Goal: Task Accomplishment & Management: Manage account settings

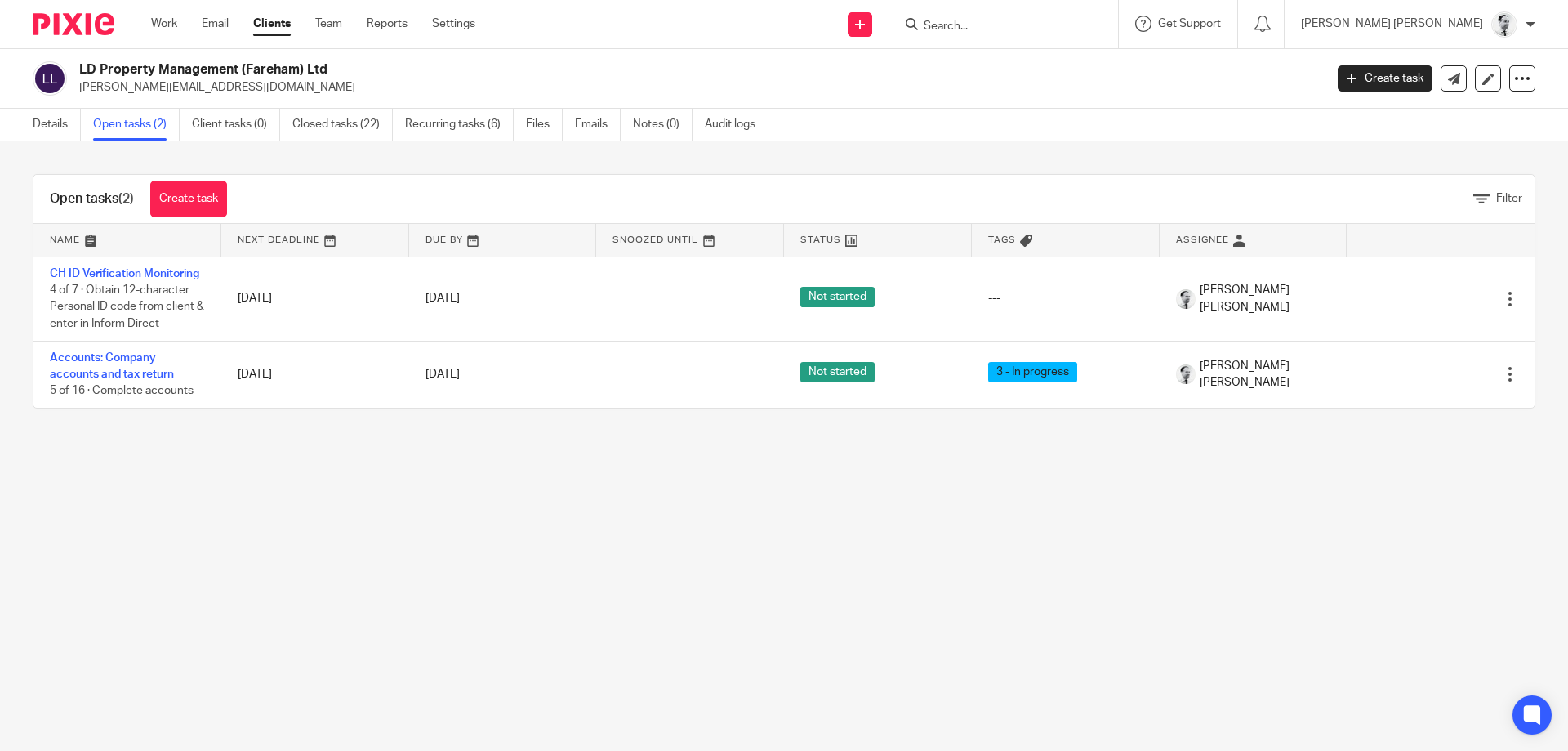
click at [1069, 25] on input "Search" at bounding box center [995, 27] width 147 height 15
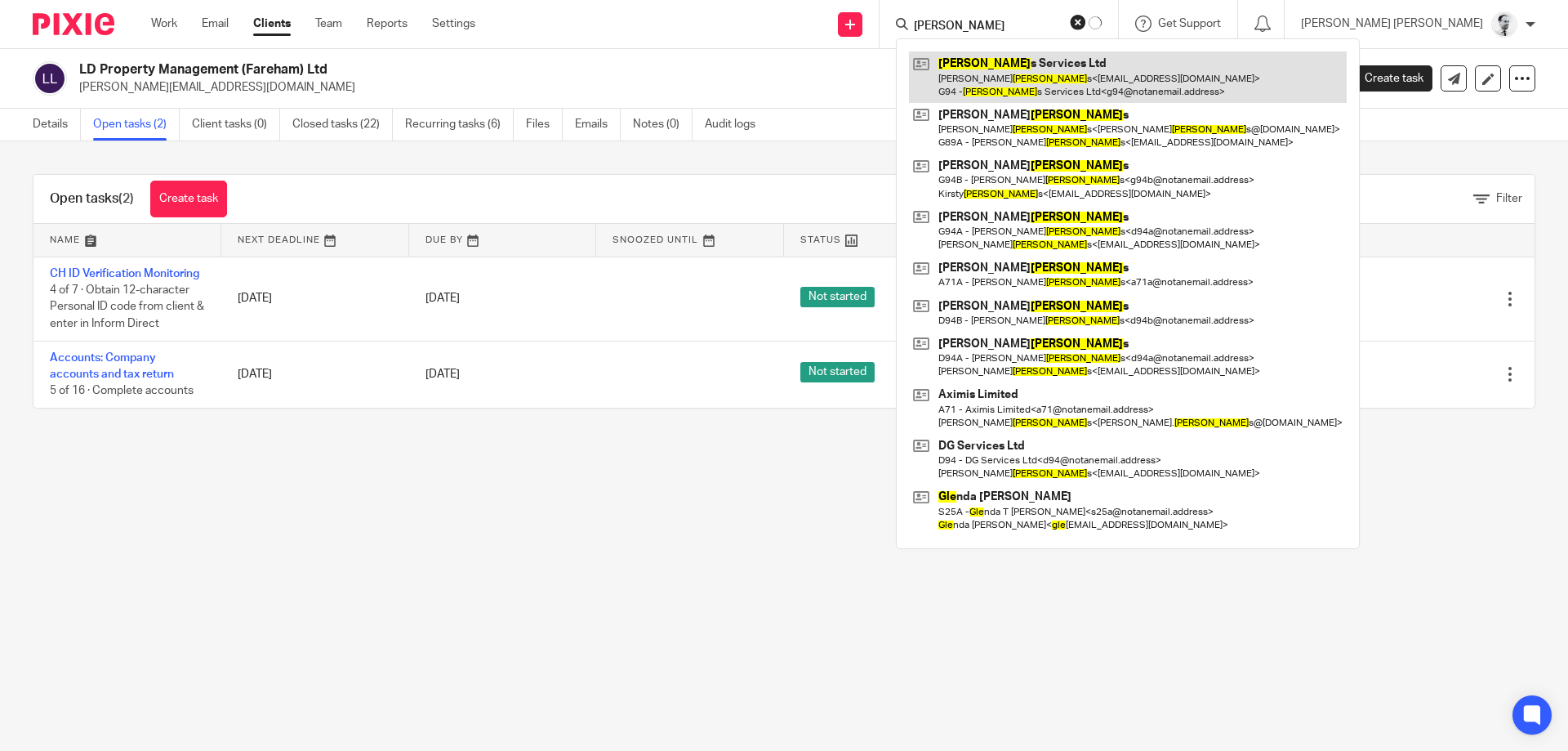
type input "giles"
click at [1169, 79] on link at bounding box center [1127, 77] width 438 height 51
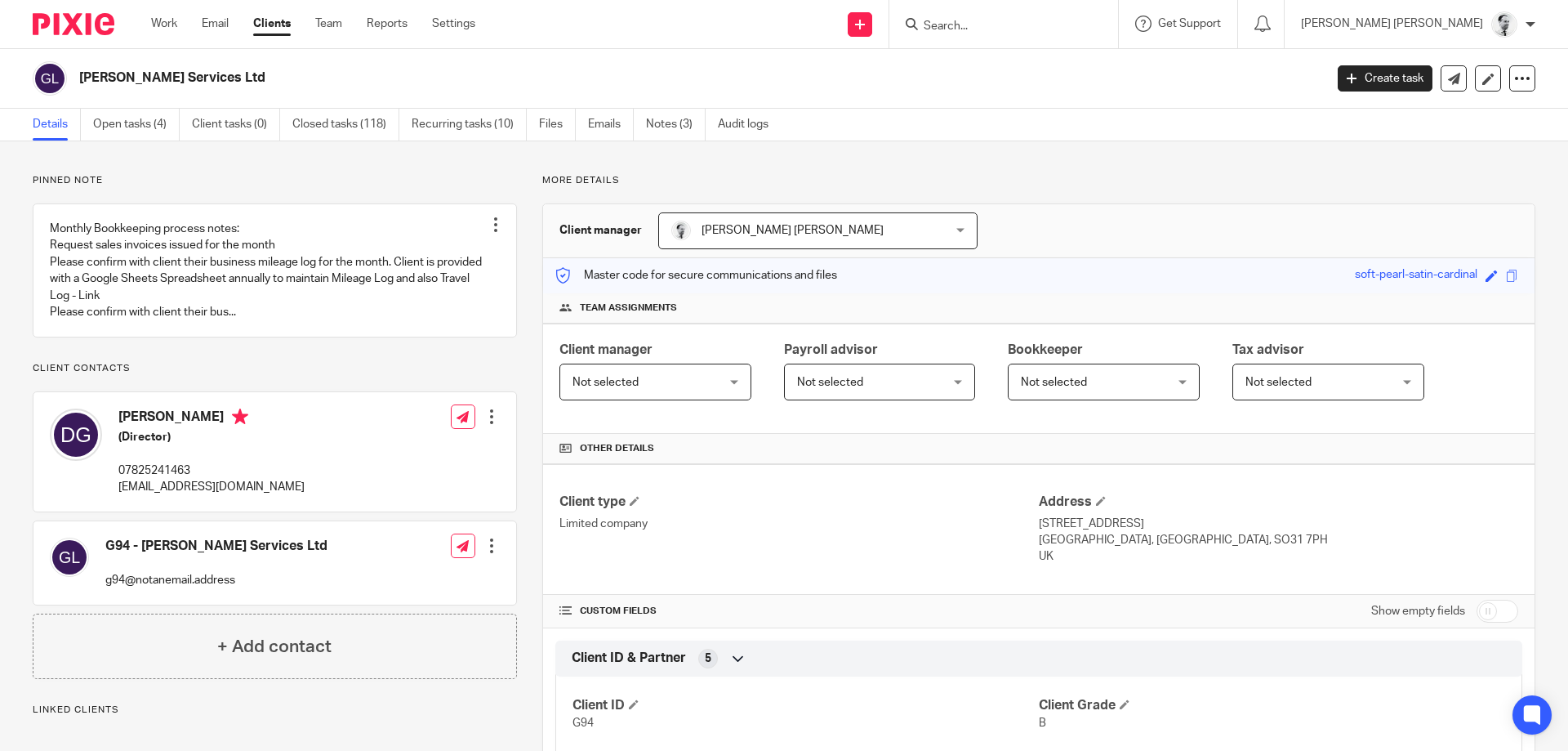
drag, startPoint x: 145, startPoint y: 100, endPoint x: 142, endPoint y: 108, distance: 8.5
click at [144, 100] on div "Giles Services Ltd Create task Update from Companies House Export data Merge Ar…" at bounding box center [784, 79] width 1568 height 60
click at [134, 123] on link "Open tasks (4)" at bounding box center [136, 124] width 86 height 32
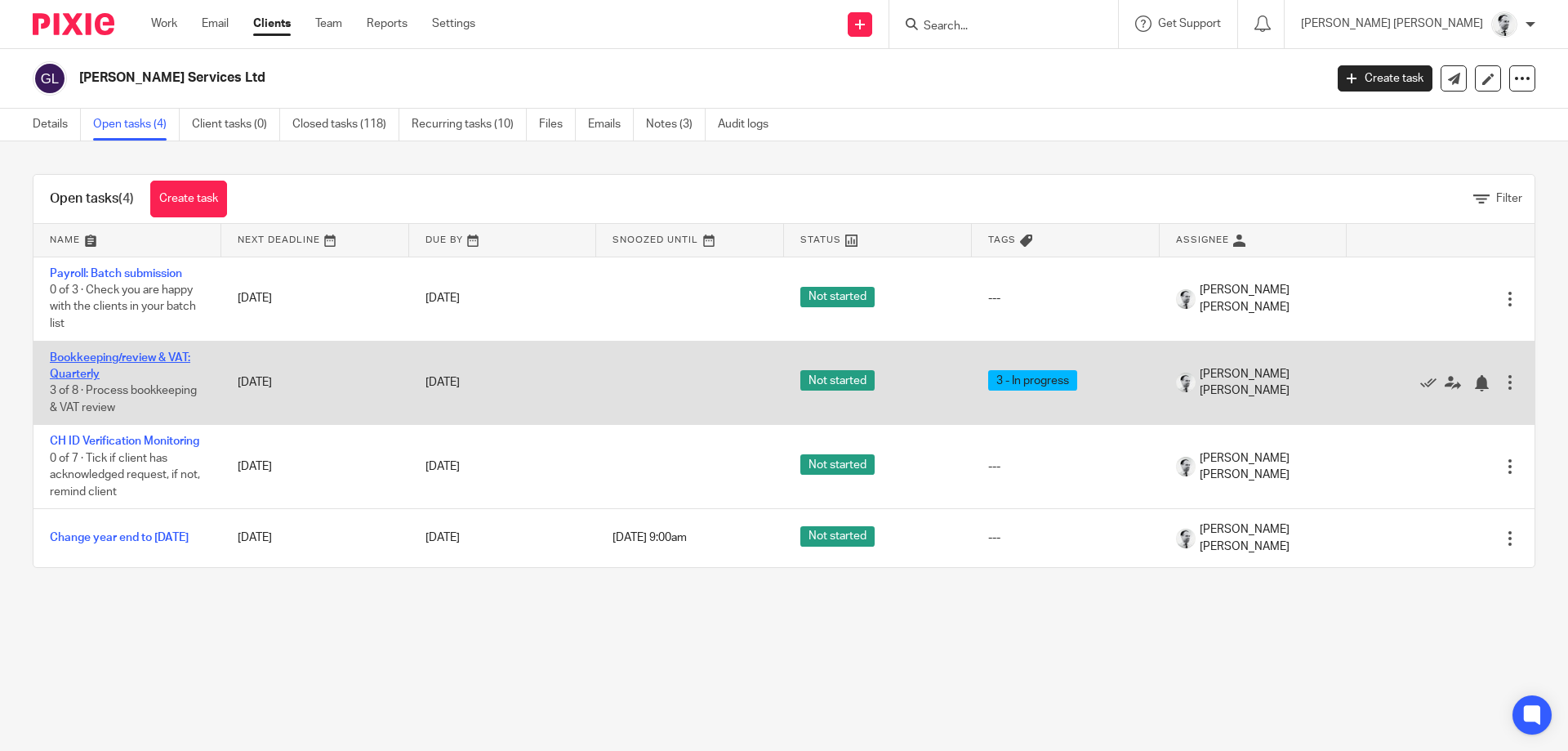
click at [116, 357] on link "Bookkeeping/review & VAT: Quarterly" at bounding box center [120, 366] width 141 height 28
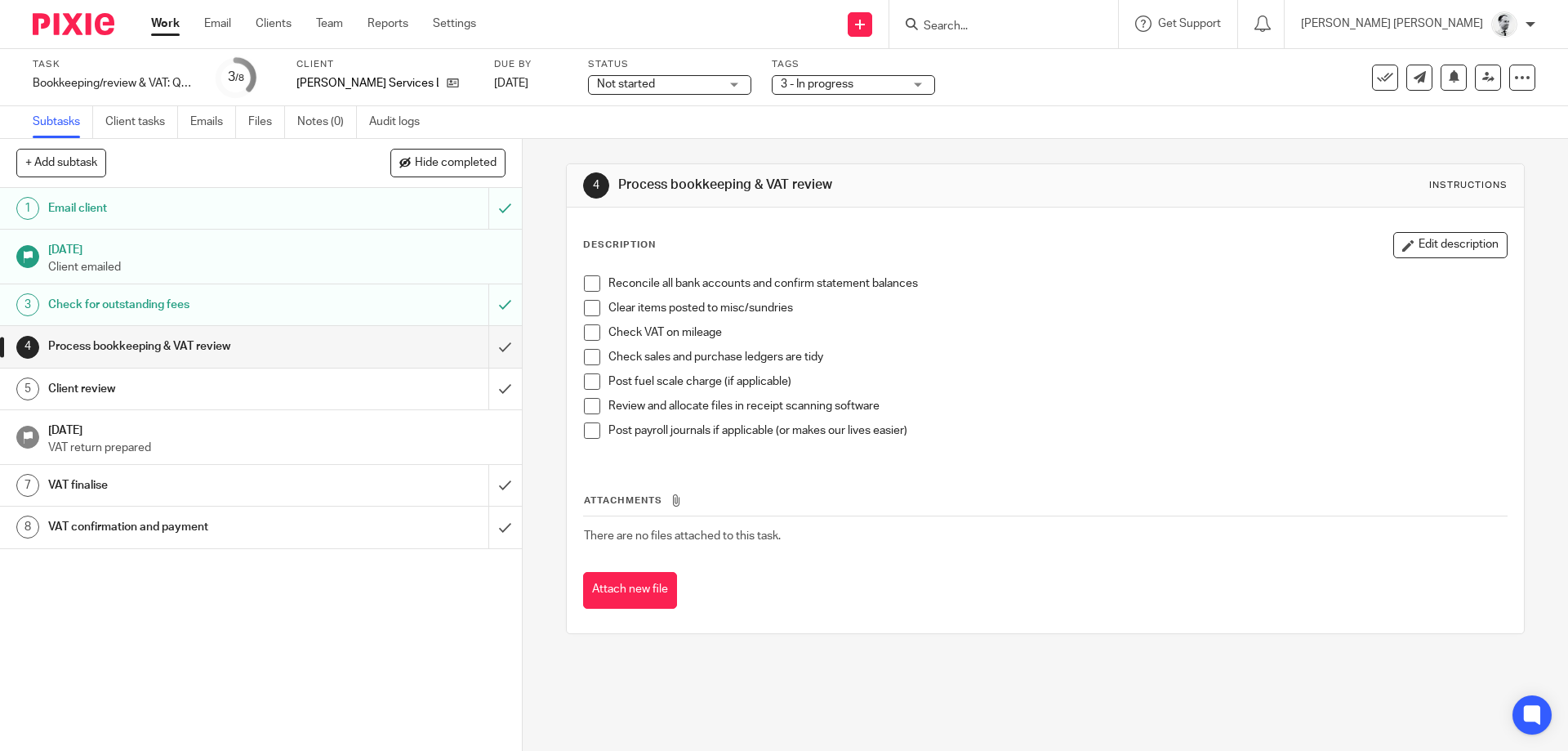
click at [587, 434] on span at bounding box center [592, 430] width 16 height 16
click at [589, 401] on span at bounding box center [592, 406] width 16 height 16
click at [586, 384] on span at bounding box center [592, 381] width 16 height 16
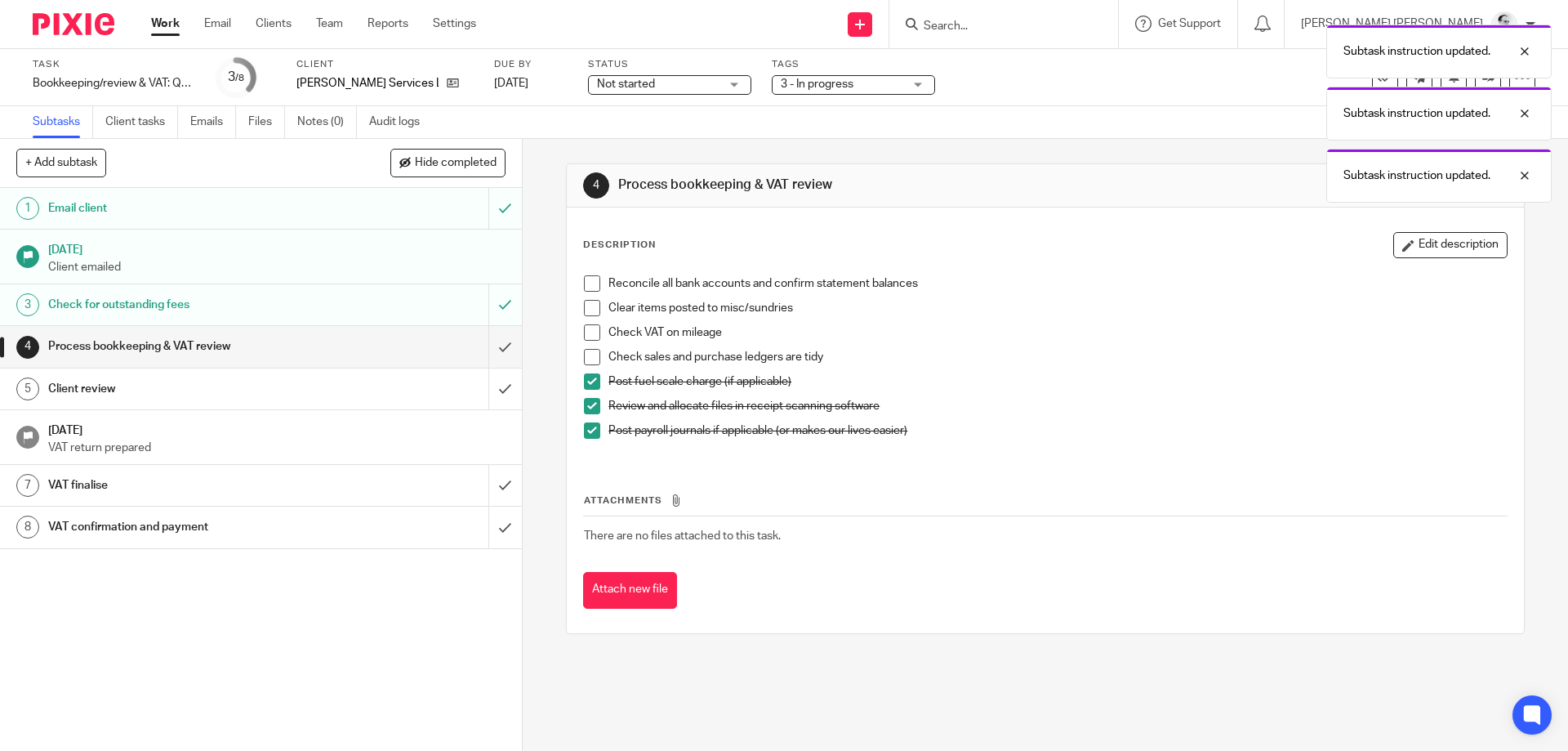
click at [589, 271] on div "Reconcile all bank accounts and confirm statement balances Clear items posted t…" at bounding box center [1044, 363] width 938 height 192
click at [587, 286] on span at bounding box center [592, 283] width 16 height 16
click at [585, 312] on span at bounding box center [592, 307] width 16 height 16
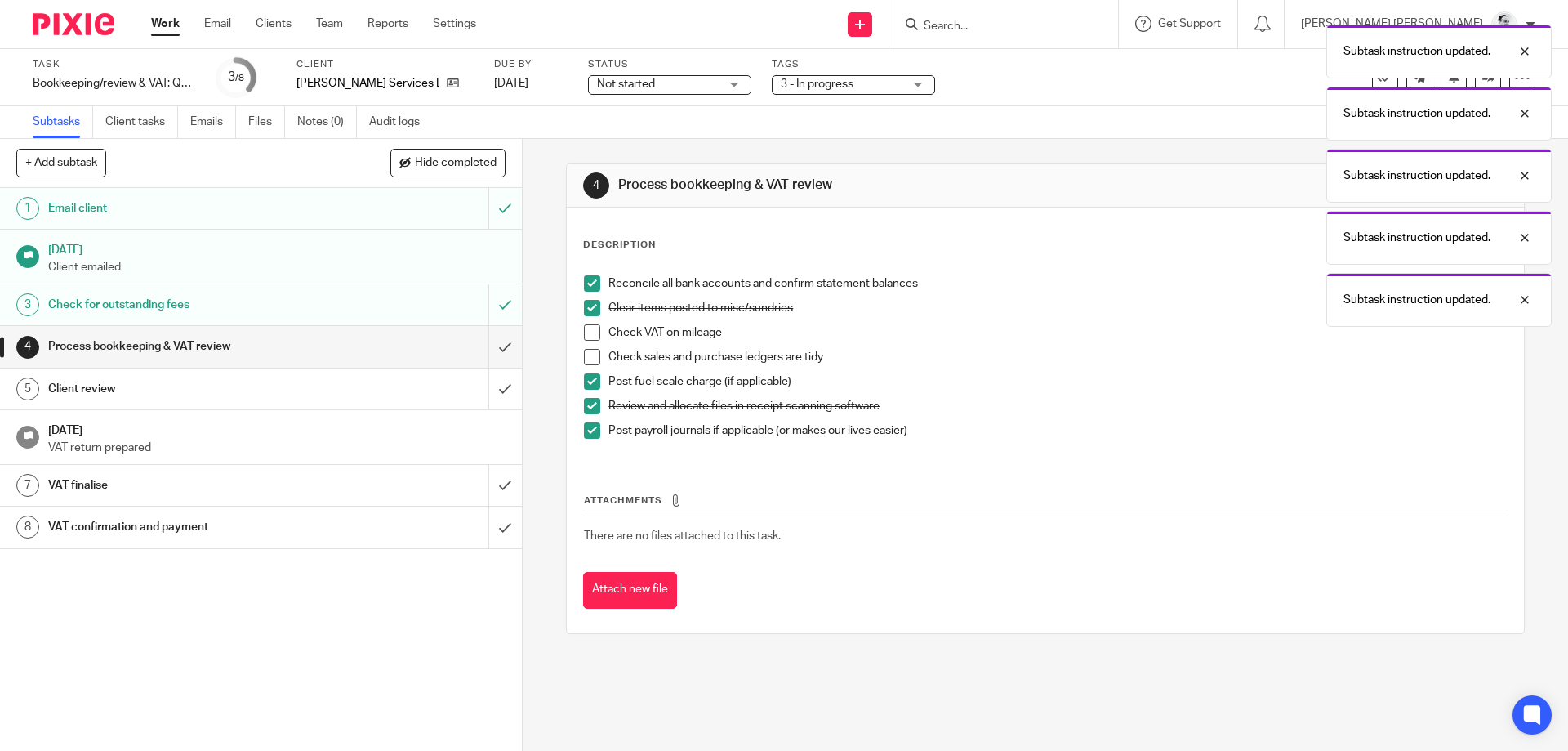
click at [590, 318] on li "Clear items posted to misc/sundries" at bounding box center [1045, 312] width 922 height 24
click at [585, 322] on li "Clear items posted to misc/sundries" at bounding box center [1045, 312] width 922 height 24
click at [591, 363] on span at bounding box center [592, 357] width 16 height 16
click at [591, 331] on span at bounding box center [592, 332] width 16 height 16
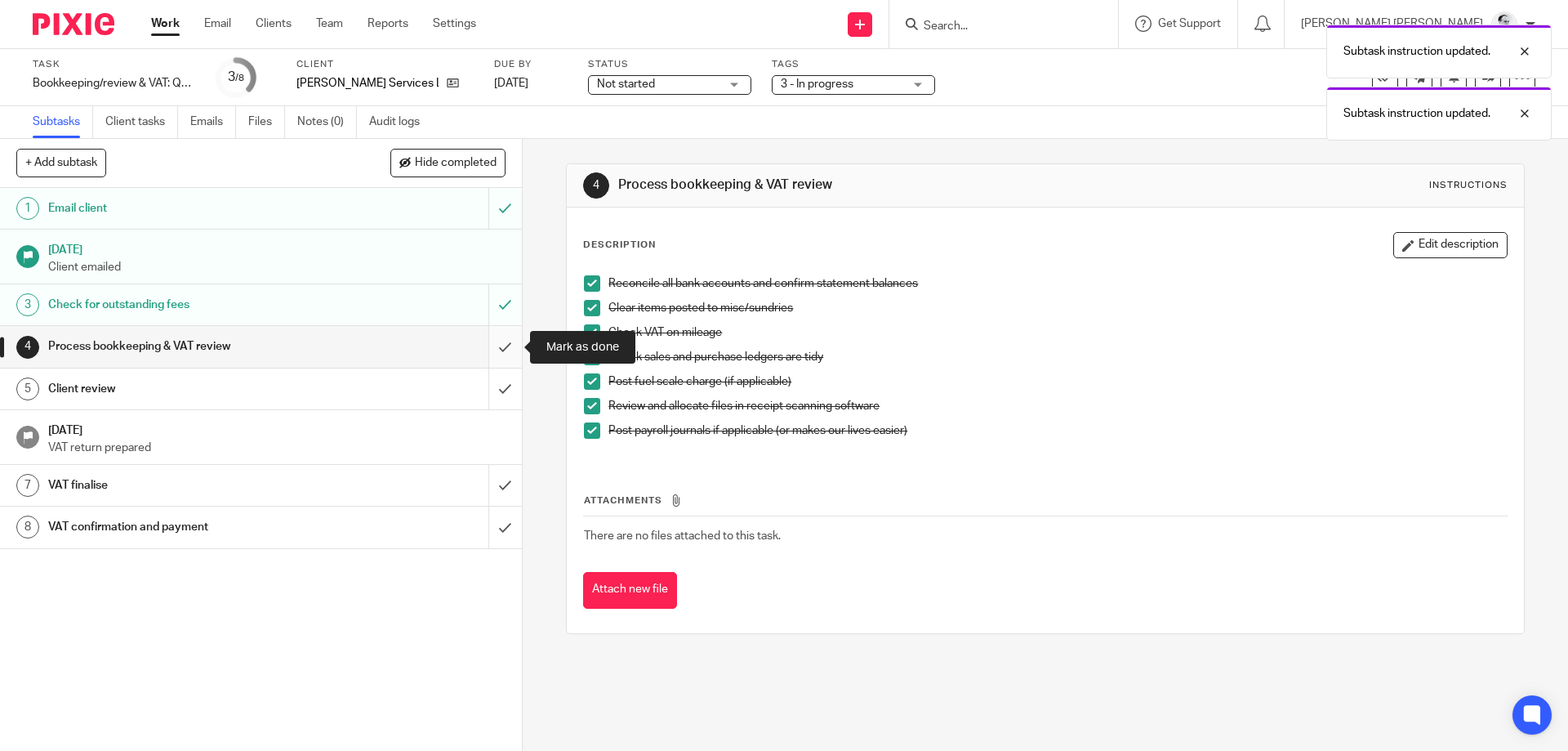
click at [503, 357] on input "submit" at bounding box center [261, 346] width 522 height 41
click at [499, 394] on input "submit" at bounding box center [261, 388] width 522 height 41
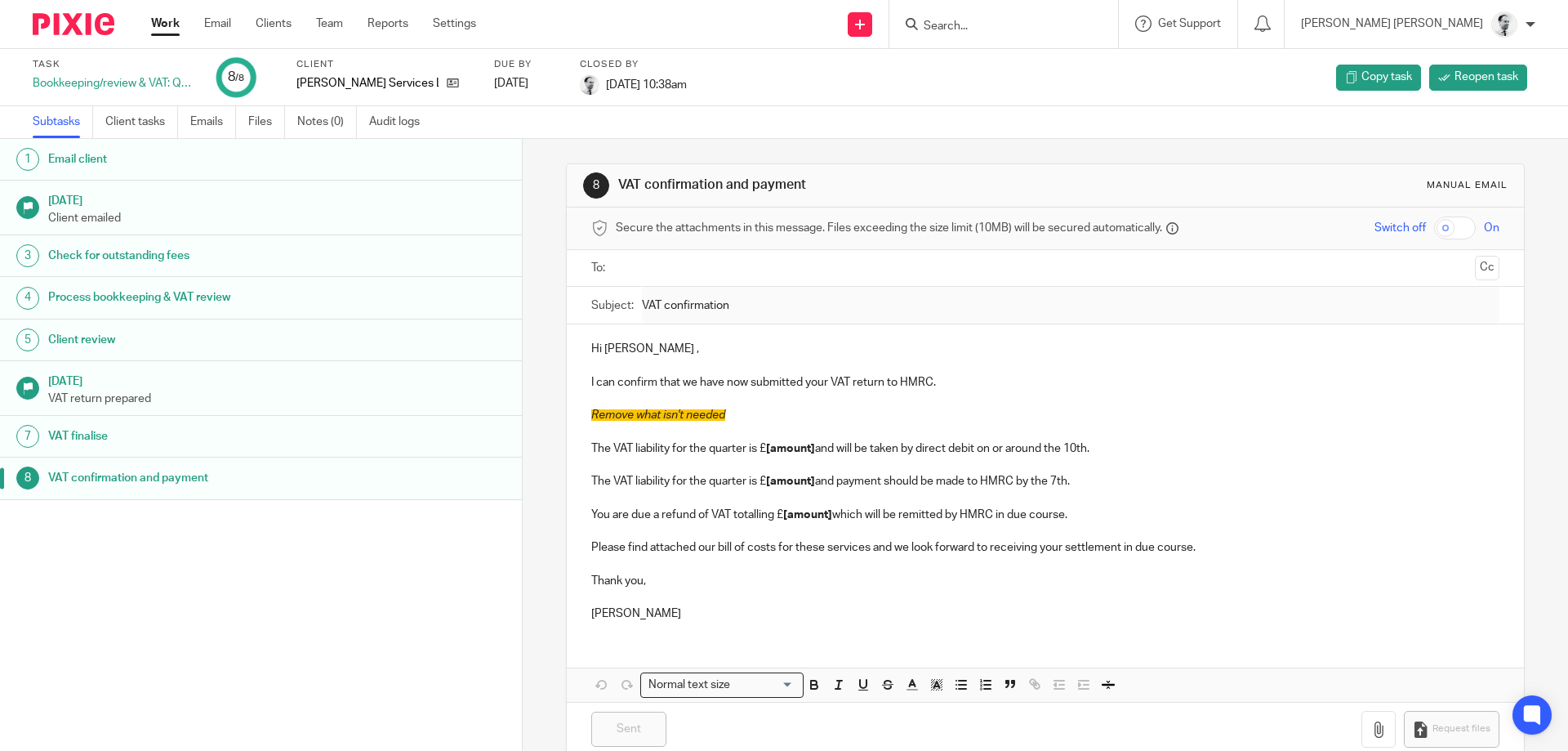
click at [158, 20] on link "Work" at bounding box center [165, 23] width 28 height 16
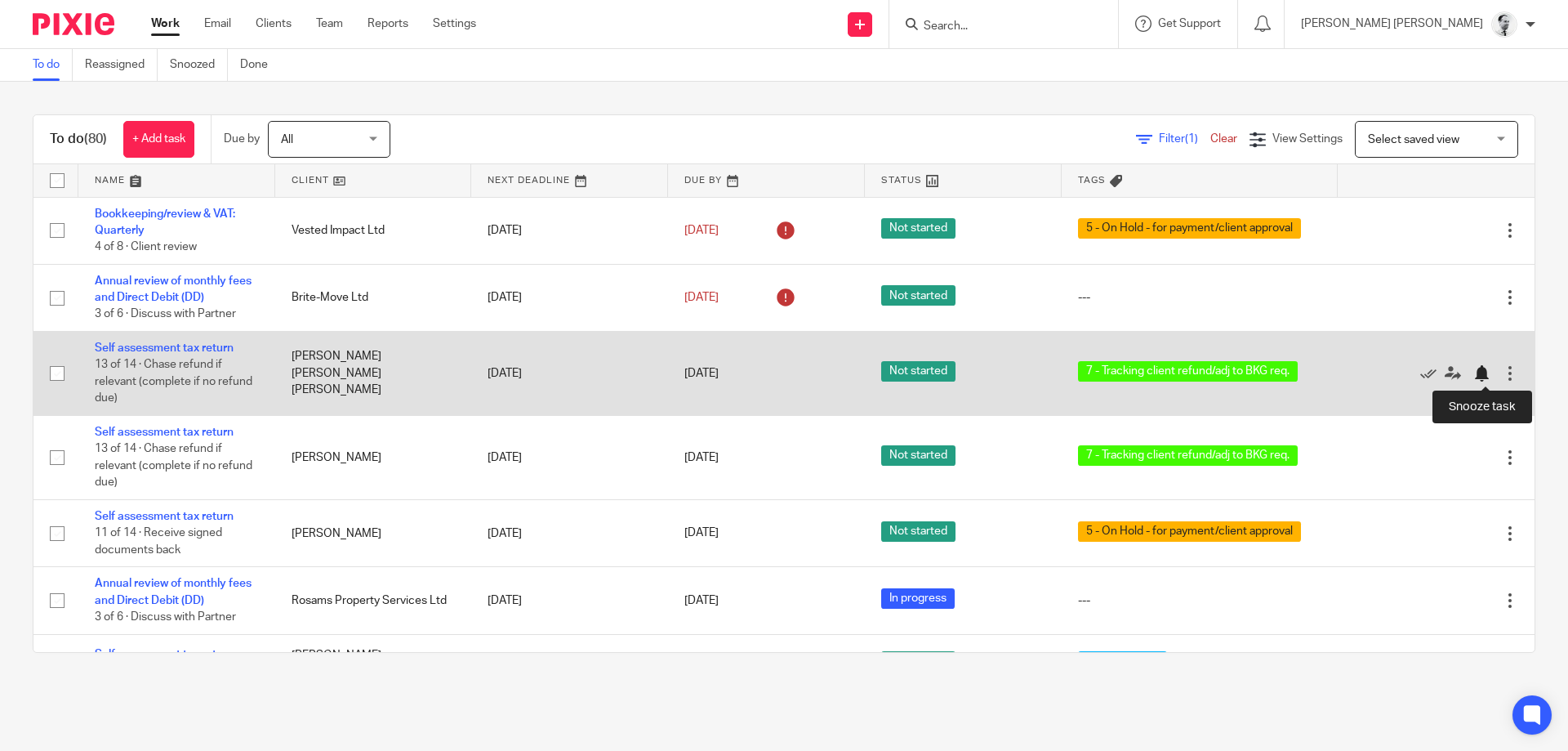
click at [1486, 372] on div at bounding box center [1481, 373] width 16 height 16
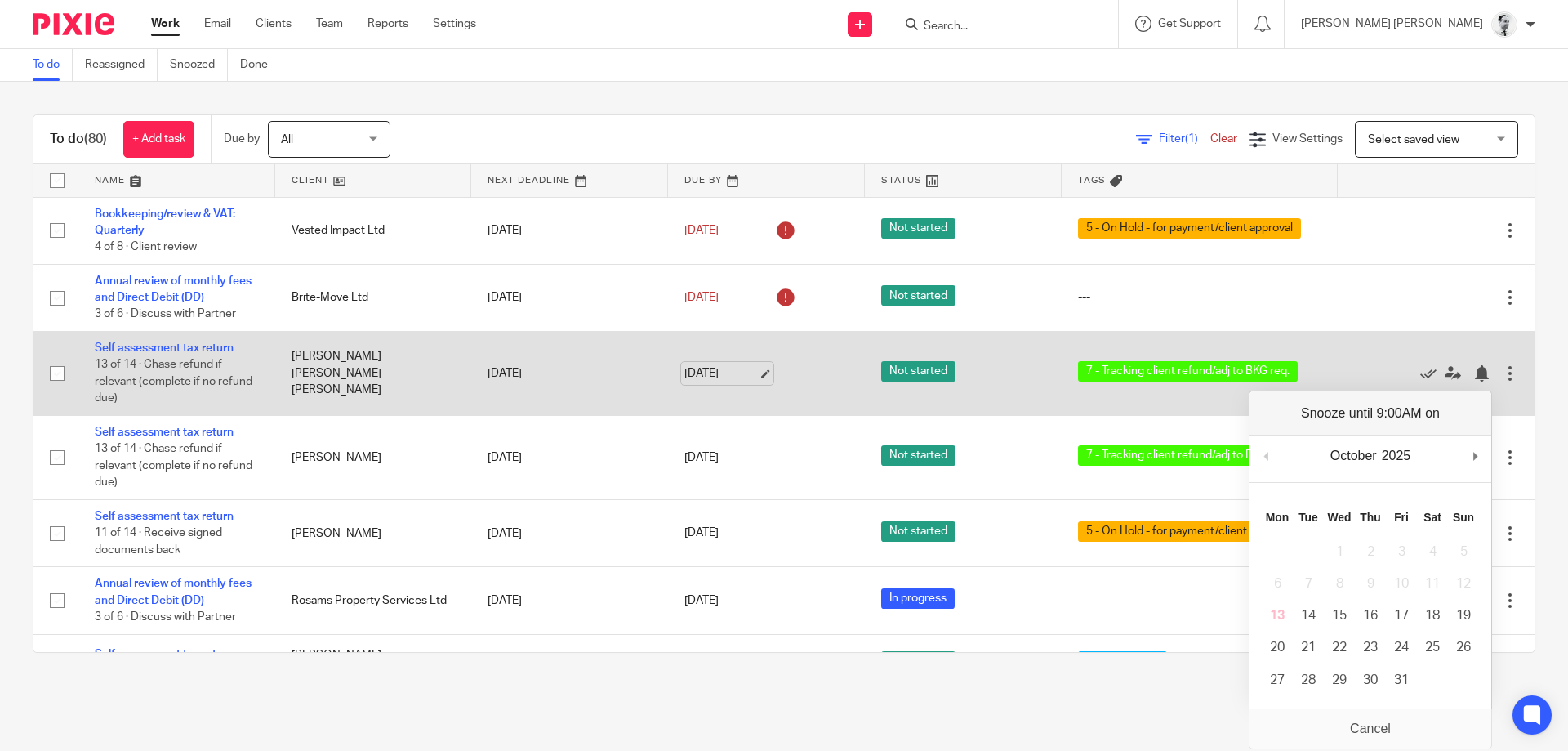
click at [725, 374] on link "13 Oct 2025" at bounding box center [721, 374] width 73 height 17
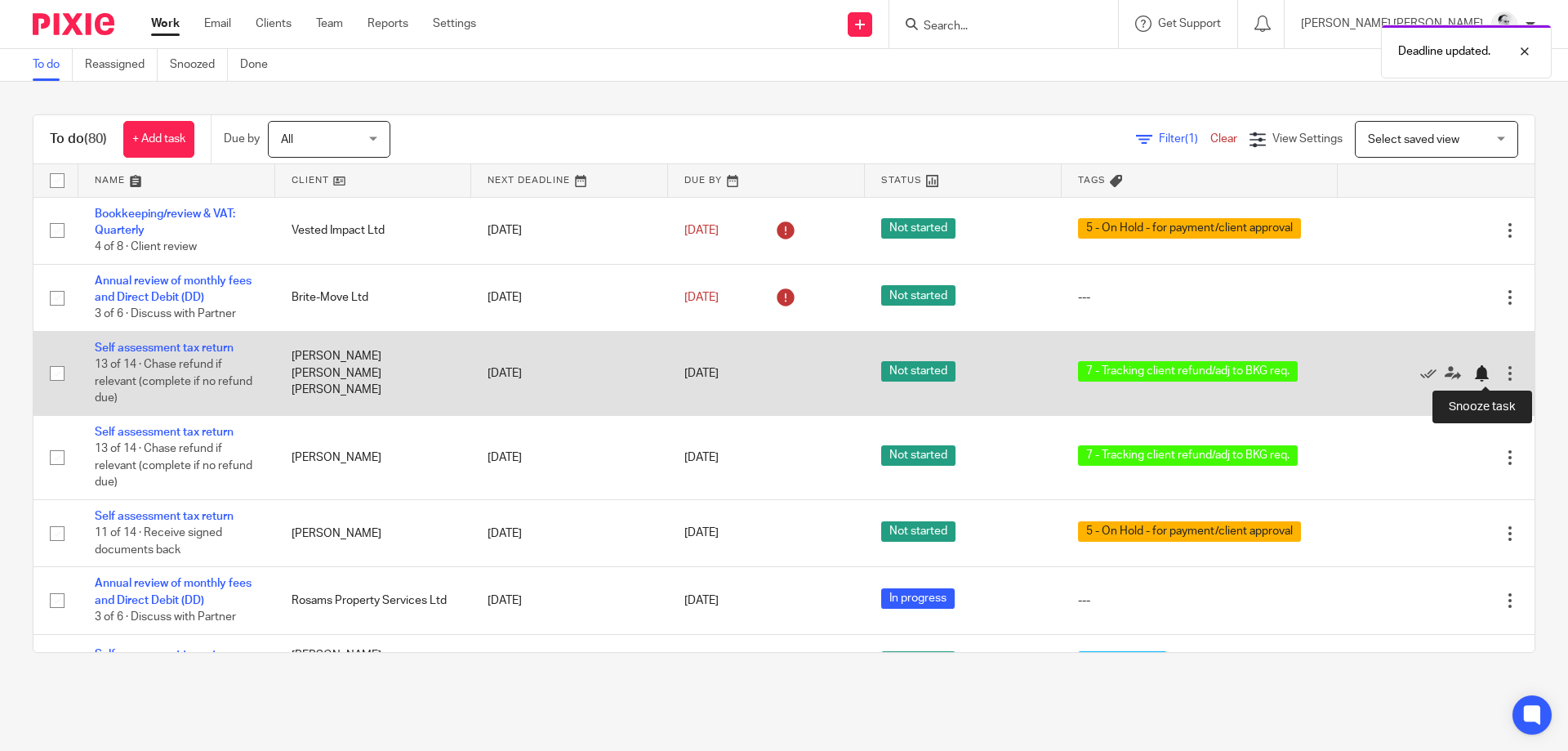
click at [1485, 376] on div at bounding box center [1481, 373] width 16 height 16
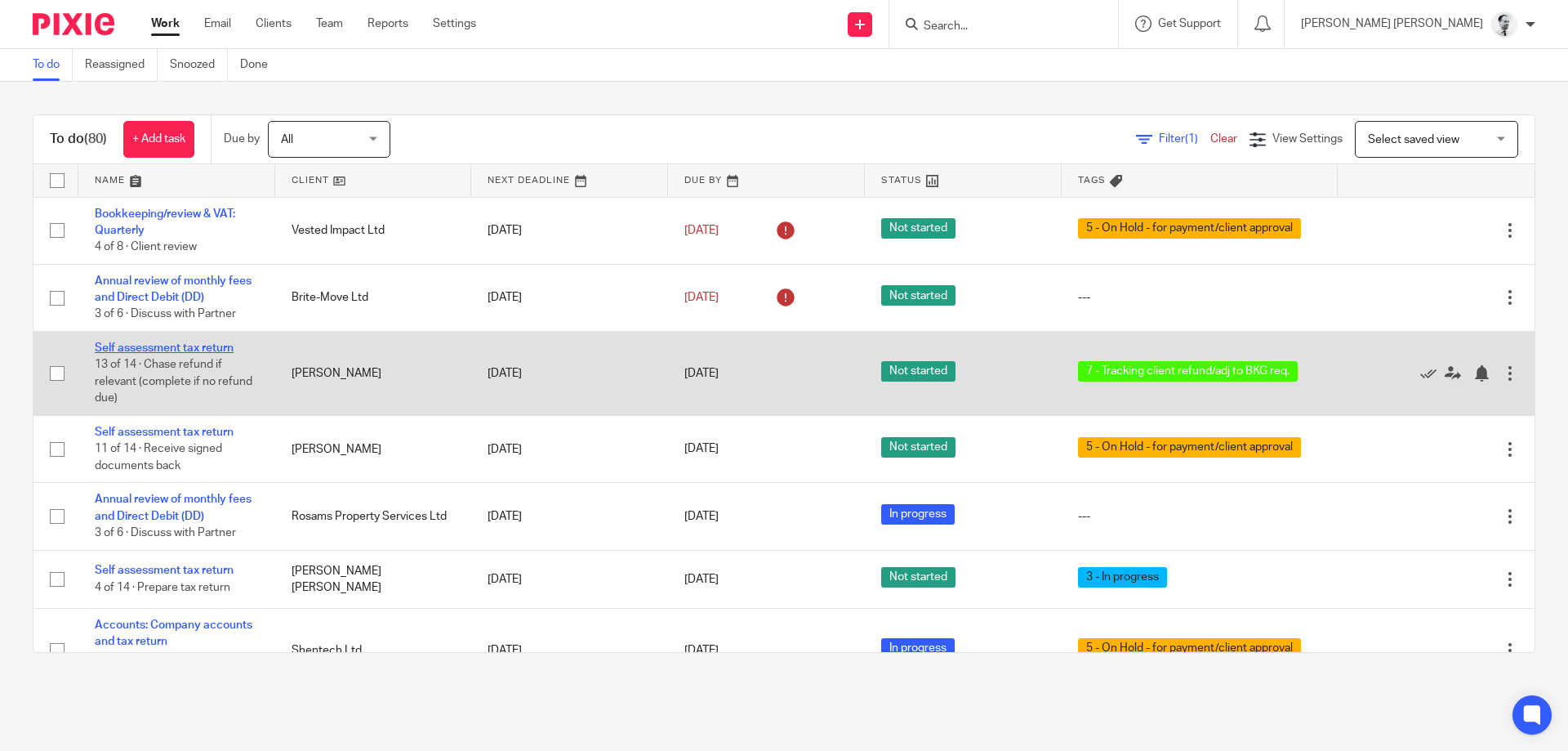
click at [201, 352] on link "Self assessment tax return" at bounding box center [164, 347] width 139 height 11
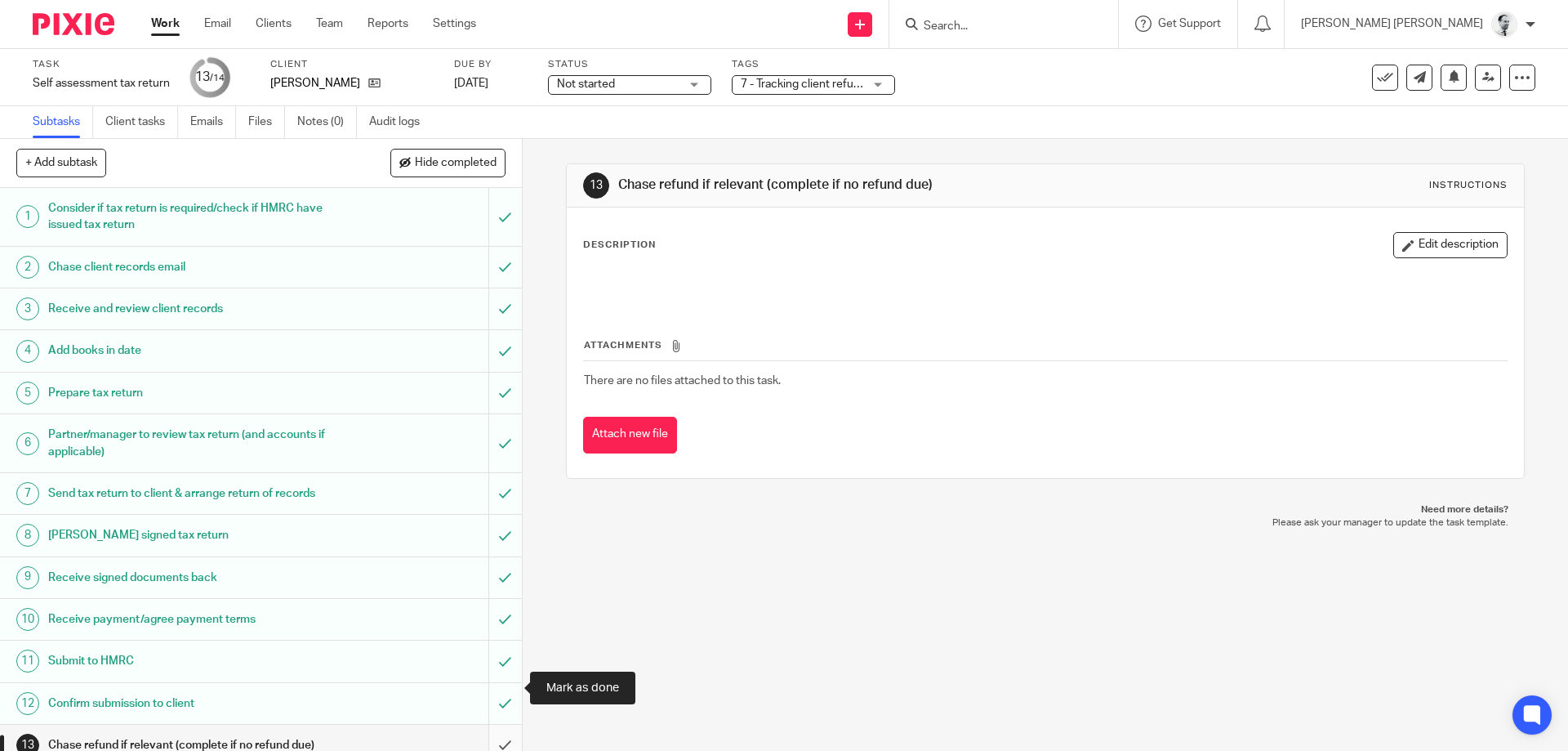
click at [500, 724] on input "submit" at bounding box center [261, 744] width 522 height 41
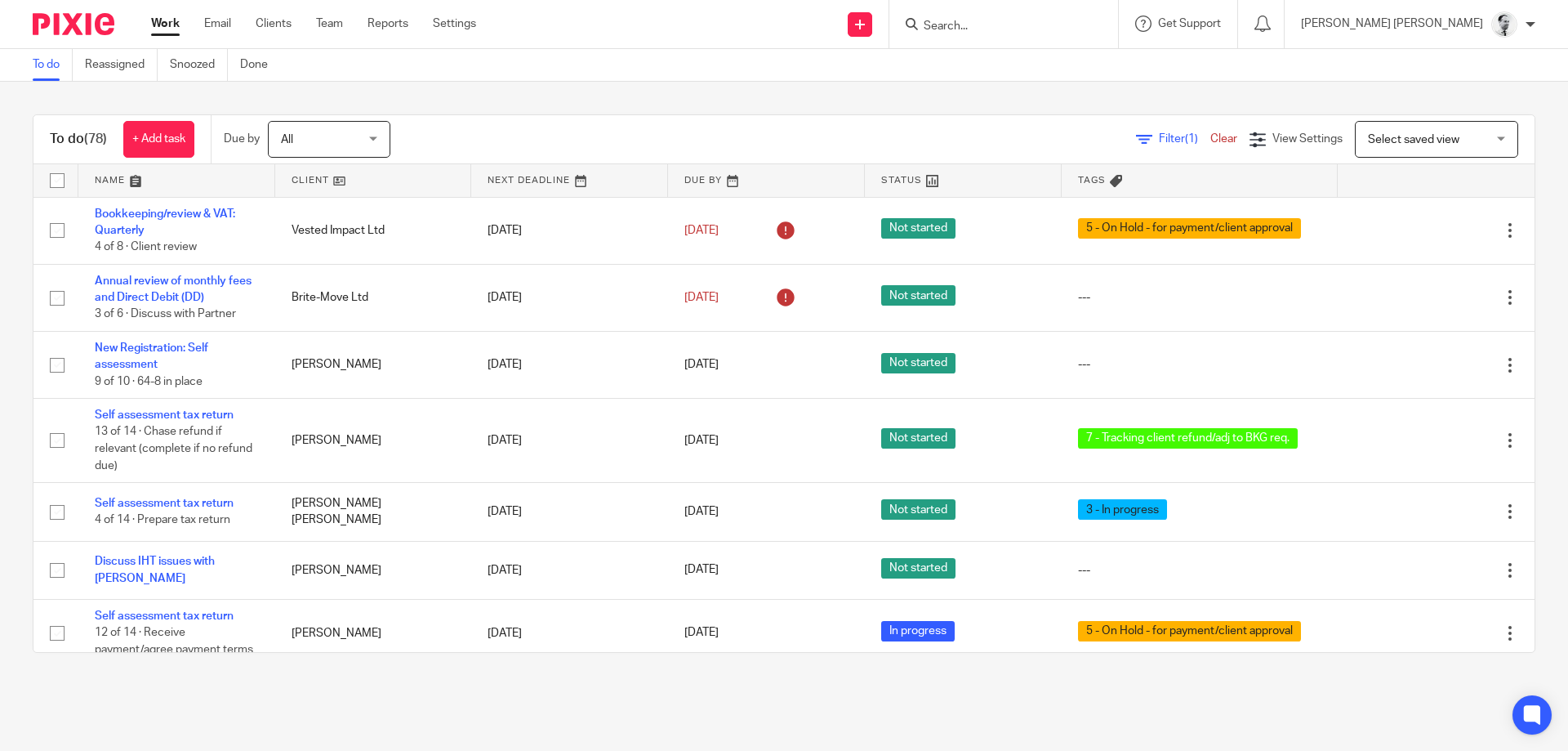
click at [1069, 24] on input "Search" at bounding box center [995, 27] width 147 height 15
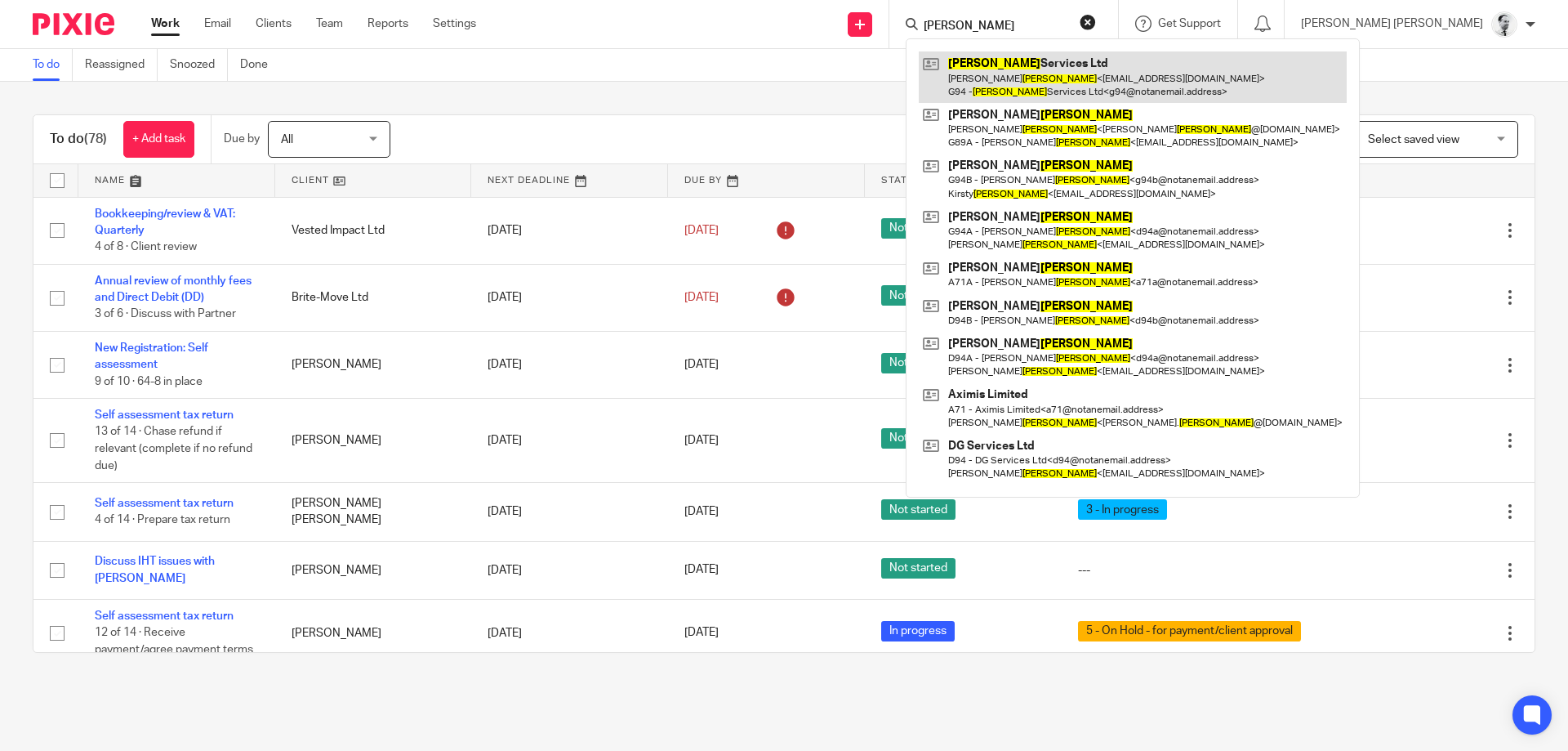
type input "[PERSON_NAME]"
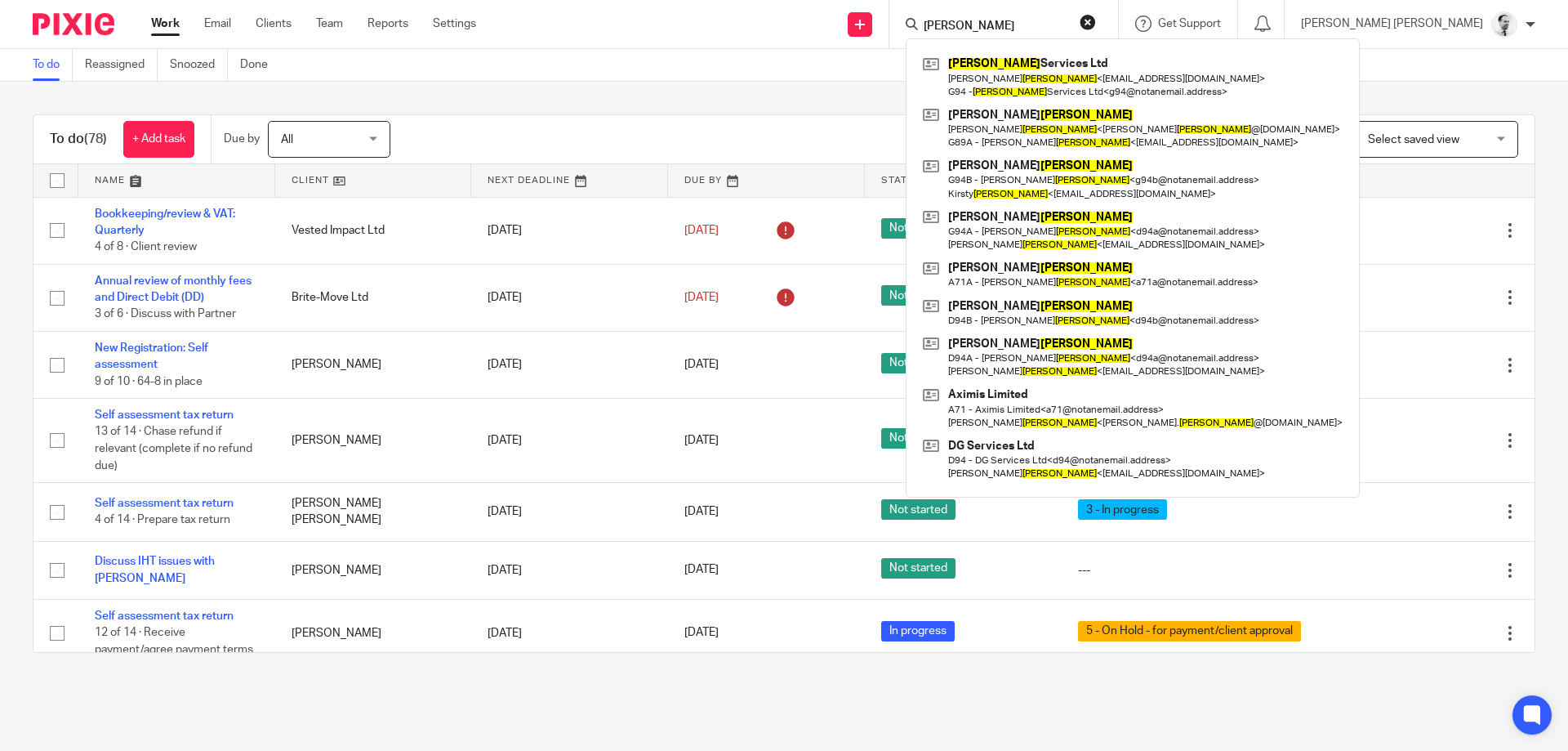
click at [596, 77] on div "To do Reassigned Snoozed Done" at bounding box center [784, 66] width 1568 height 33
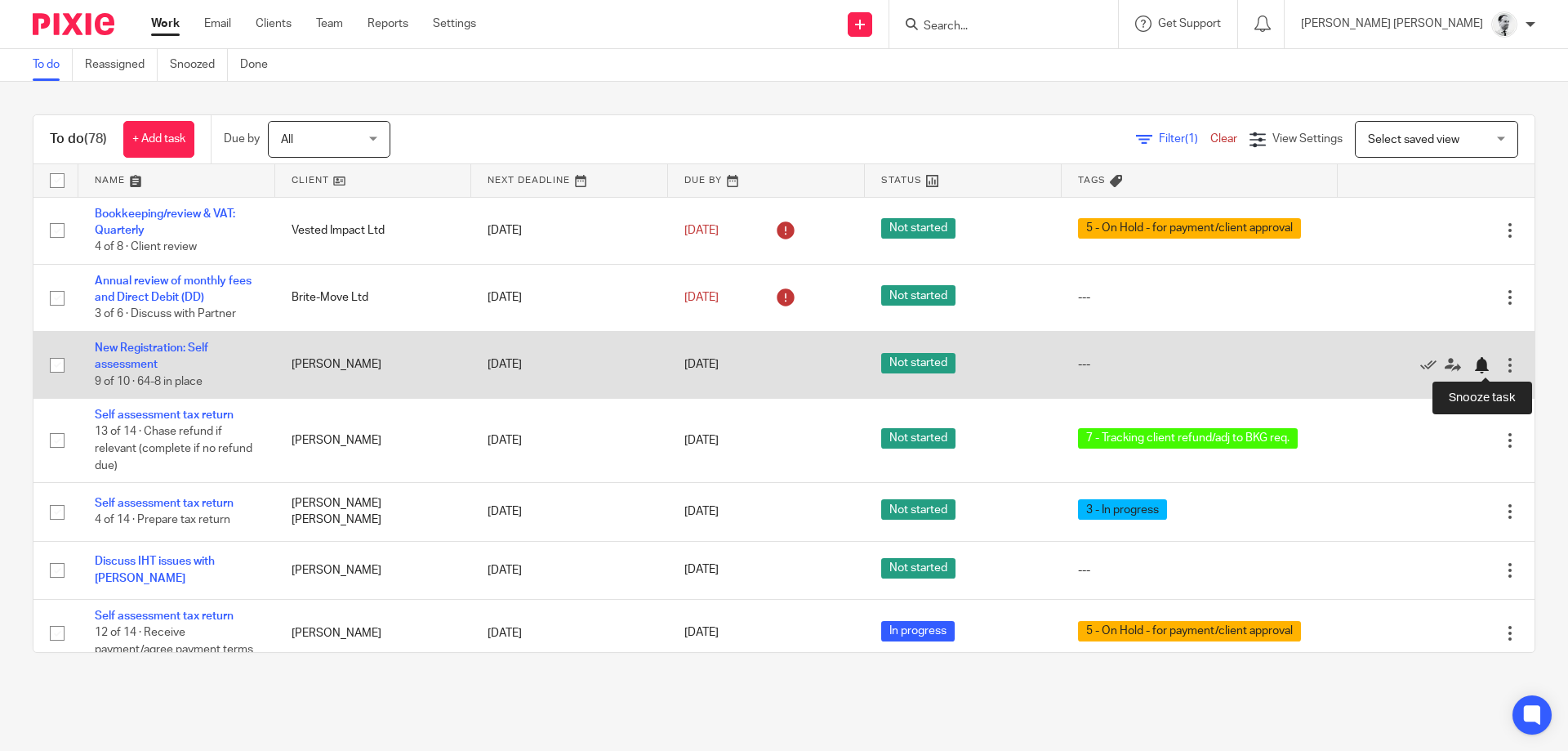
click at [1482, 366] on div at bounding box center [1481, 364] width 16 height 16
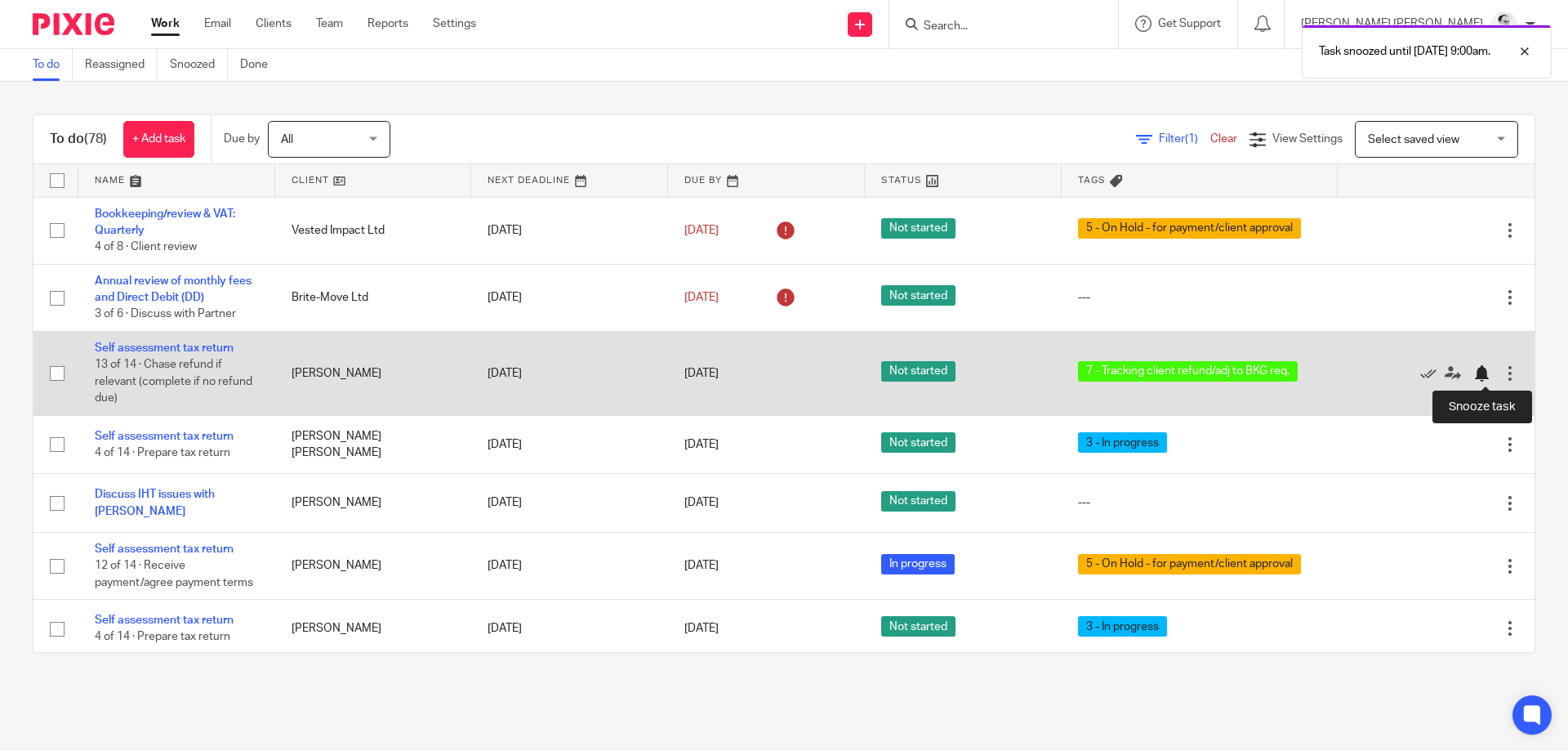
click at [1481, 370] on div at bounding box center [1481, 373] width 16 height 16
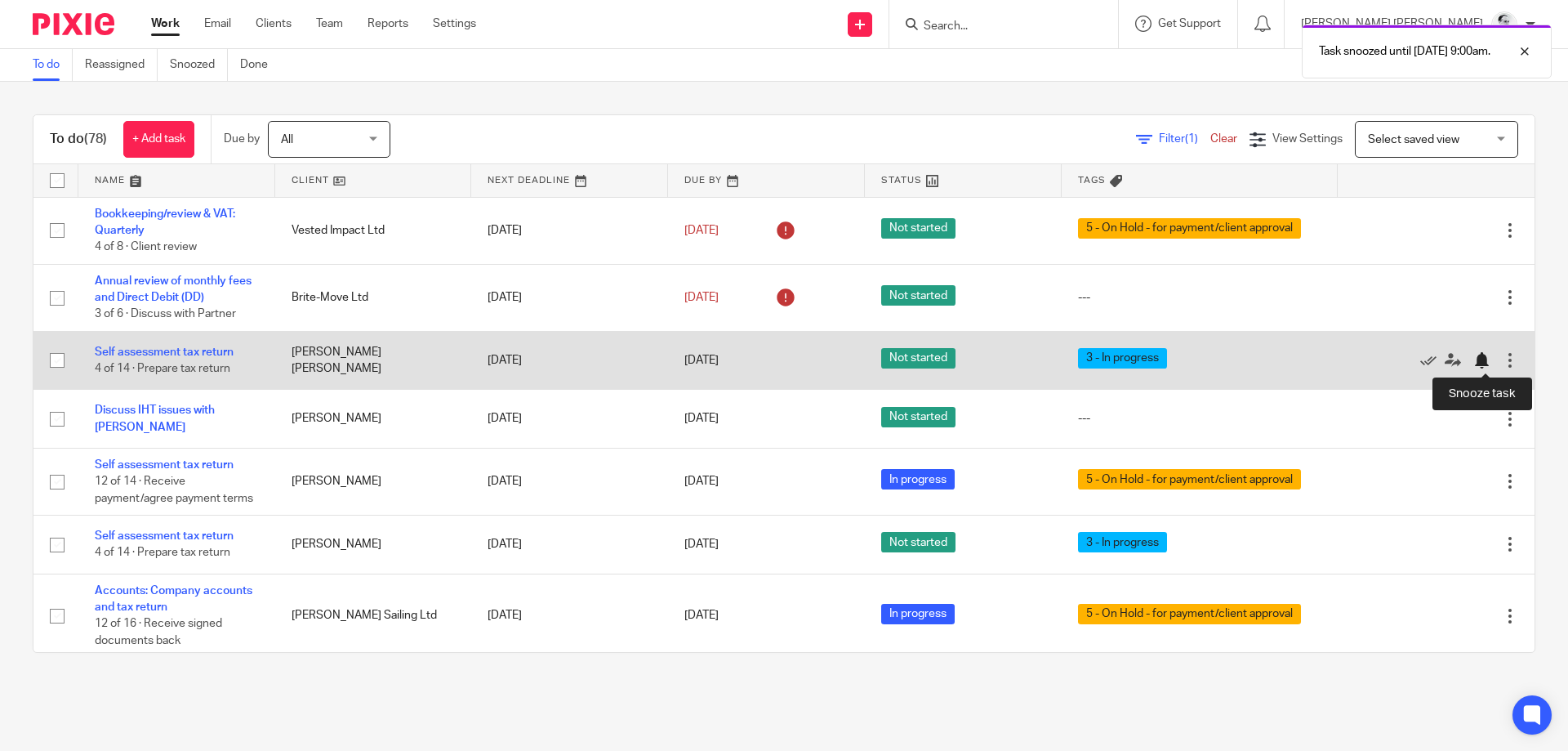
click at [1489, 358] on div at bounding box center [1485, 360] width 24 height 16
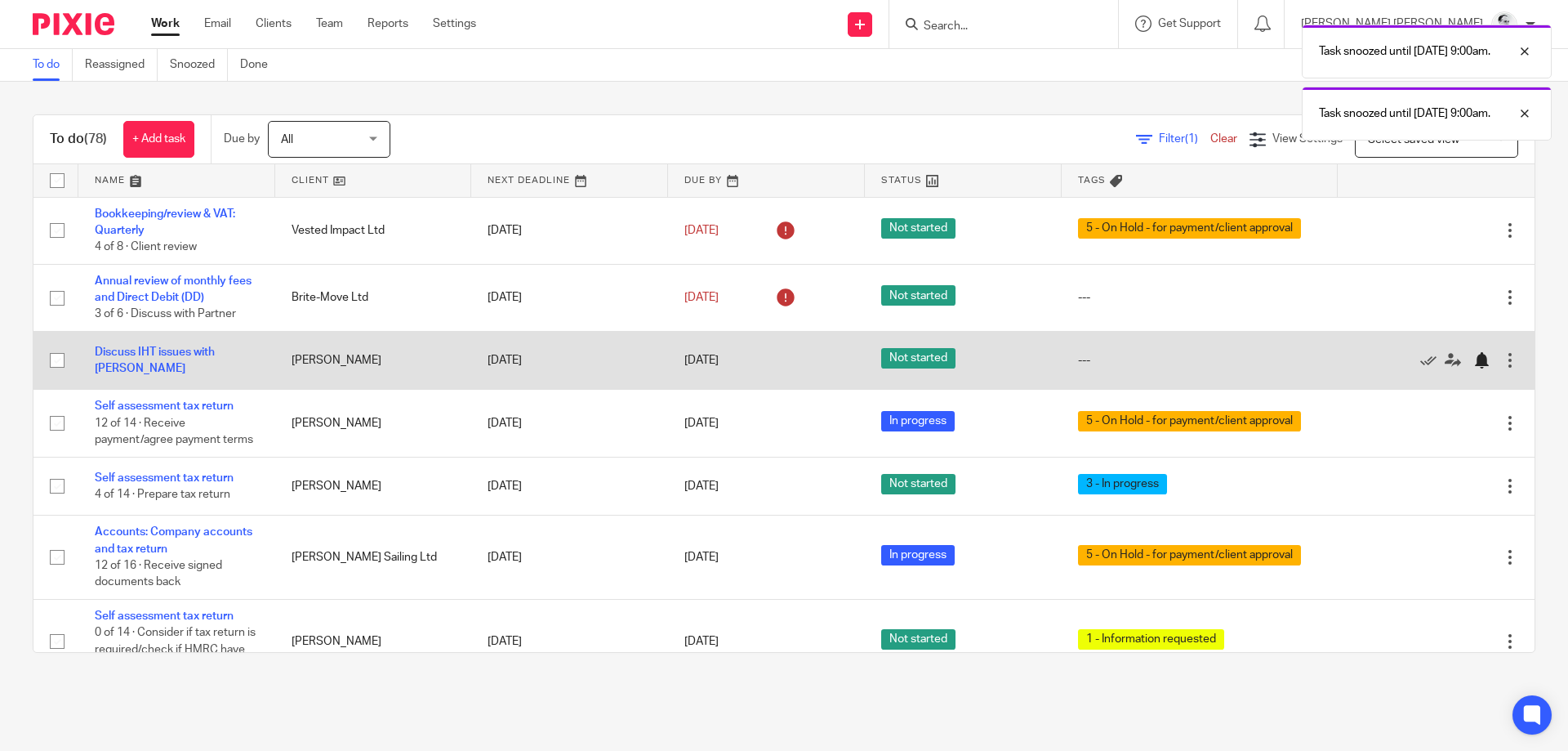
click at [1488, 359] on div at bounding box center [1481, 360] width 16 height 16
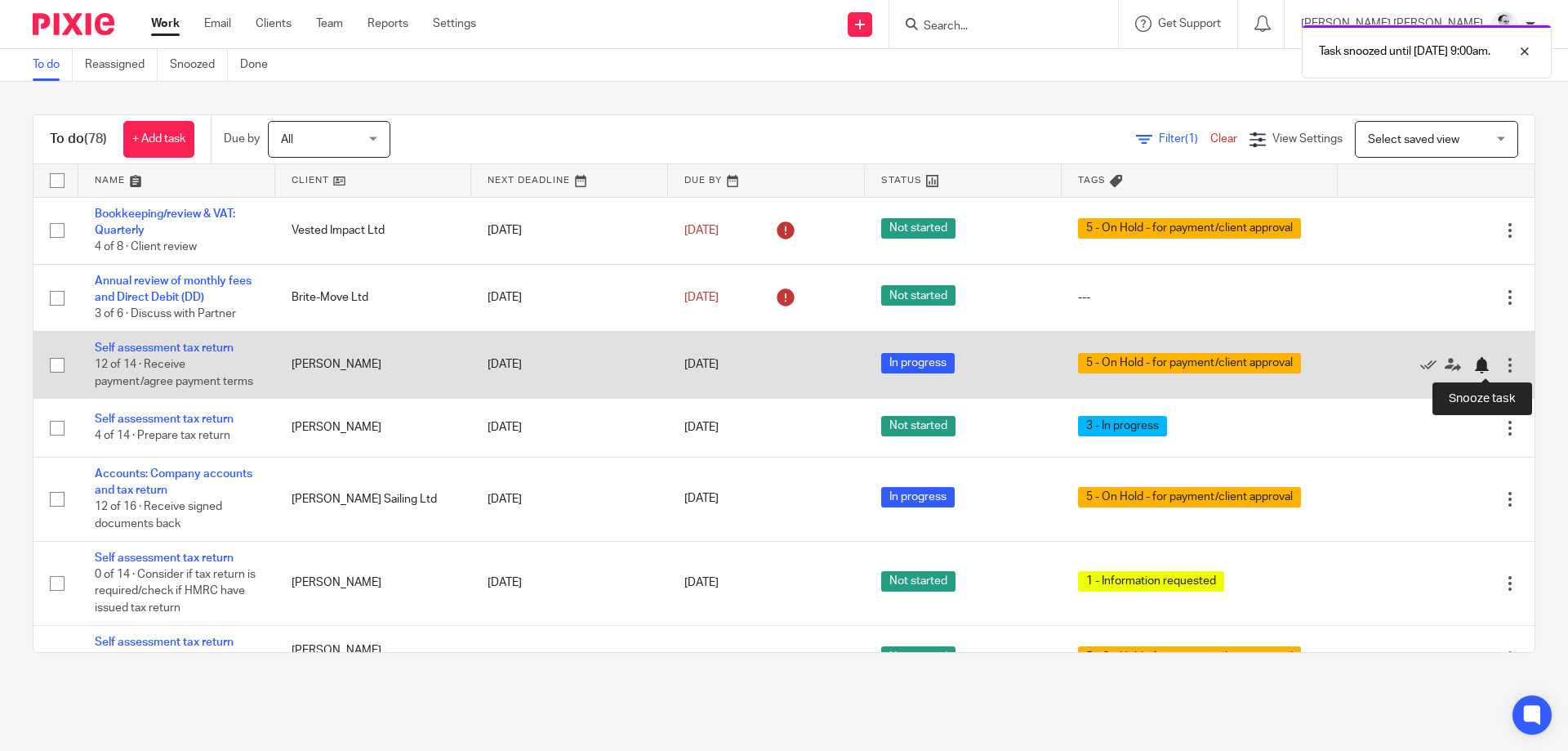
click at [1477, 365] on div at bounding box center [1481, 364] width 16 height 16
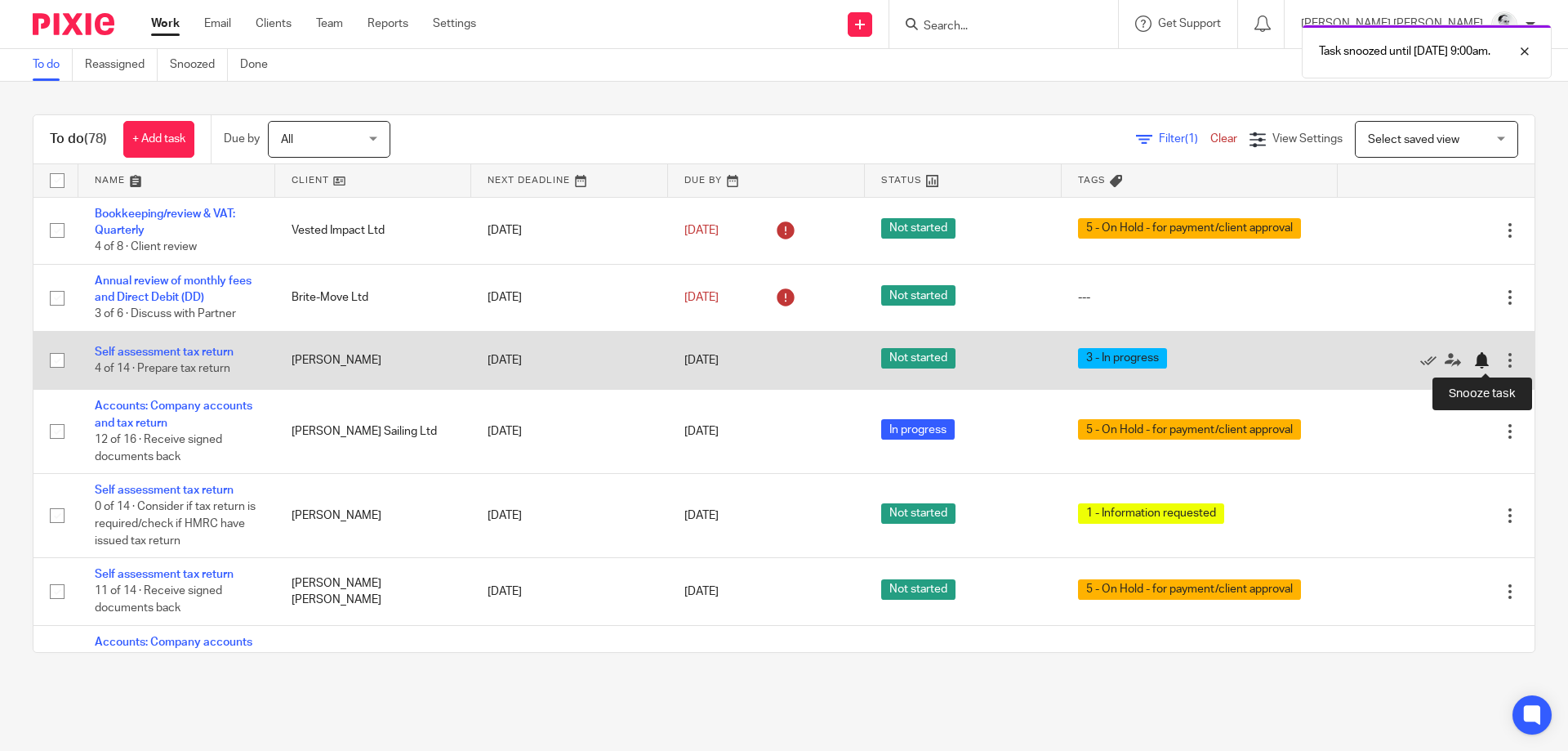
click at [1482, 361] on div at bounding box center [1481, 360] width 16 height 16
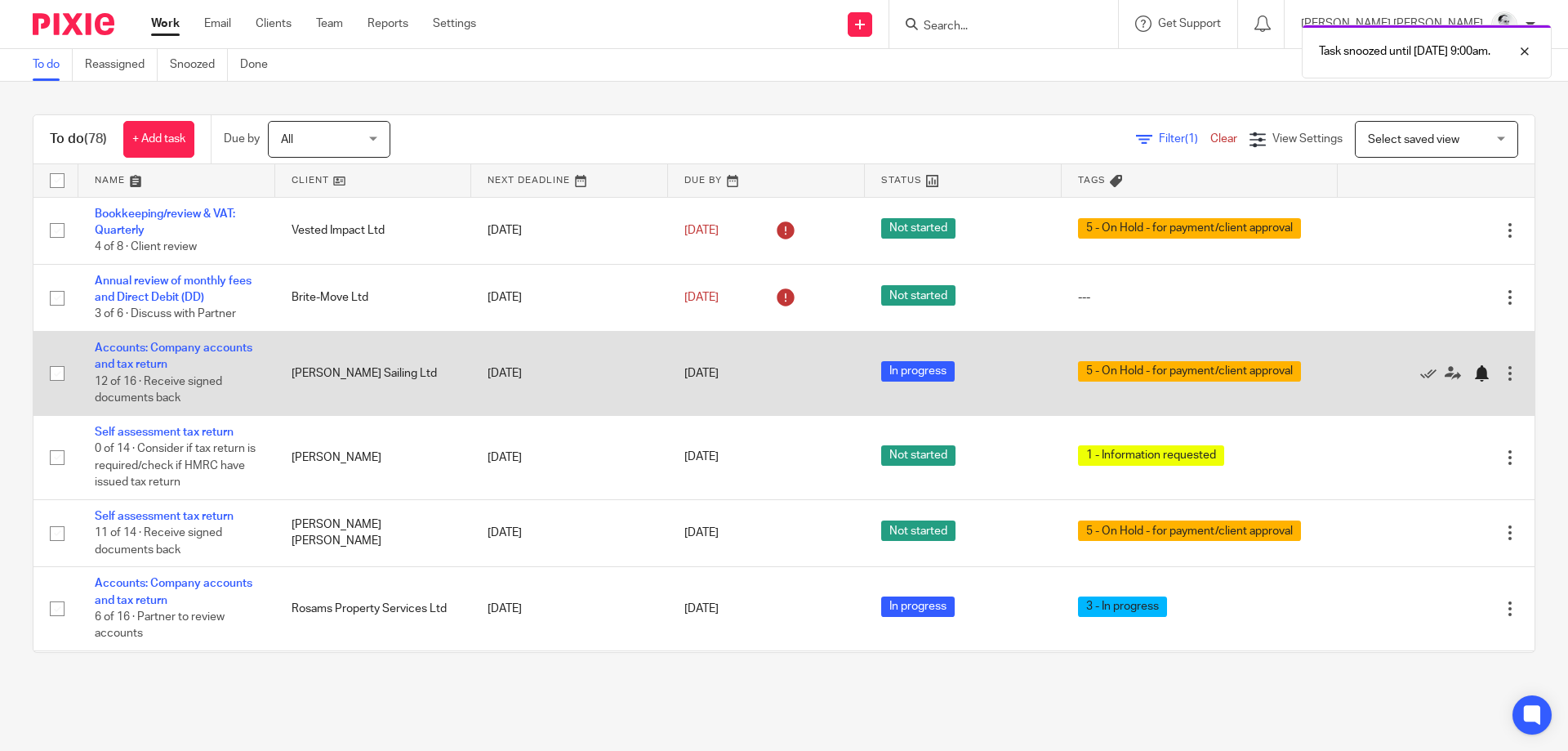
click at [1481, 379] on div at bounding box center [1481, 373] width 16 height 16
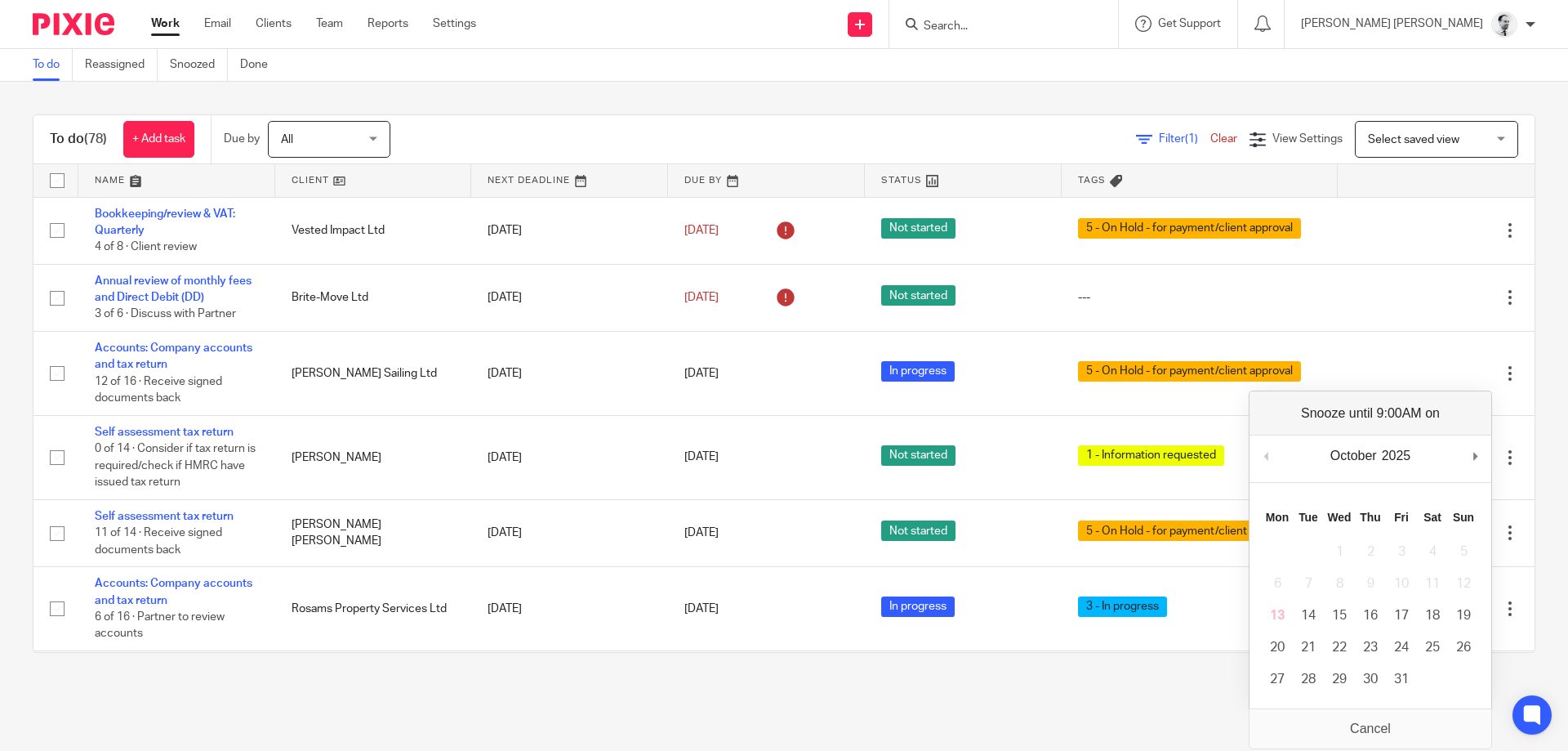
click at [544, 73] on div "To do Reassigned Snoozed Done" at bounding box center [784, 66] width 1568 height 33
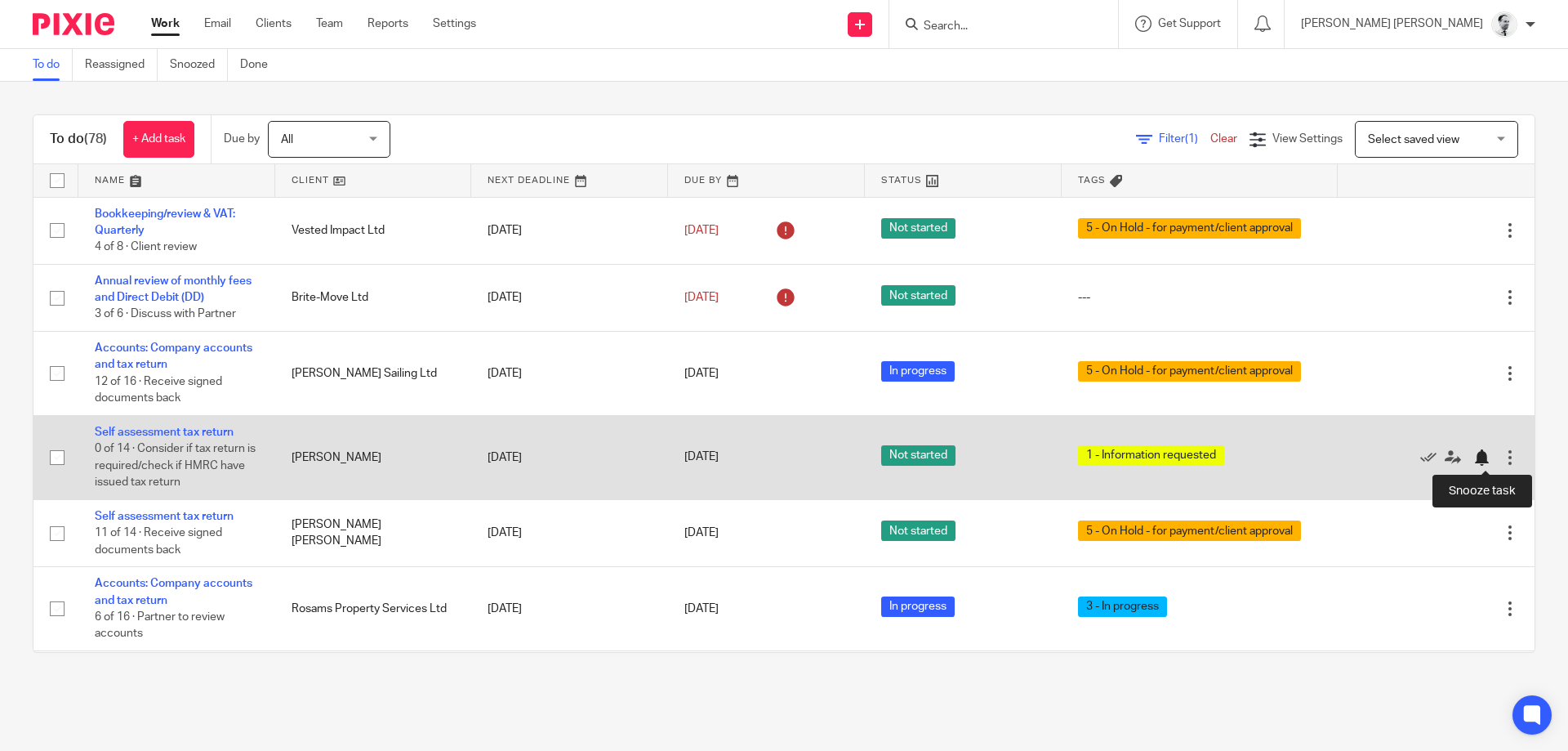
click at [1480, 457] on div at bounding box center [1481, 457] width 16 height 16
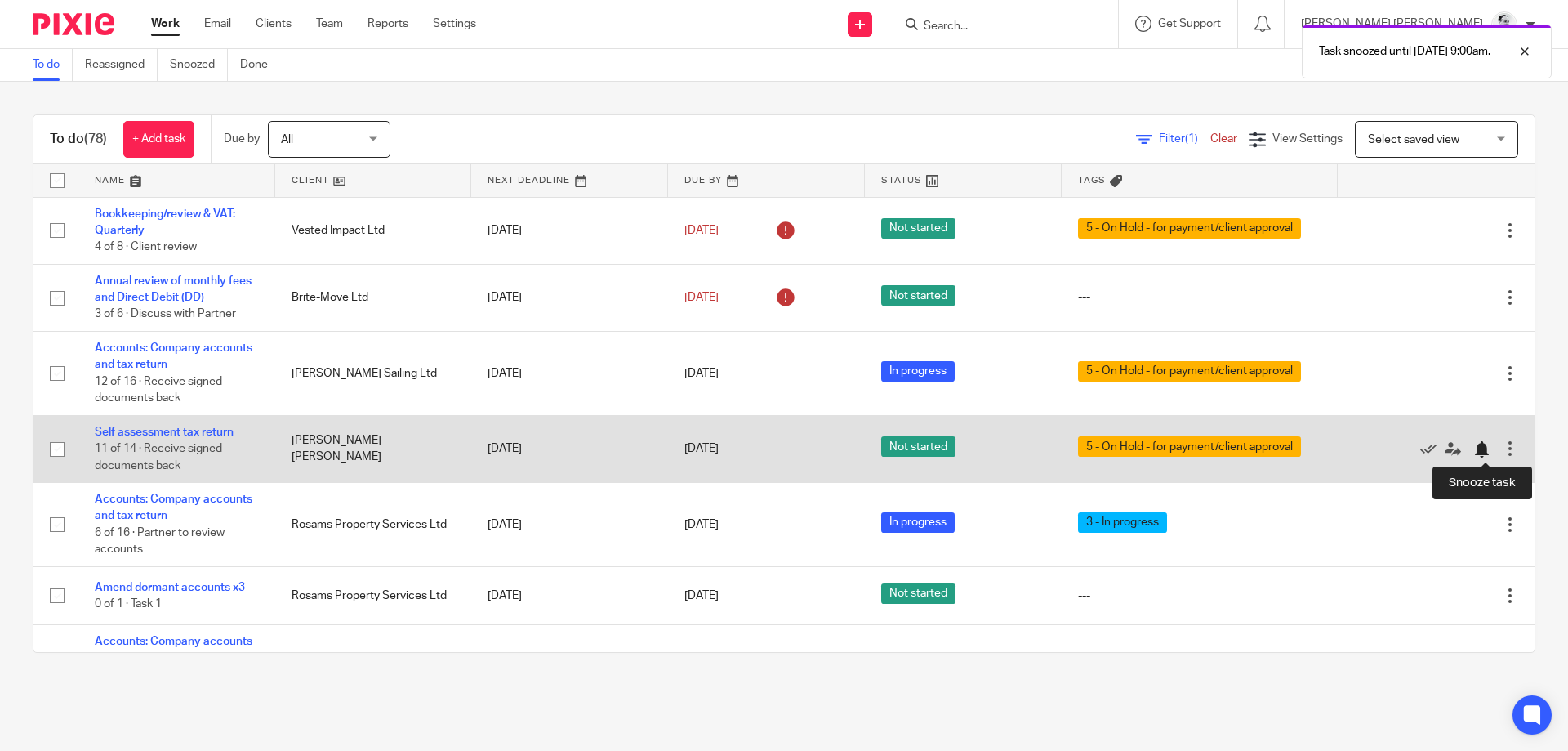
click at [1484, 450] on div at bounding box center [1481, 449] width 16 height 16
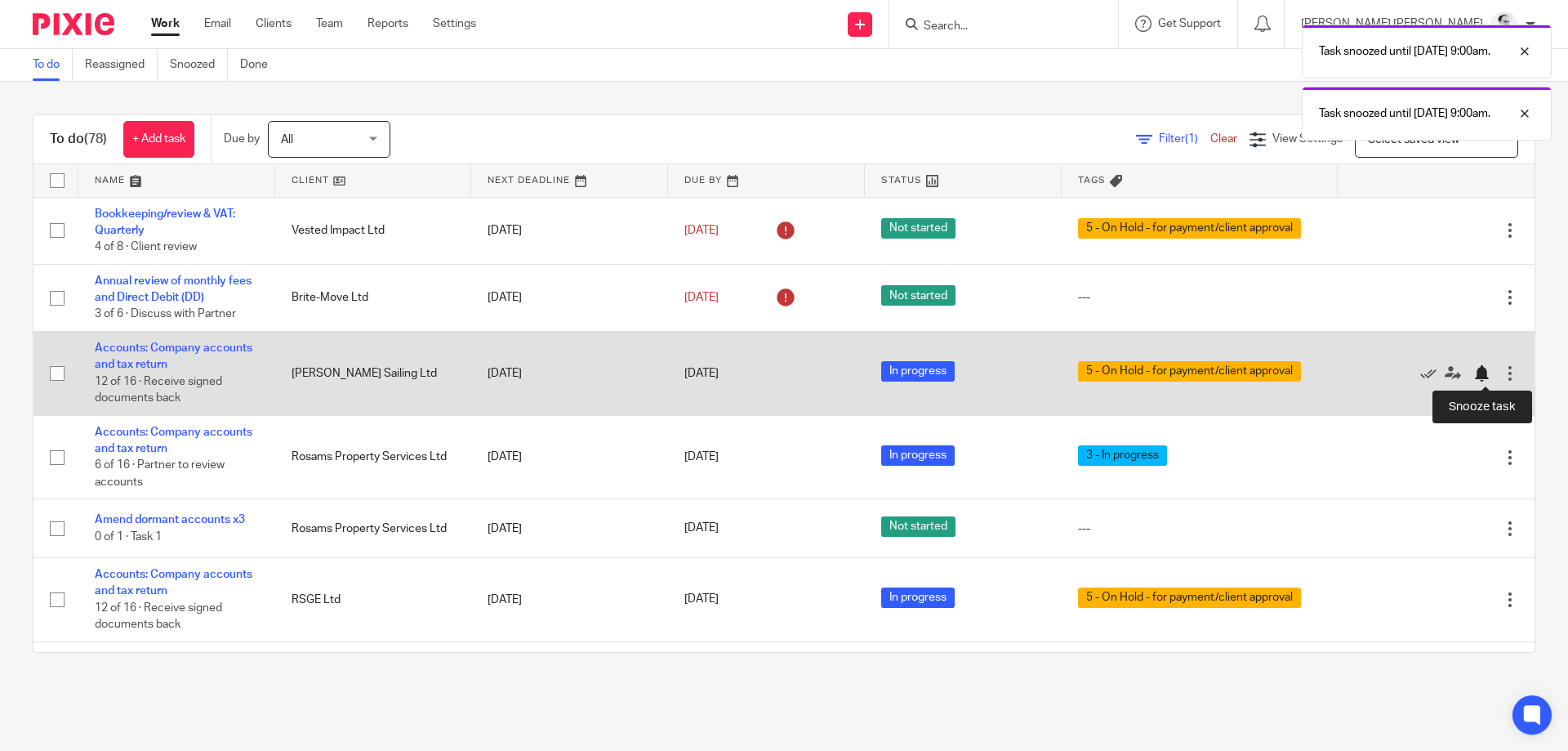
click at [1494, 372] on div at bounding box center [1485, 373] width 24 height 16
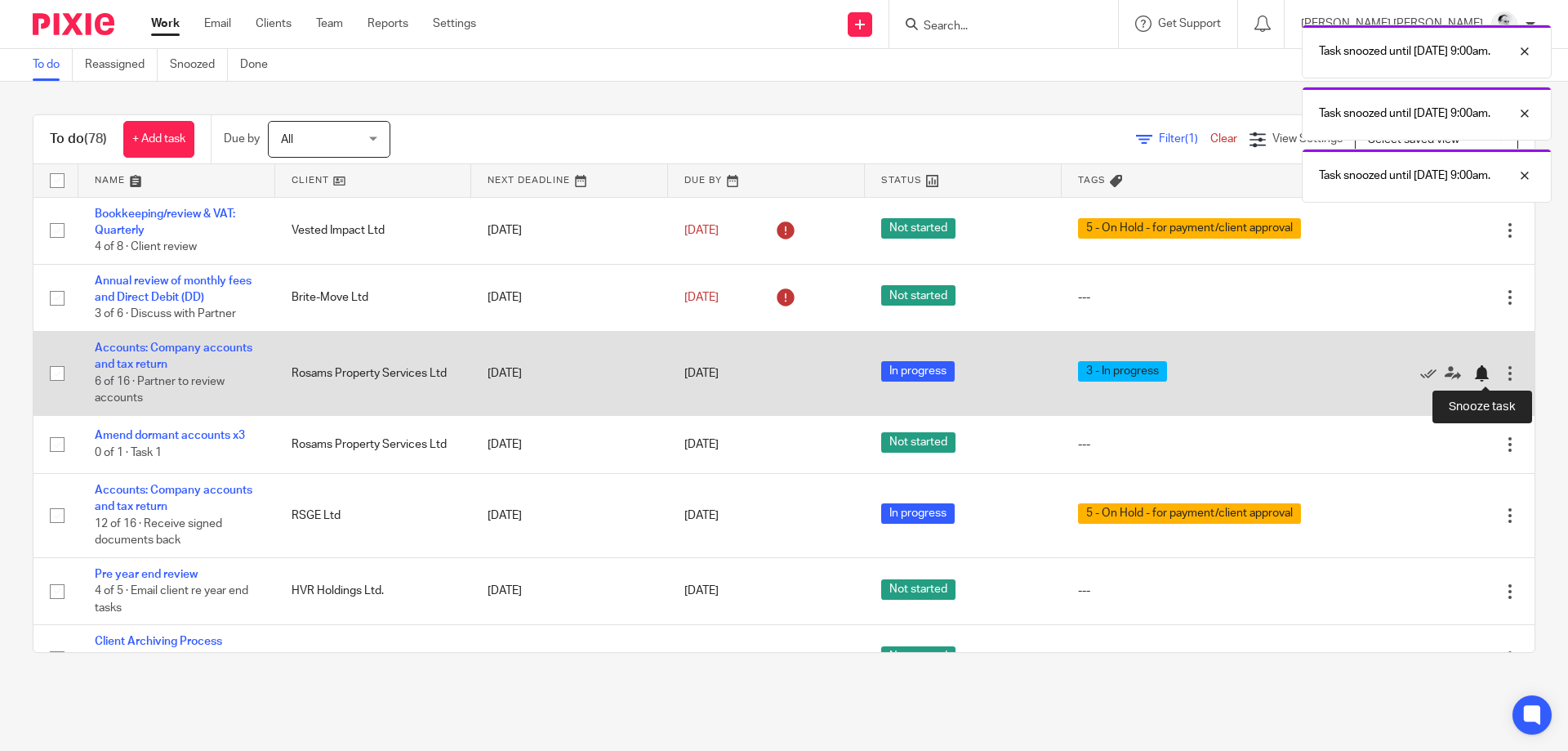
click at [1482, 372] on div at bounding box center [1481, 373] width 16 height 16
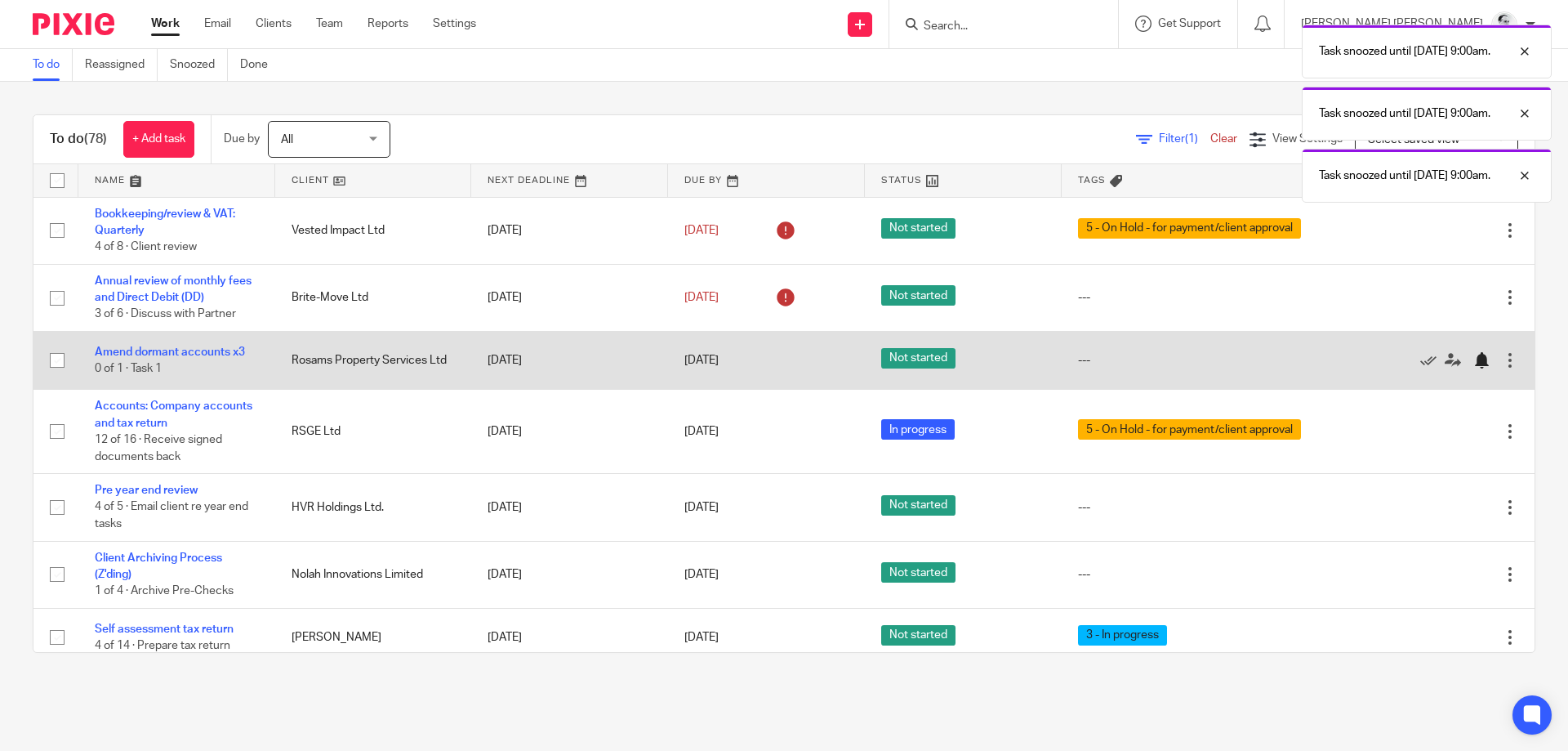
click at [1486, 357] on div at bounding box center [1481, 360] width 16 height 16
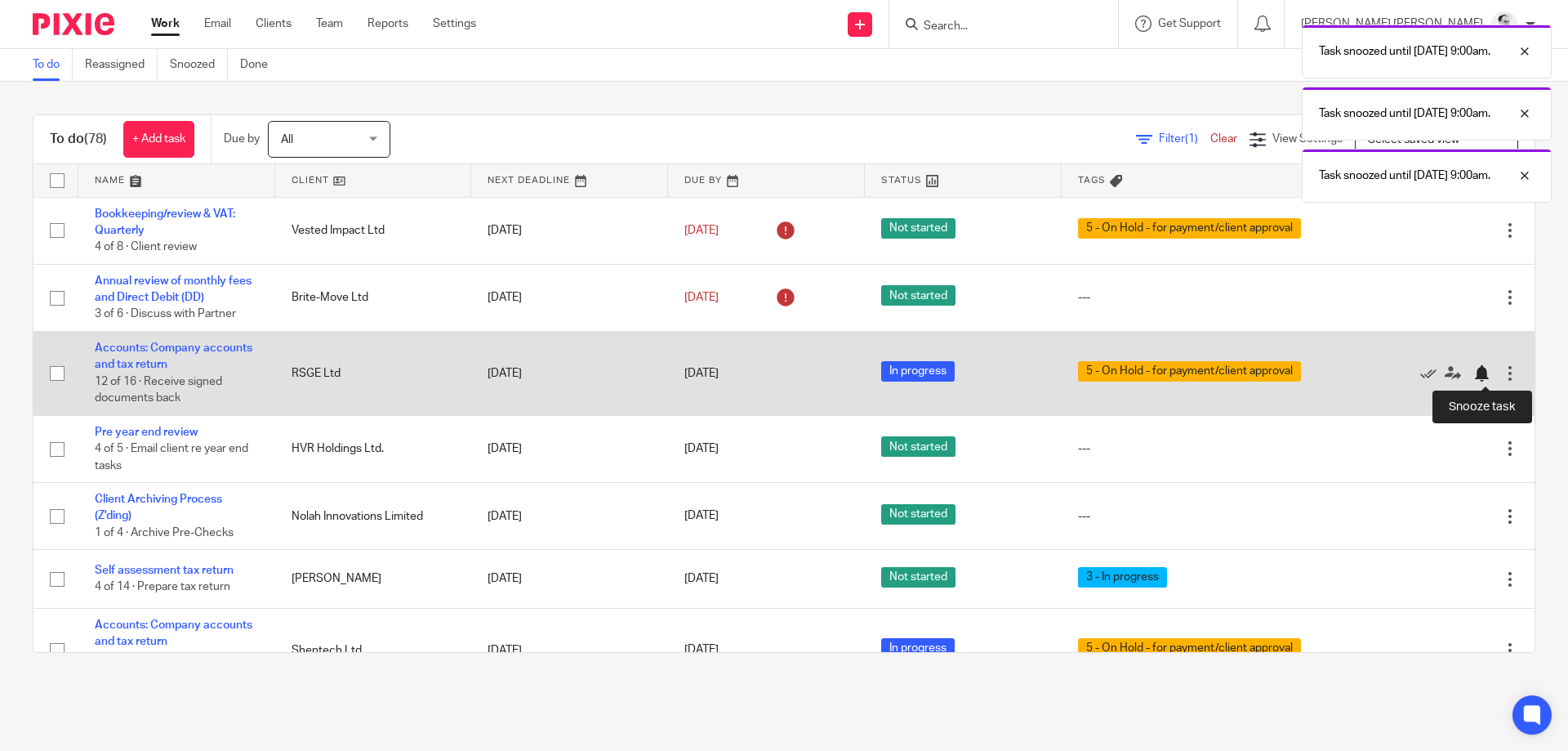
click at [1480, 369] on div at bounding box center [1481, 373] width 16 height 16
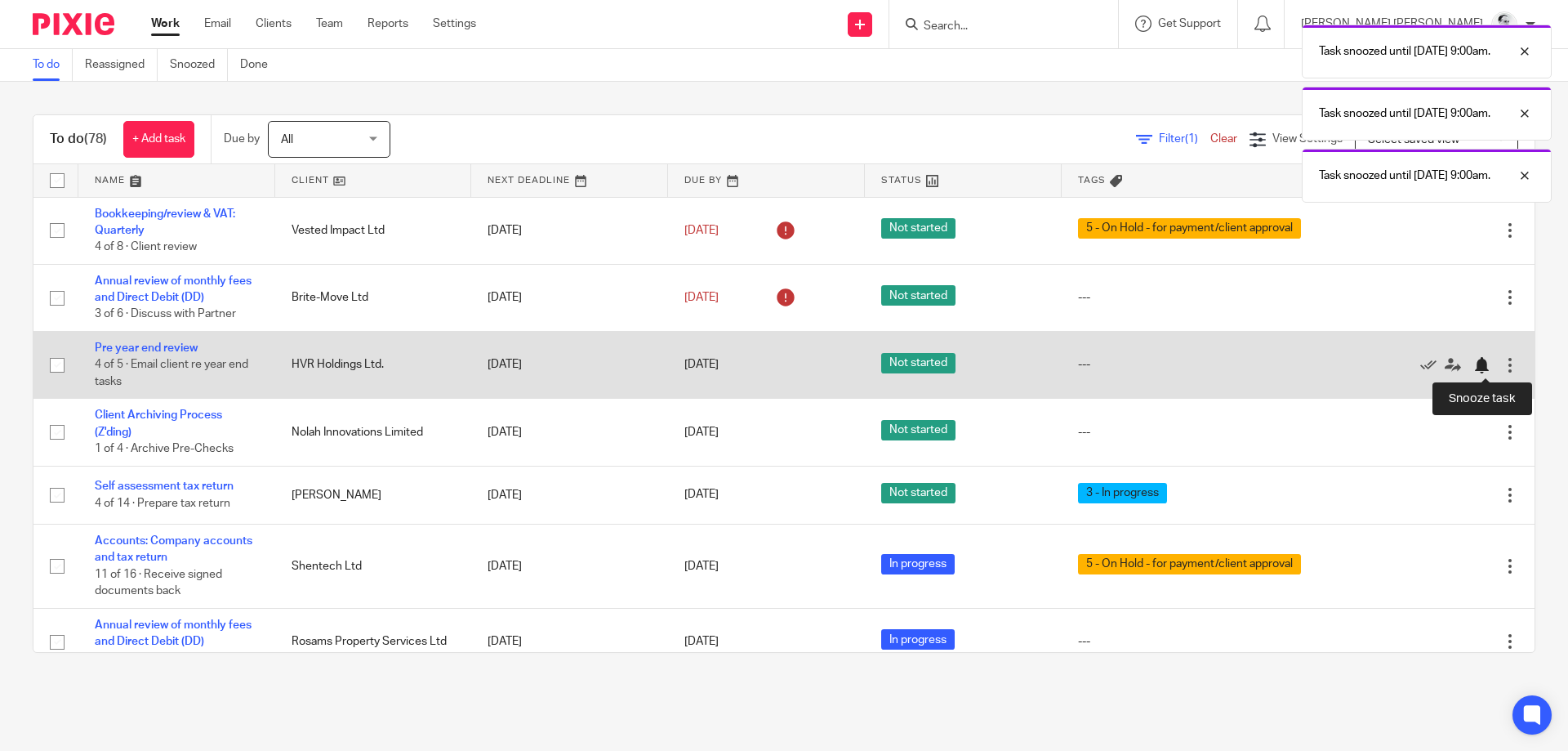
click at [1489, 361] on div at bounding box center [1481, 364] width 16 height 16
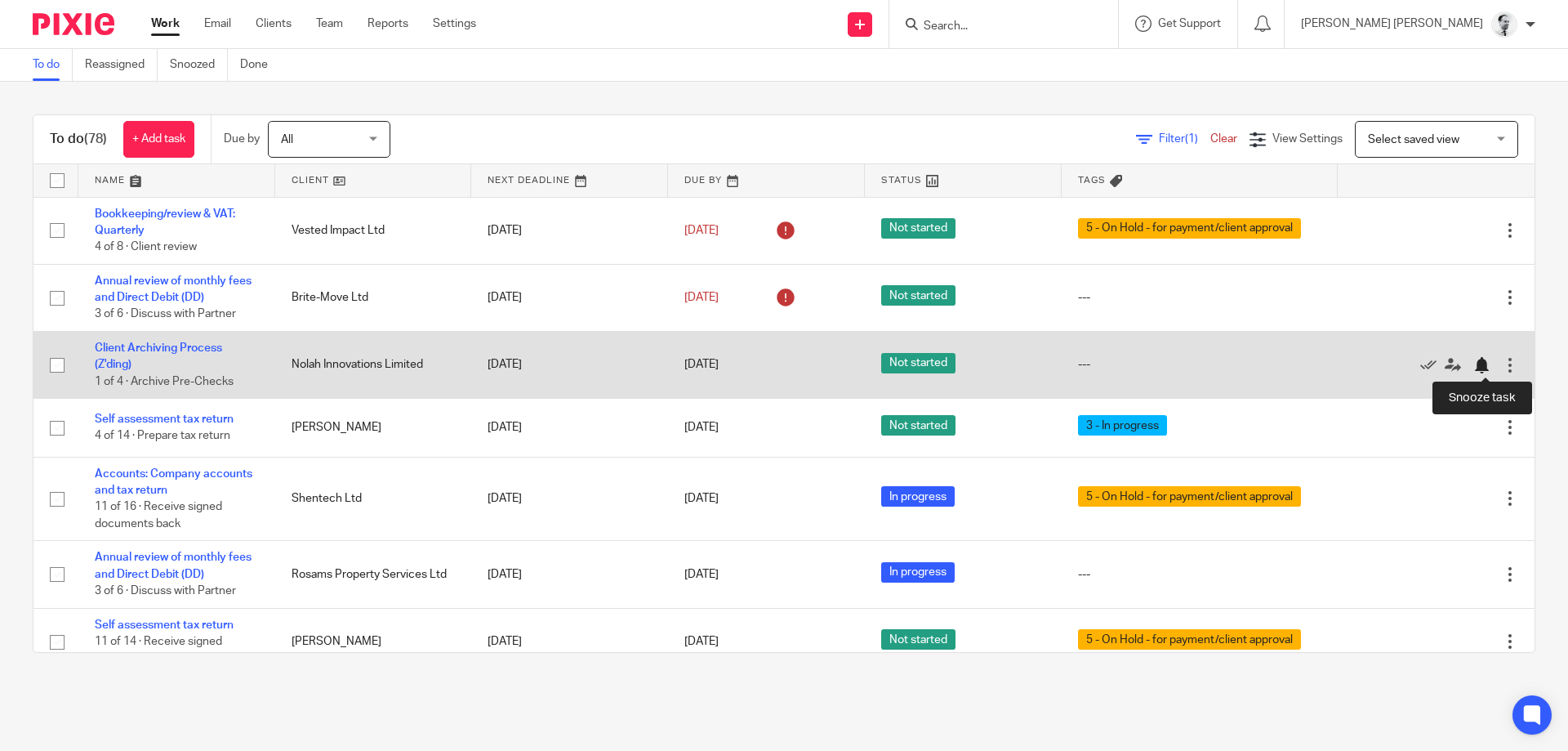
click at [1487, 364] on div at bounding box center [1481, 364] width 16 height 16
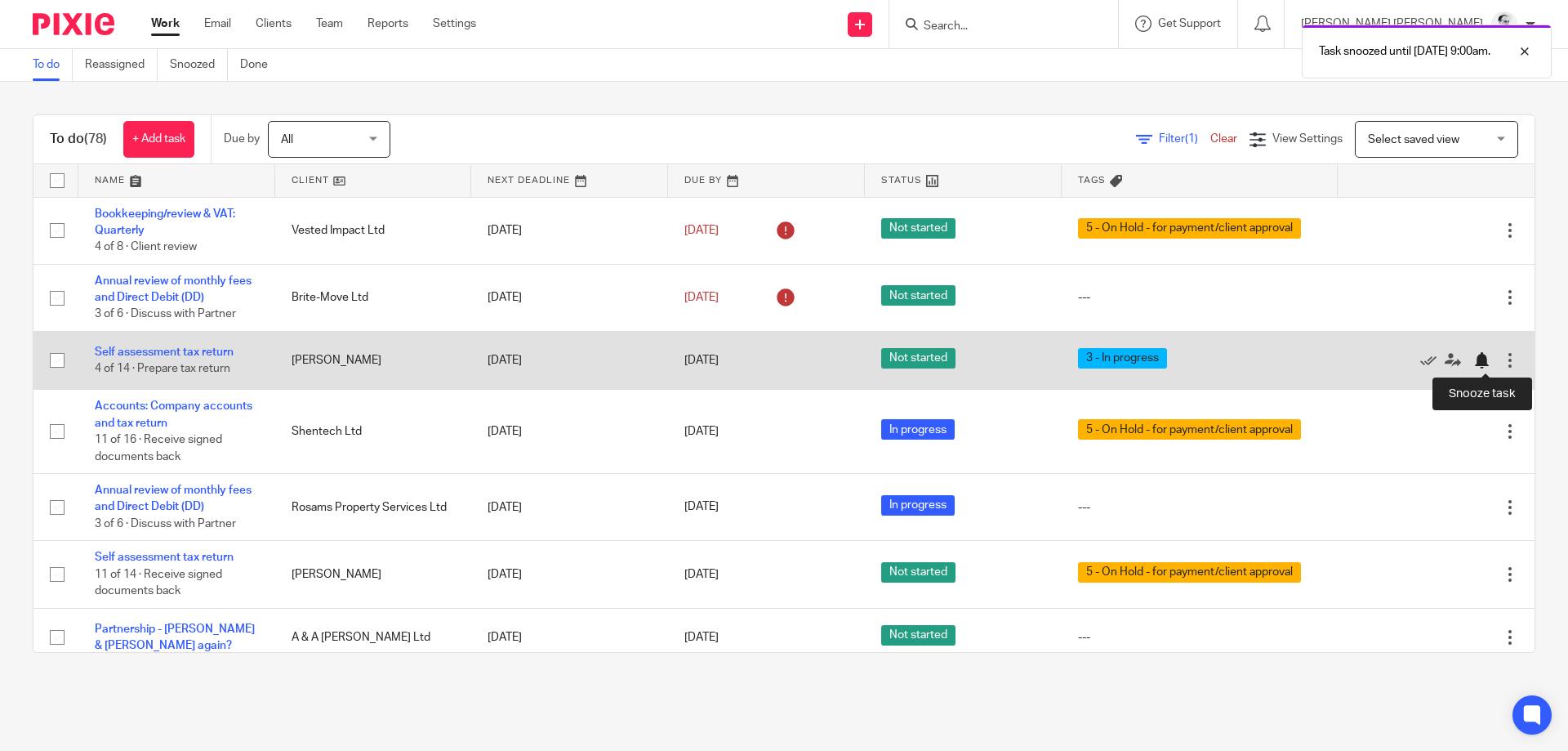
click at [1491, 361] on div at bounding box center [1485, 360] width 24 height 16
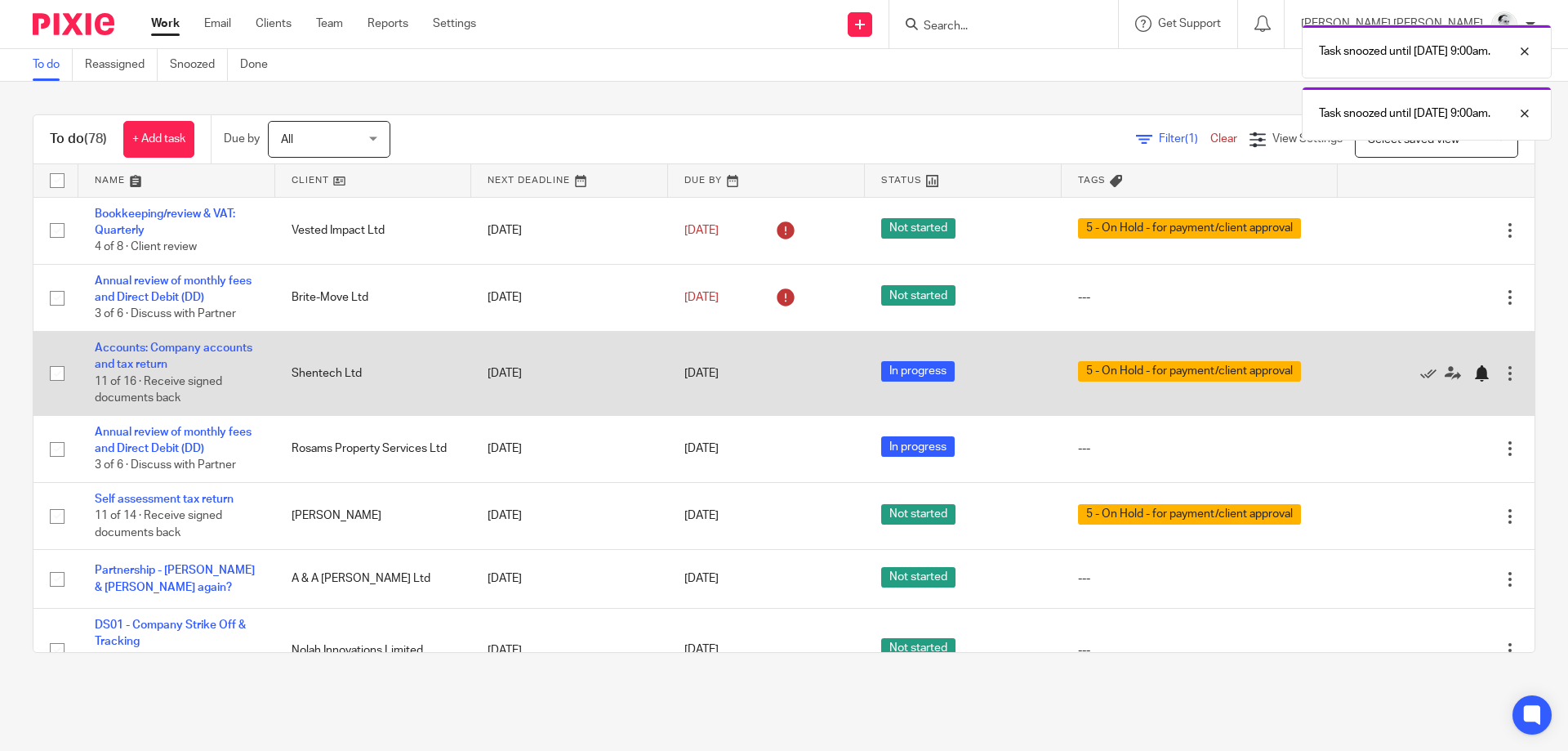
click at [1485, 371] on div at bounding box center [1481, 373] width 16 height 16
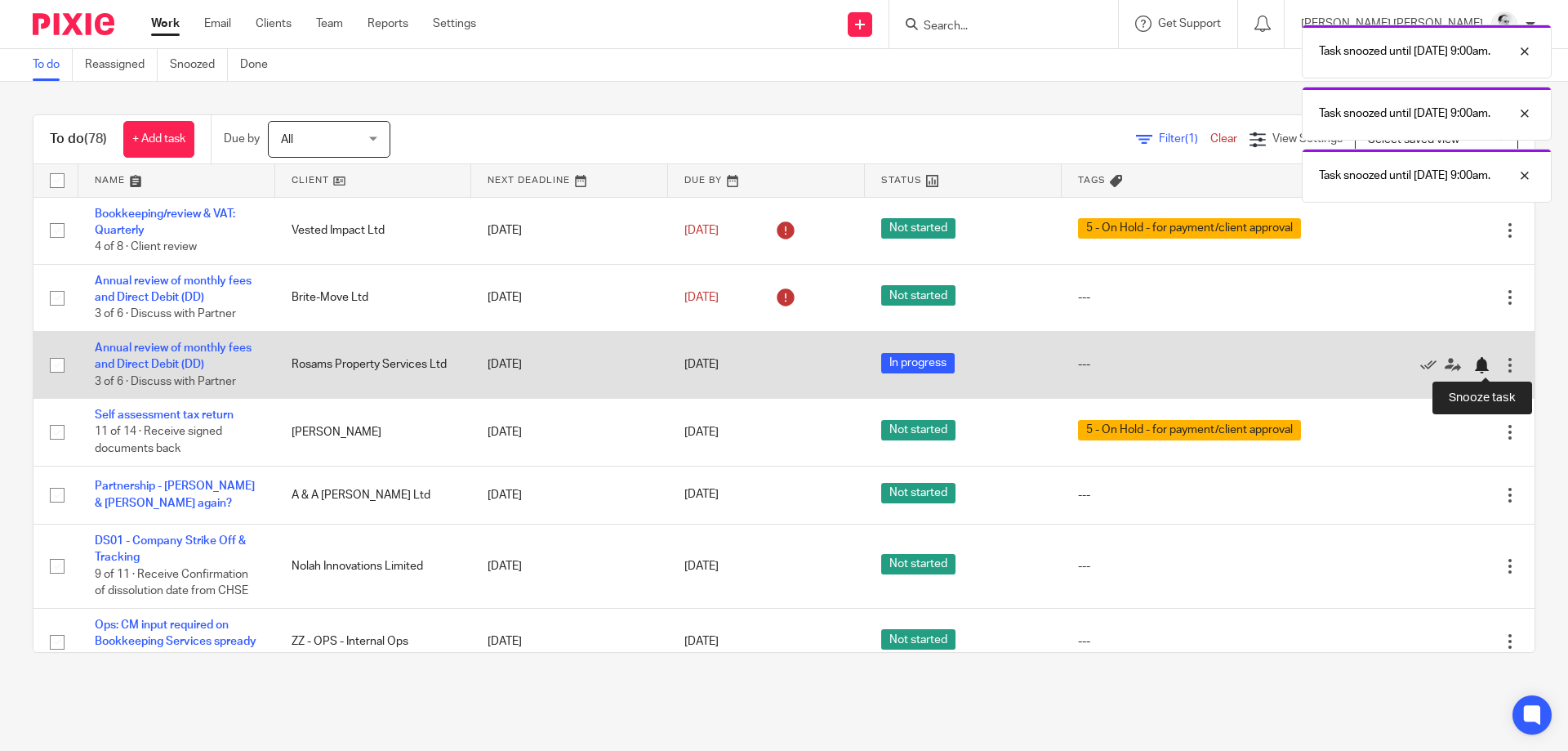
click at [1484, 363] on div at bounding box center [1481, 364] width 16 height 16
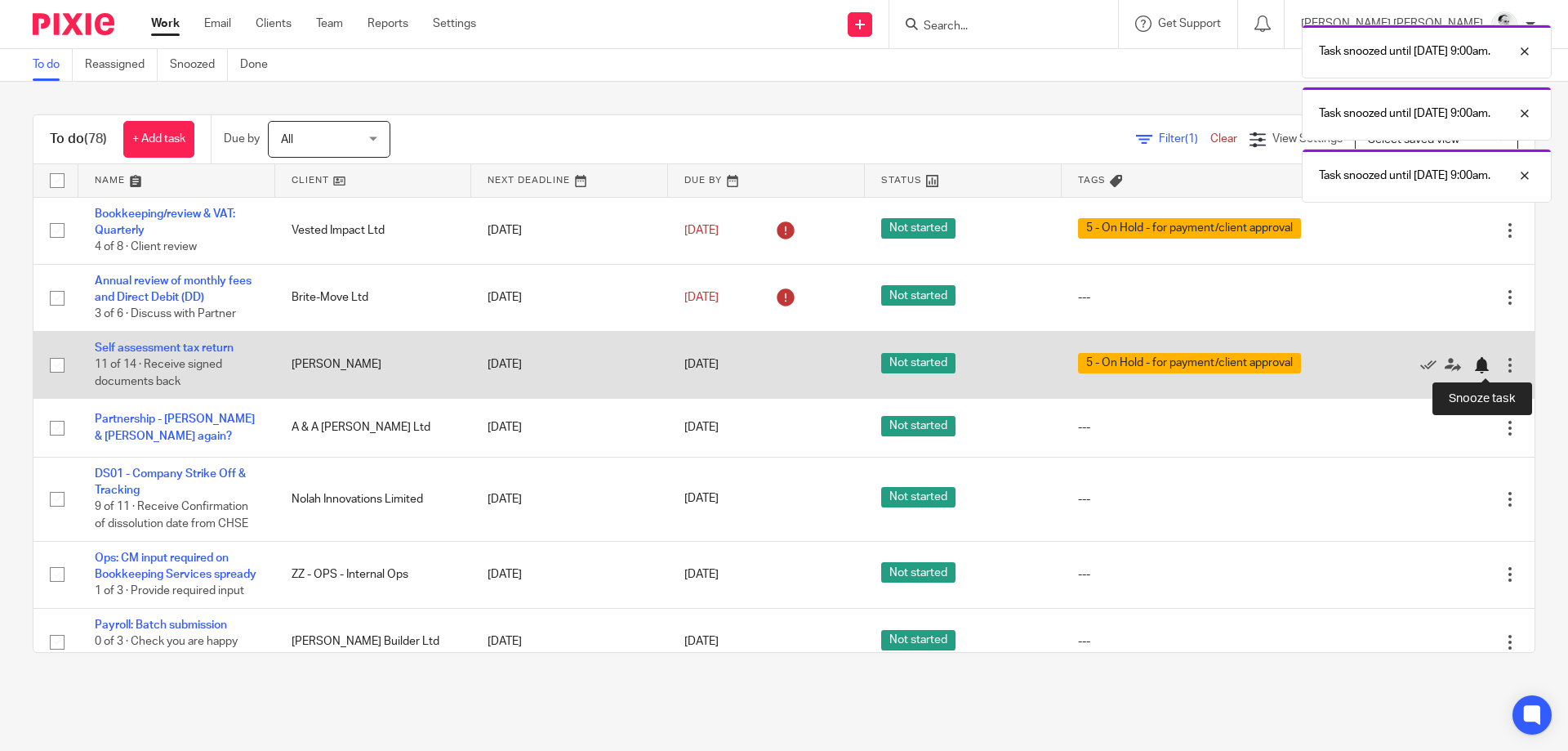
click at [1489, 361] on div at bounding box center [1481, 364] width 16 height 16
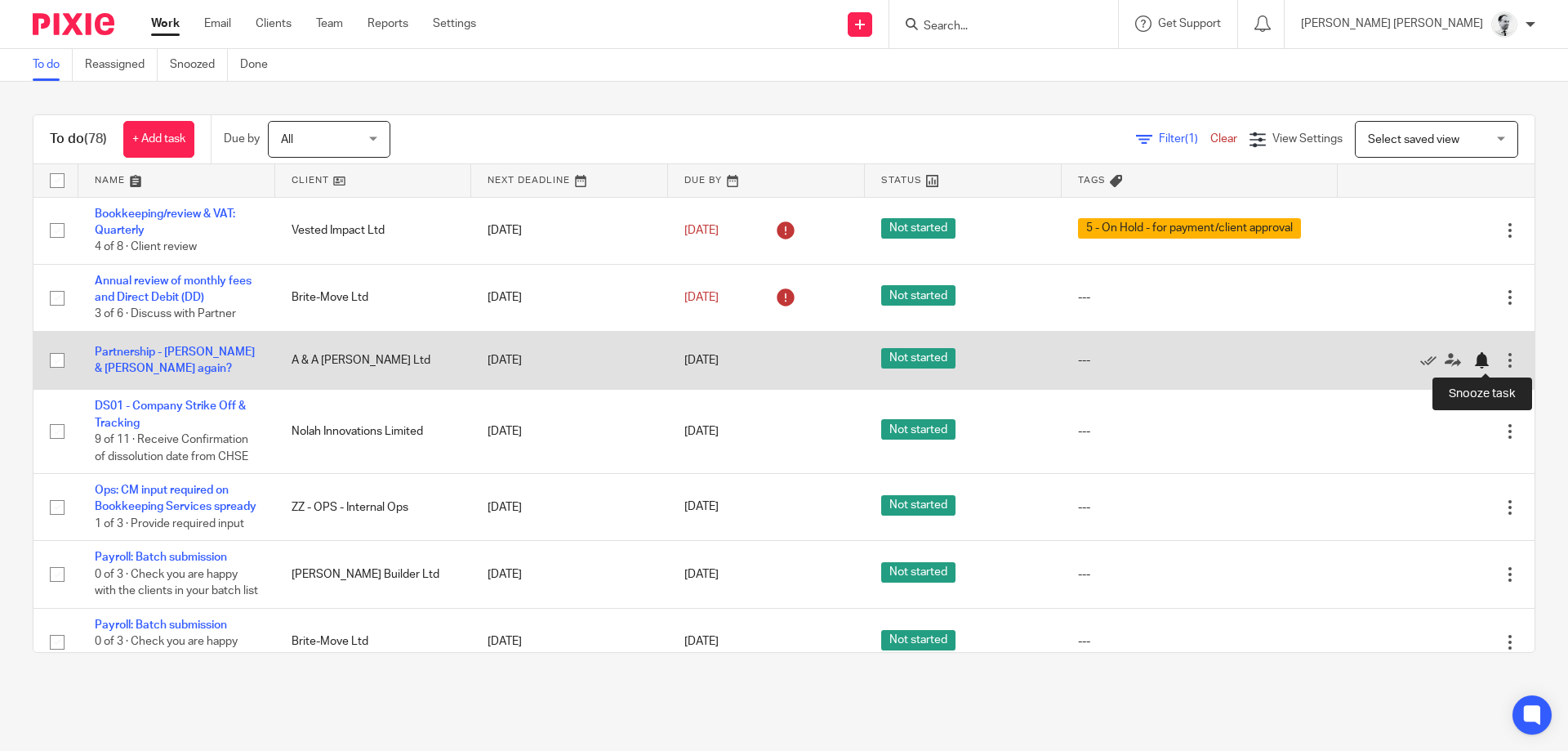
click at [1483, 363] on div at bounding box center [1481, 360] width 16 height 16
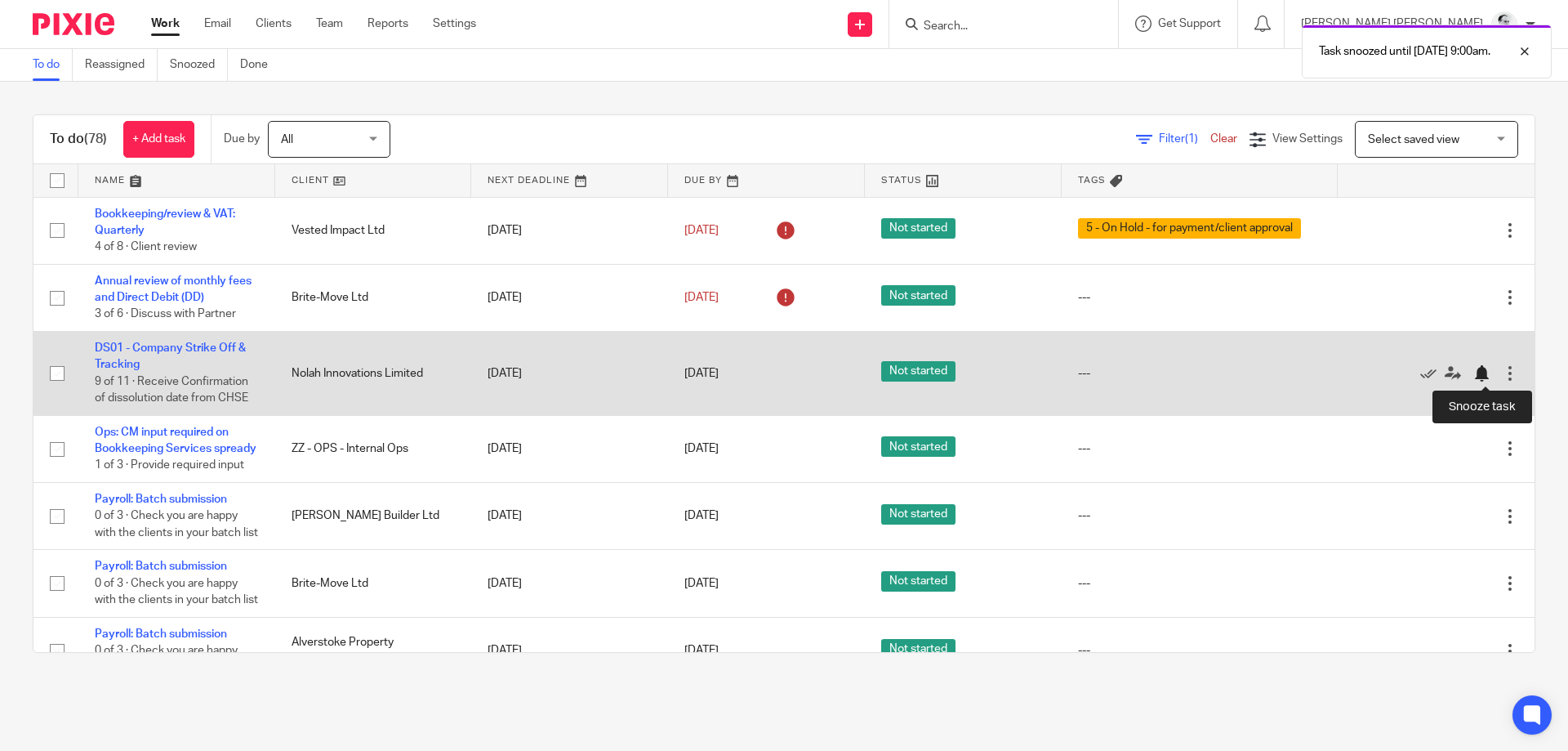
click at [1489, 375] on div at bounding box center [1481, 373] width 16 height 16
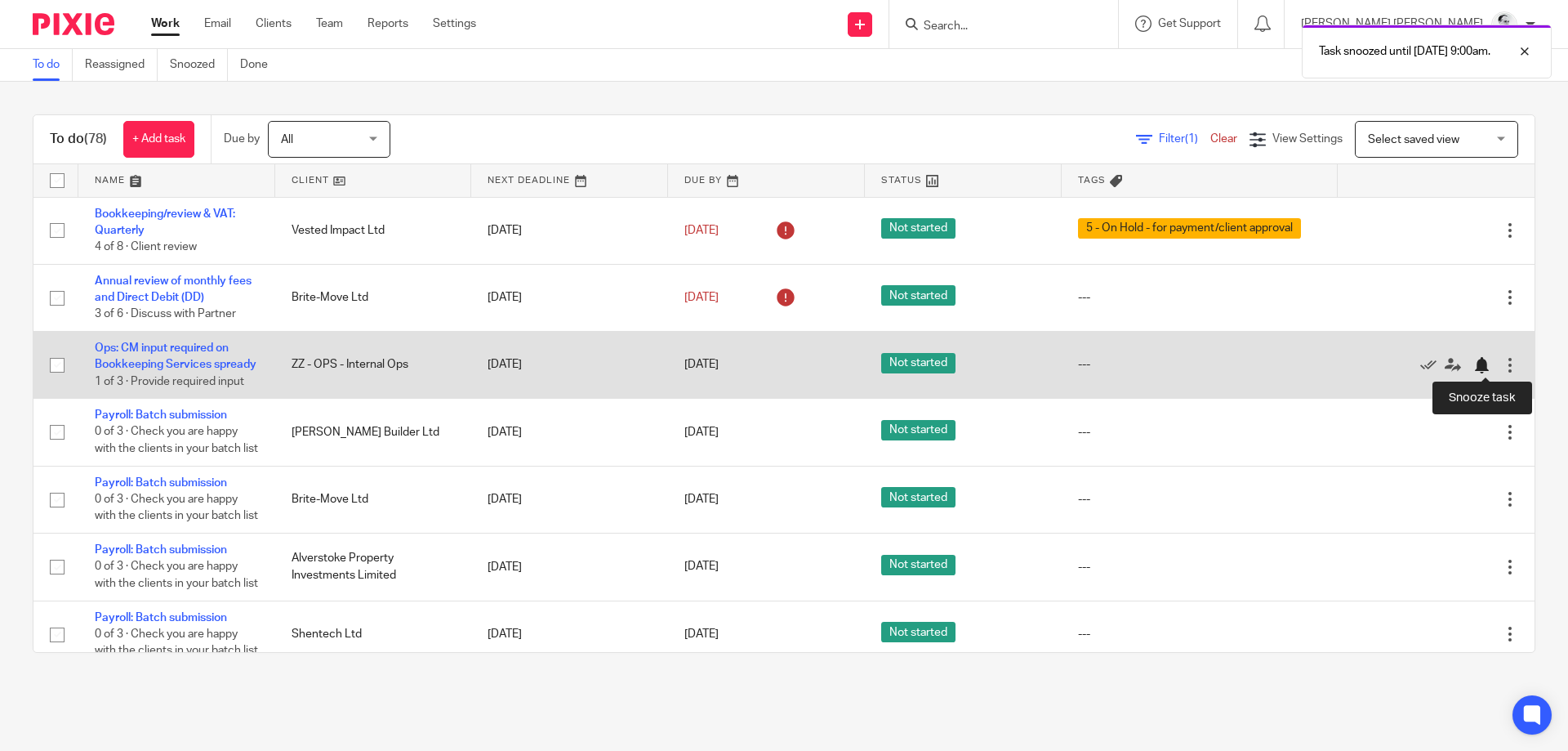
click at [1483, 360] on div at bounding box center [1481, 364] width 16 height 16
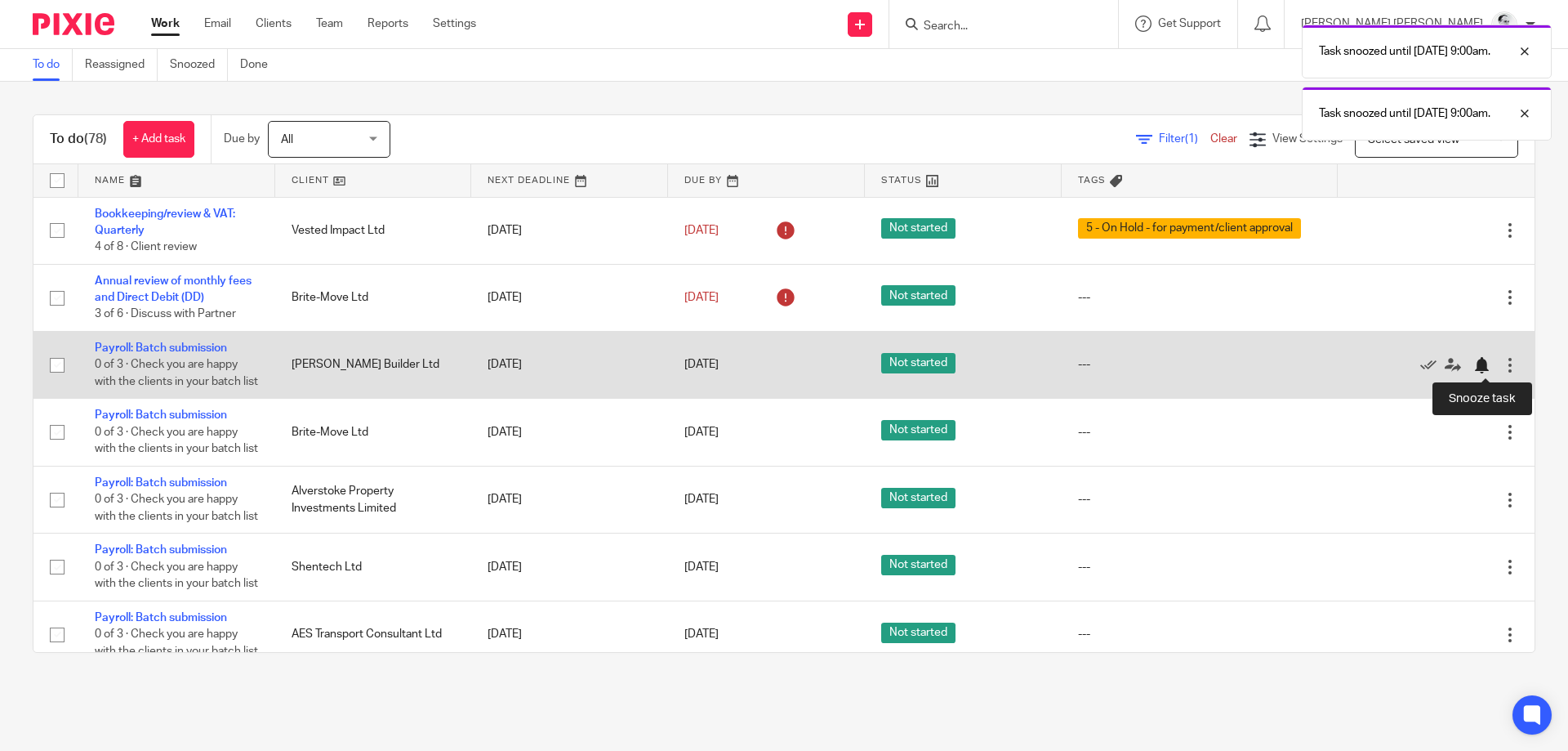
click at [1483, 361] on div at bounding box center [1481, 364] width 16 height 16
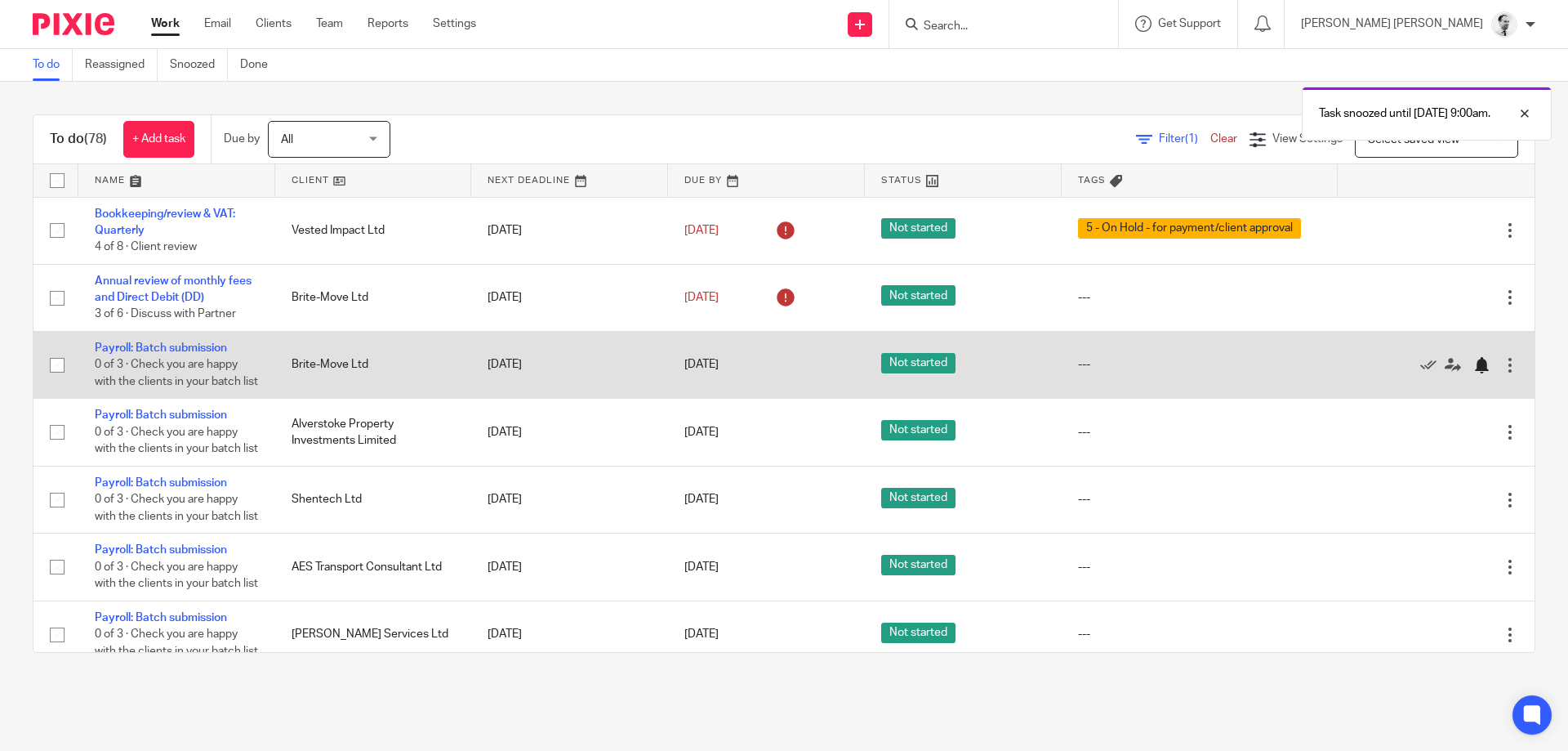
click at [1483, 362] on div at bounding box center [1481, 364] width 16 height 16
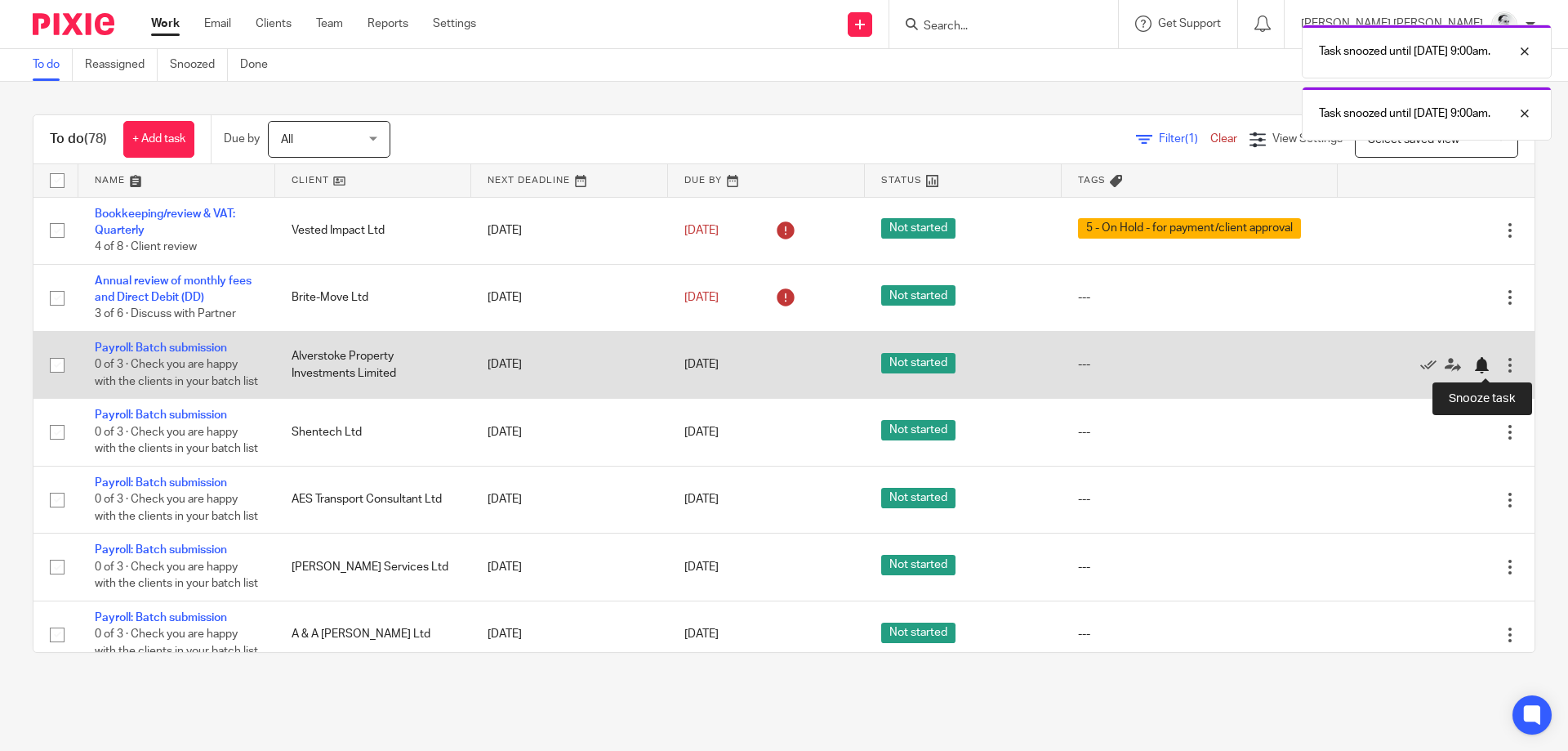
click at [1483, 366] on div at bounding box center [1481, 364] width 16 height 16
click at [1480, 366] on div at bounding box center [1481, 364] width 16 height 16
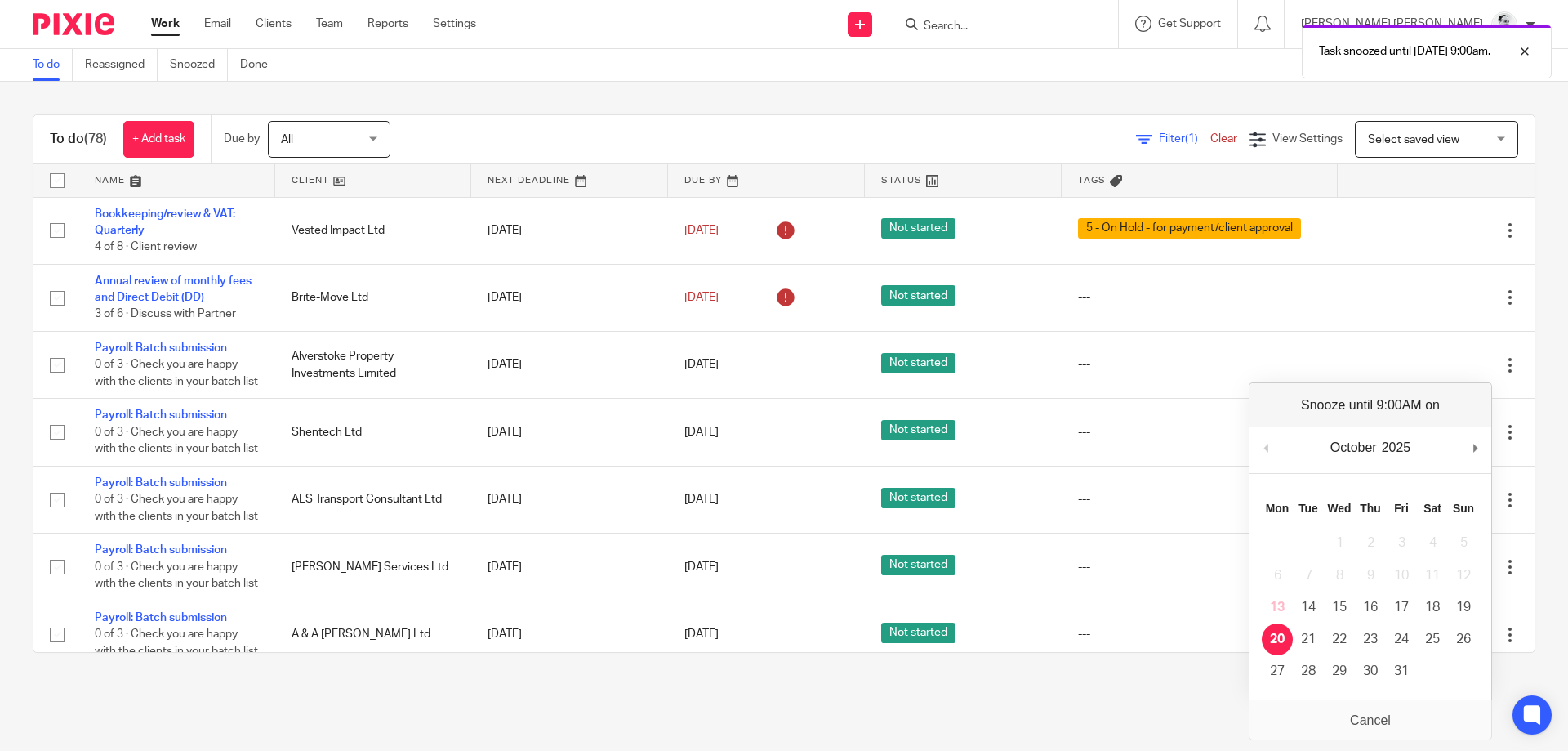
click at [1136, 688] on main "To do Reassigned Snoozed Done To do (78) + Add task Due by All All Today Tomorr…" at bounding box center [784, 376] width 1568 height 751
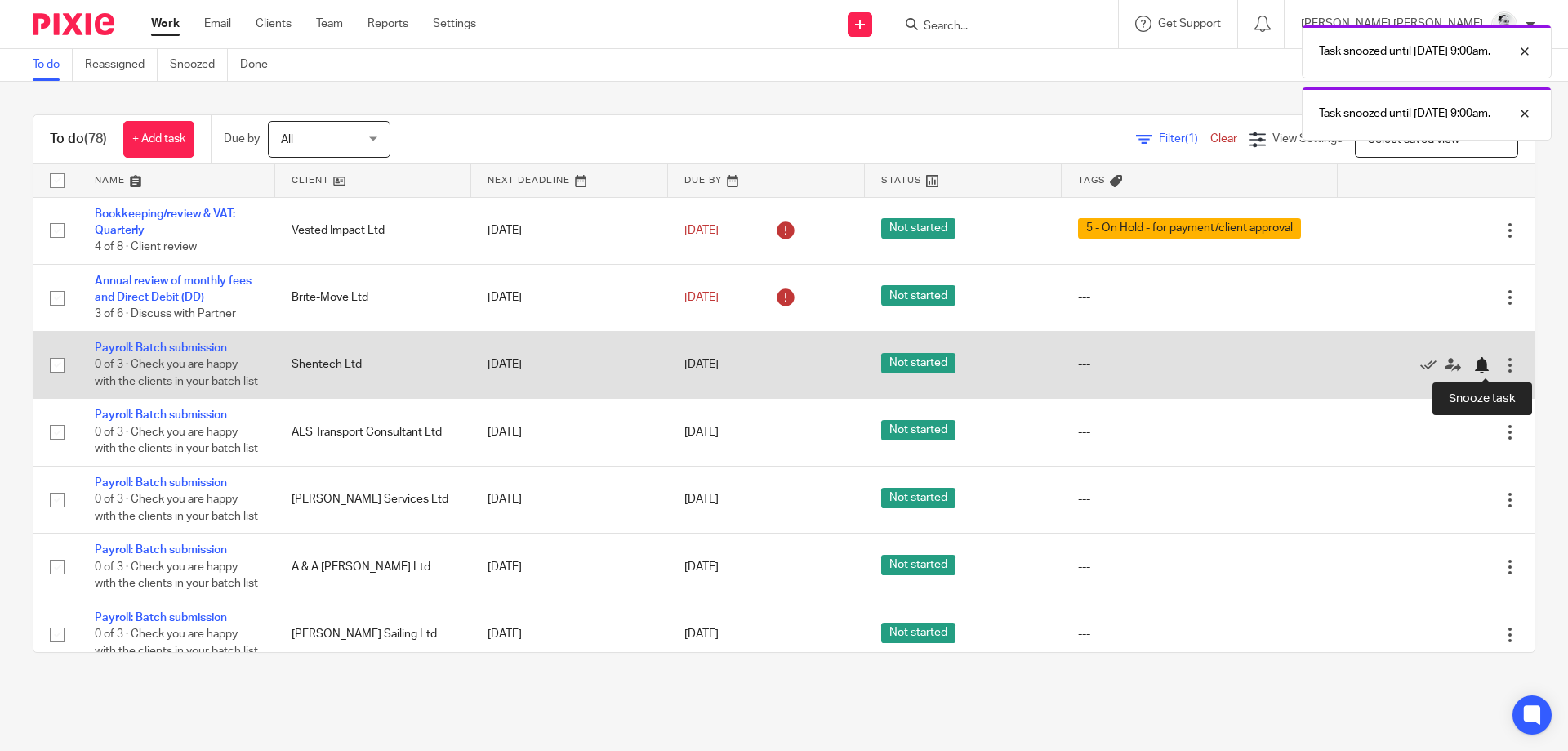
click at [1474, 368] on div at bounding box center [1481, 364] width 16 height 16
click at [1480, 363] on div at bounding box center [1481, 364] width 16 height 16
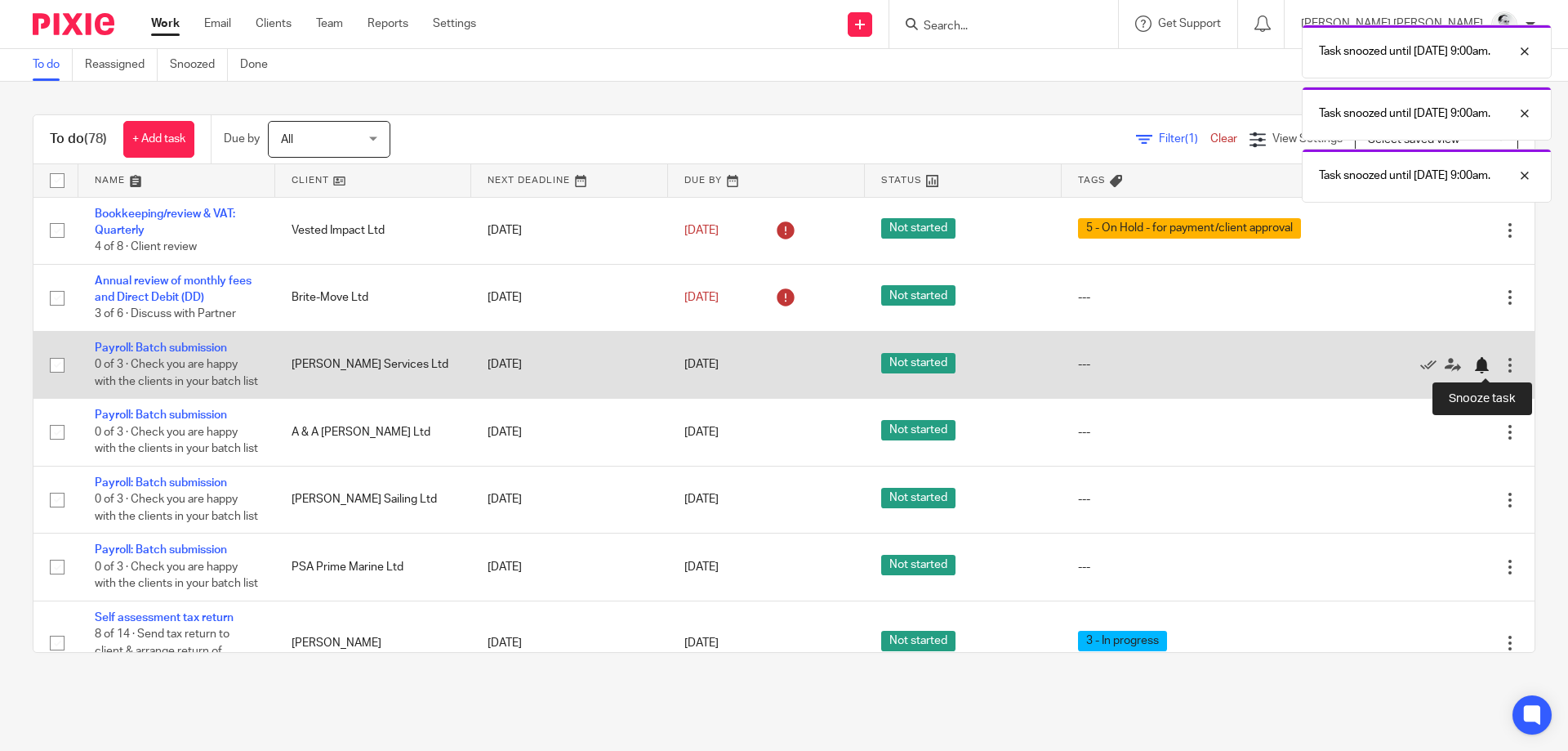
click at [1484, 360] on div at bounding box center [1481, 364] width 16 height 16
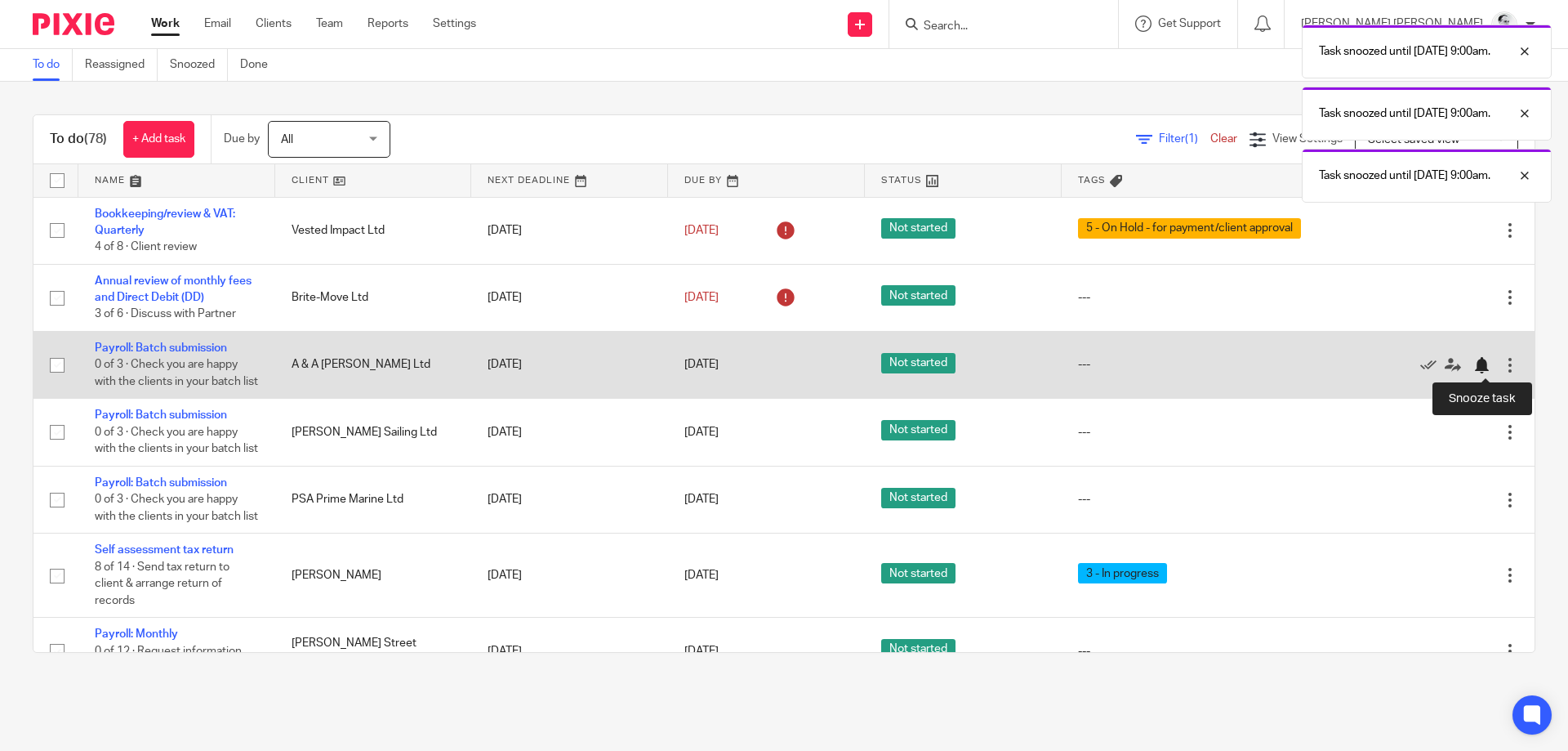
click at [1489, 360] on div at bounding box center [1485, 364] width 24 height 16
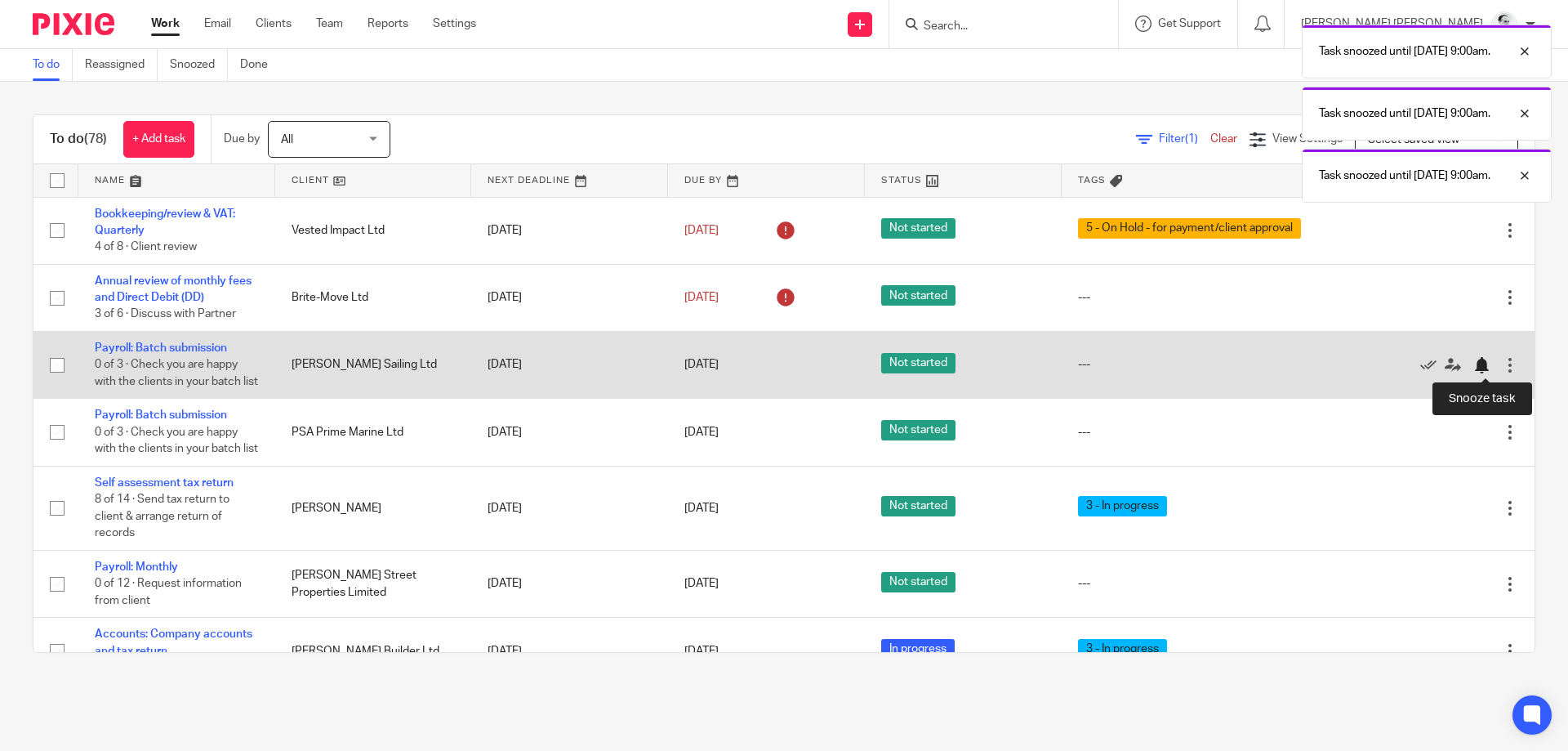
click at [1487, 365] on div at bounding box center [1481, 364] width 16 height 16
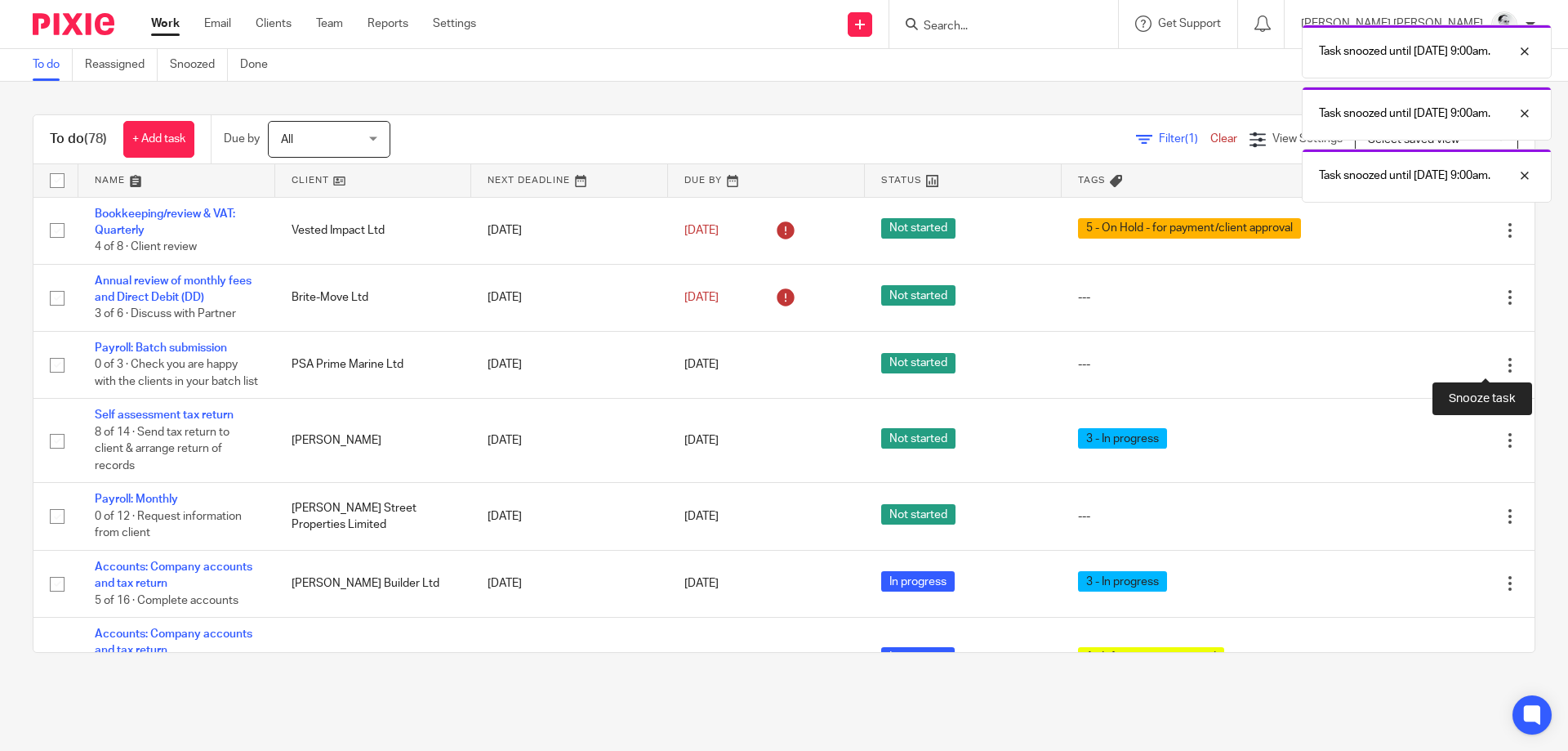
drag, startPoint x: 1479, startPoint y: 371, endPoint x: 1452, endPoint y: 395, distance: 36.1
click at [1478, 371] on div at bounding box center [1481, 364] width 16 height 16
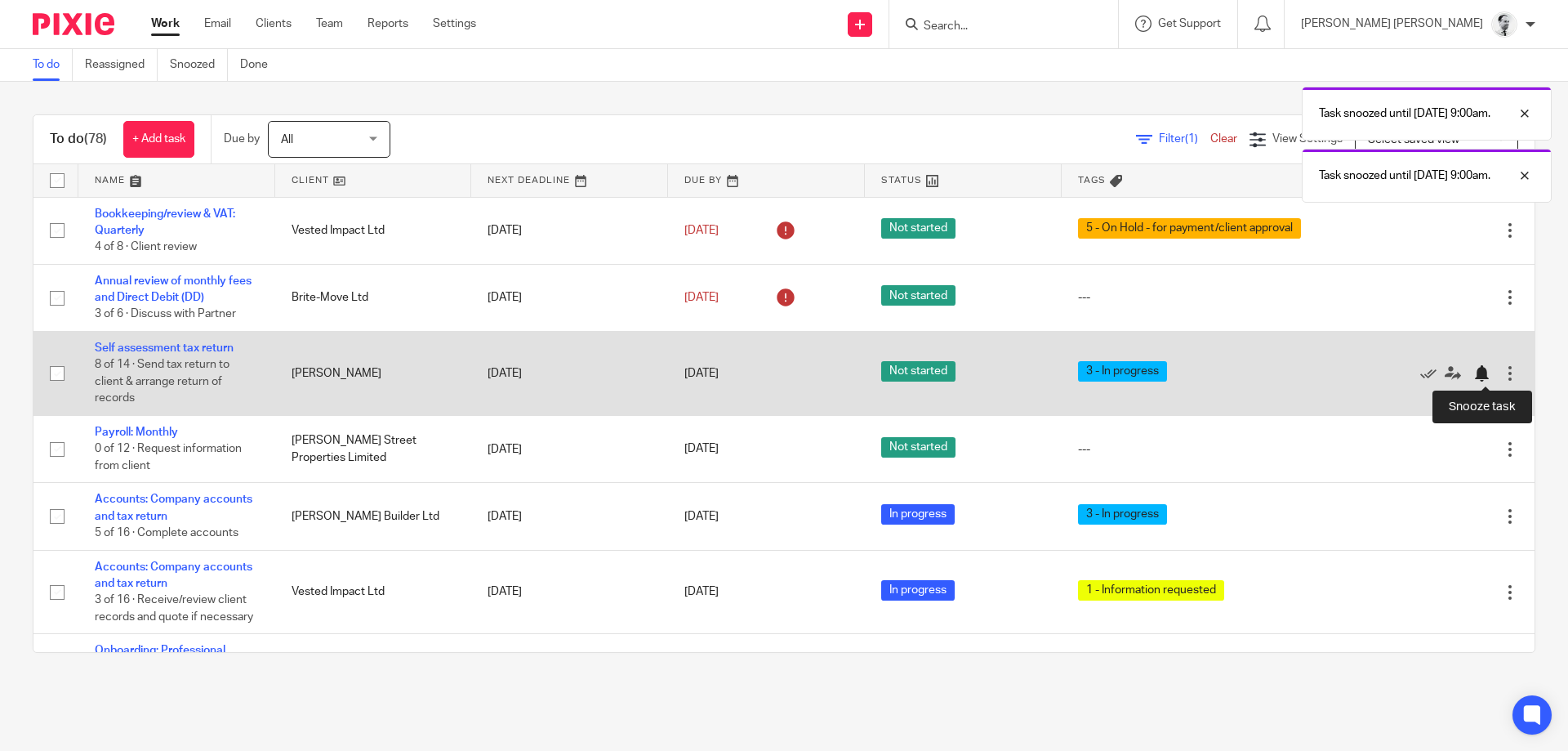
click at [1481, 373] on div at bounding box center [1481, 373] width 16 height 16
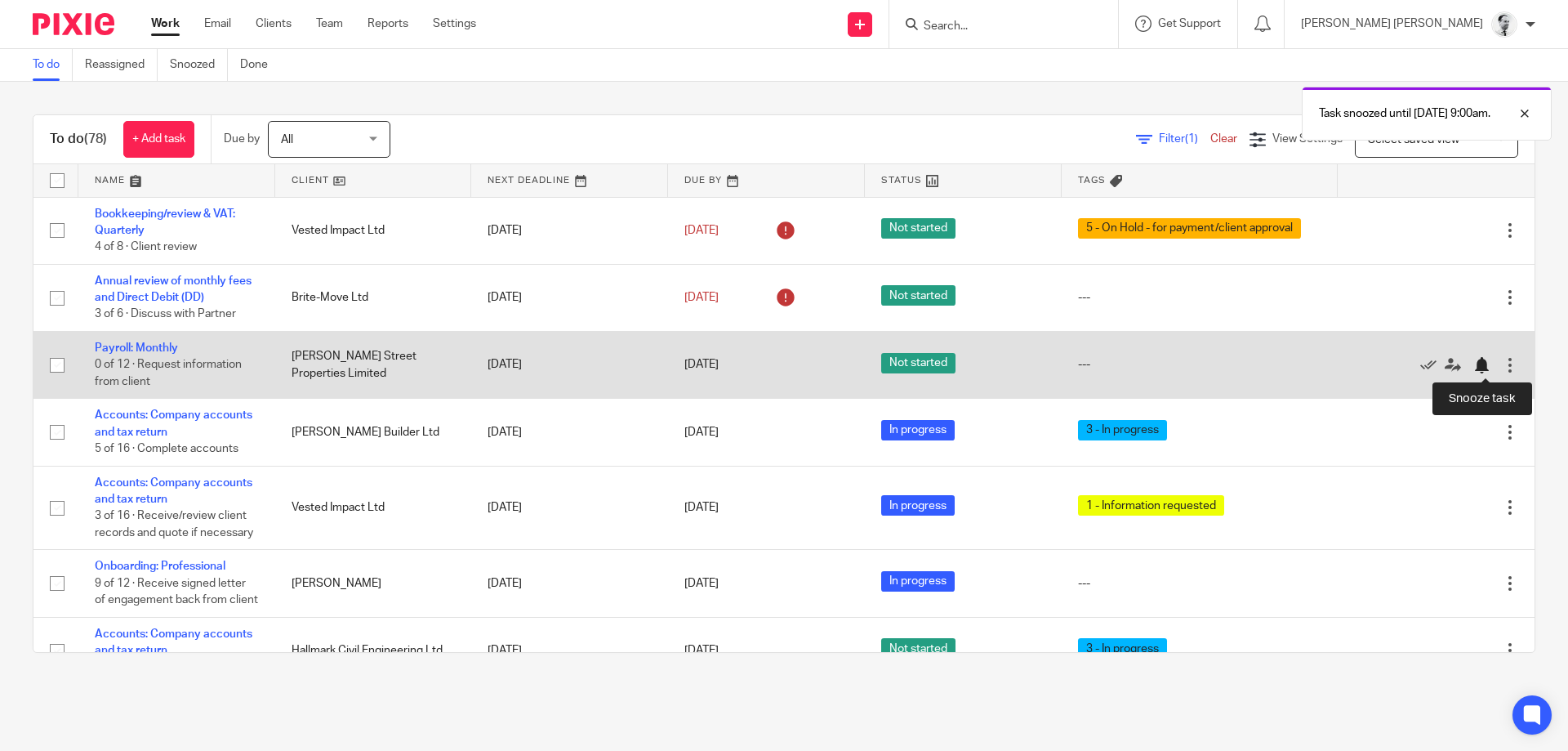
click at [1489, 368] on div at bounding box center [1481, 364] width 16 height 16
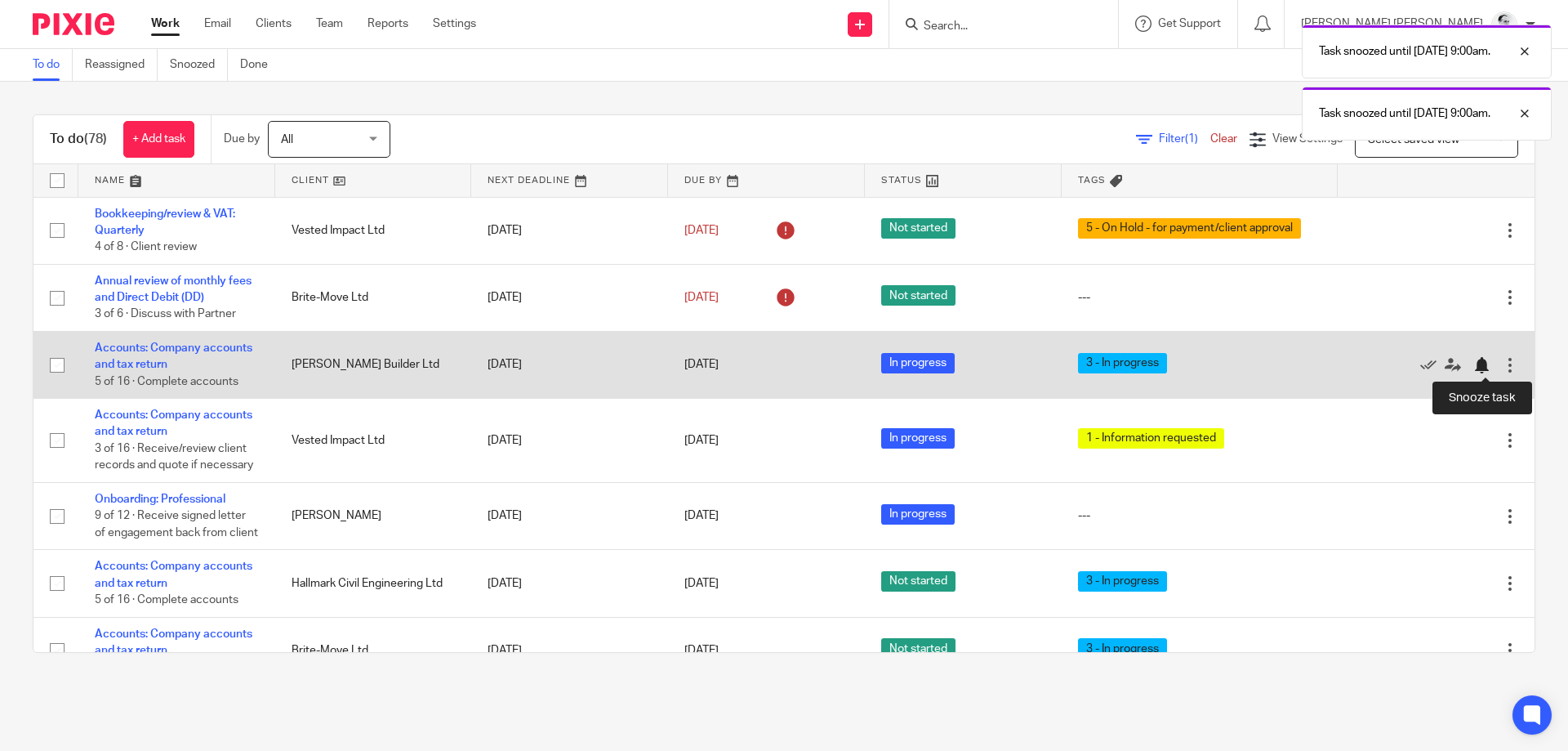
click at [1481, 367] on div at bounding box center [1481, 364] width 16 height 16
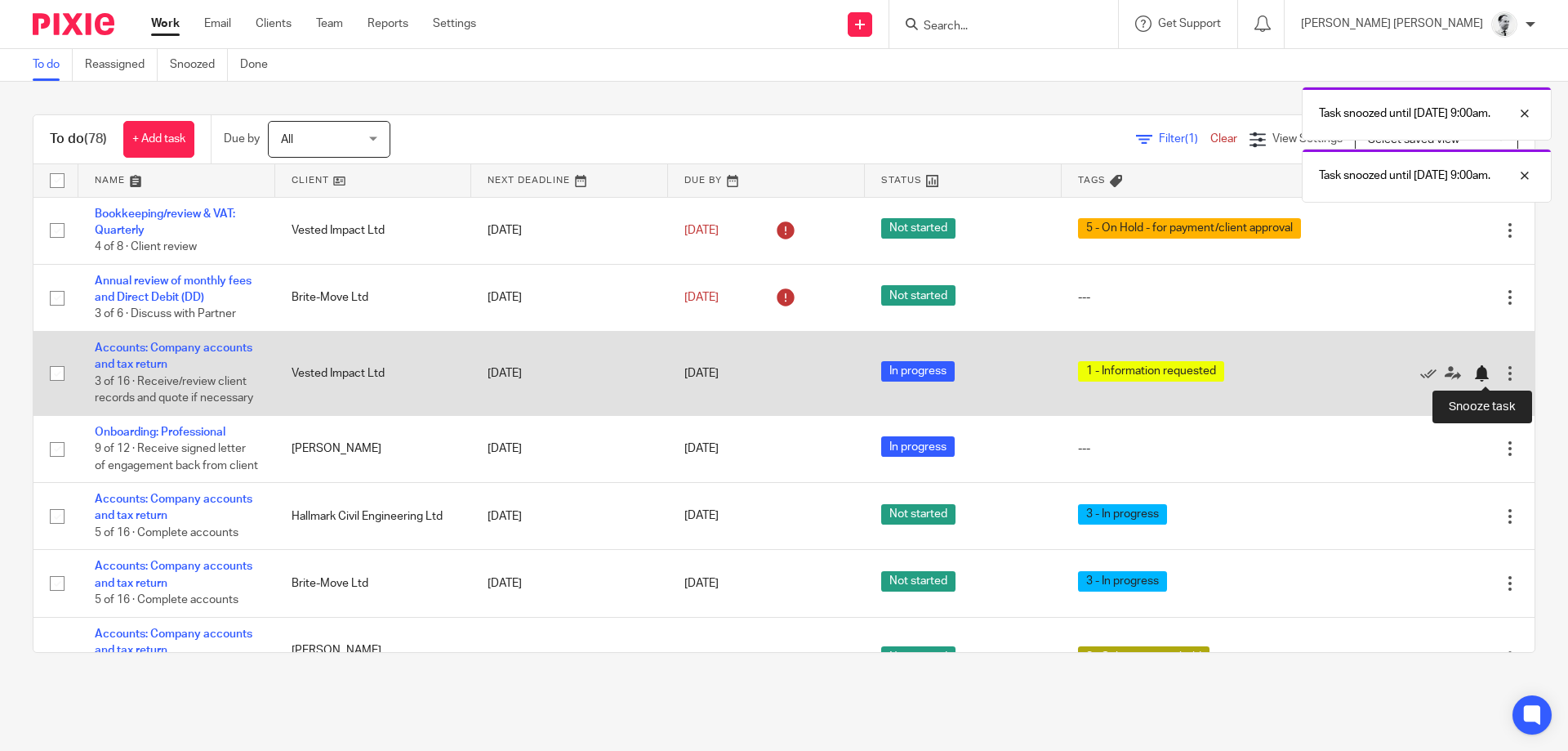
click at [1481, 372] on div at bounding box center [1481, 373] width 16 height 16
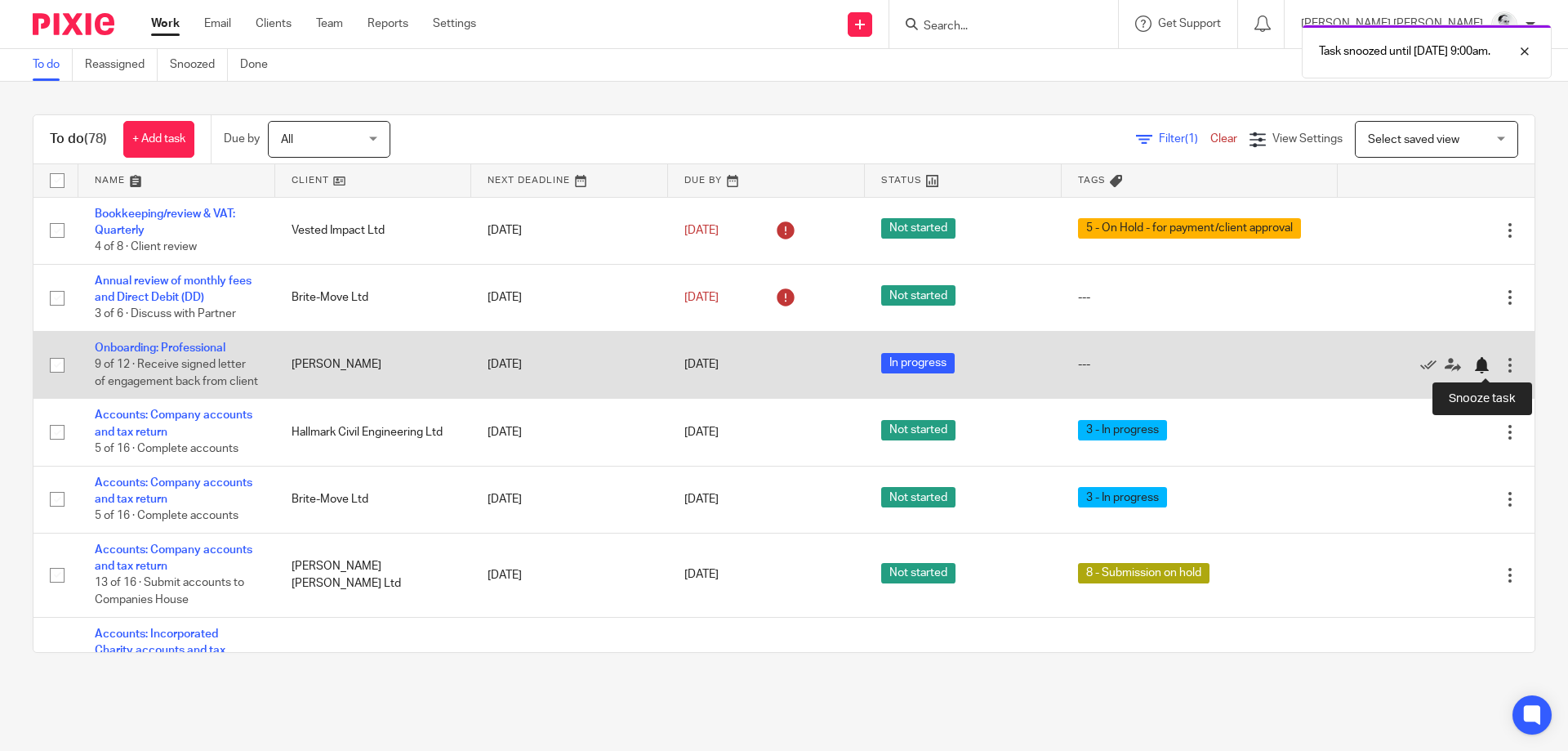
click at [1489, 369] on div at bounding box center [1485, 364] width 24 height 16
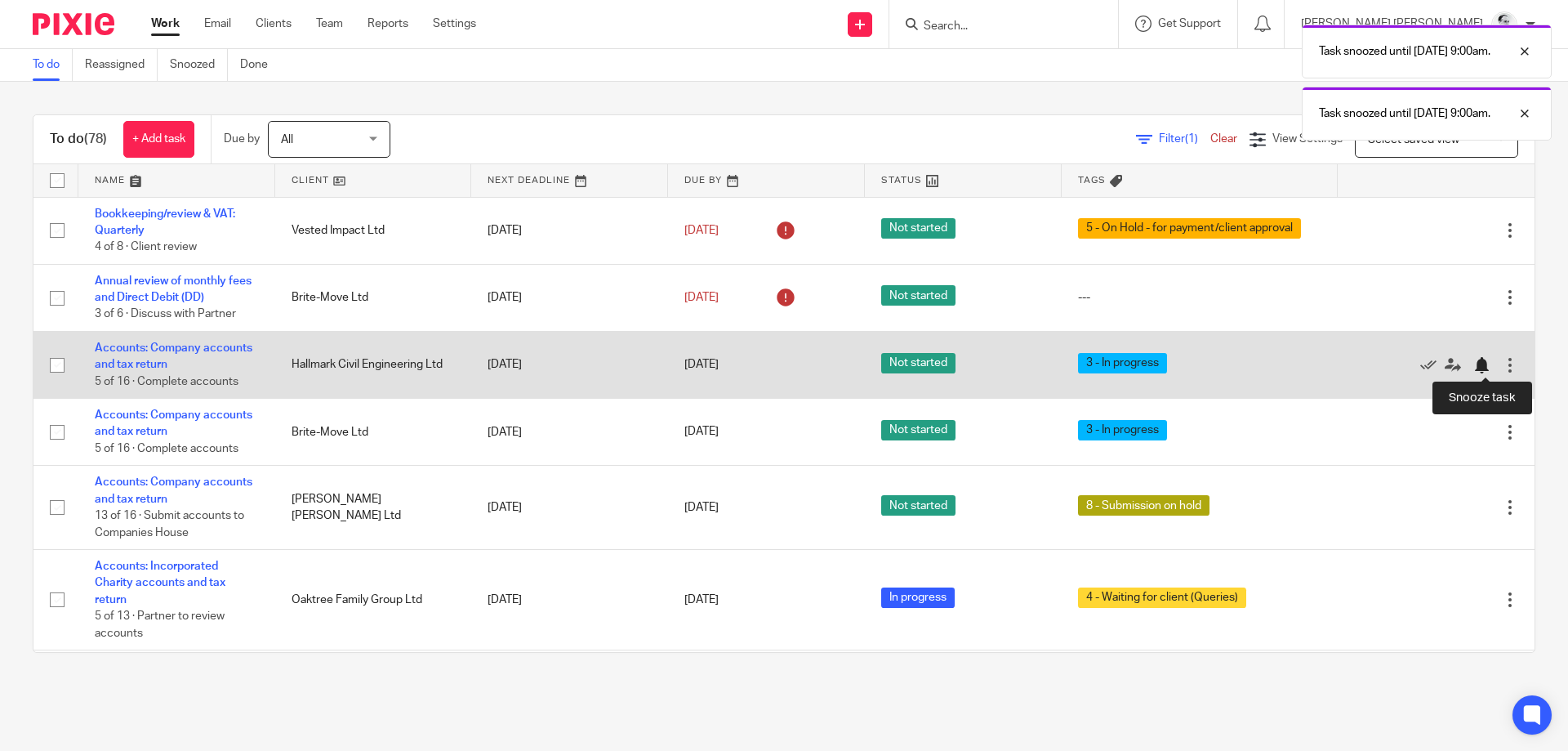
click at [1485, 363] on div at bounding box center [1481, 364] width 16 height 16
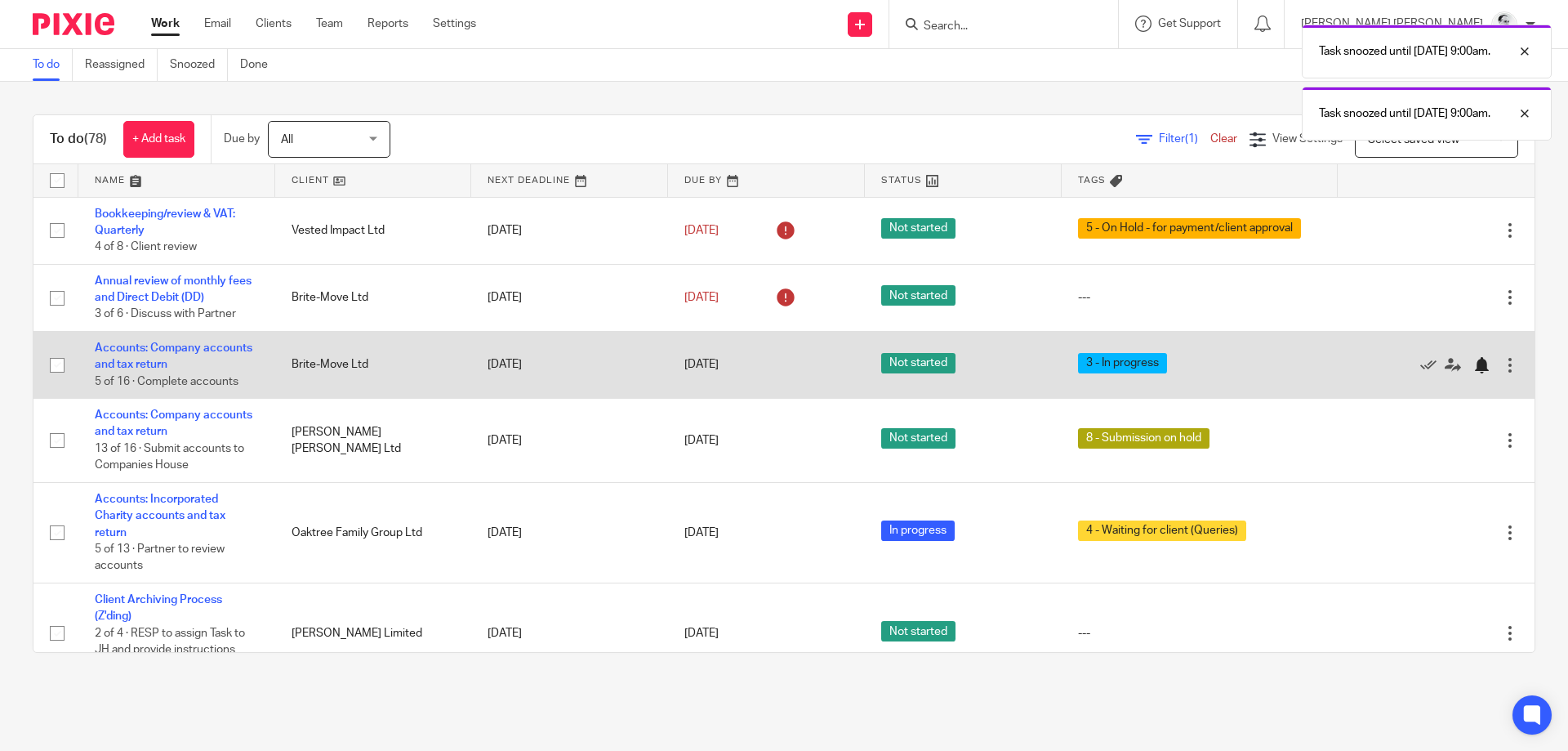
click at [1483, 369] on div at bounding box center [1481, 364] width 16 height 16
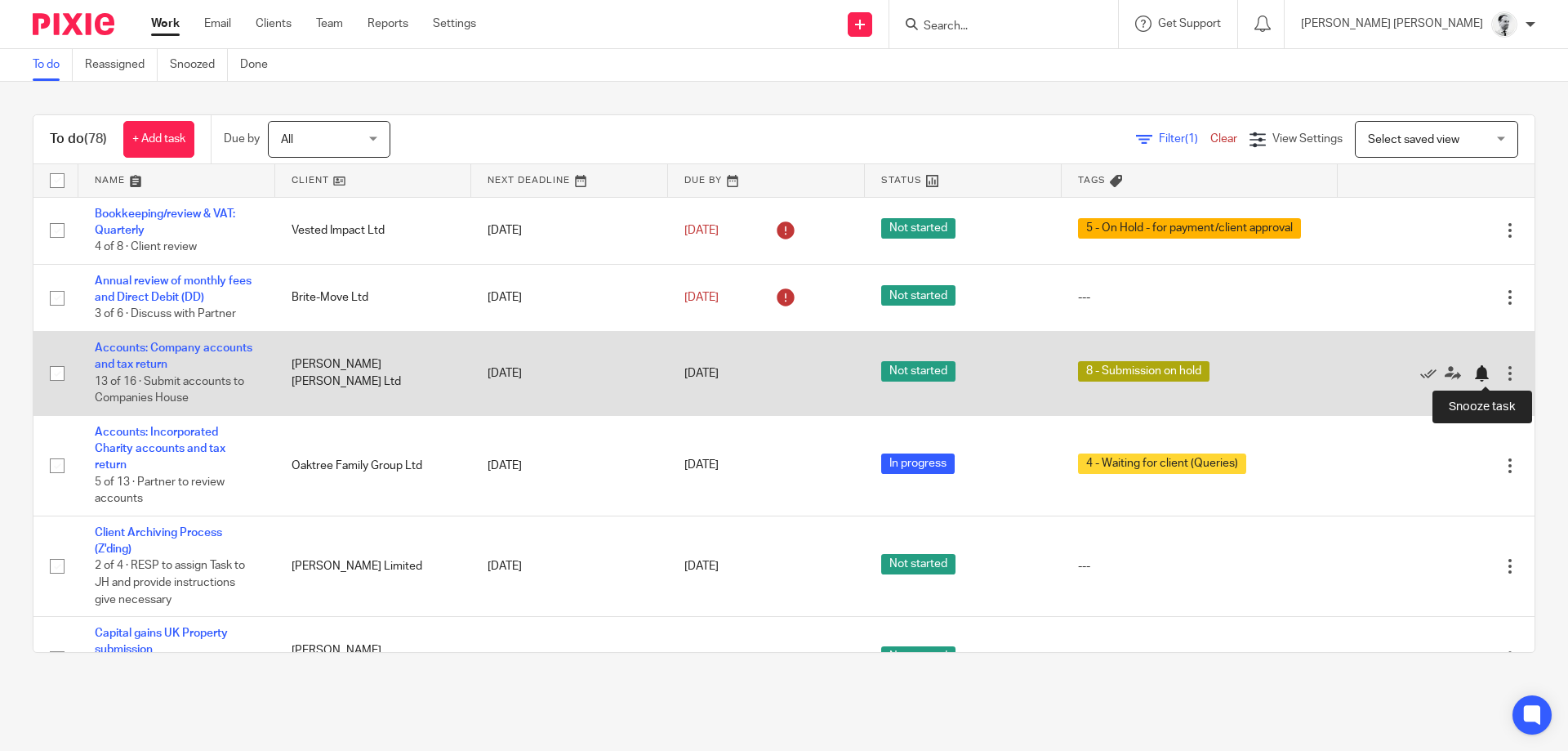
click at [1481, 372] on div at bounding box center [1481, 373] width 16 height 16
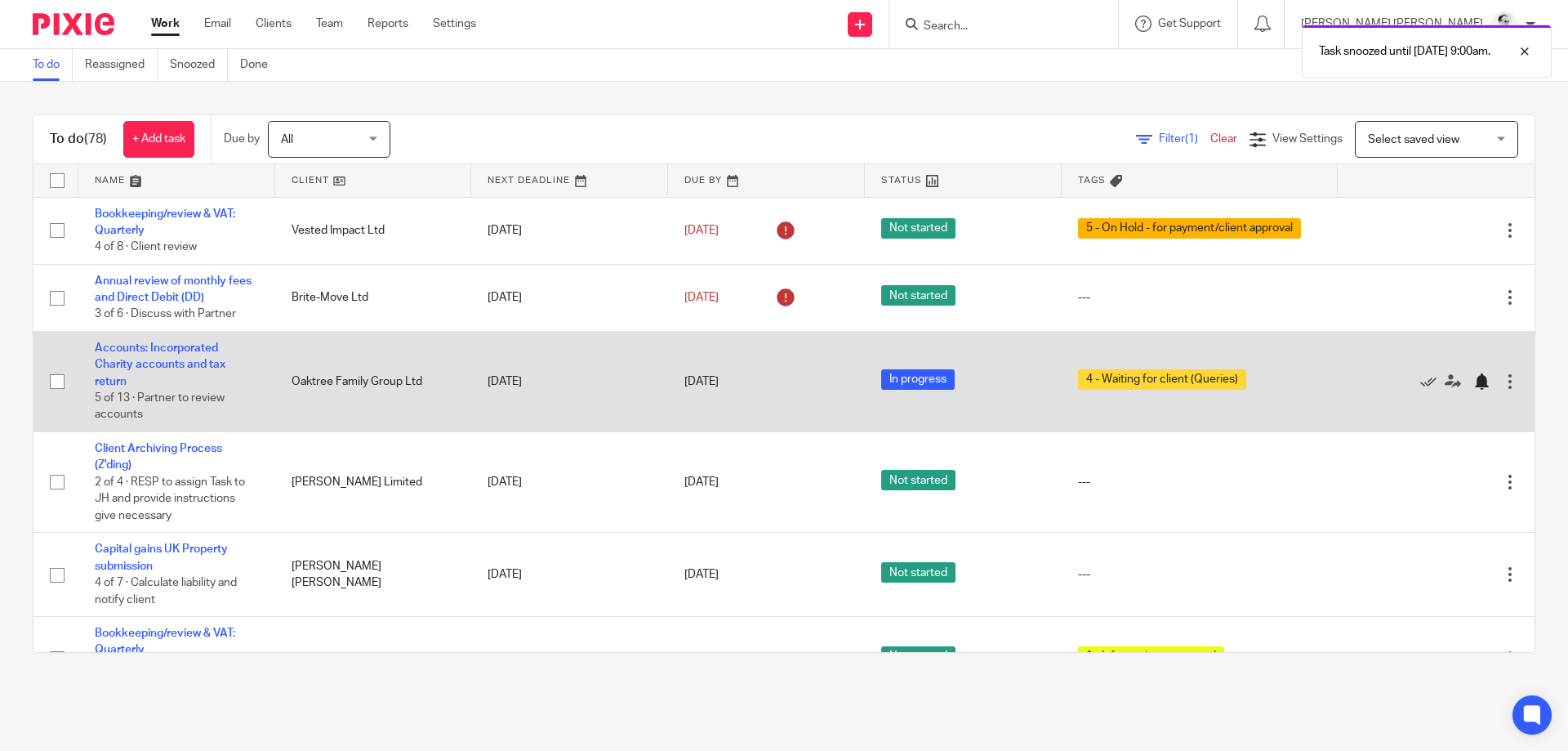
click at [1480, 383] on div at bounding box center [1481, 381] width 16 height 16
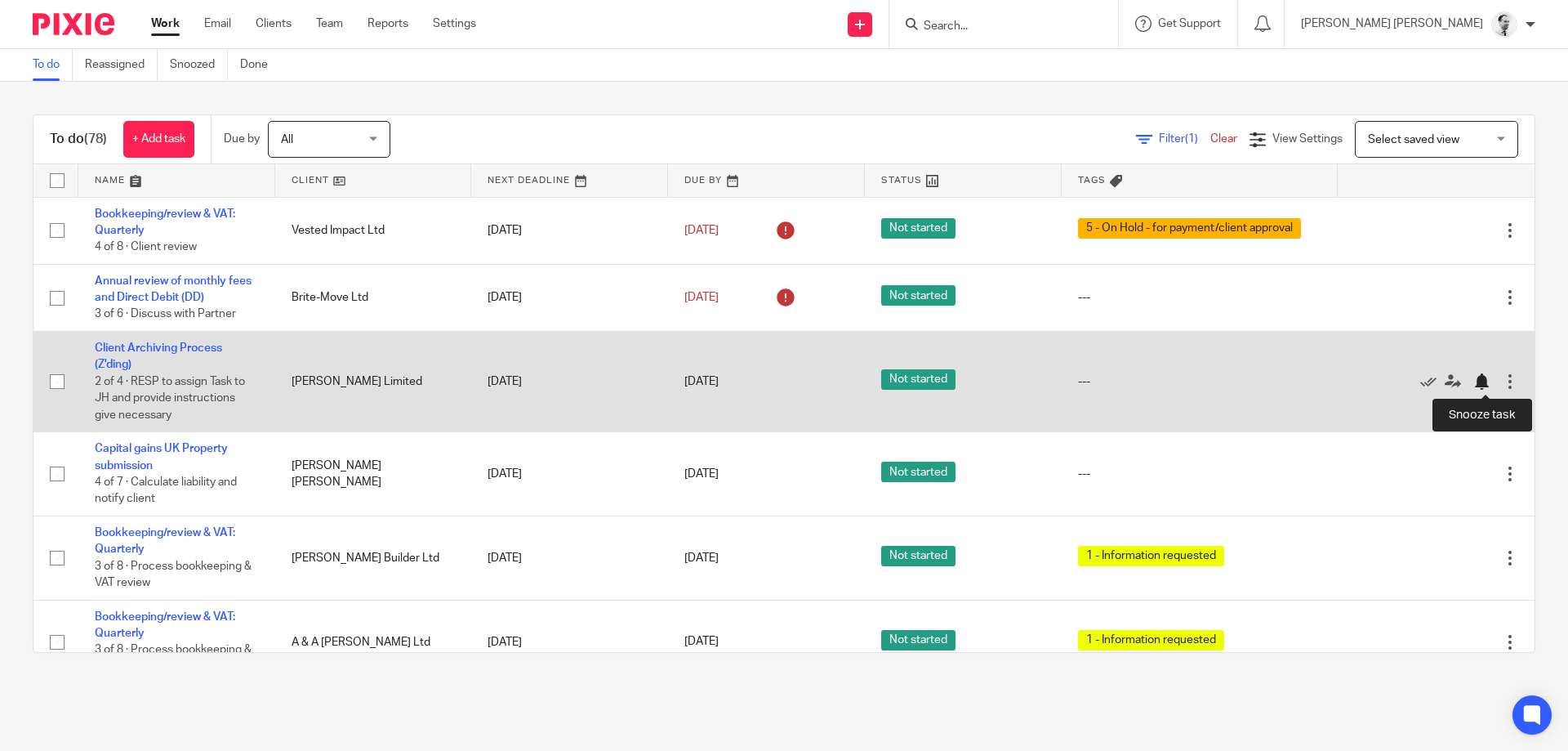
click at [1481, 381] on div at bounding box center [1481, 381] width 16 height 16
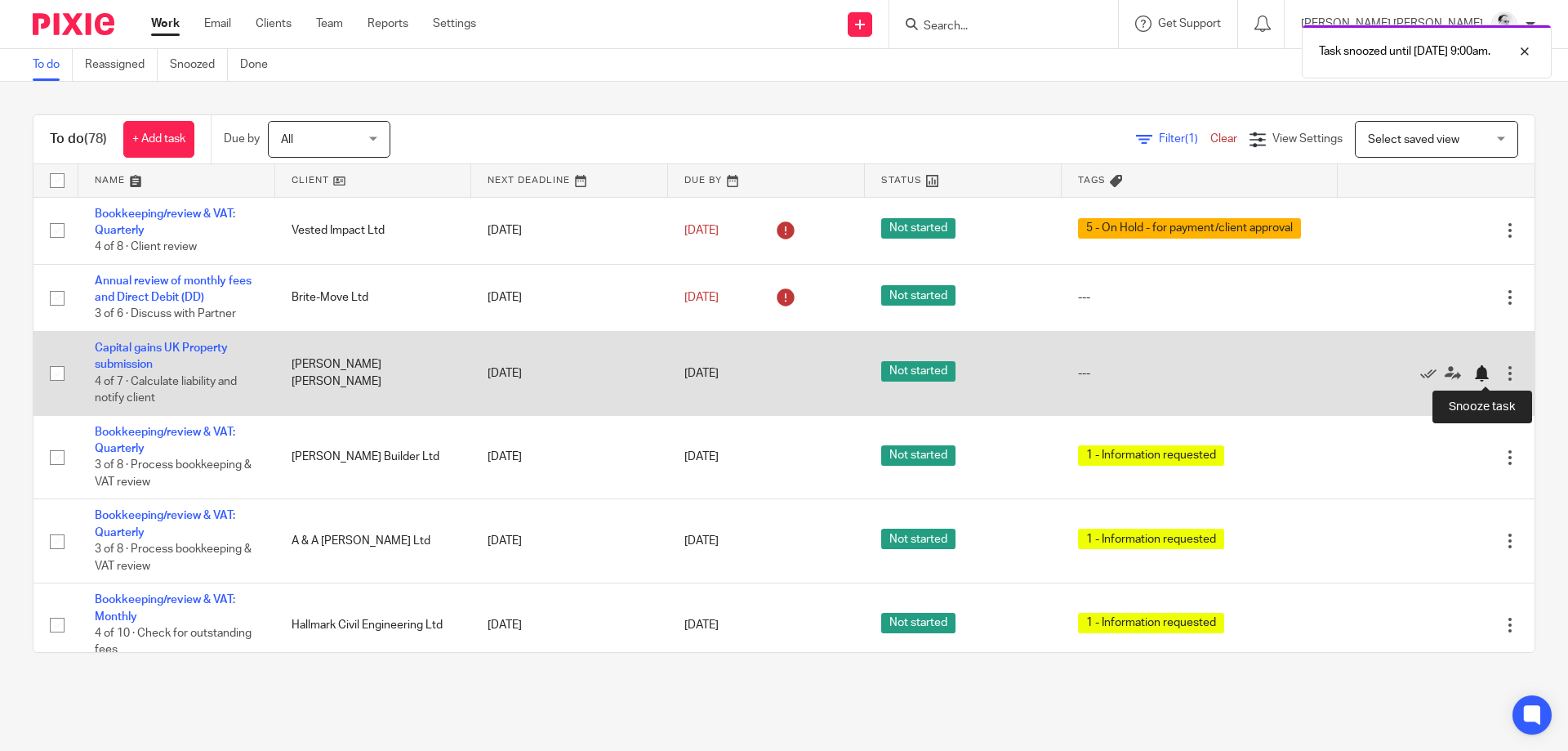
click at [1486, 367] on div at bounding box center [1481, 373] width 16 height 16
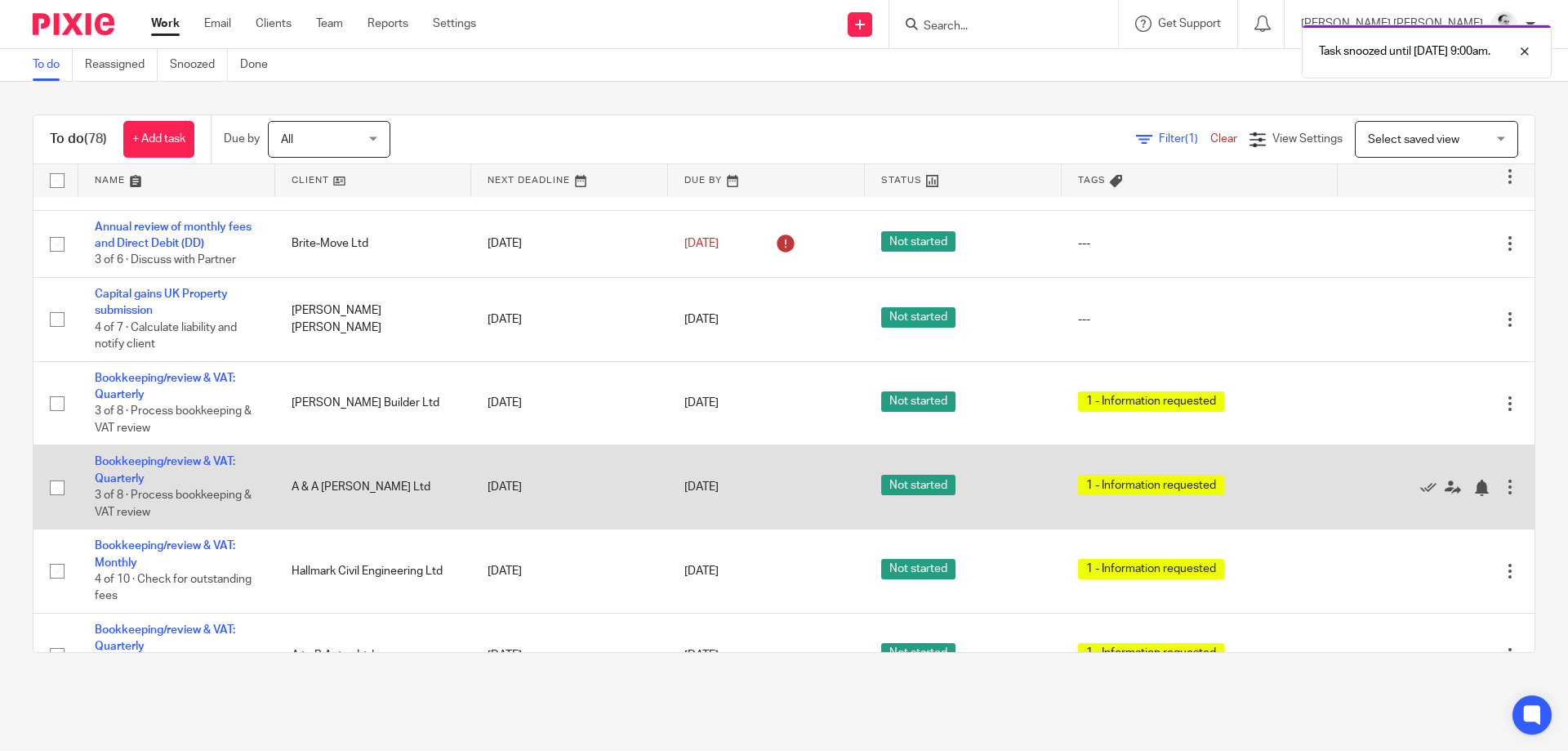
scroll to position [68, 0]
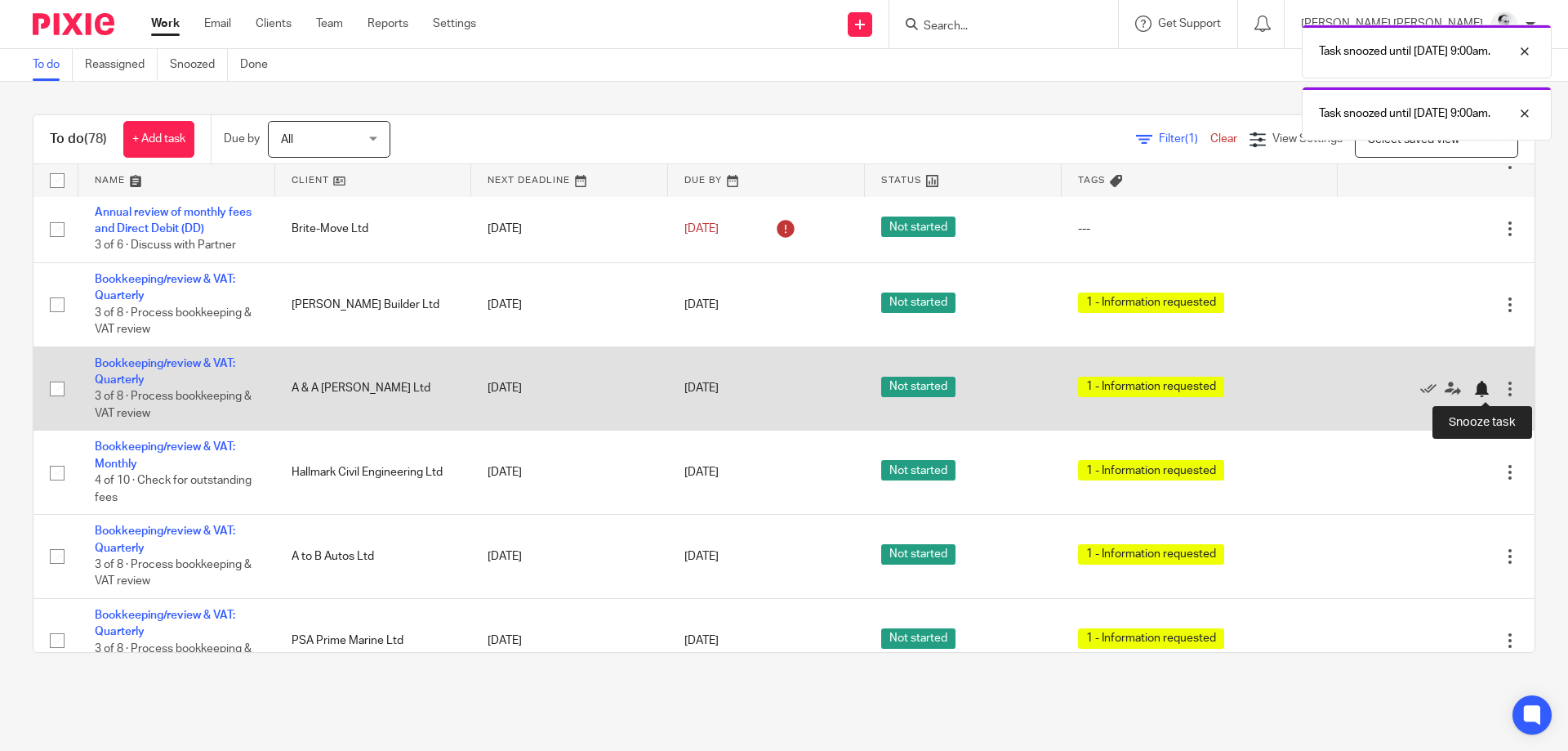
click at [1486, 386] on div at bounding box center [1481, 388] width 16 height 16
click at [1489, 388] on div at bounding box center [1481, 388] width 16 height 16
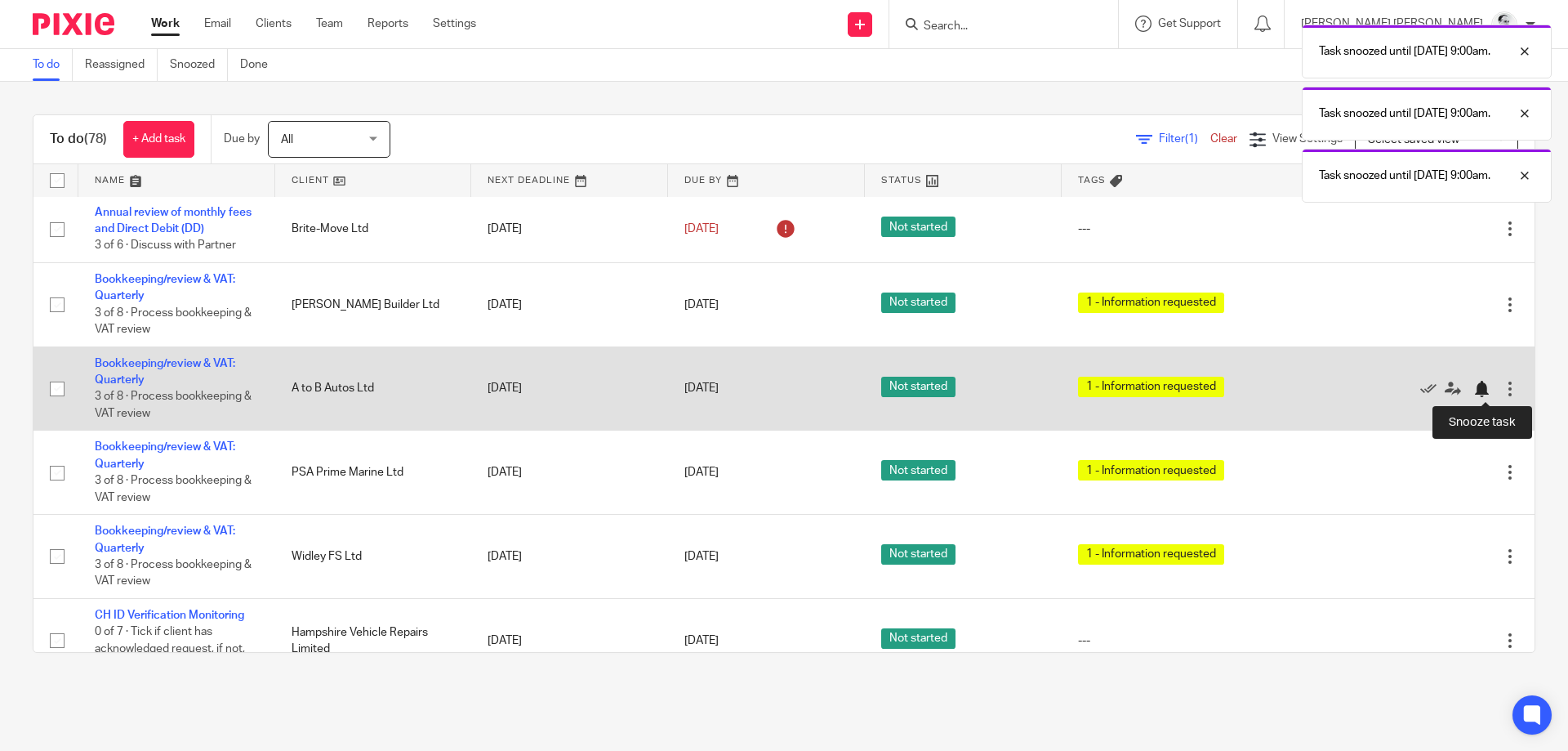
click at [1483, 386] on div at bounding box center [1481, 388] width 16 height 16
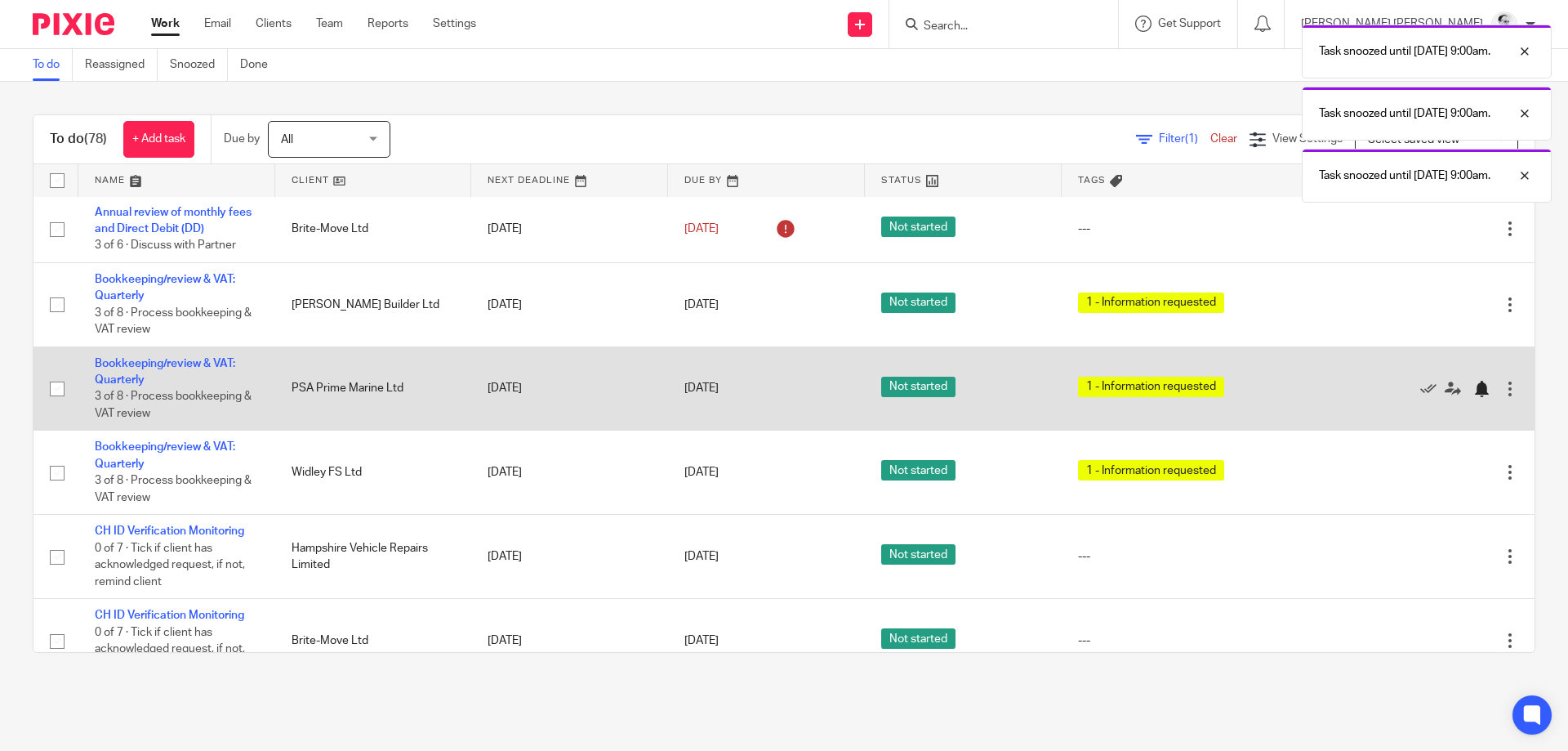
click at [1484, 388] on div at bounding box center [1481, 388] width 16 height 16
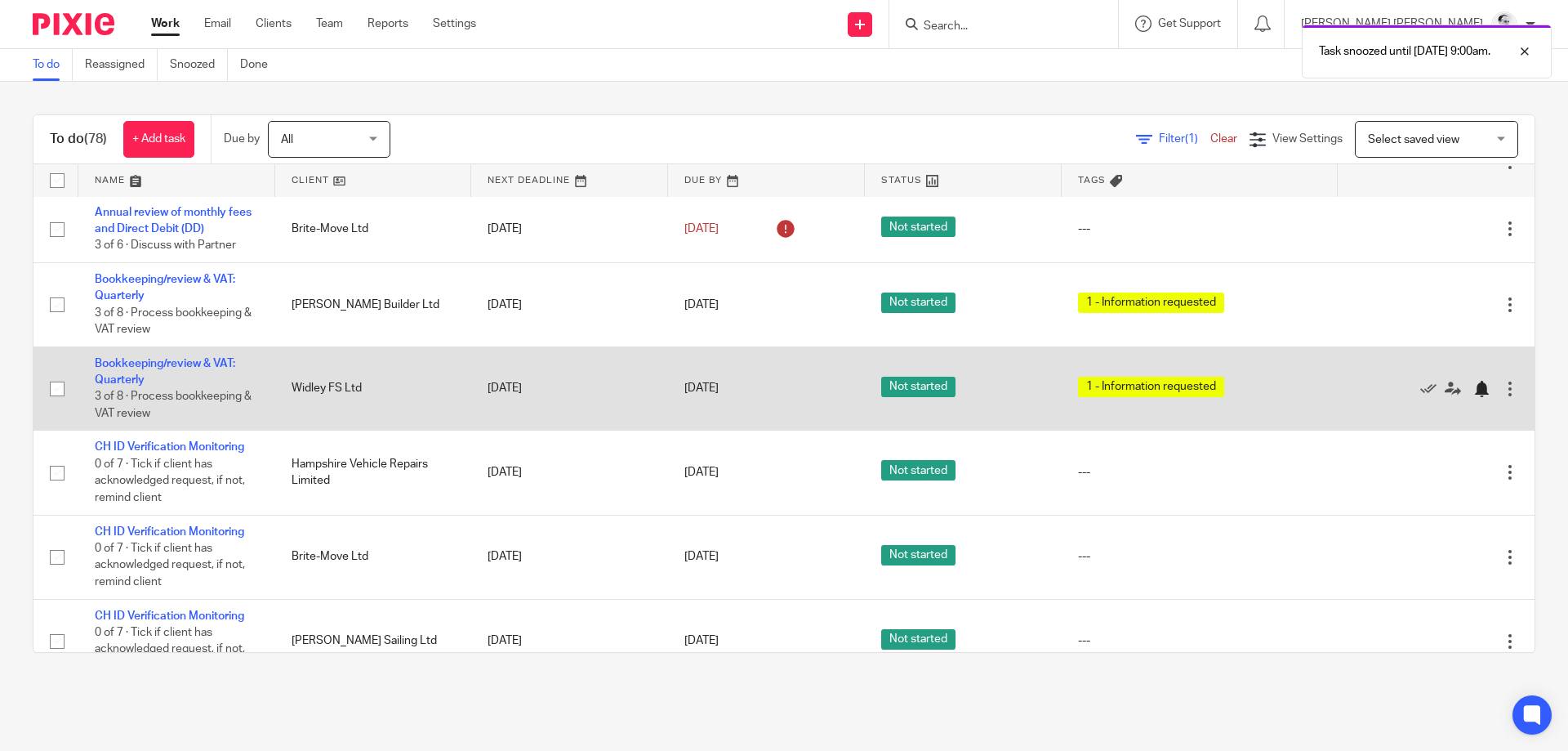
click at [1480, 388] on div at bounding box center [1481, 388] width 16 height 16
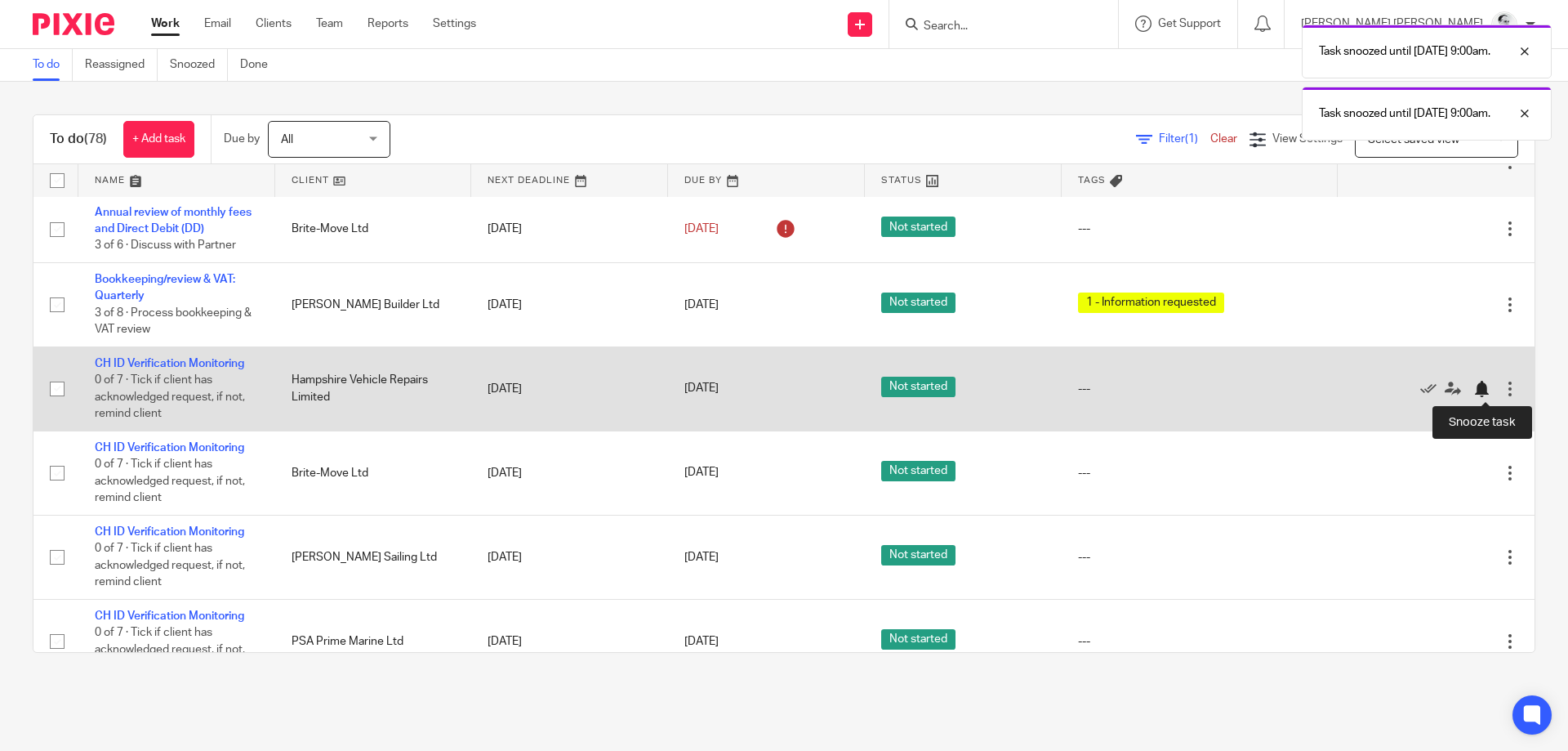
click at [1484, 390] on div at bounding box center [1481, 388] width 16 height 16
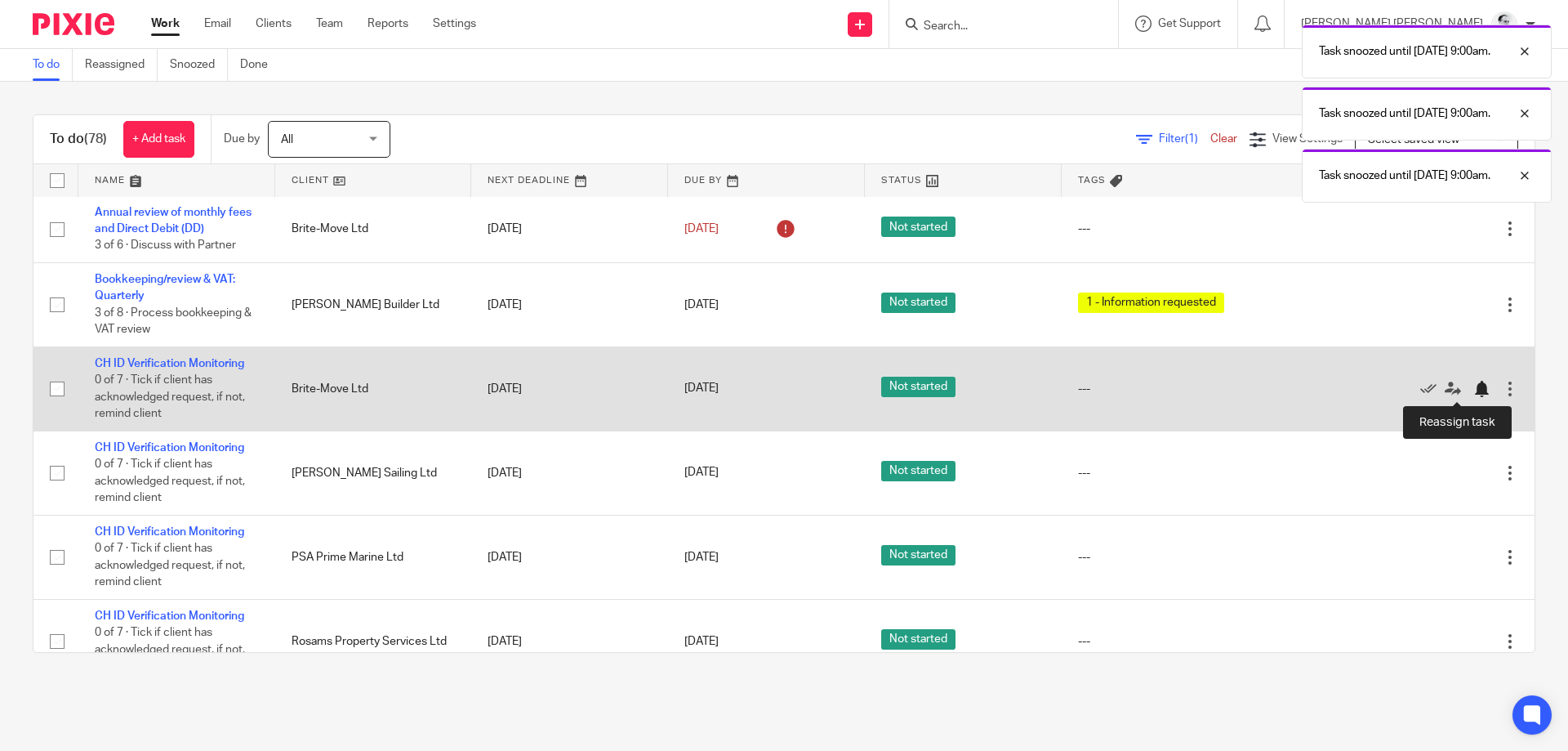
click at [1483, 388] on div at bounding box center [1481, 388] width 16 height 16
click at [1484, 386] on div at bounding box center [1481, 388] width 16 height 16
click at [1482, 385] on div at bounding box center [1481, 388] width 16 height 16
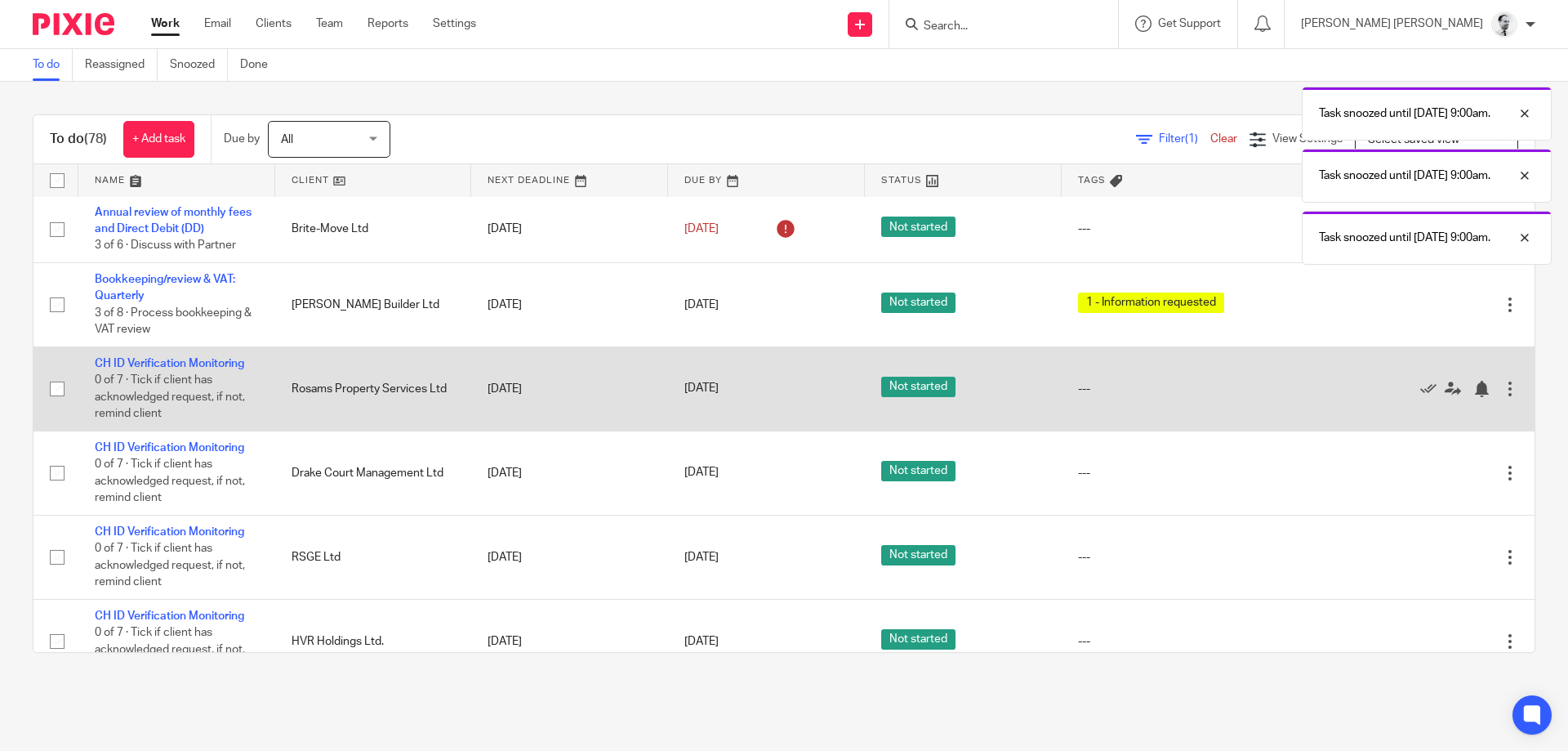
click at [1487, 375] on div "Edit task Delete" at bounding box center [1436, 388] width 164 height 41
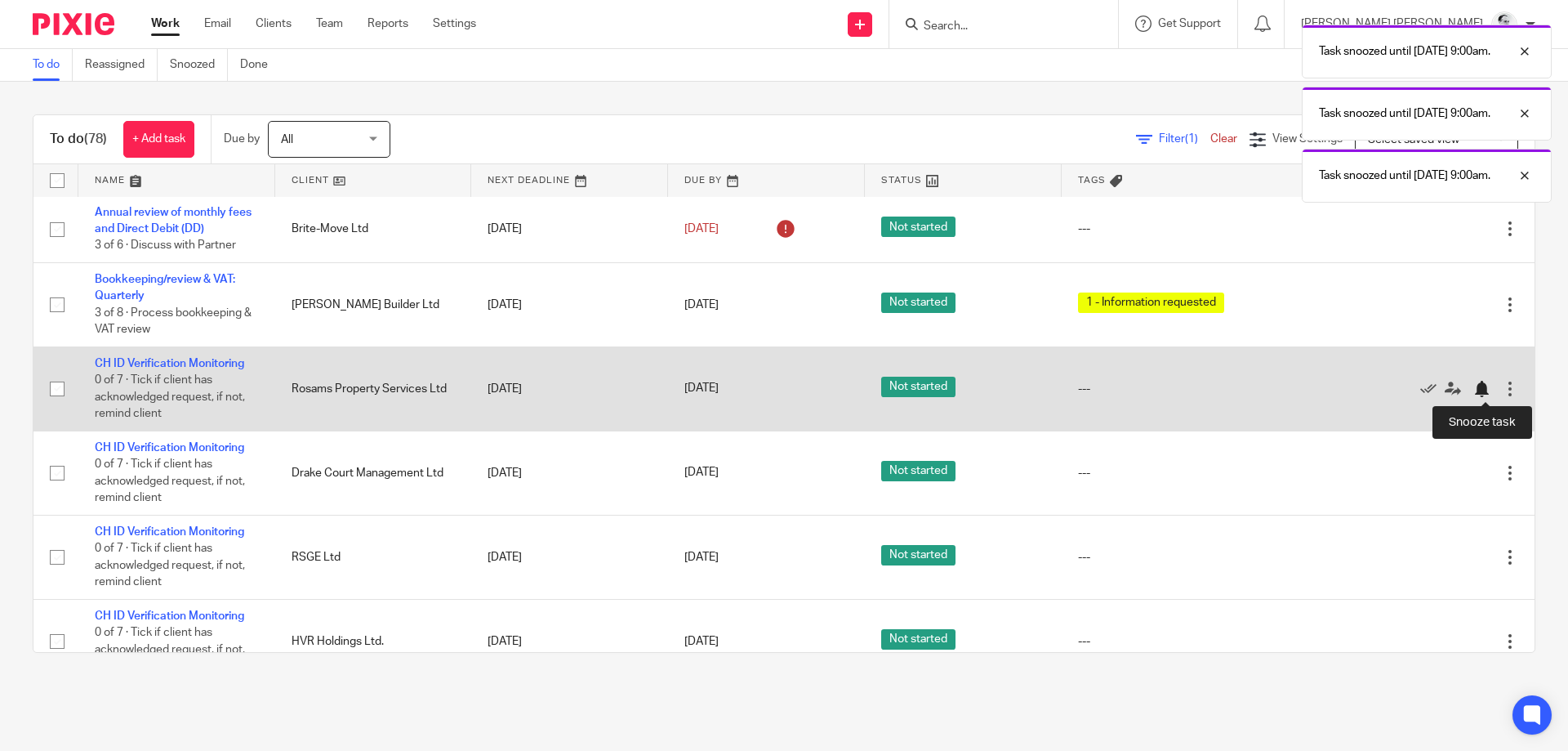
click at [1482, 388] on div at bounding box center [1481, 388] width 16 height 16
click at [1482, 387] on div at bounding box center [1481, 388] width 16 height 16
click at [1483, 391] on div at bounding box center [1481, 388] width 16 height 16
click at [1481, 388] on div at bounding box center [1481, 388] width 16 height 16
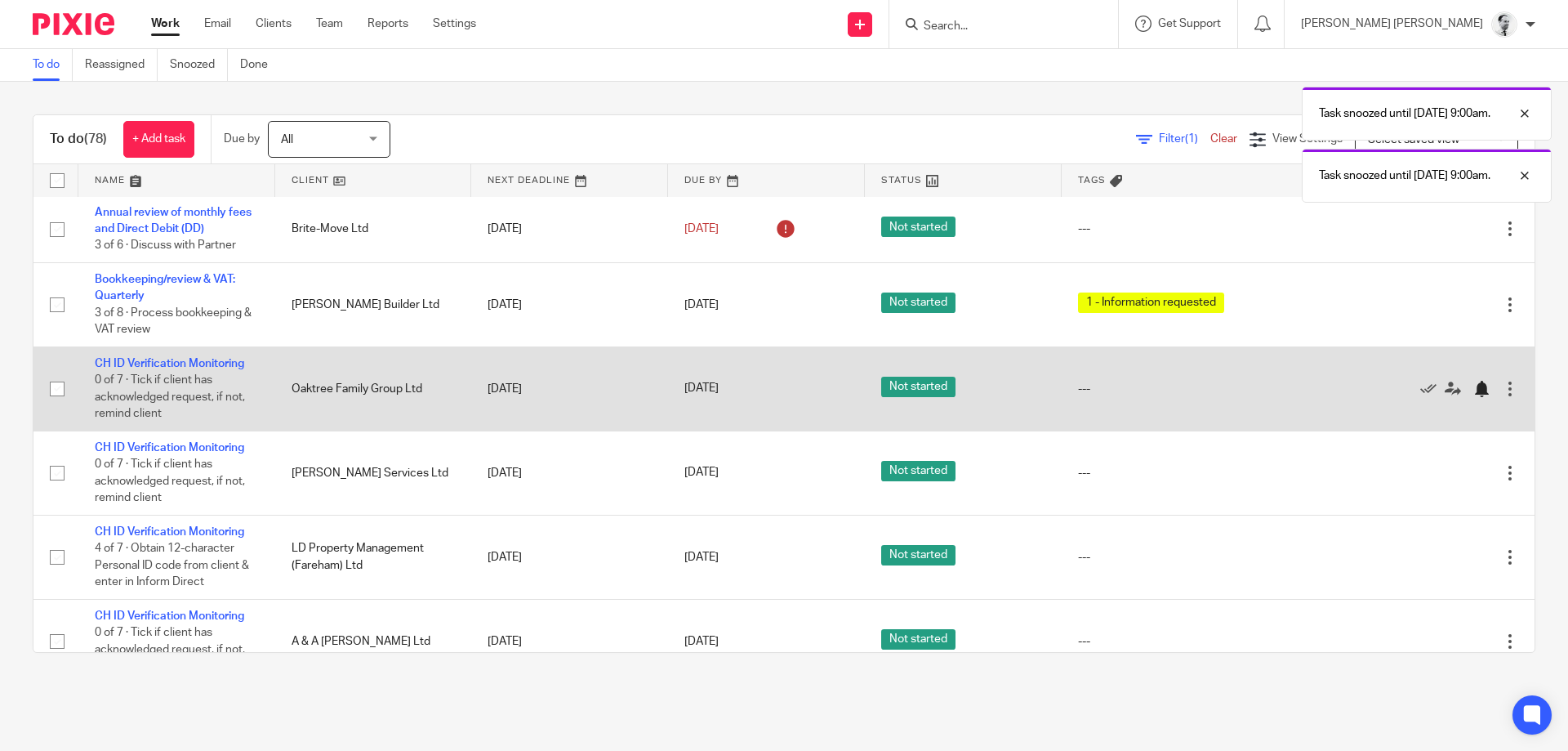
click at [1485, 388] on div at bounding box center [1481, 388] width 16 height 16
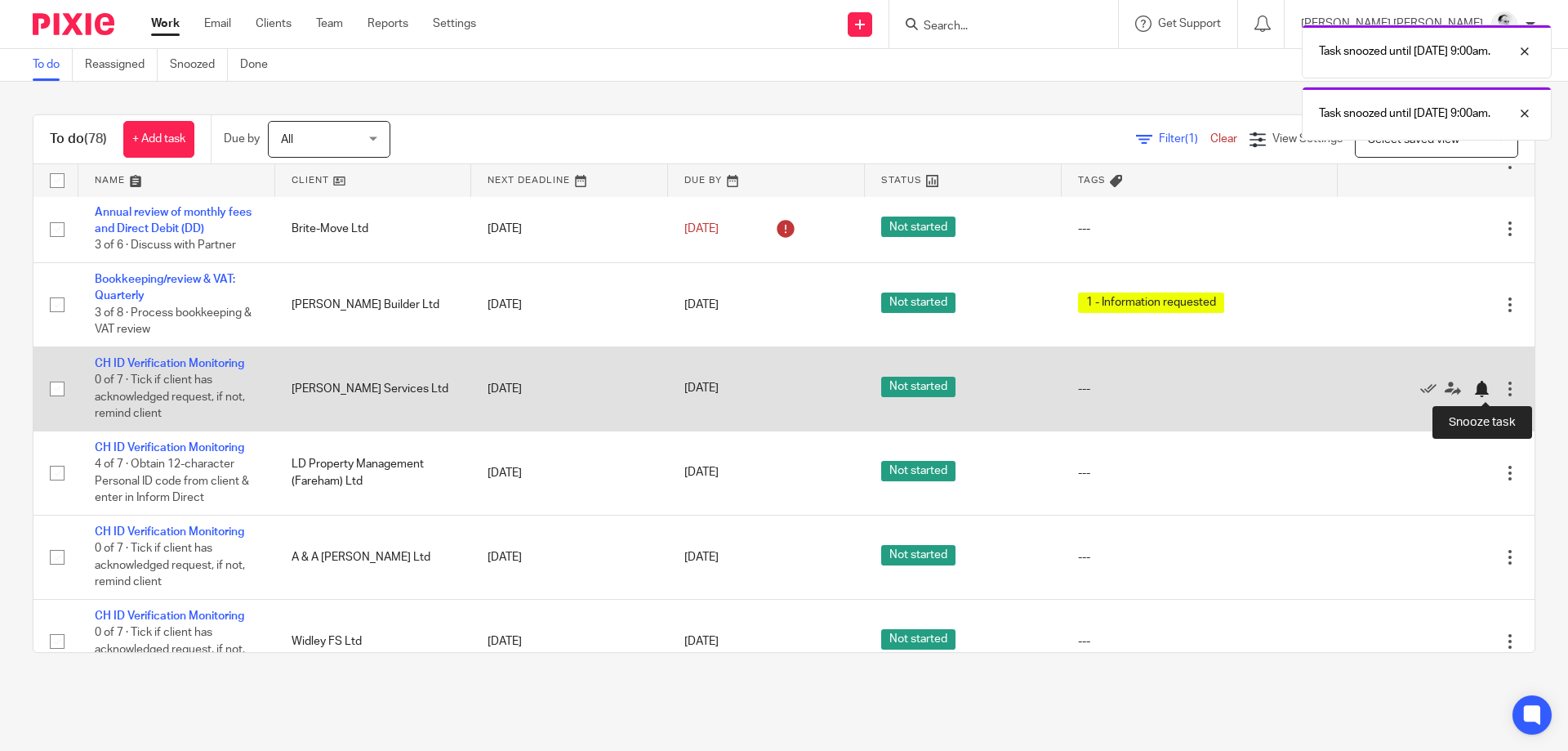
click at [1483, 389] on div at bounding box center [1481, 388] width 16 height 16
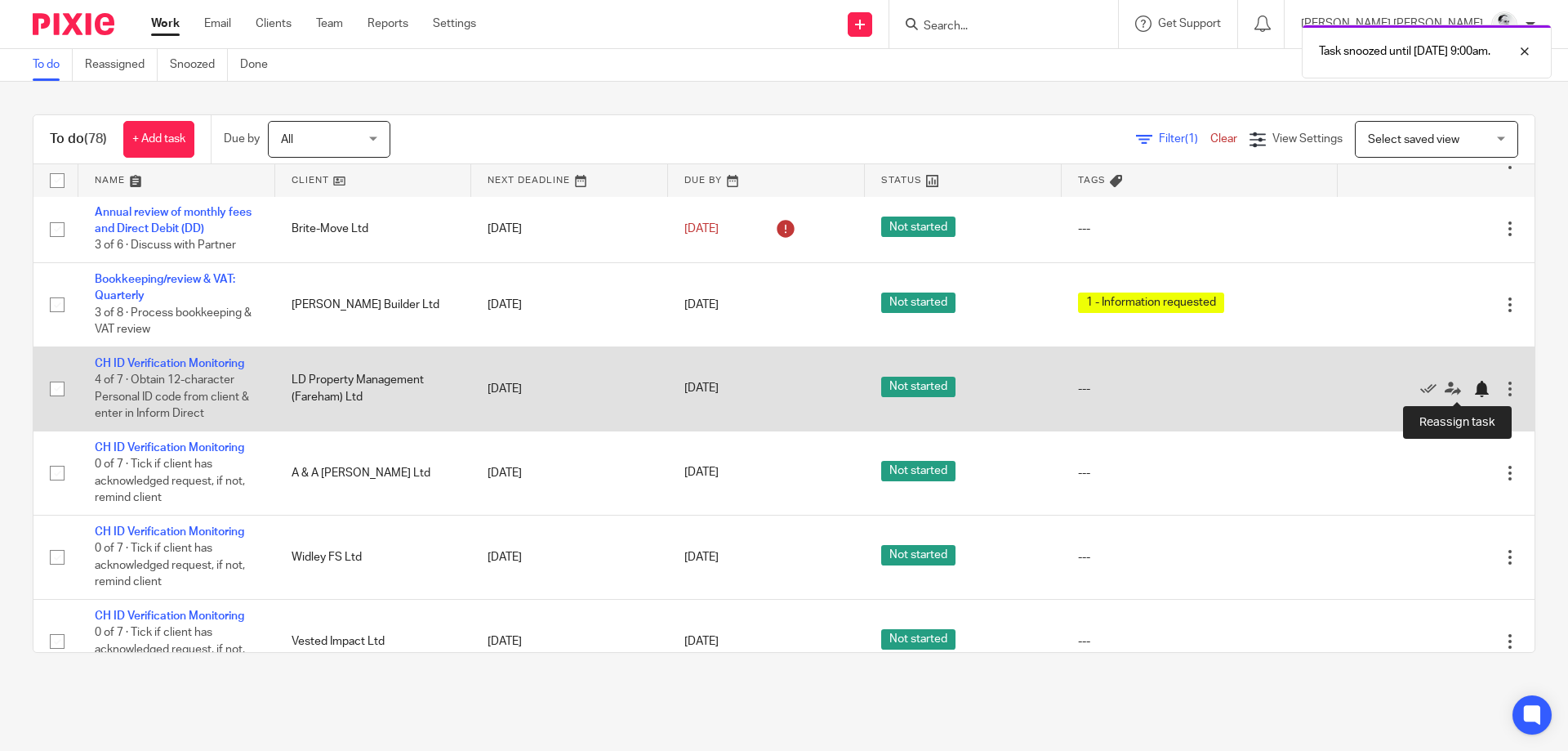
click at [1477, 386] on div at bounding box center [1481, 388] width 16 height 16
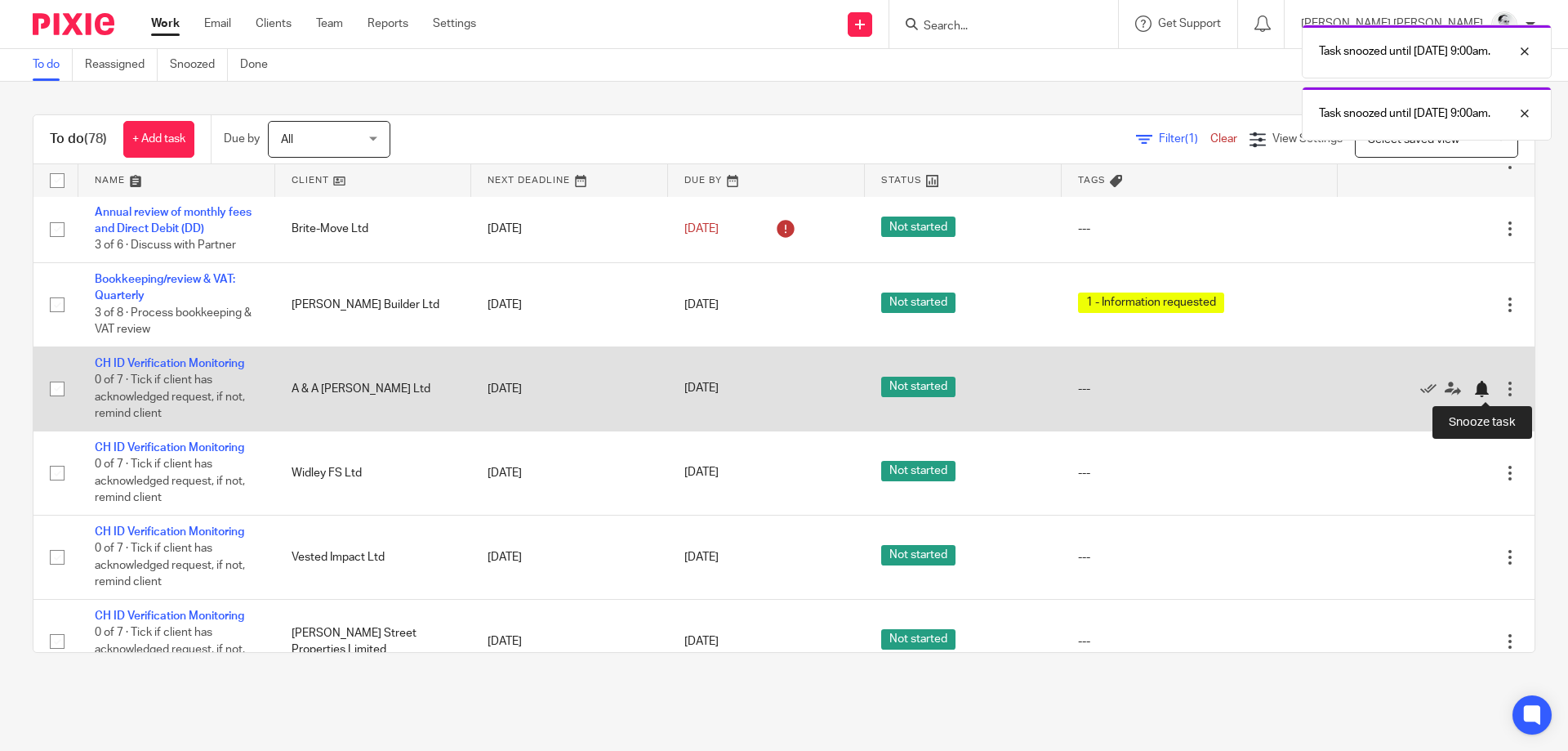
click at [1484, 392] on div at bounding box center [1481, 388] width 16 height 16
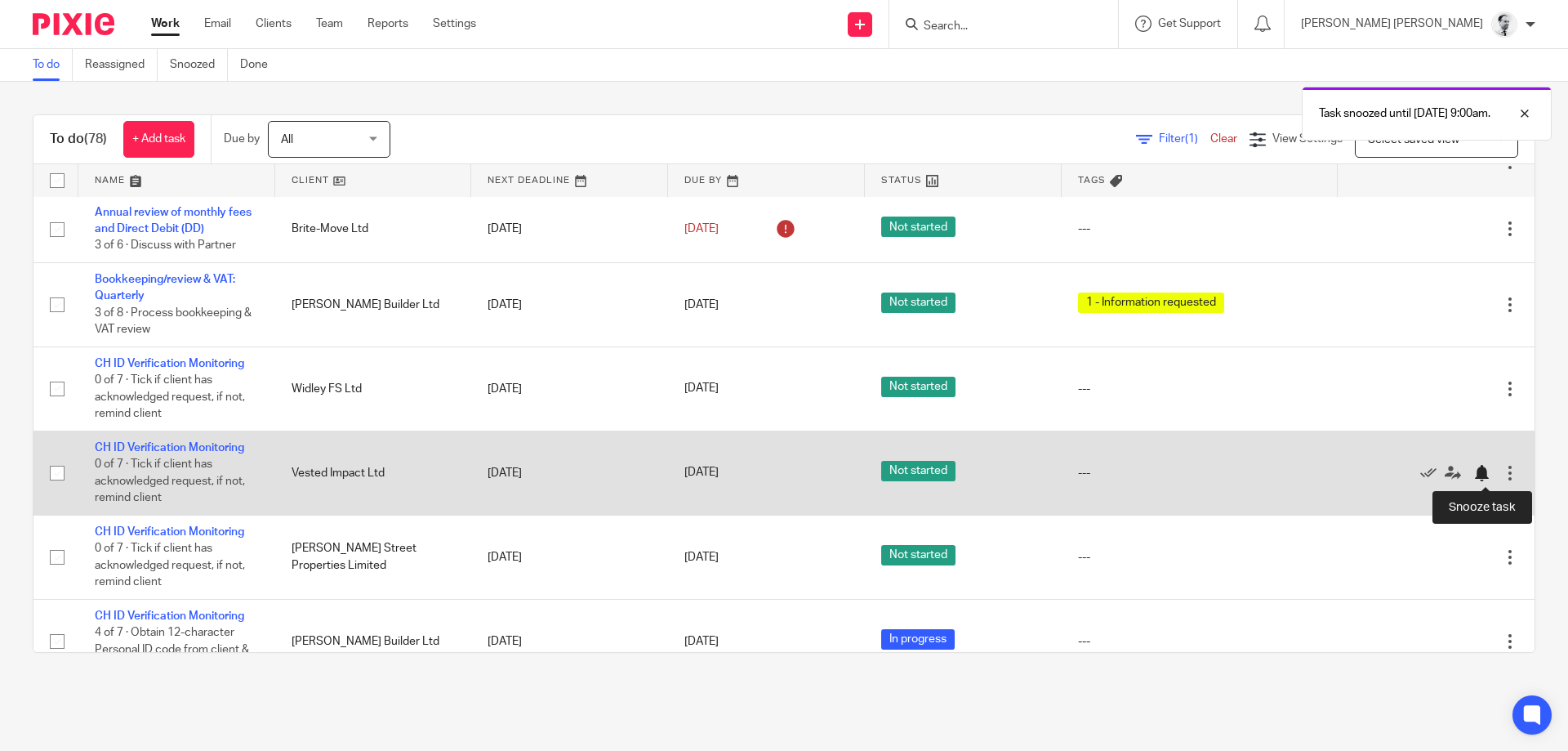
click at [1478, 472] on div at bounding box center [1481, 472] width 16 height 16
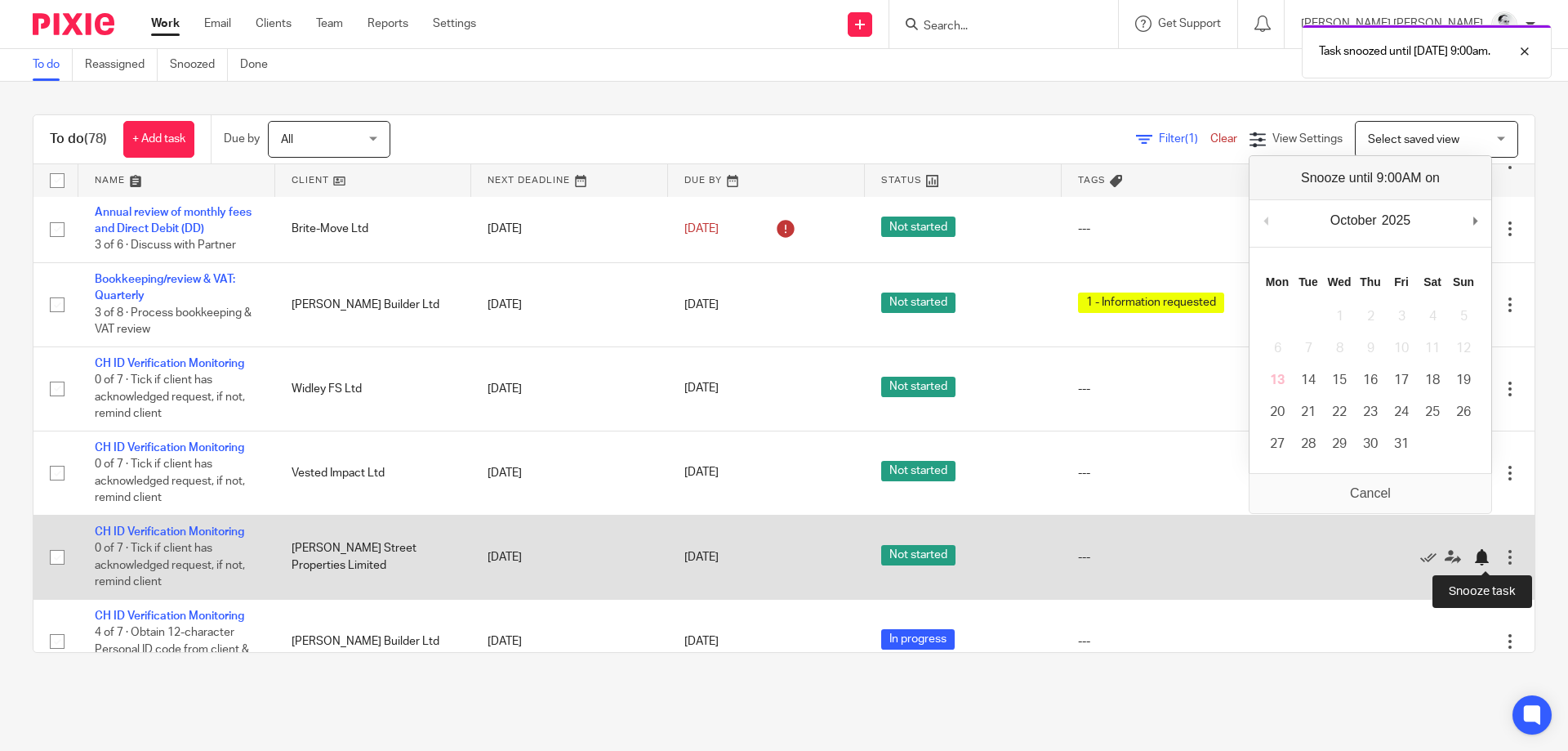
click at [1479, 560] on div at bounding box center [1481, 557] width 16 height 16
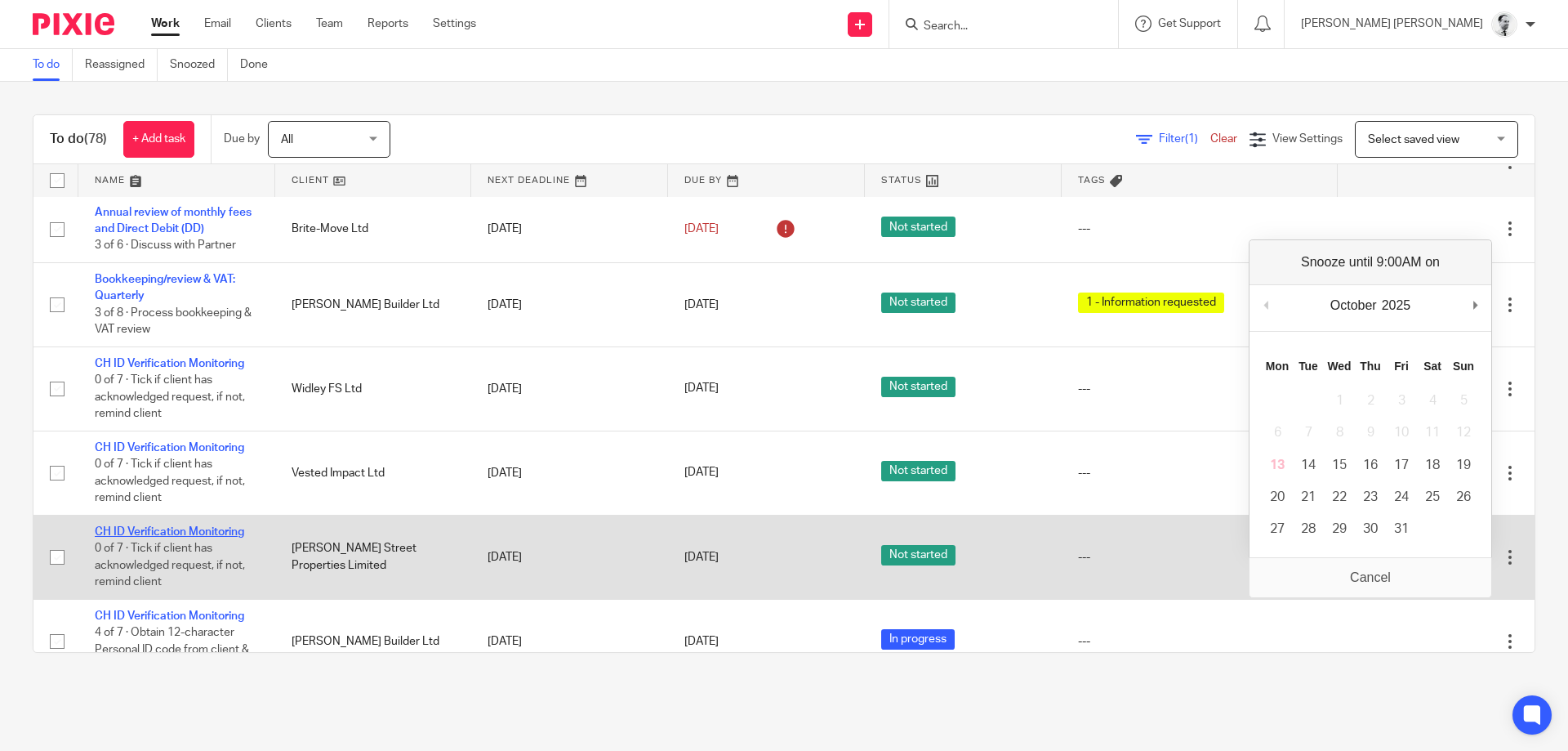
click at [208, 529] on link "CH ID Verification Monitoring" at bounding box center [169, 531] width 149 height 11
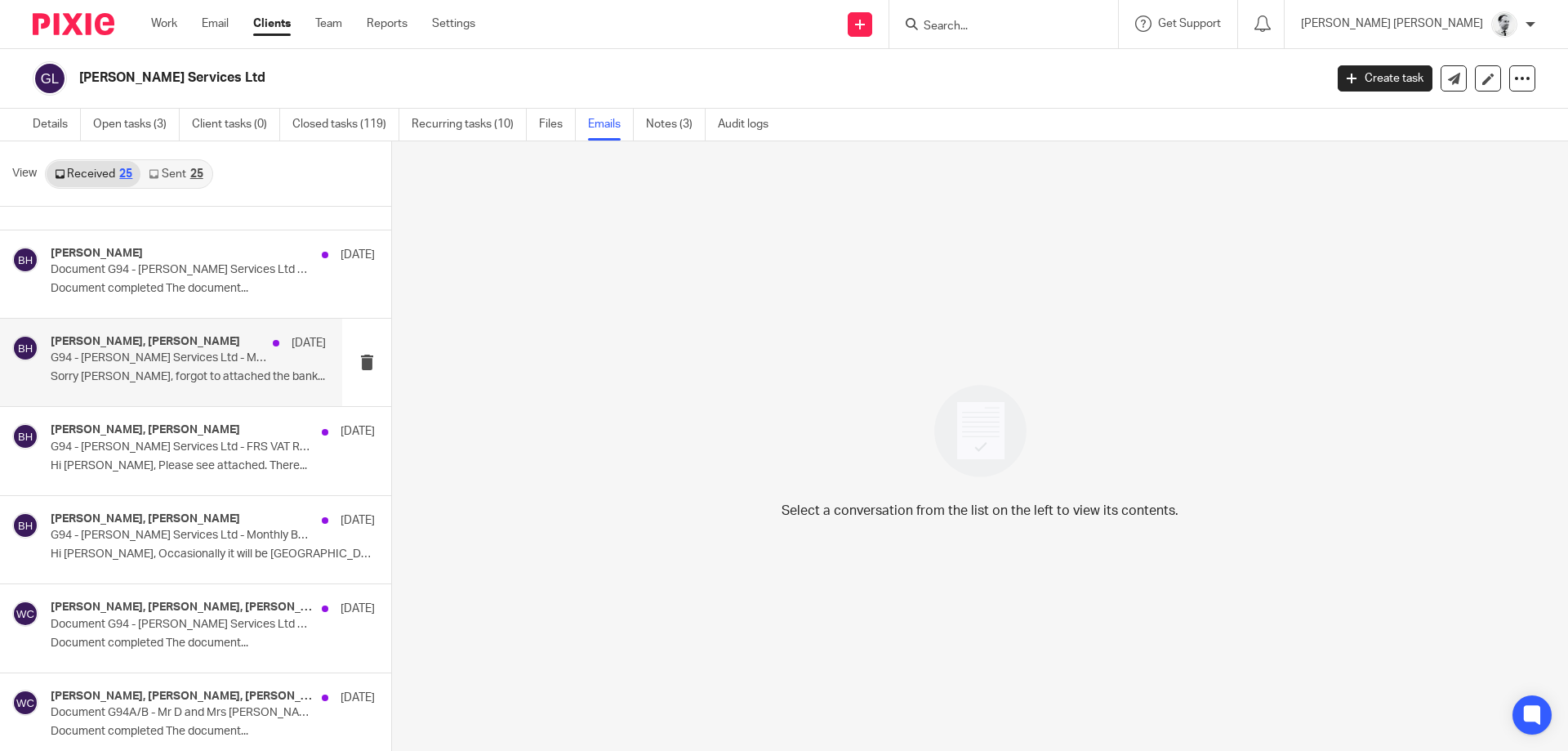
scroll to position [1411, 0]
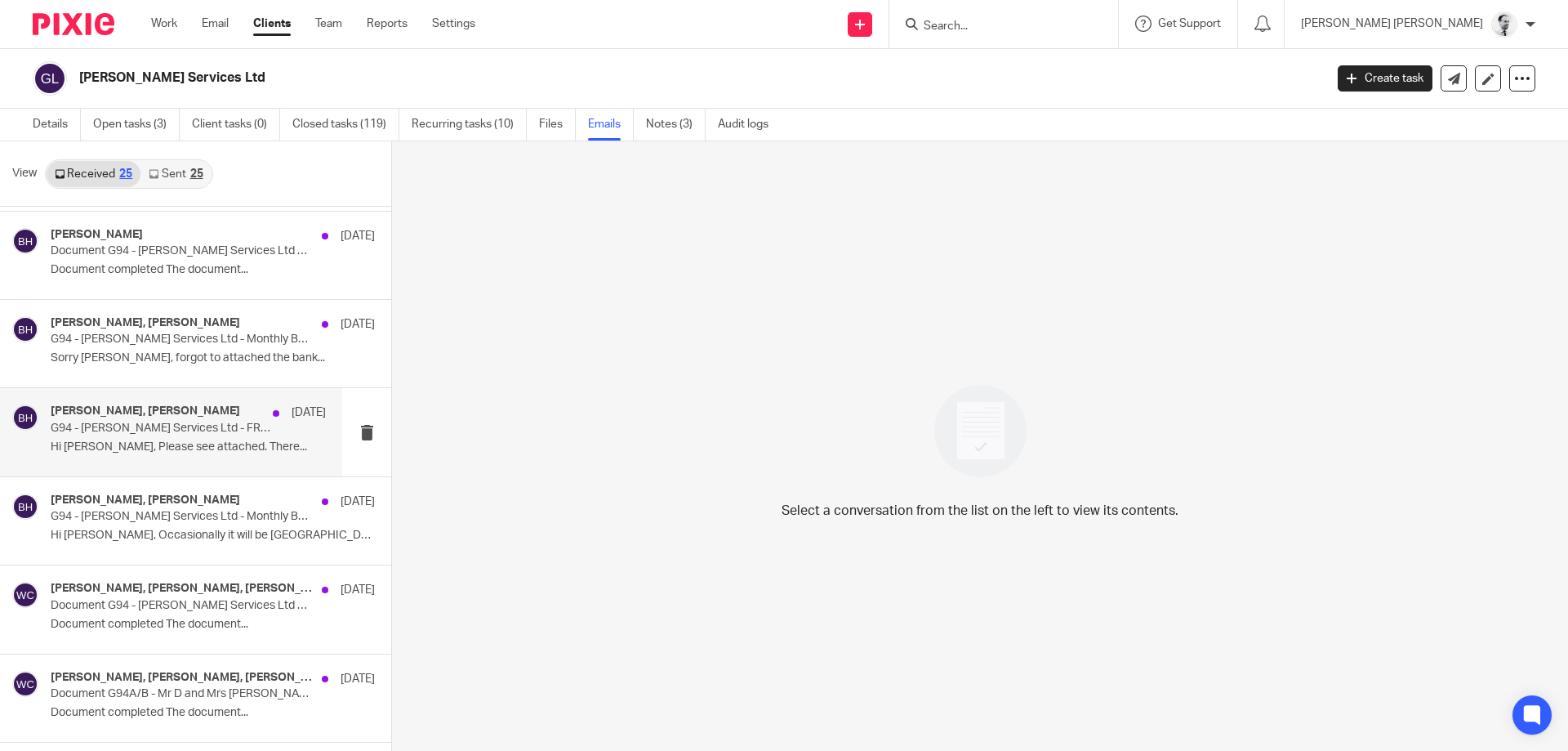
click at [207, 430] on p "G94 - Giles Services Ltd - FRS VAT Review December Q.E 31 December 2024" at bounding box center [161, 428] width 220 height 14
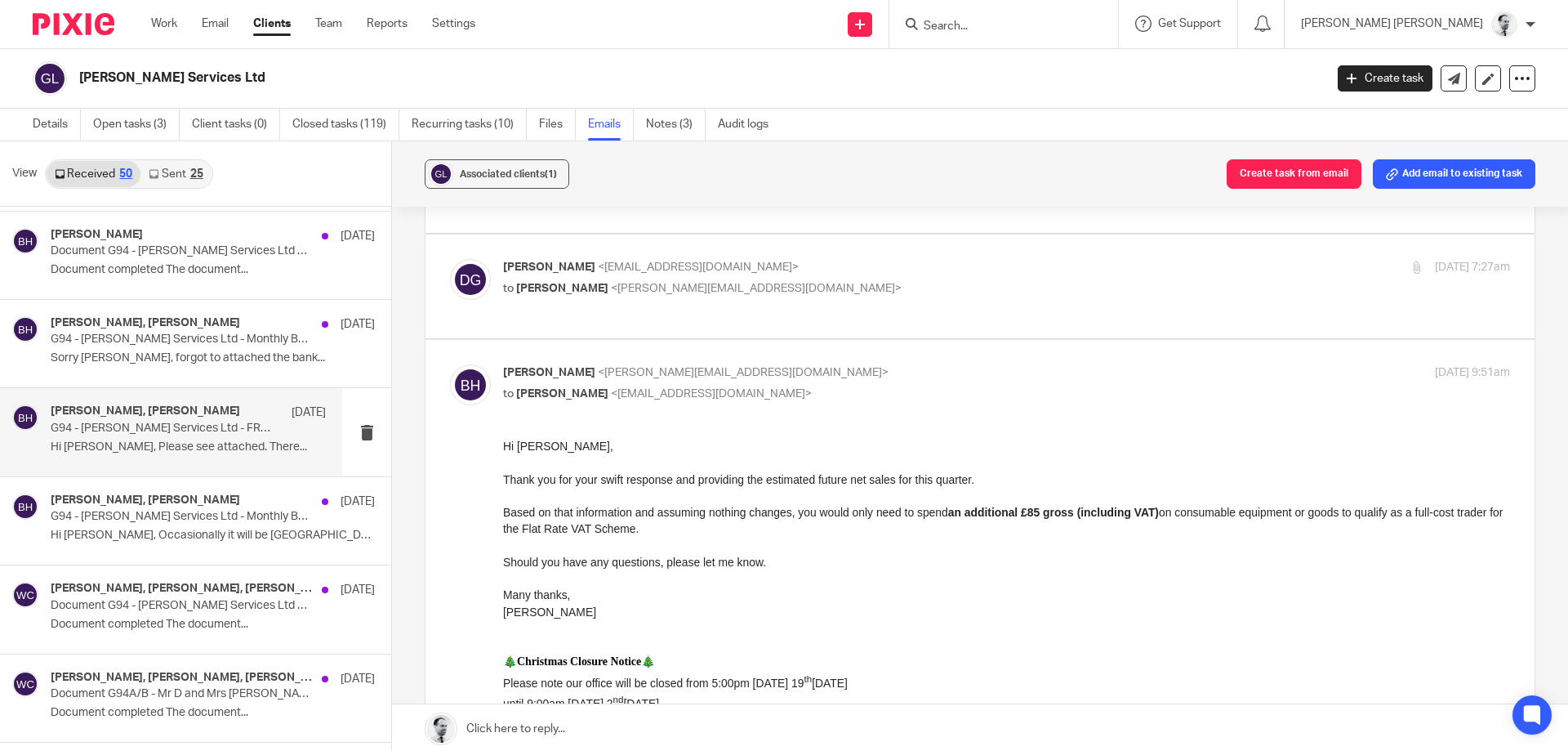
scroll to position [0, 0]
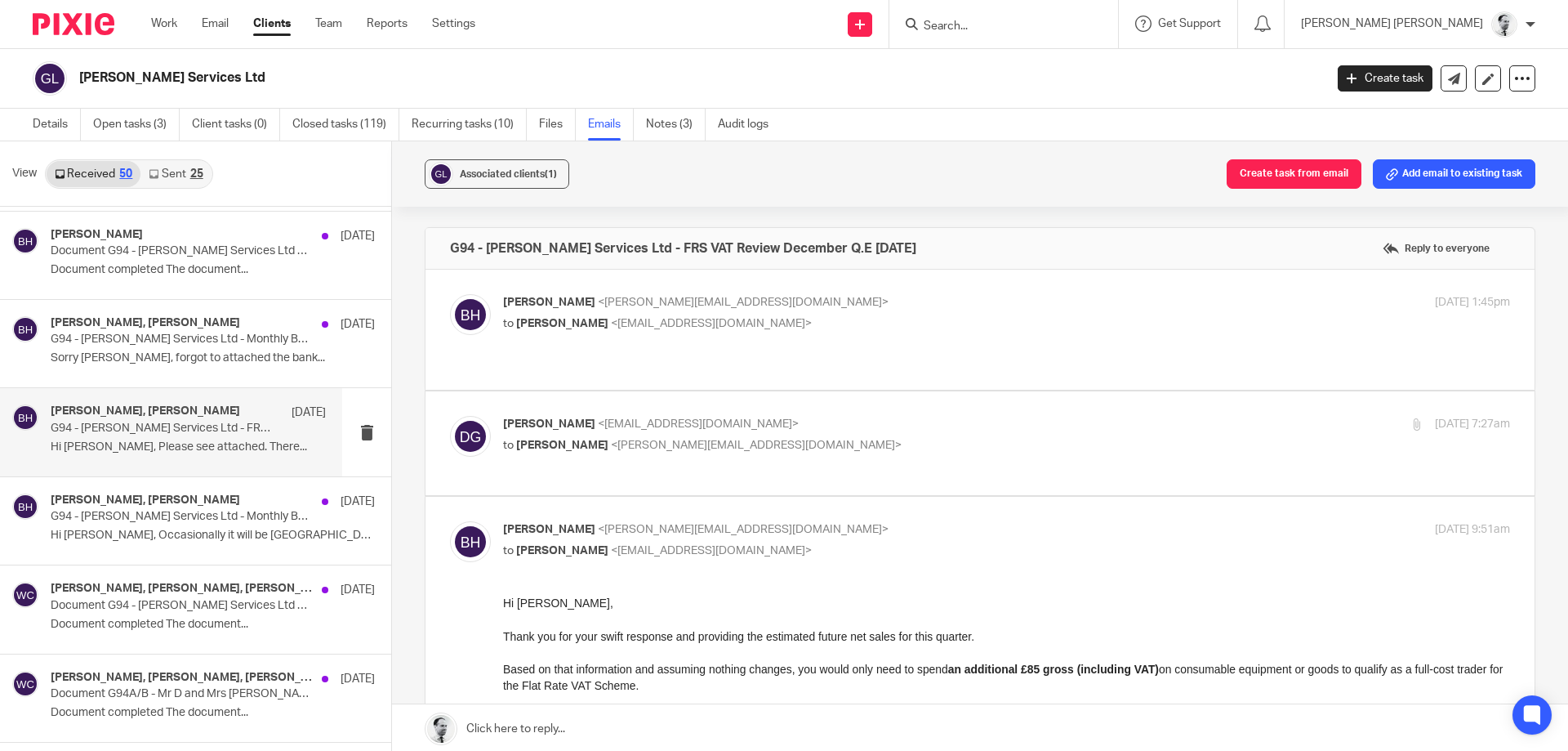
click at [725, 329] on p "to Daniel Giles <dgservicesuk90@gmail.com>" at bounding box center [839, 324] width 671 height 17
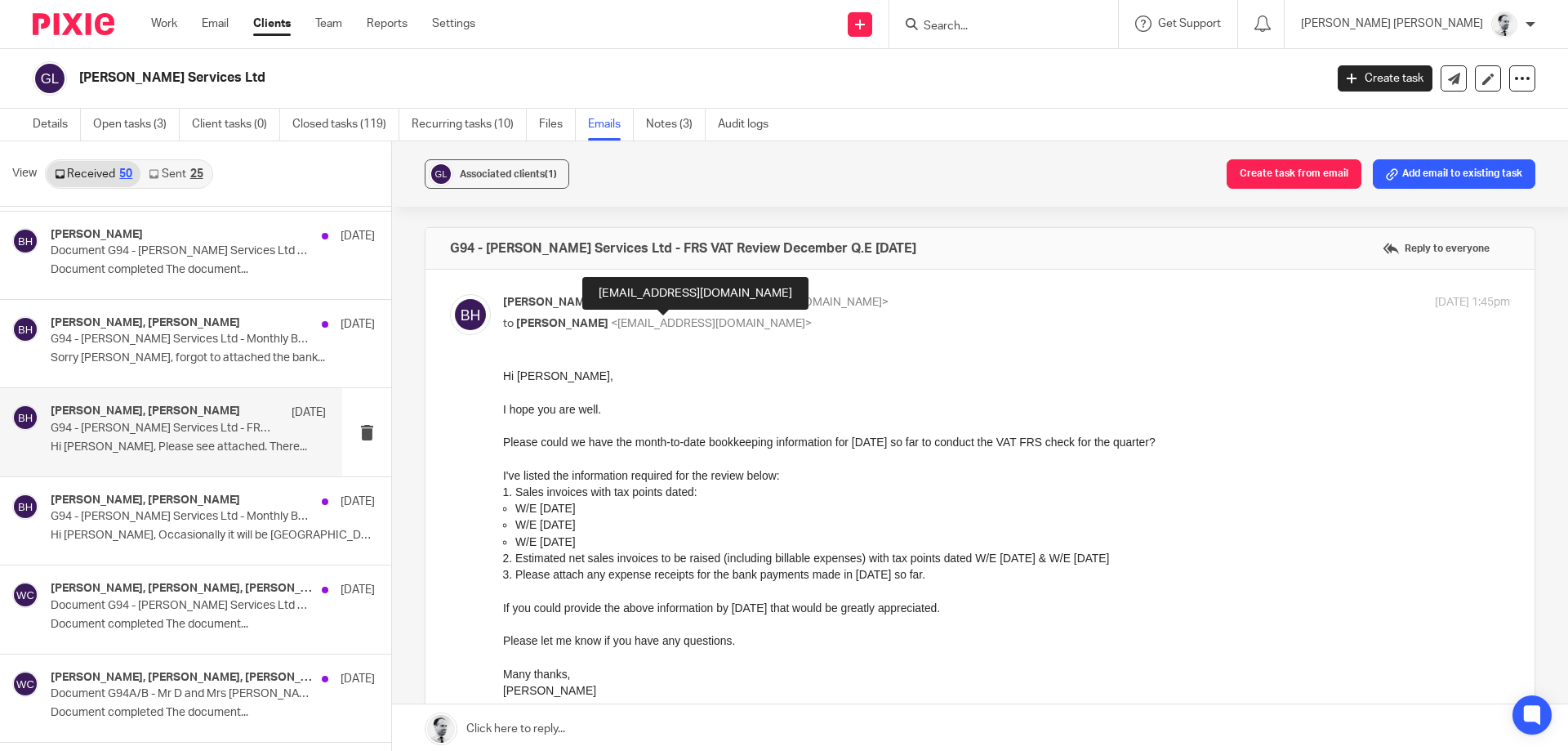
click at [721, 320] on span "<dgservicesuk90@gmail.com>" at bounding box center [711, 323] width 201 height 11
checkbox input "false"
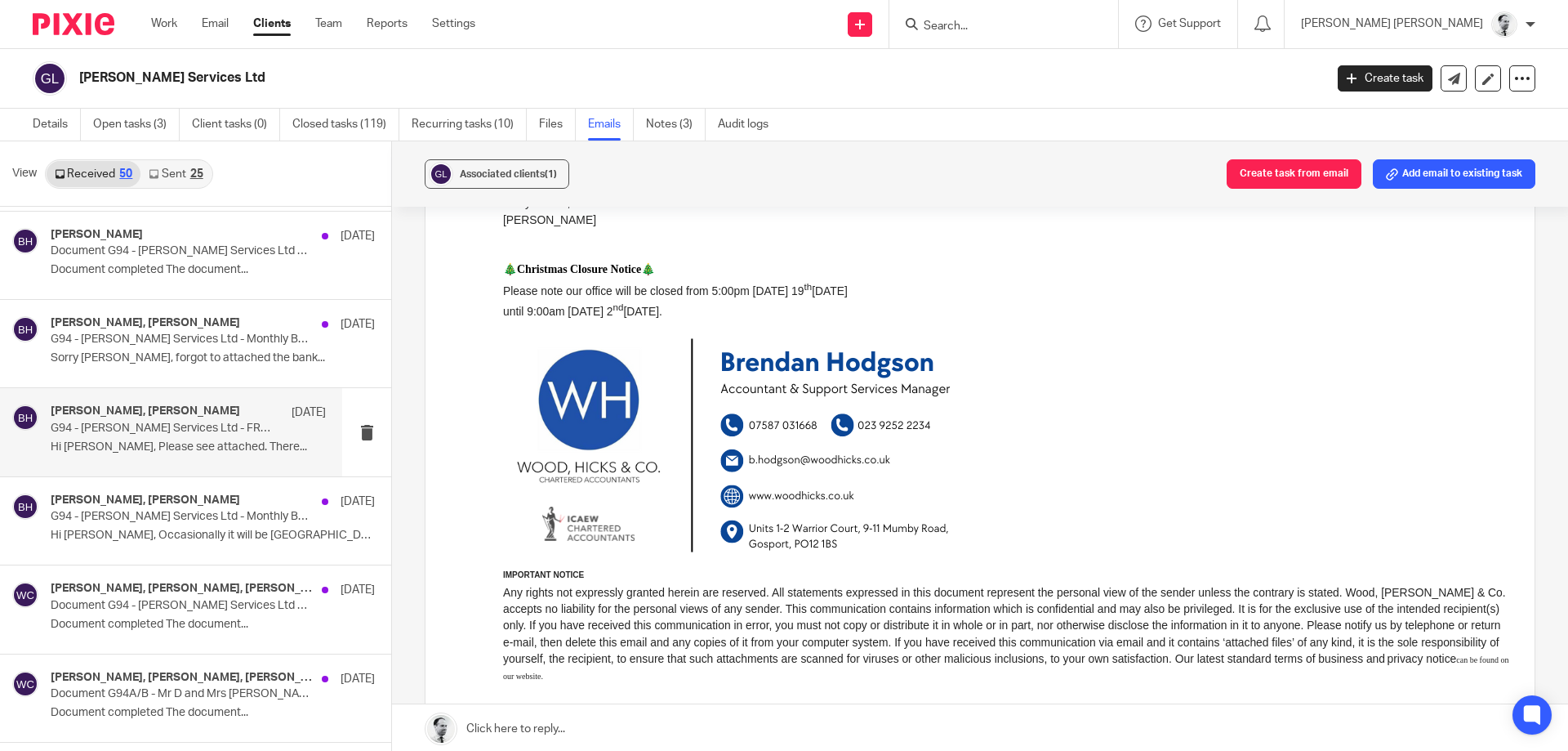
scroll to position [813, 0]
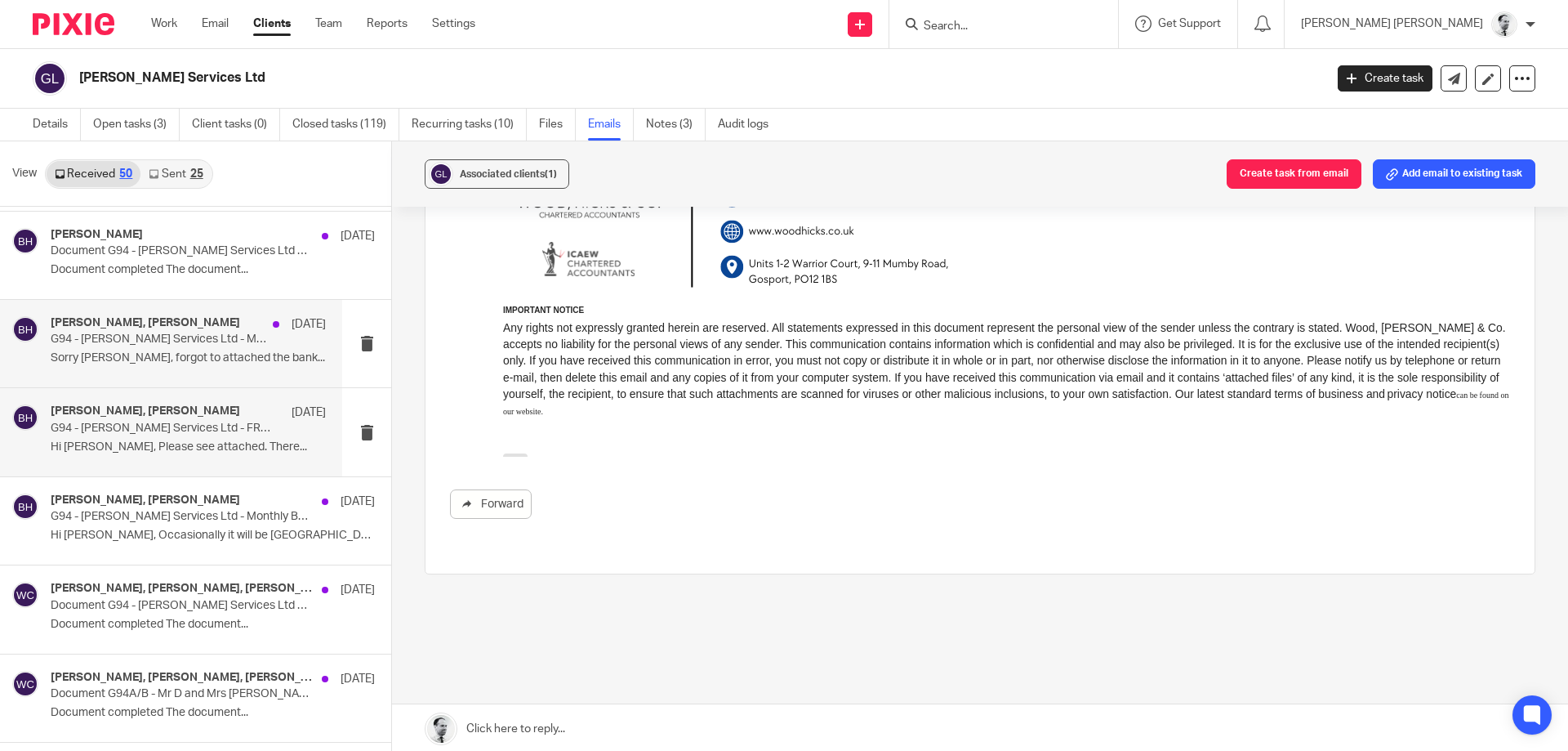
click at [219, 360] on p "Sorry Brendan, forgot to attached the bank..." at bounding box center [188, 358] width 275 height 14
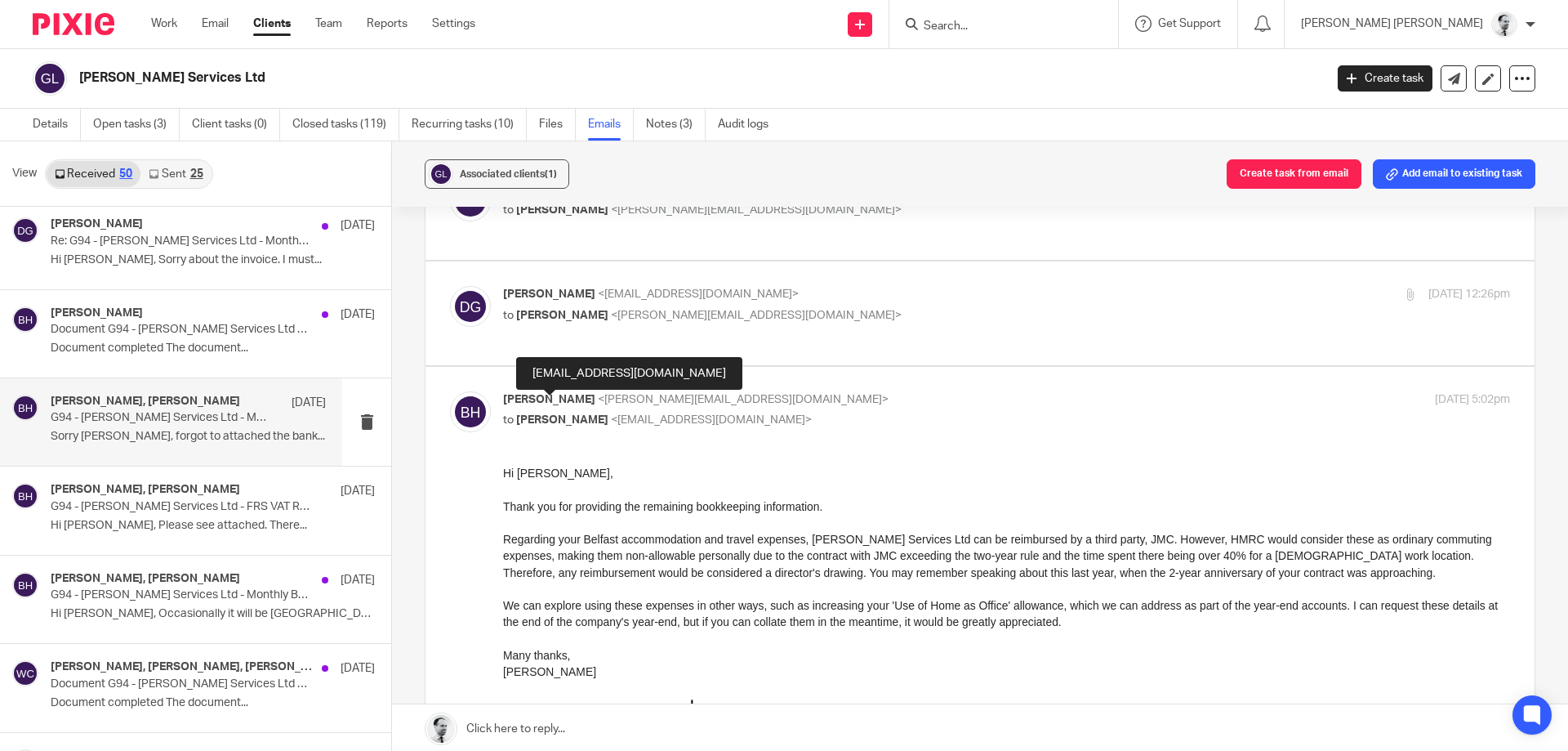
scroll to position [157, 0]
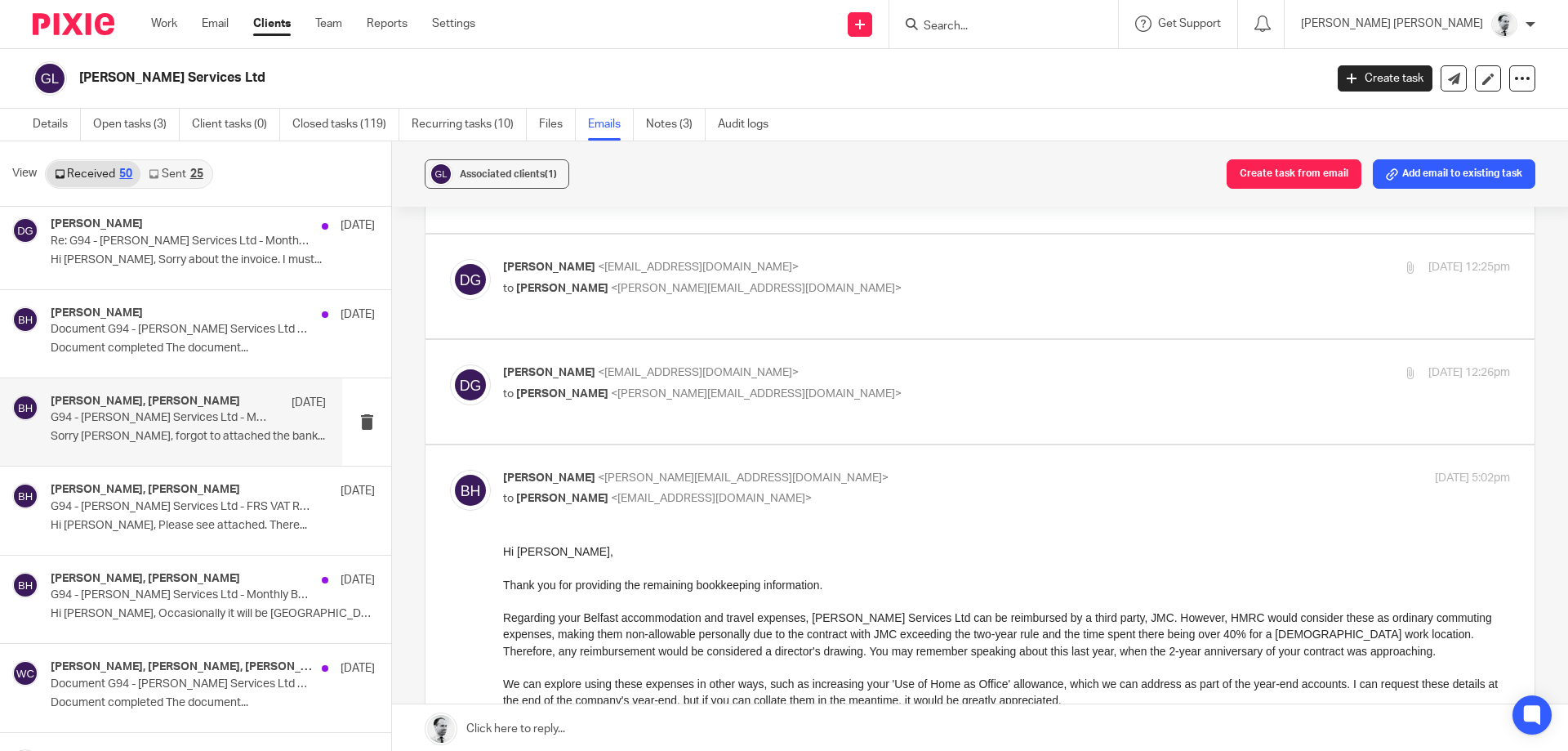
click at [564, 367] on div "Daniel Giles <dgservicesuk90@gmail.com> to Brendan Hodgson <b.hodgson@woodhicks…" at bounding box center [839, 383] width 671 height 38
checkbox input "true"
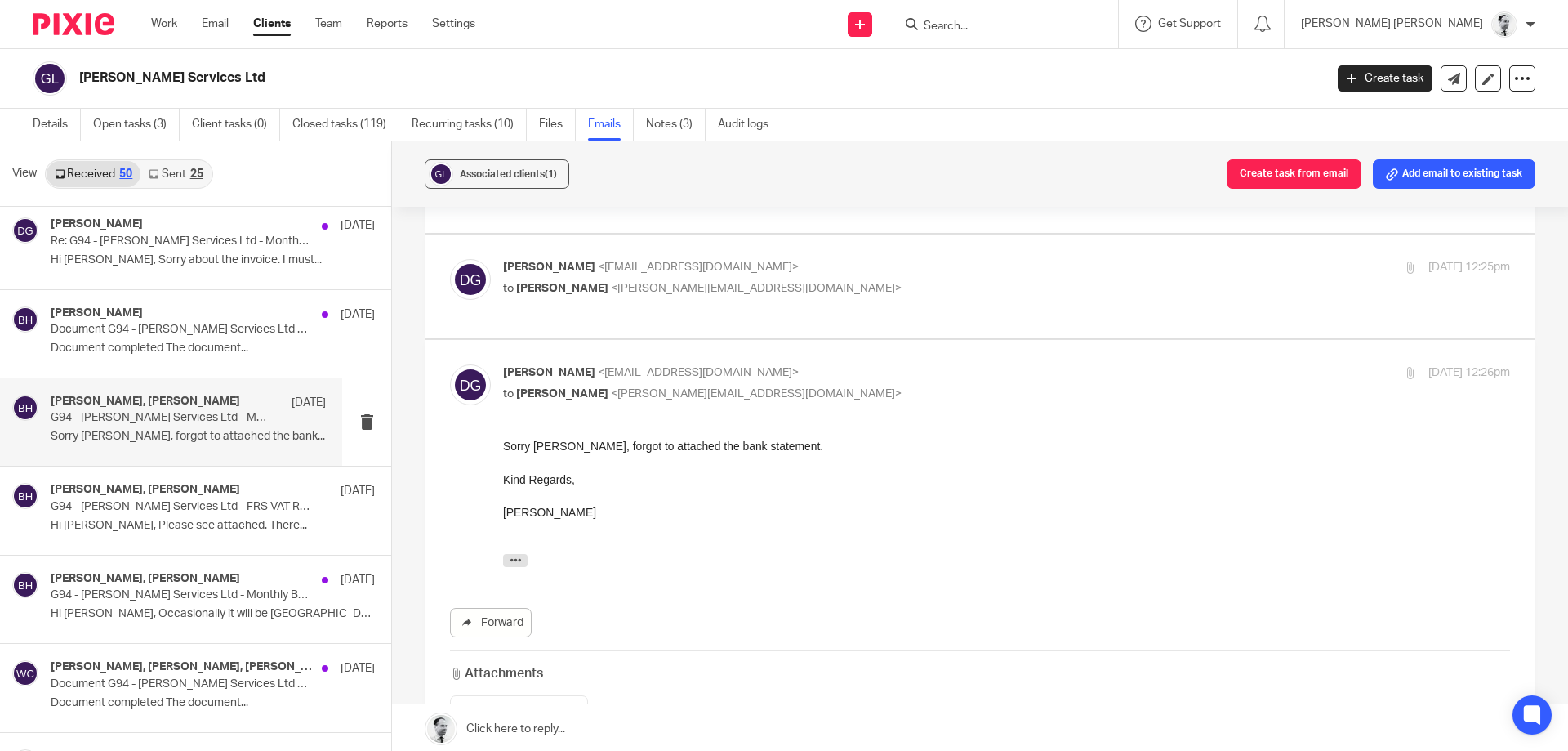
scroll to position [0, 0]
click at [606, 262] on span "<dgservicesuk90@gmail.com>" at bounding box center [698, 267] width 201 height 11
checkbox input "true"
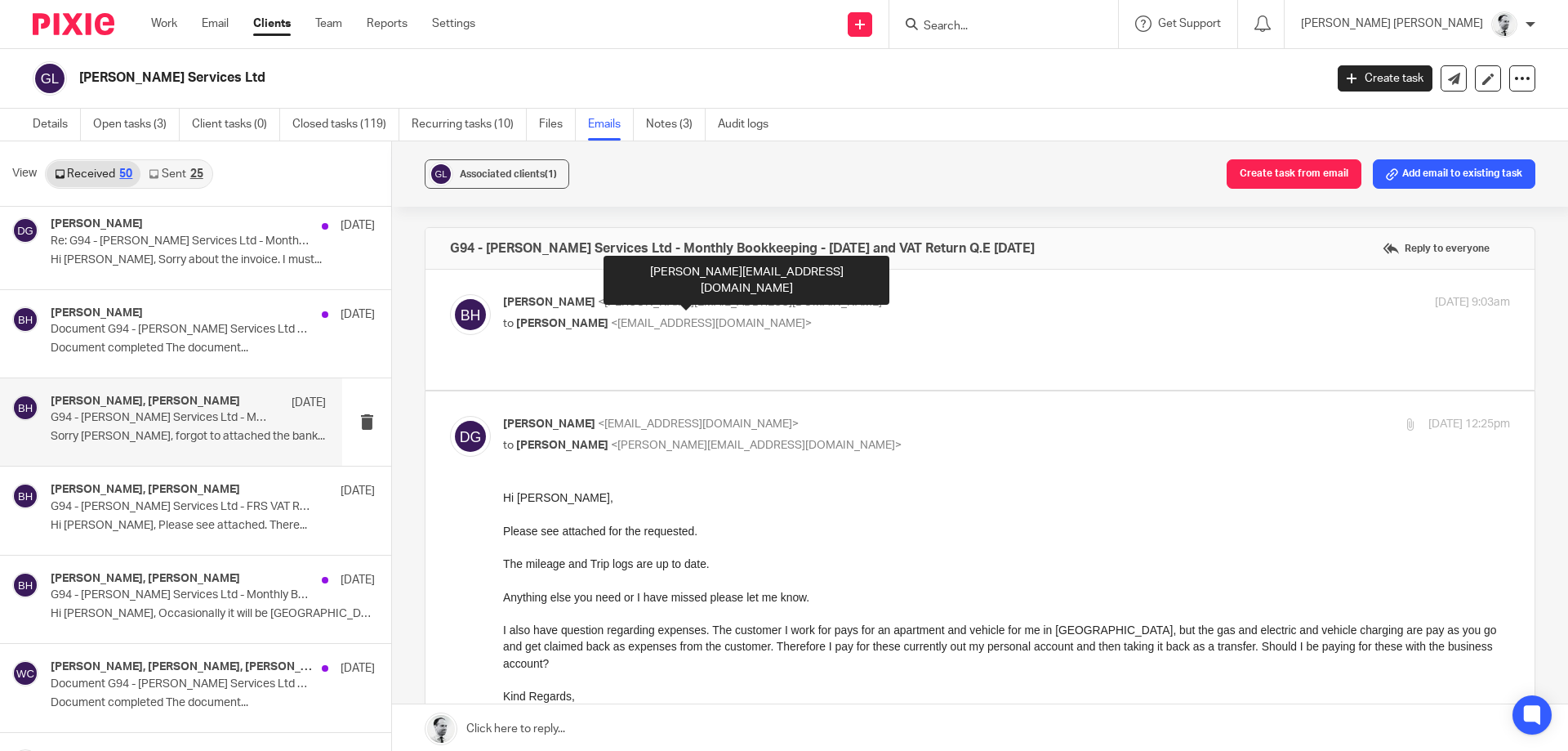
click at [612, 304] on span "<b.hodgson@woodhicks.co.uk>" at bounding box center [743, 301] width 291 height 11
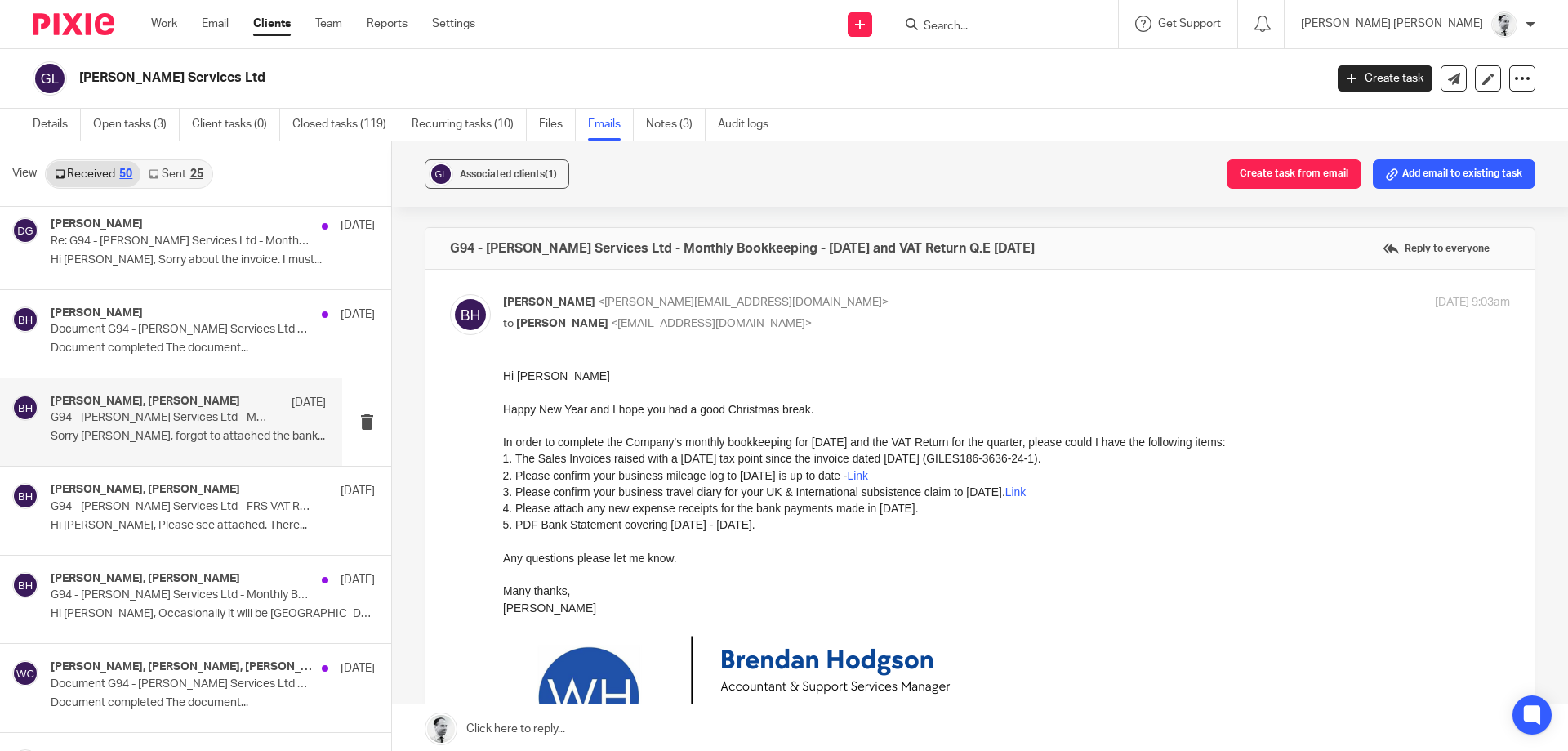
click at [612, 304] on span "<b.hodgson@woodhicks.co.uk>" at bounding box center [743, 301] width 291 height 11
checkbox input "false"
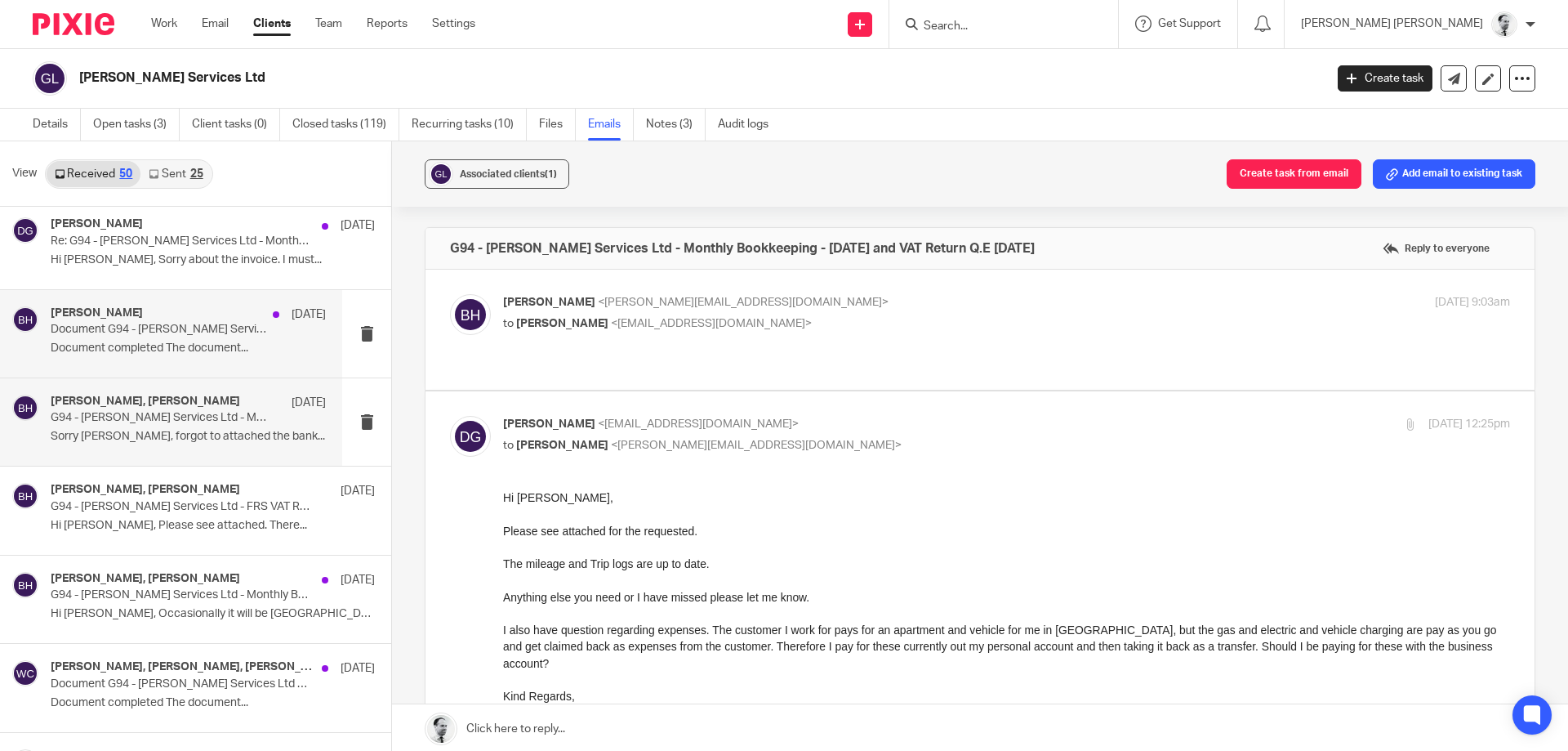
click at [264, 335] on p "Document G94 - Giles Services Ltd - Director's Approval VAT Return Q.E 31 Decem…" at bounding box center [161, 330] width 220 height 14
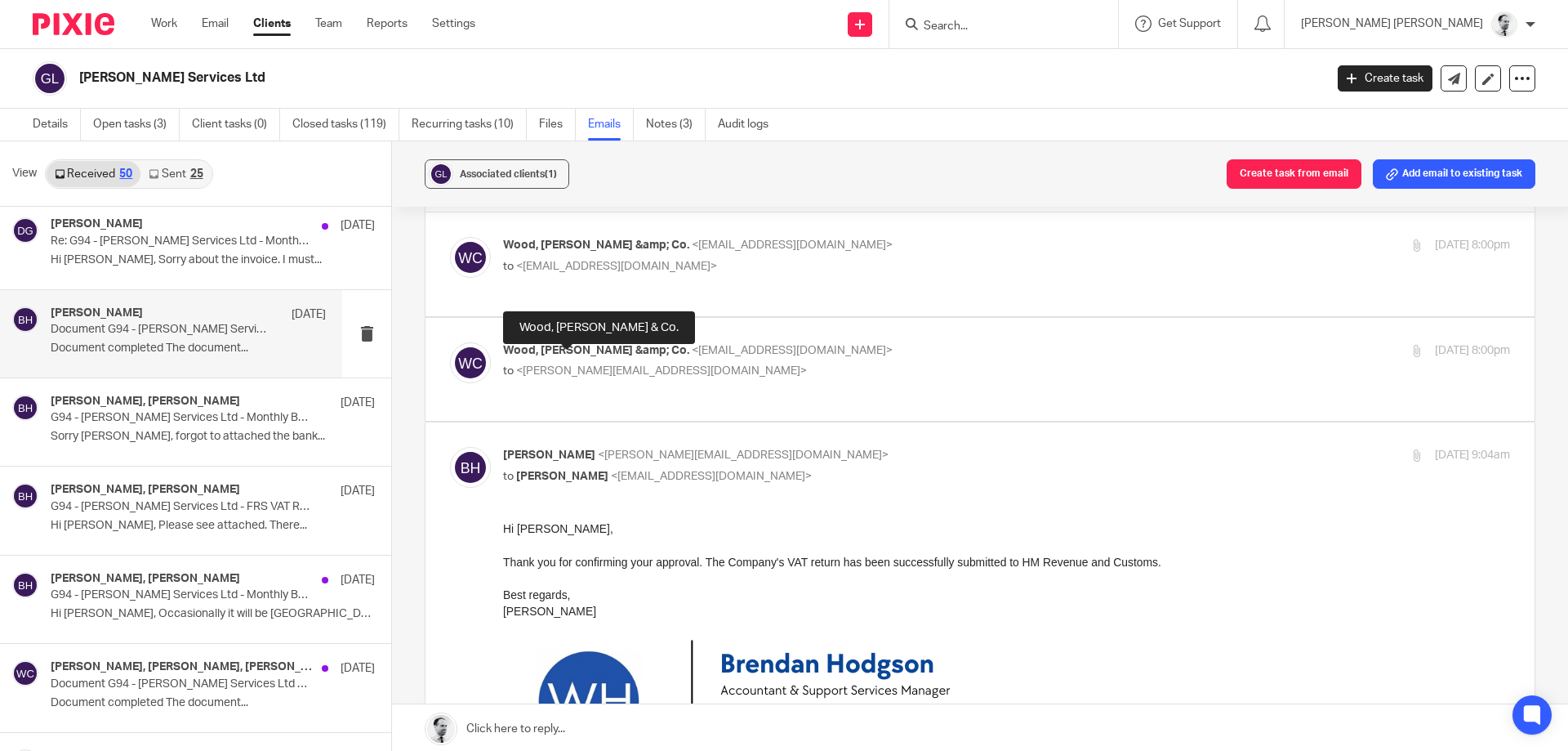
scroll to position [79, 0]
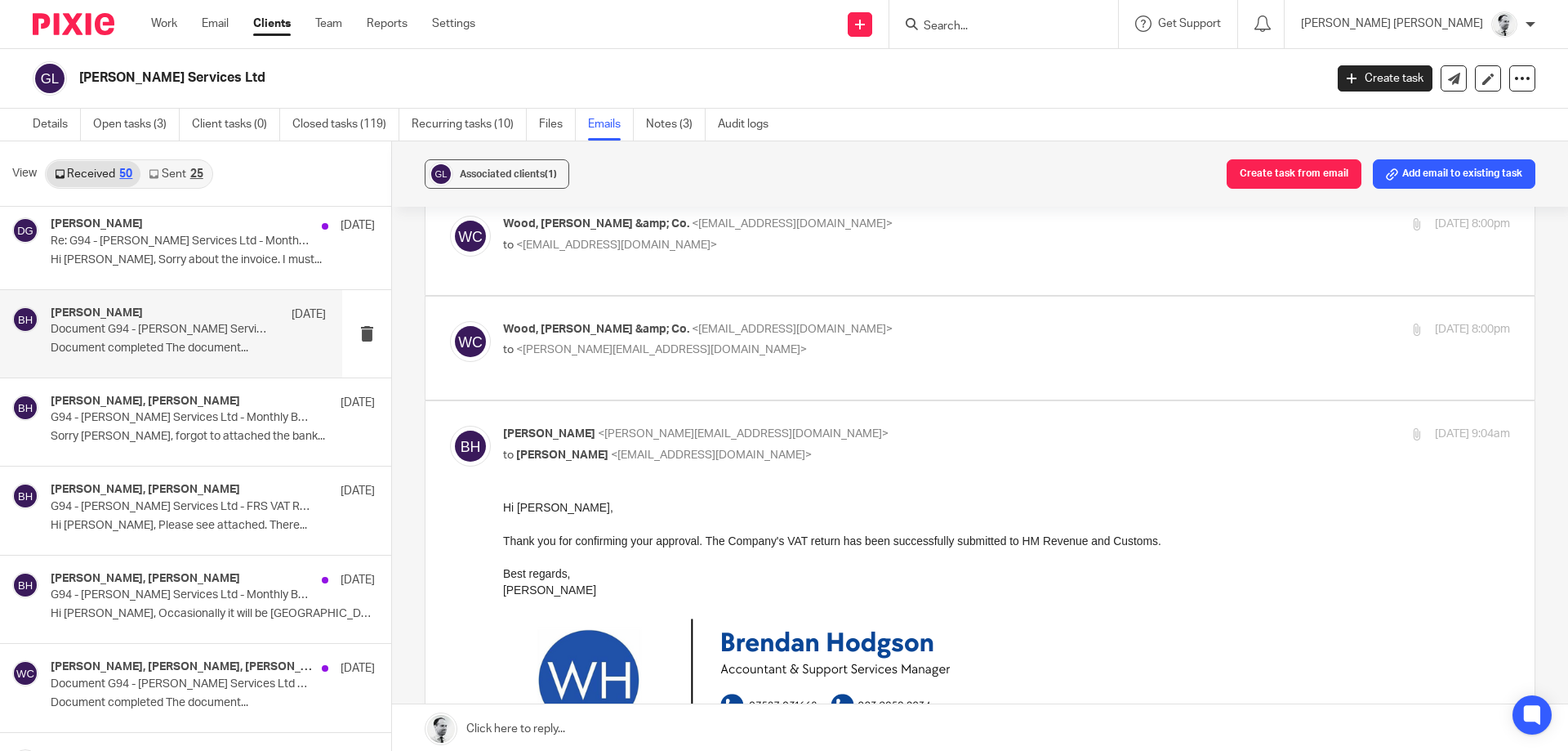
click at [626, 351] on span "<b.hodgson@woodhicks.co.uk>" at bounding box center [661, 349] width 291 height 11
checkbox input "true"
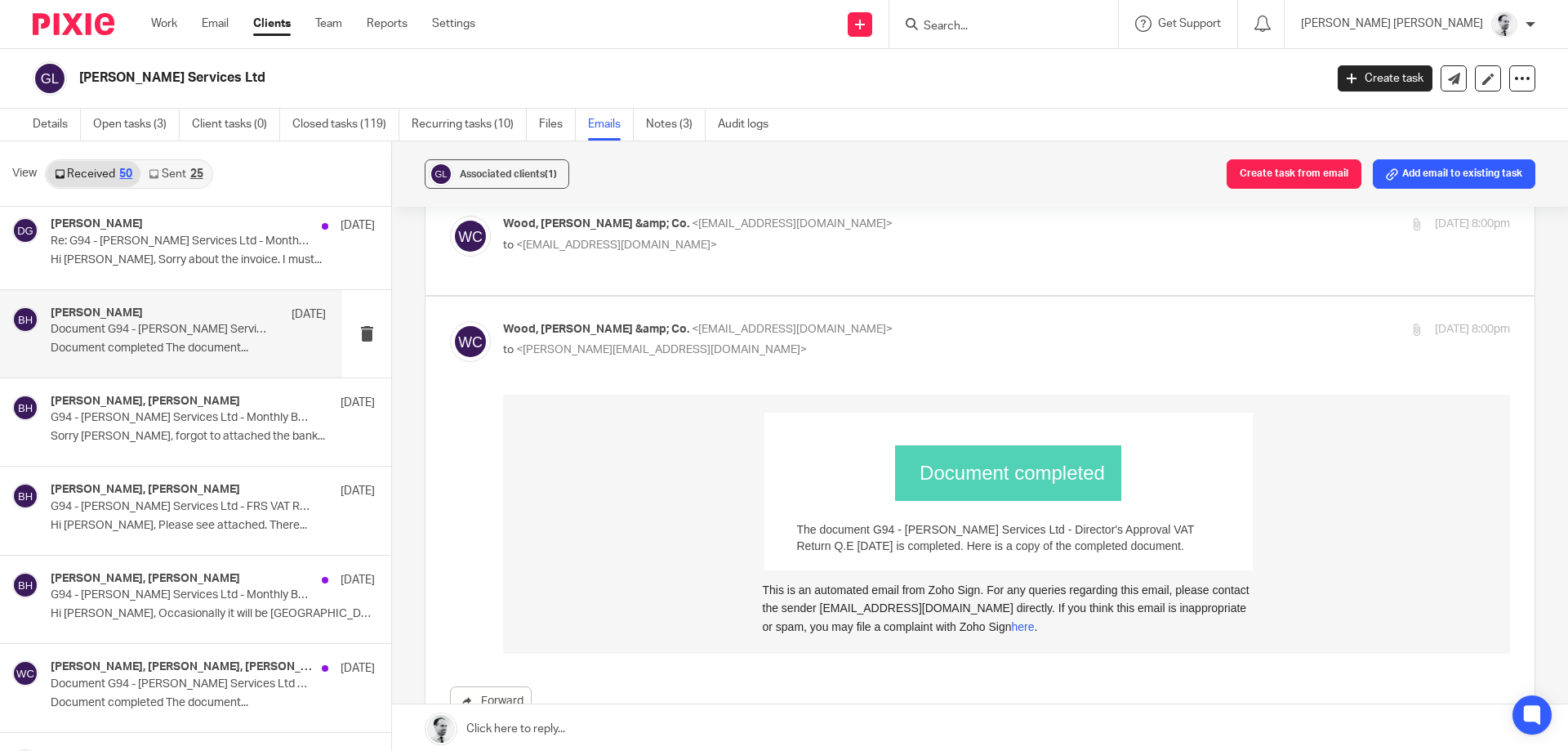
scroll to position [0, 0]
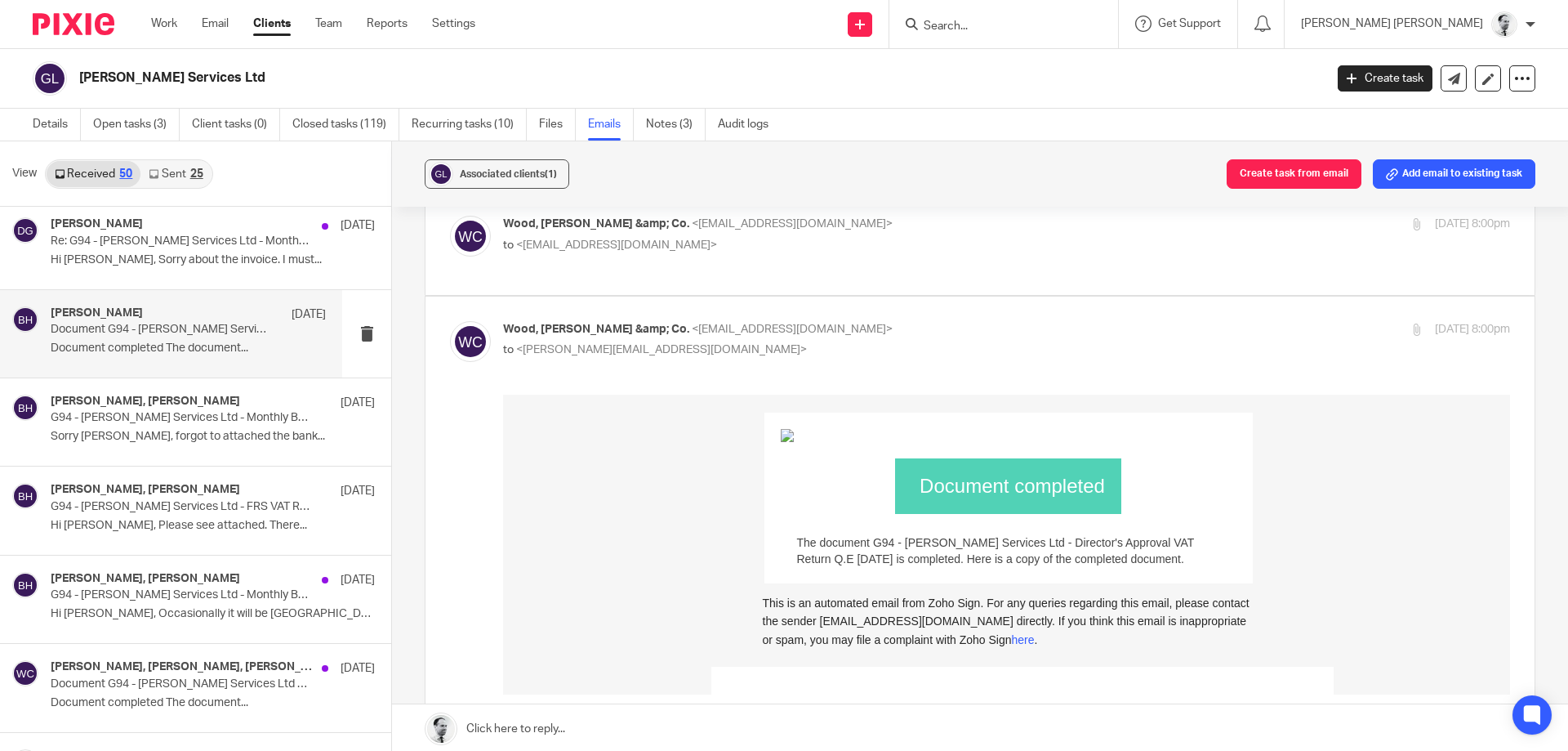
click at [647, 236] on div "Wood, Hicks &amp; Co. <approvals@woodhicks.co.uk> to <approvals@woodhicks.co.uk>" at bounding box center [839, 235] width 671 height 38
checkbox input "true"
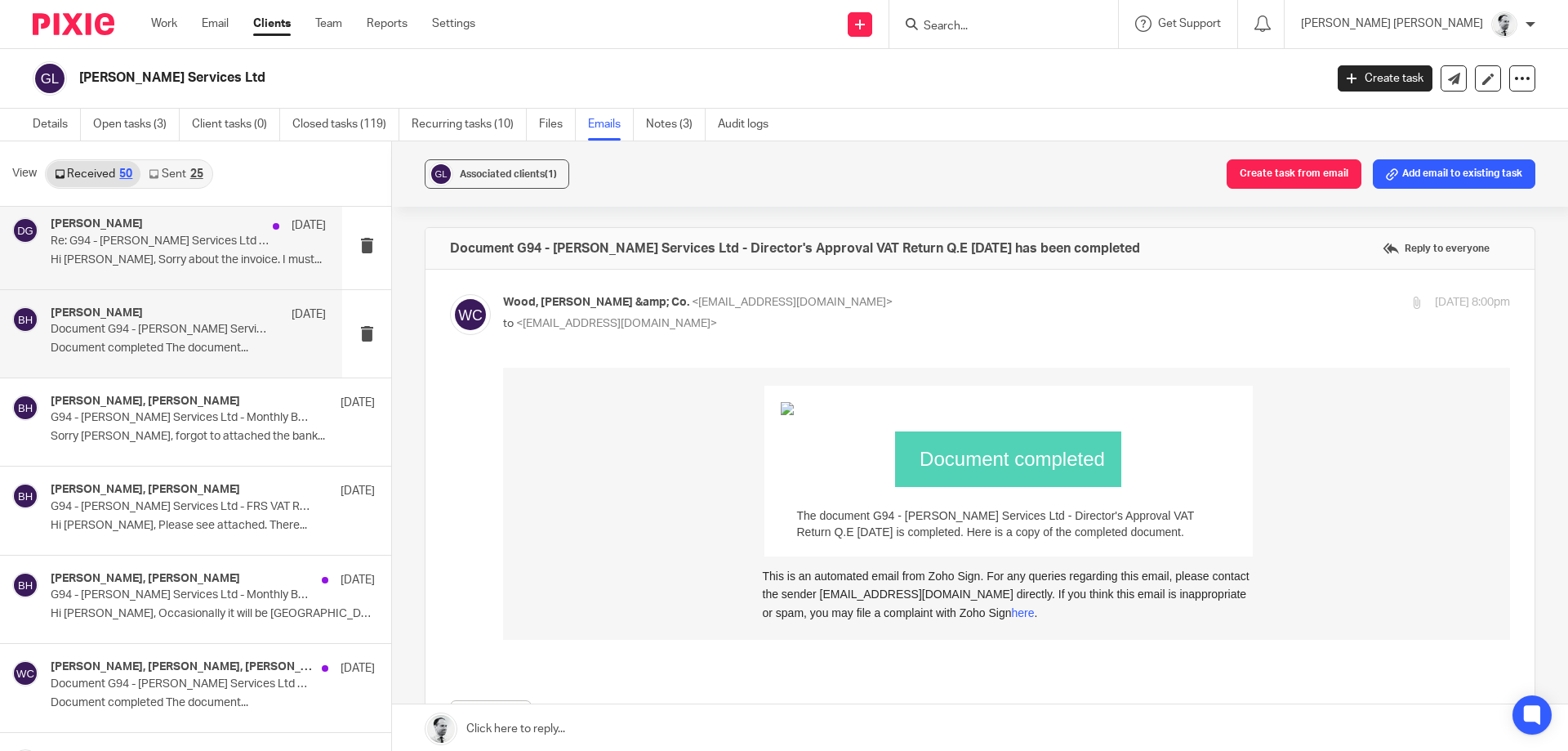
click at [213, 256] on p "Hi Brendan, Sorry about the invoice. I must..." at bounding box center [188, 260] width 275 height 14
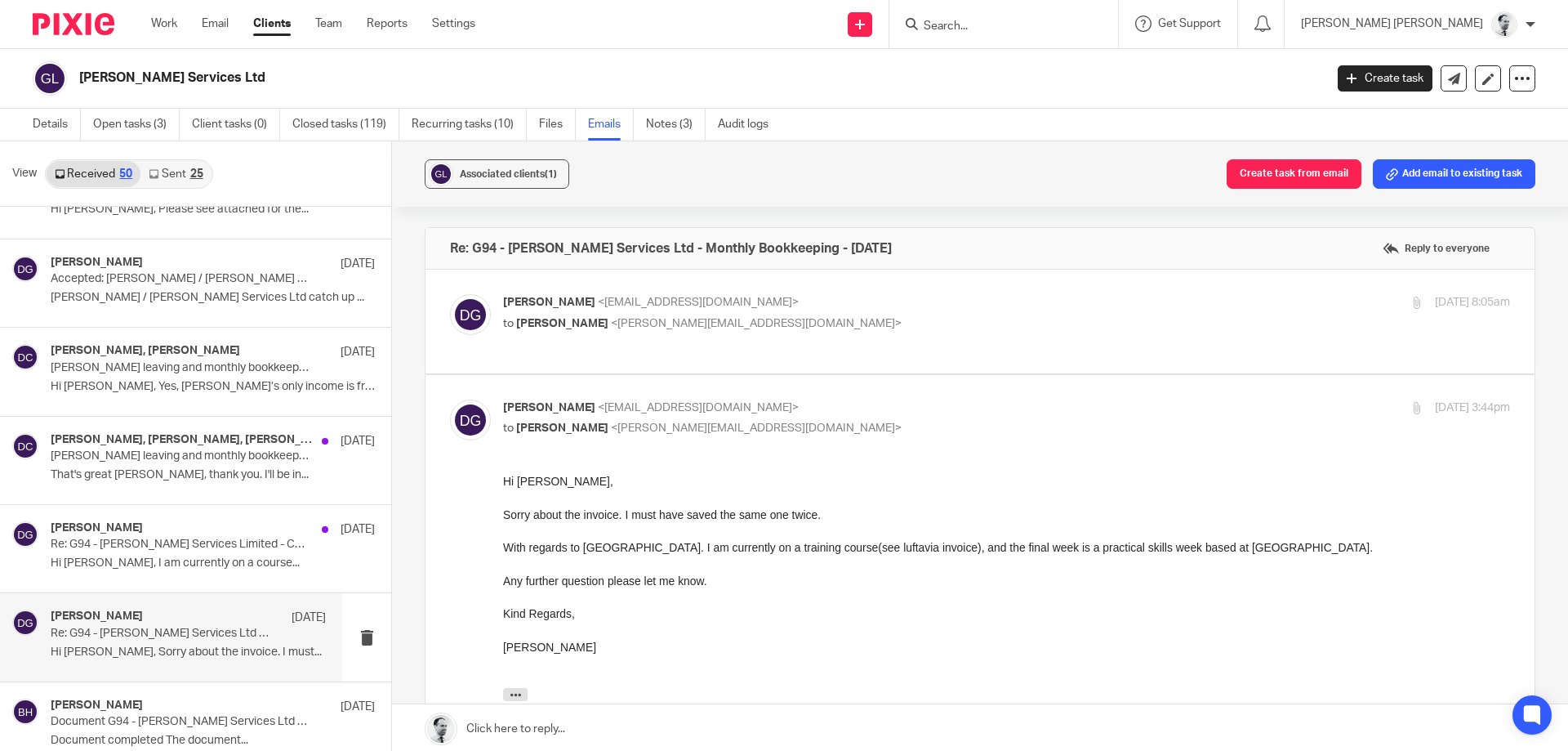
scroll to position [1019, 0]
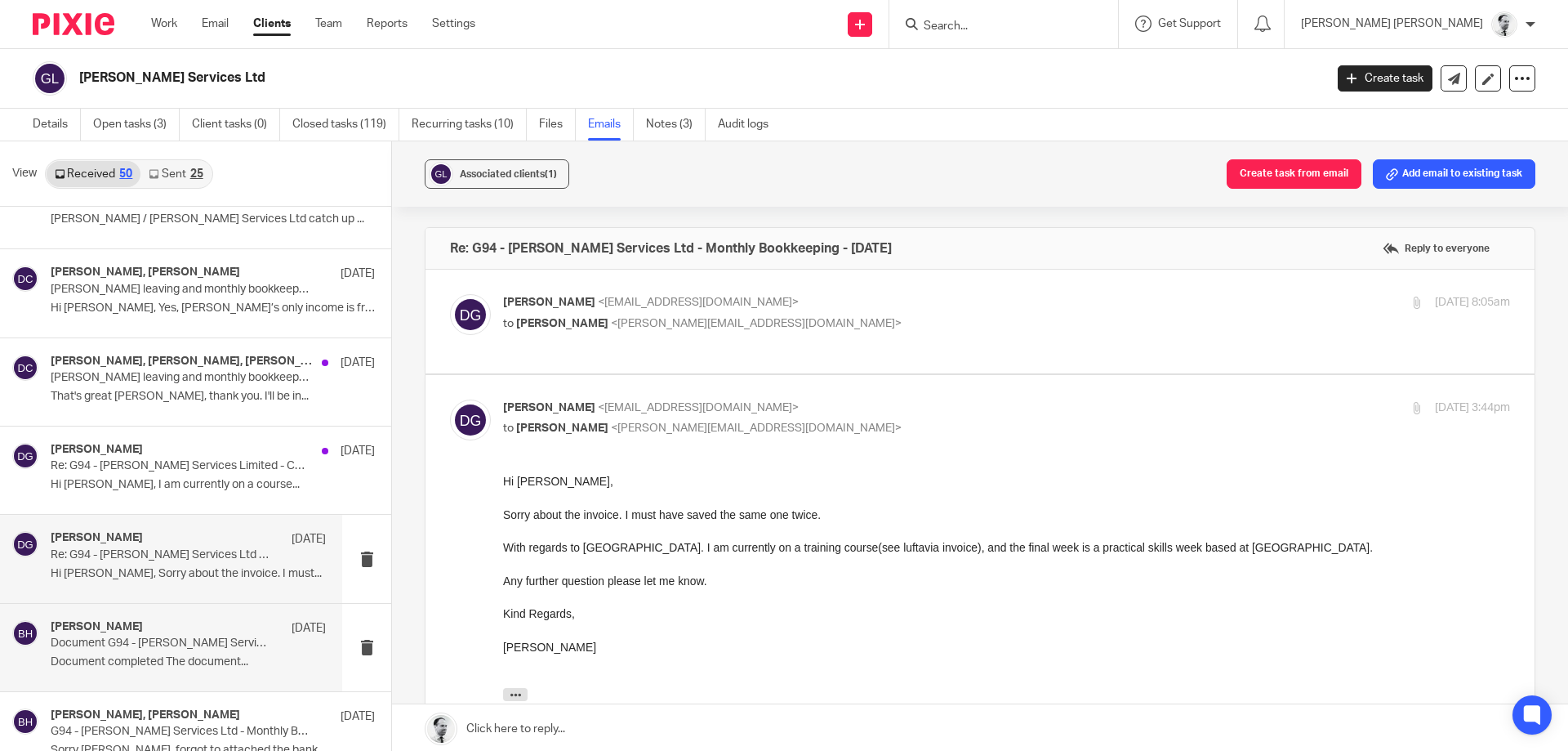
click at [231, 637] on p "Document G94 - Giles Services Ltd - Director's Approval VAT Return Q.E 31 Decem…" at bounding box center [161, 643] width 220 height 14
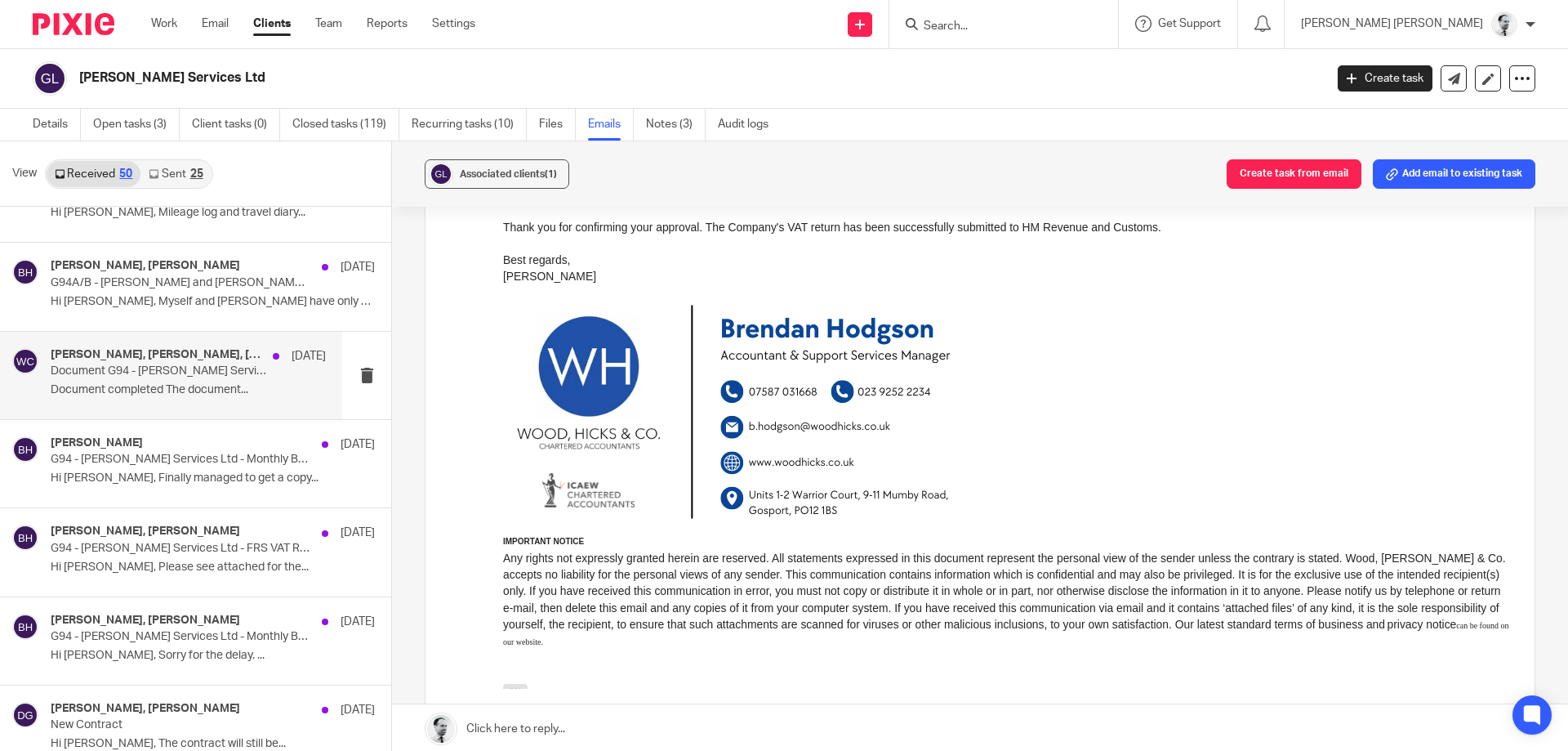
scroll to position [2039, 0]
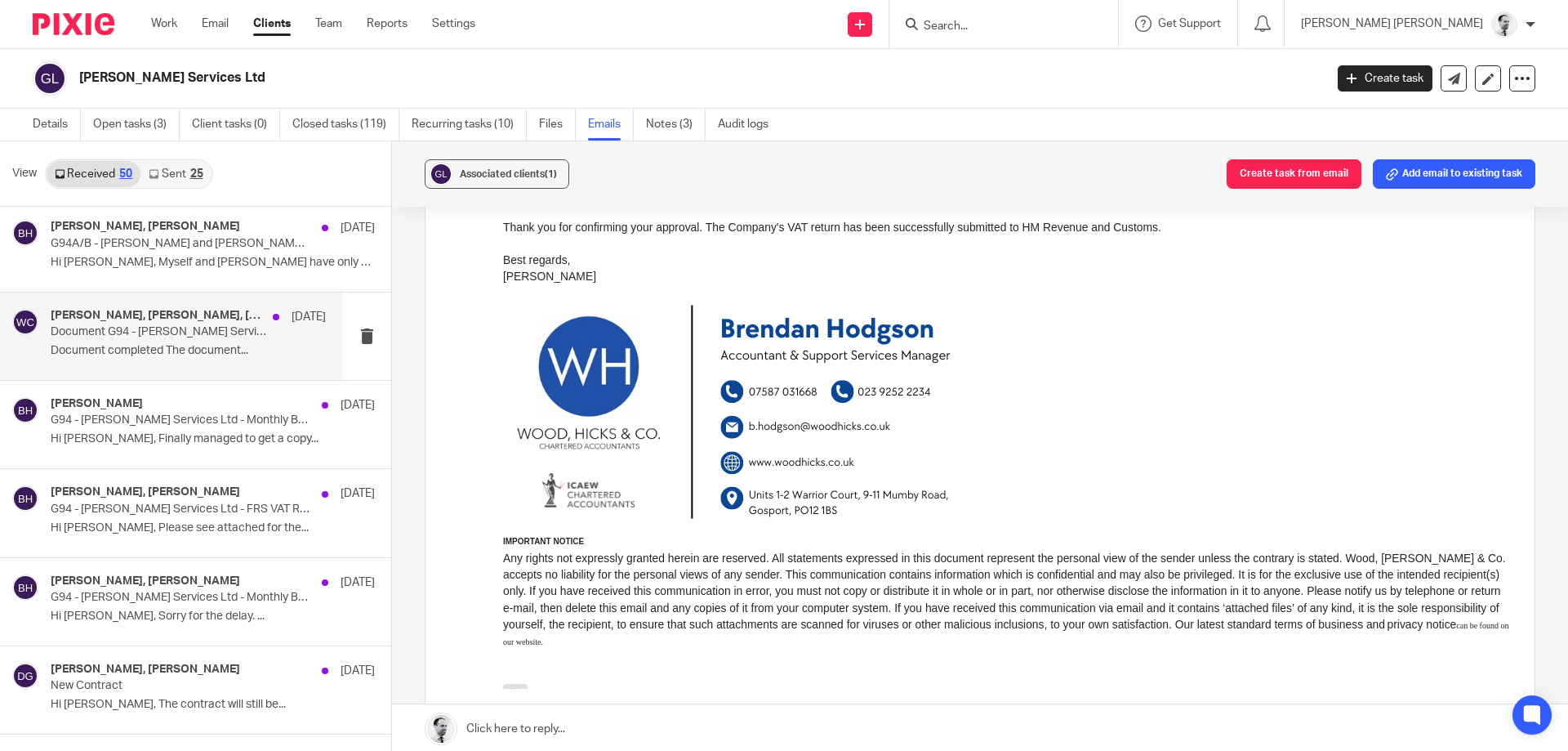
click at [210, 321] on h4 "Brendan Hodgson, Wood, Hicks &amp; Co." at bounding box center [158, 316] width 214 height 14
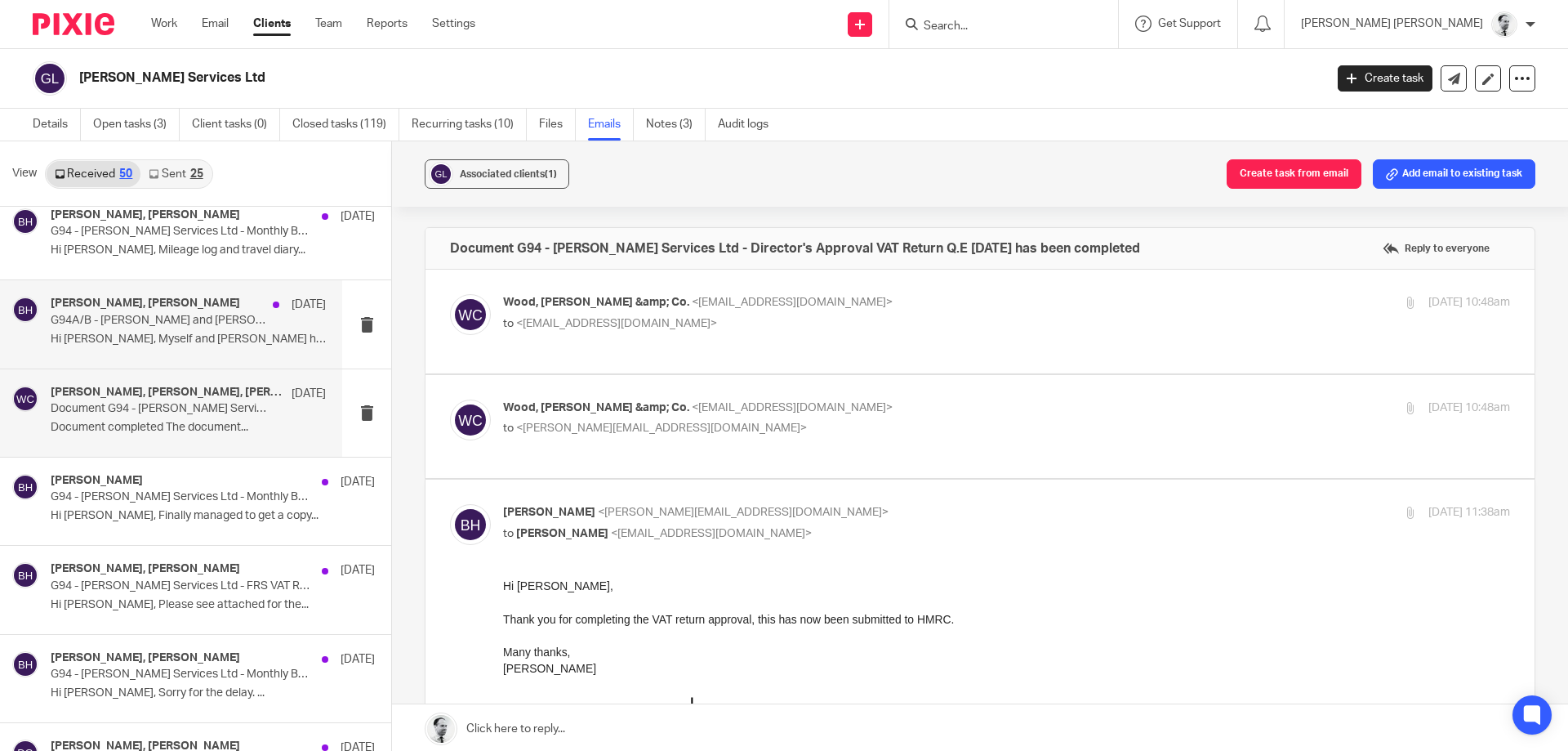
scroll to position [1960, 0]
click at [199, 344] on p "Hi Brendan, Myself and Kirsty have only had..." at bounding box center [188, 341] width 275 height 14
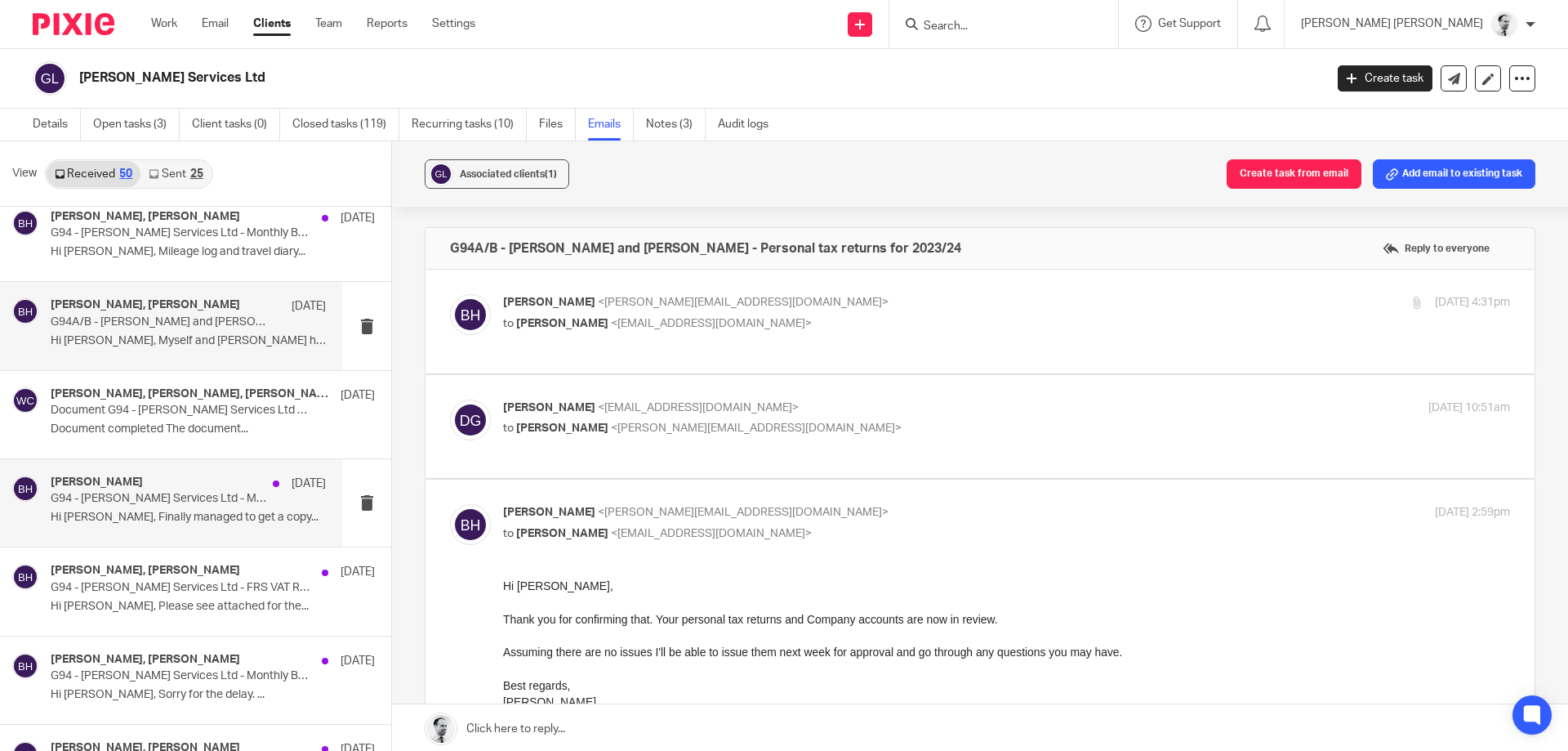
click at [222, 490] on div "Brendan Hodgson 16 Oct" at bounding box center [188, 483] width 275 height 16
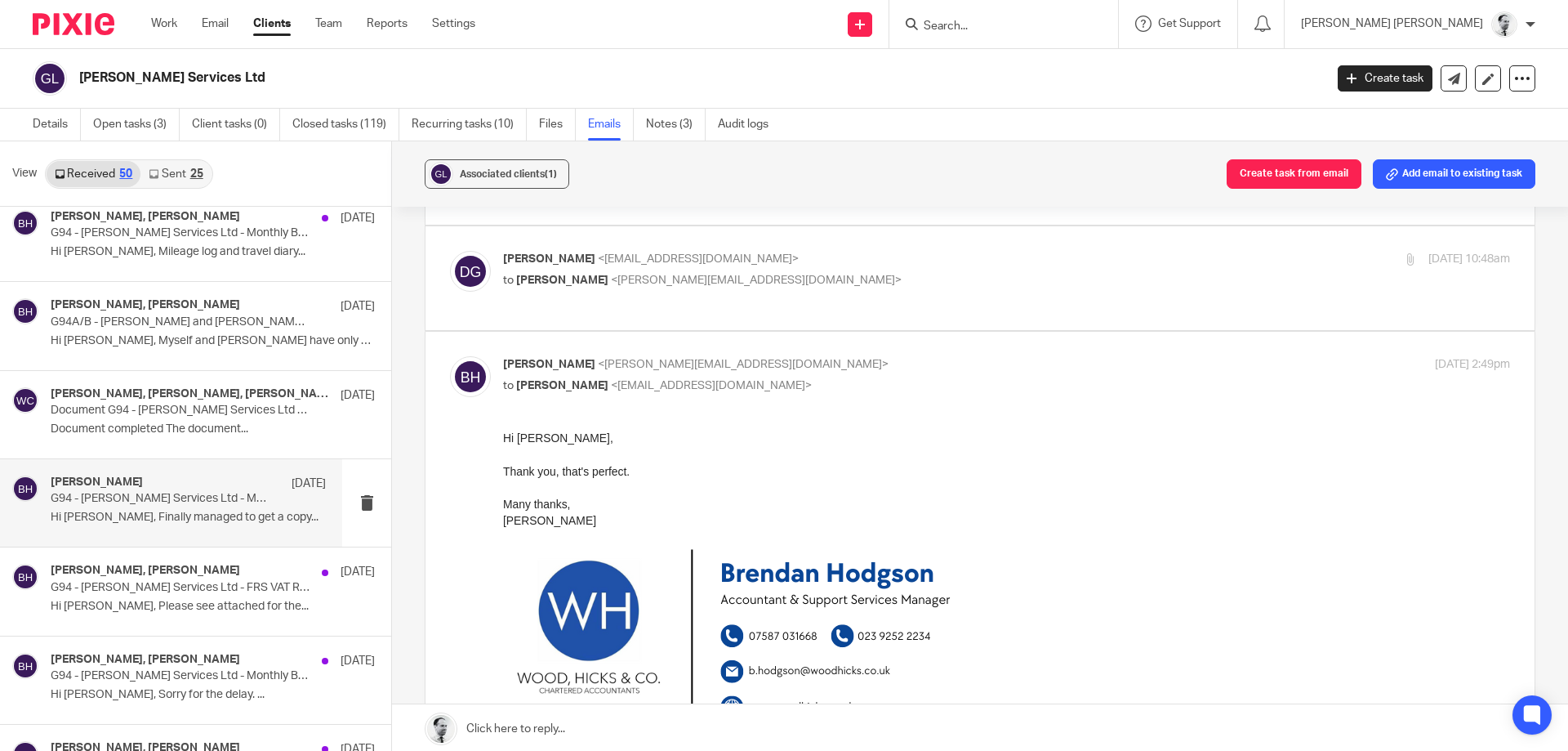
scroll to position [157, 0]
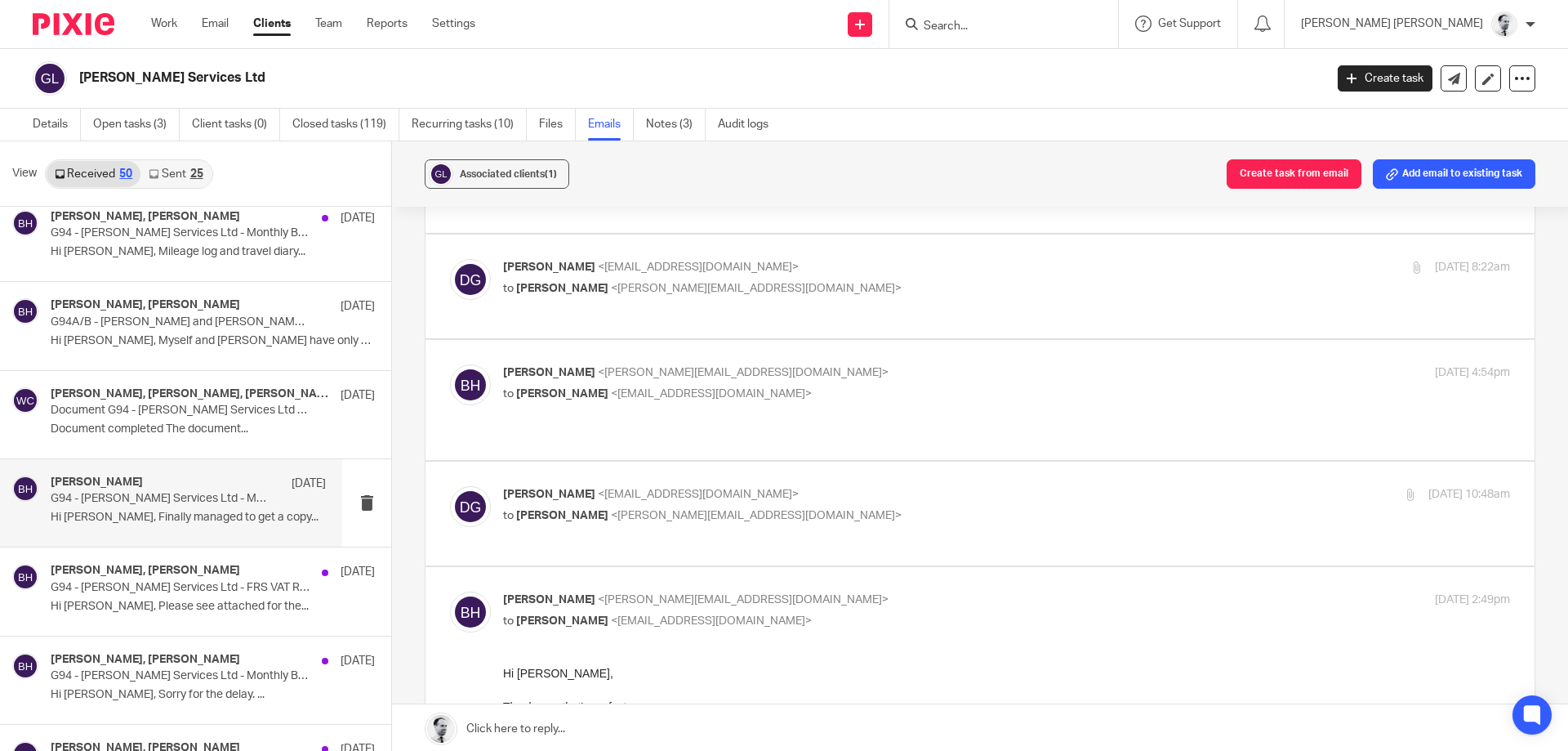
click at [557, 494] on div "Daniel Giles <dgservicesuk90@gmail.com> to Brendan Hodgson <b.hodgson@woodhicks…" at bounding box center [1006, 506] width 1007 height 41
checkbox input "true"
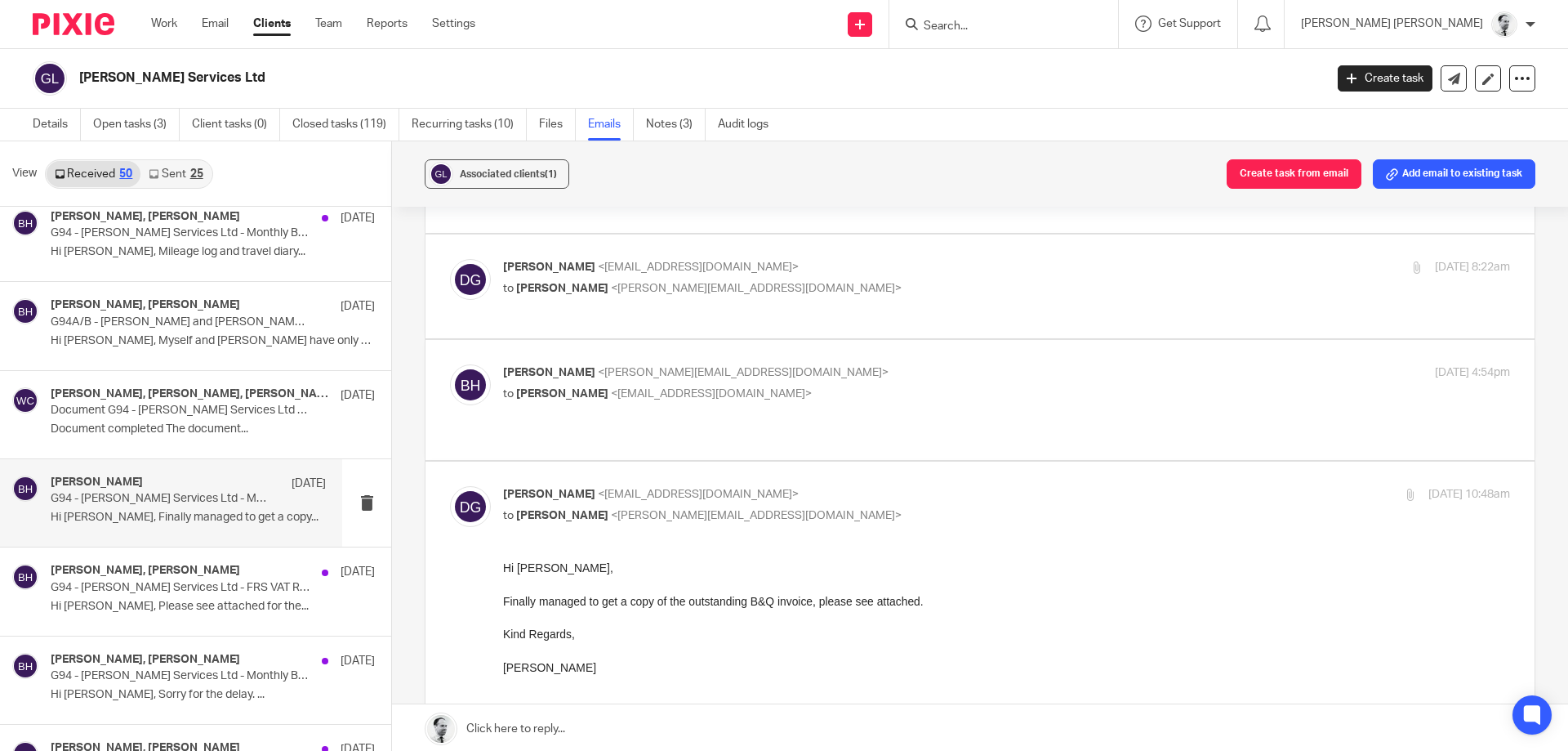
scroll to position [79, 0]
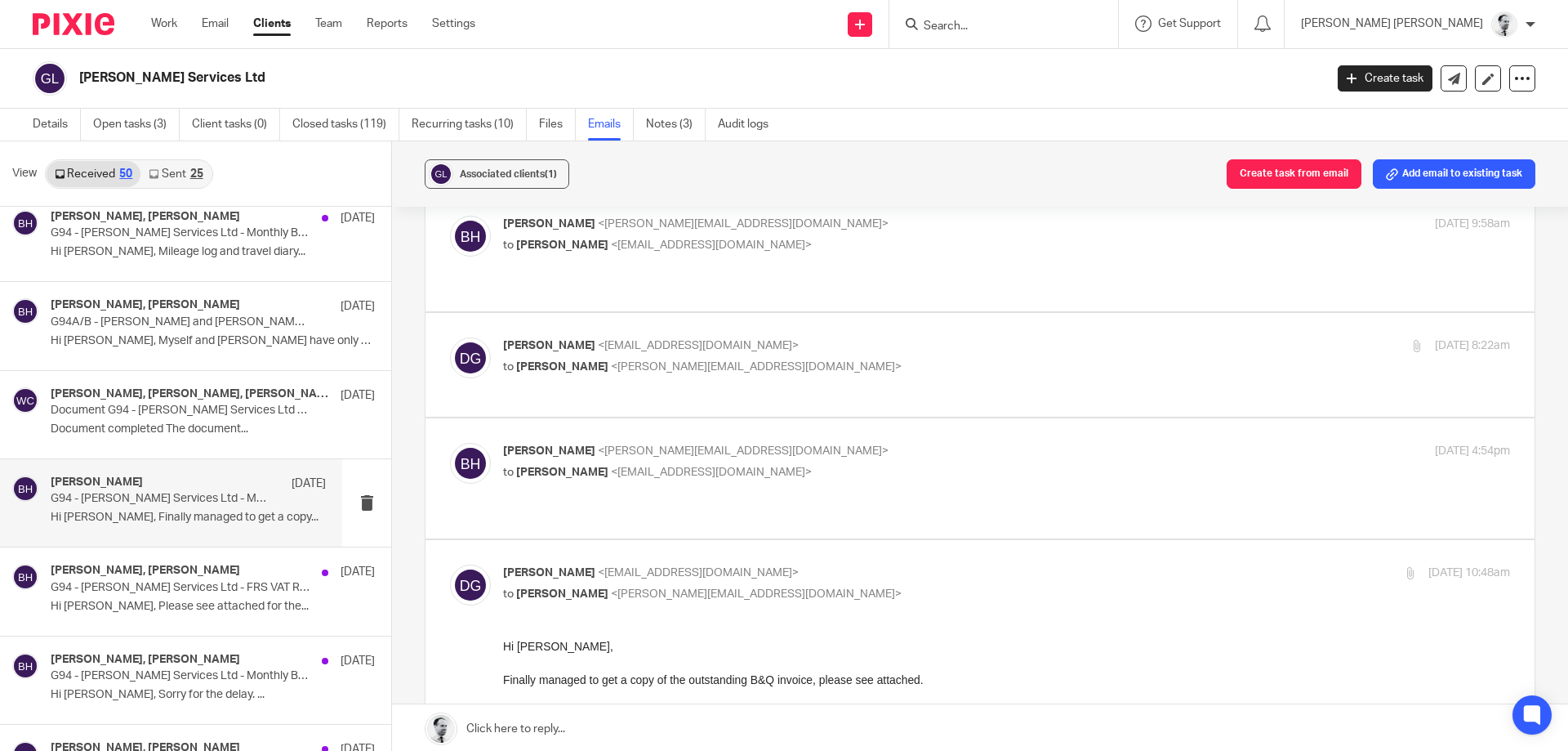
click at [591, 447] on div "Brendan Hodgson <b.hodgson@woodhicks.co.uk> to Daniel Giles <dgservicesuk90@gma…" at bounding box center [839, 462] width 671 height 38
checkbox input "true"
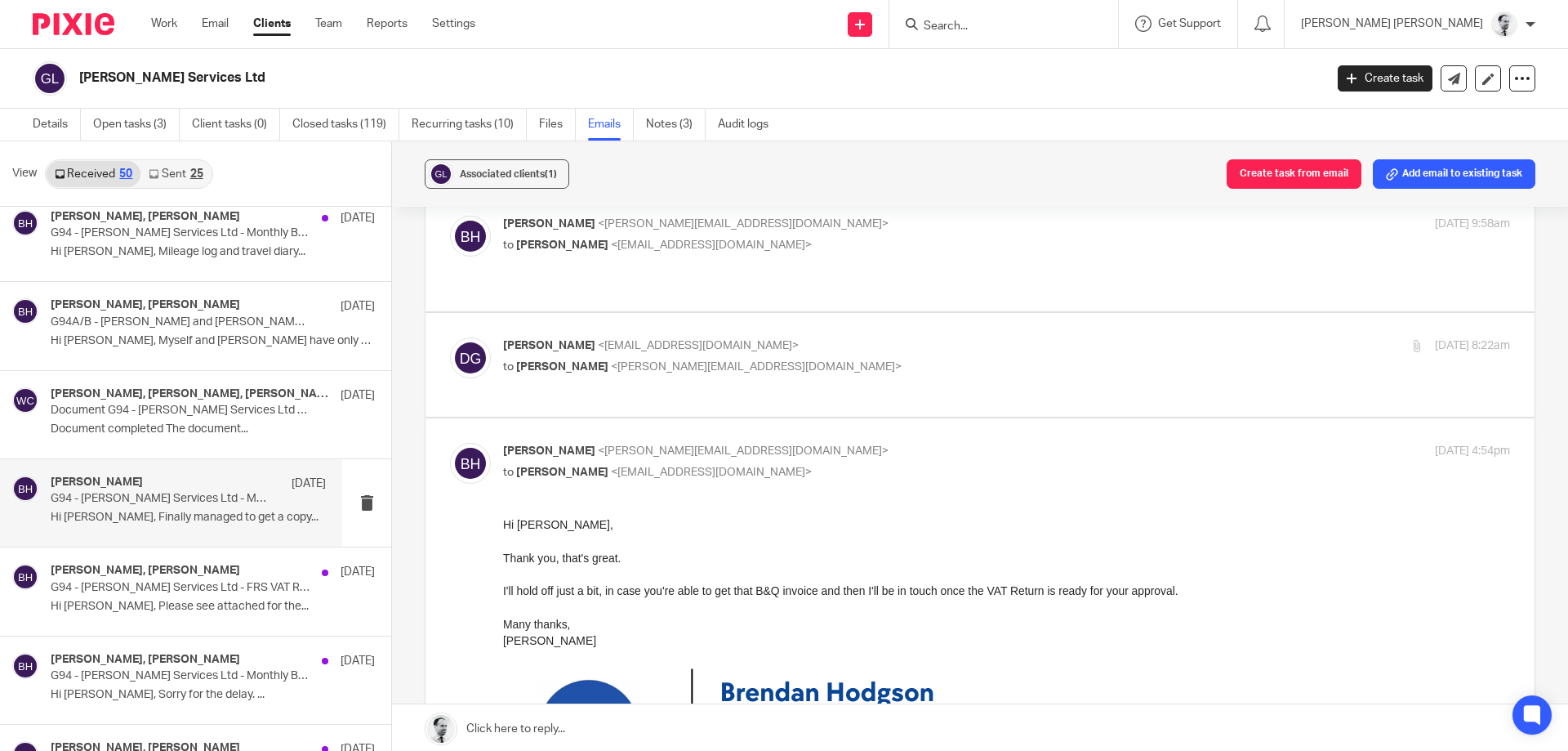
scroll to position [0, 0]
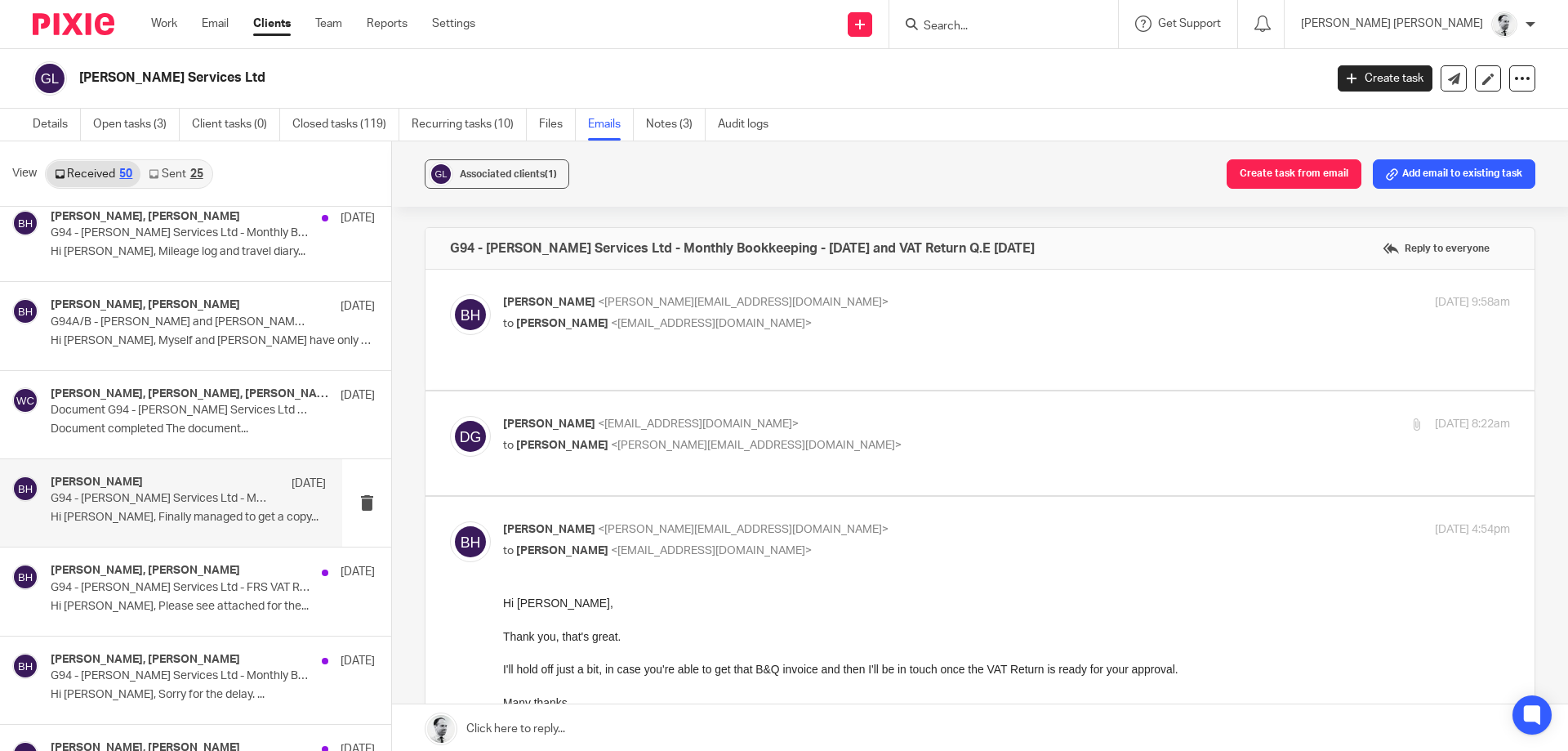
click at [599, 437] on p "to Brendan Hodgson <b.hodgson@woodhicks.co.uk>" at bounding box center [839, 445] width 671 height 17
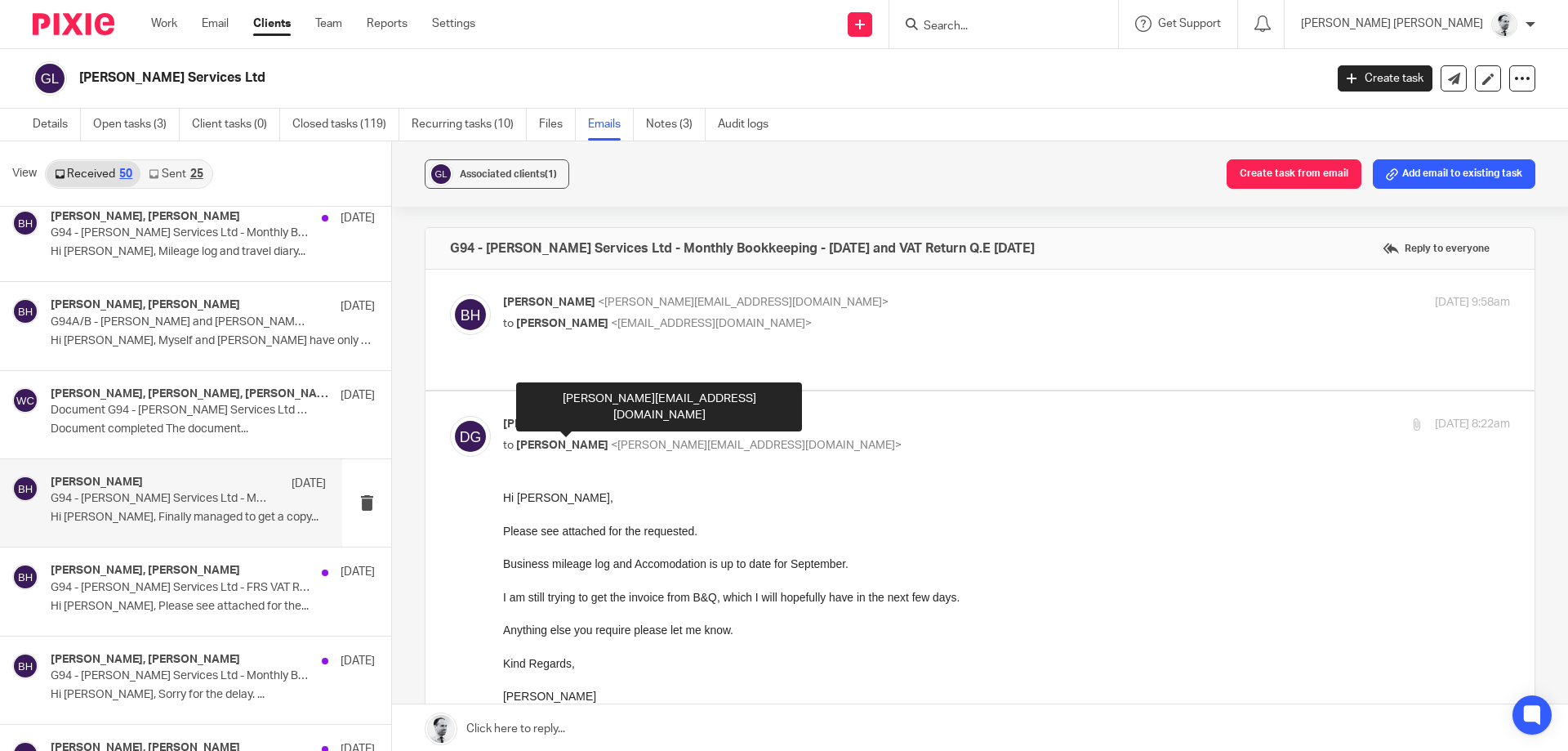
click at [608, 439] on span "Brendan Hodgson" at bounding box center [562, 445] width 92 height 11
checkbox input "false"
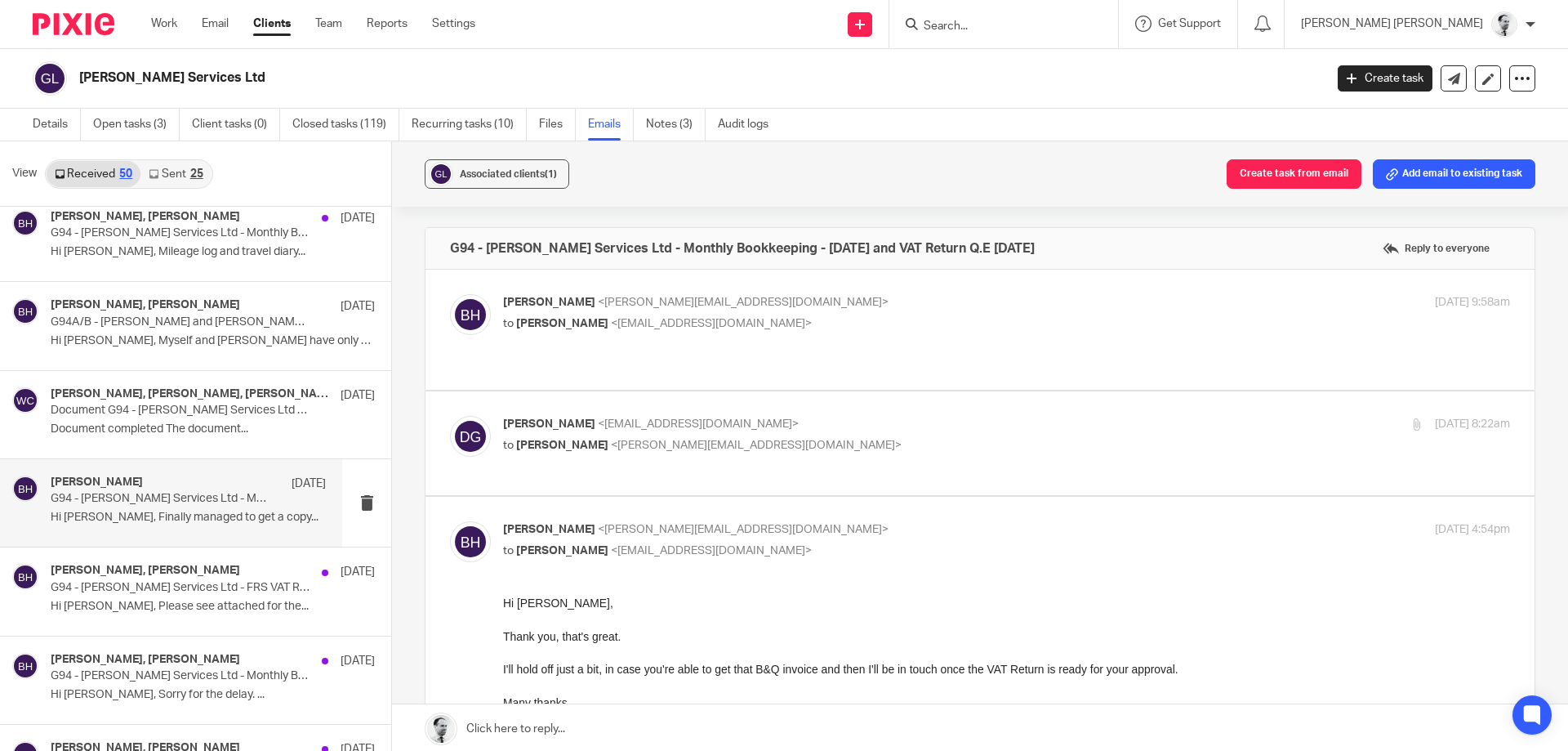
click at [636, 298] on span "<b.hodgson@woodhicks.co.uk>" at bounding box center [743, 301] width 291 height 11
checkbox input "true"
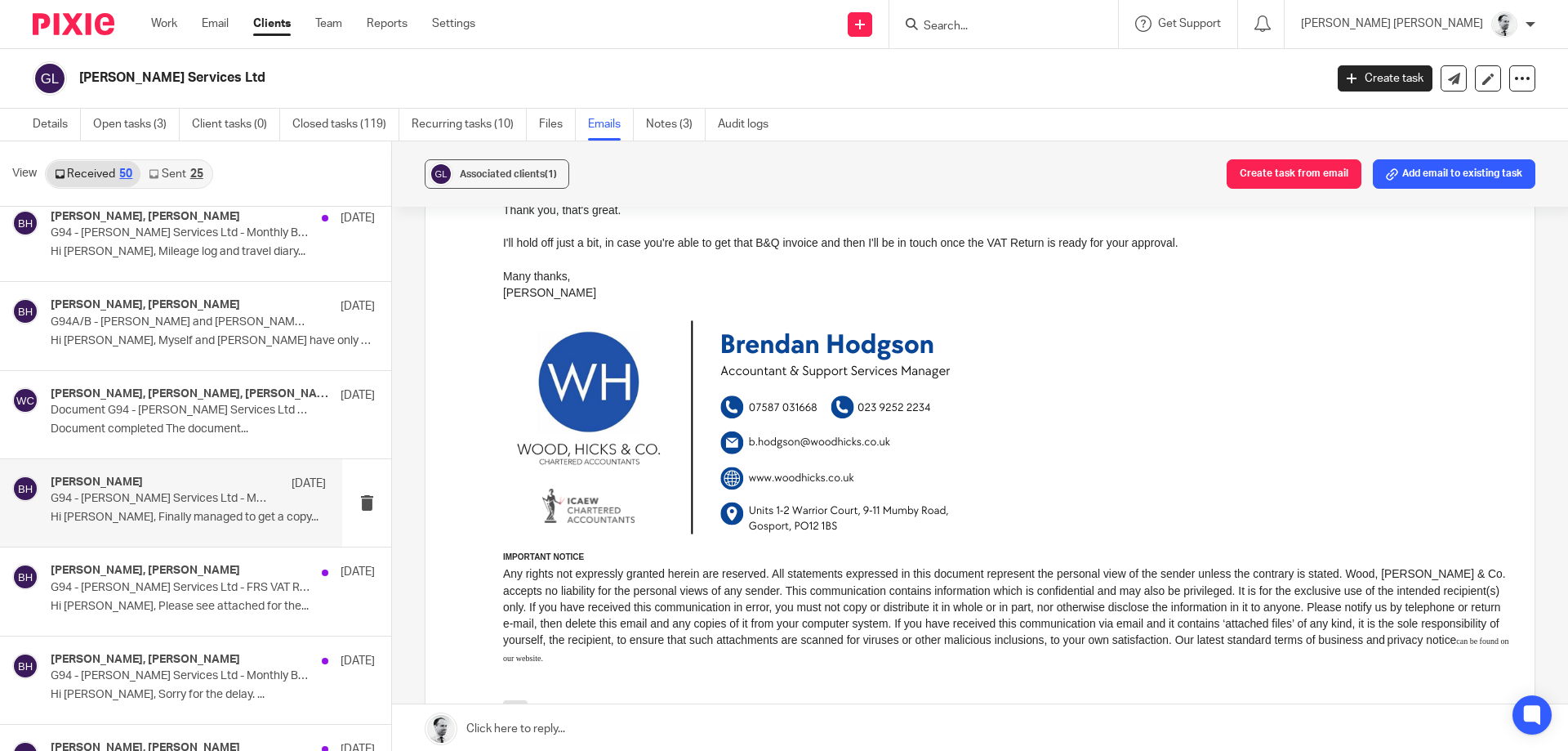
scroll to position [1177, 0]
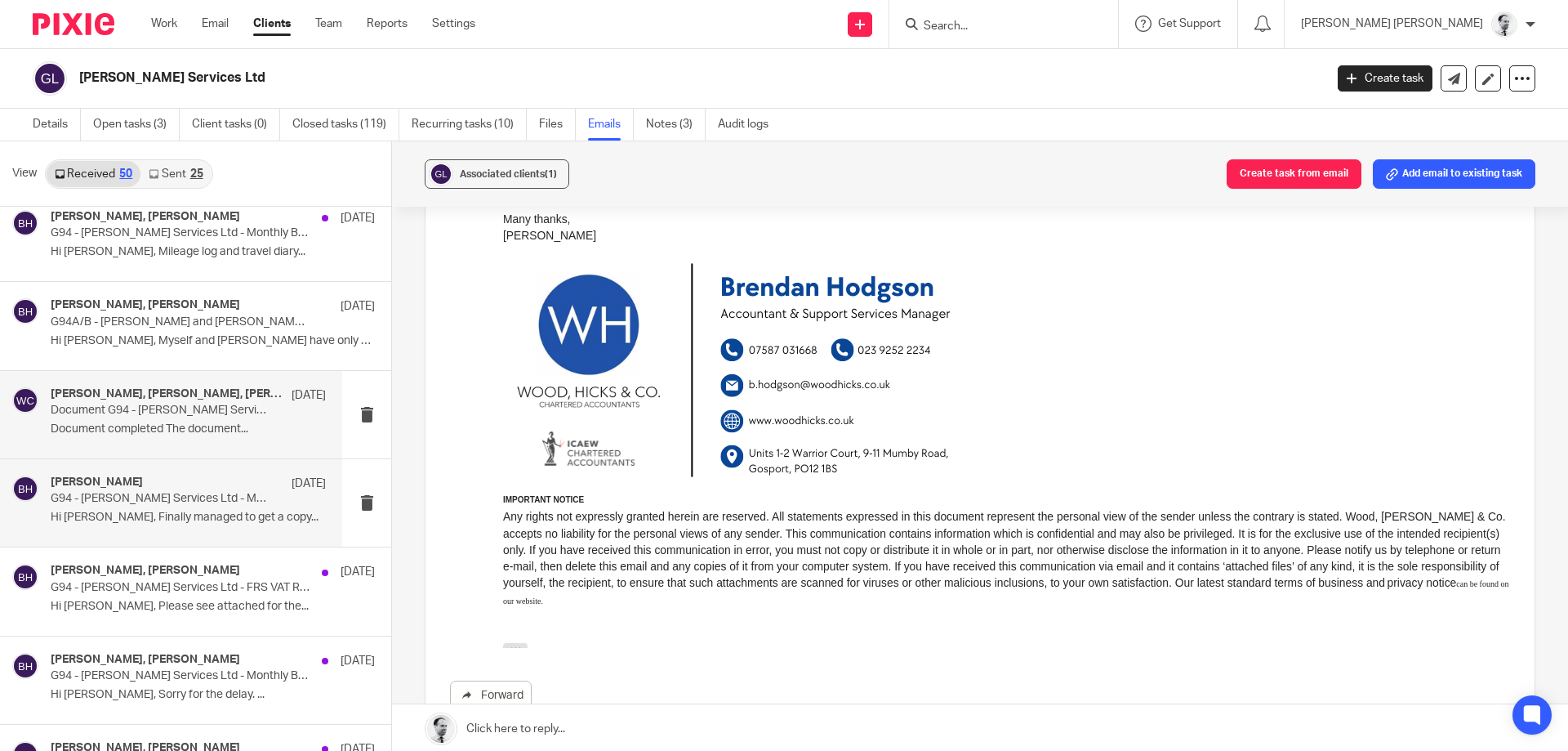
click at [166, 423] on p "Document completed The document..." at bounding box center [188, 429] width 275 height 14
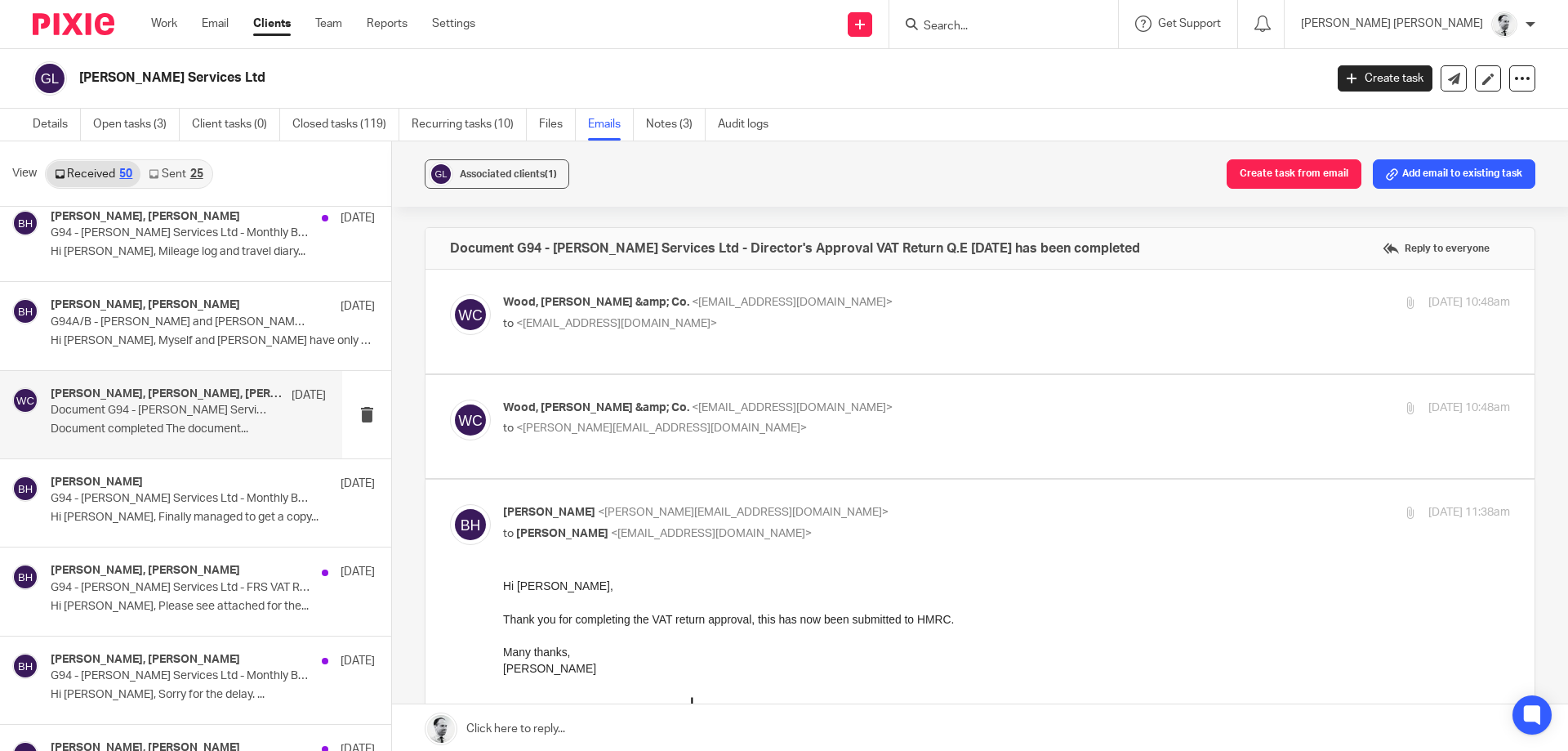
scroll to position [0, 0]
click at [590, 413] on span "Wood, Hicks &amp; Co." at bounding box center [596, 407] width 186 height 11
checkbox input "true"
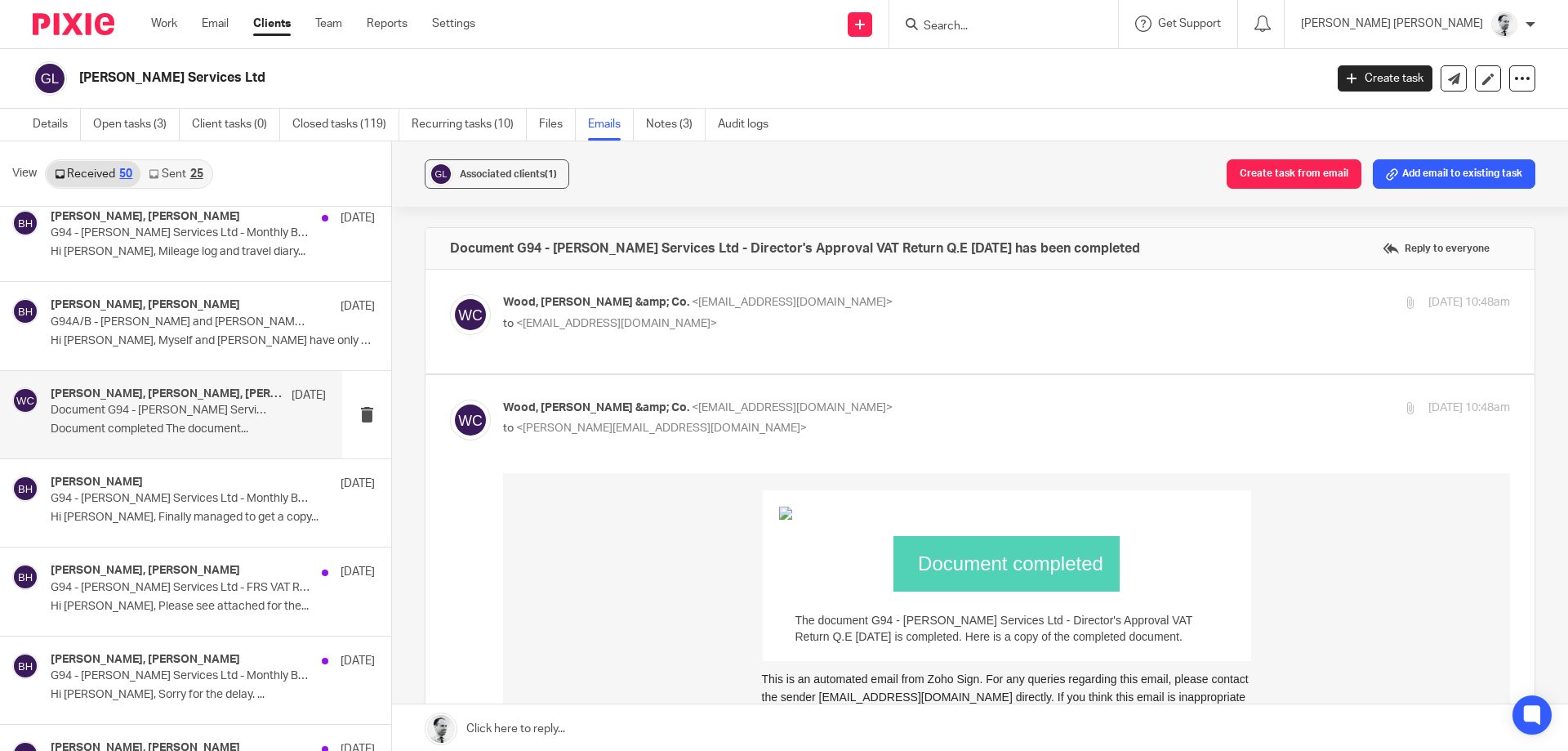
click at [608, 334] on div "Wood, Hicks &amp; Co. <approvals@woodhicks.co.uk> to <approvals@woodhicks.co.uk…" at bounding box center [1006, 314] width 1007 height 41
checkbox input "true"
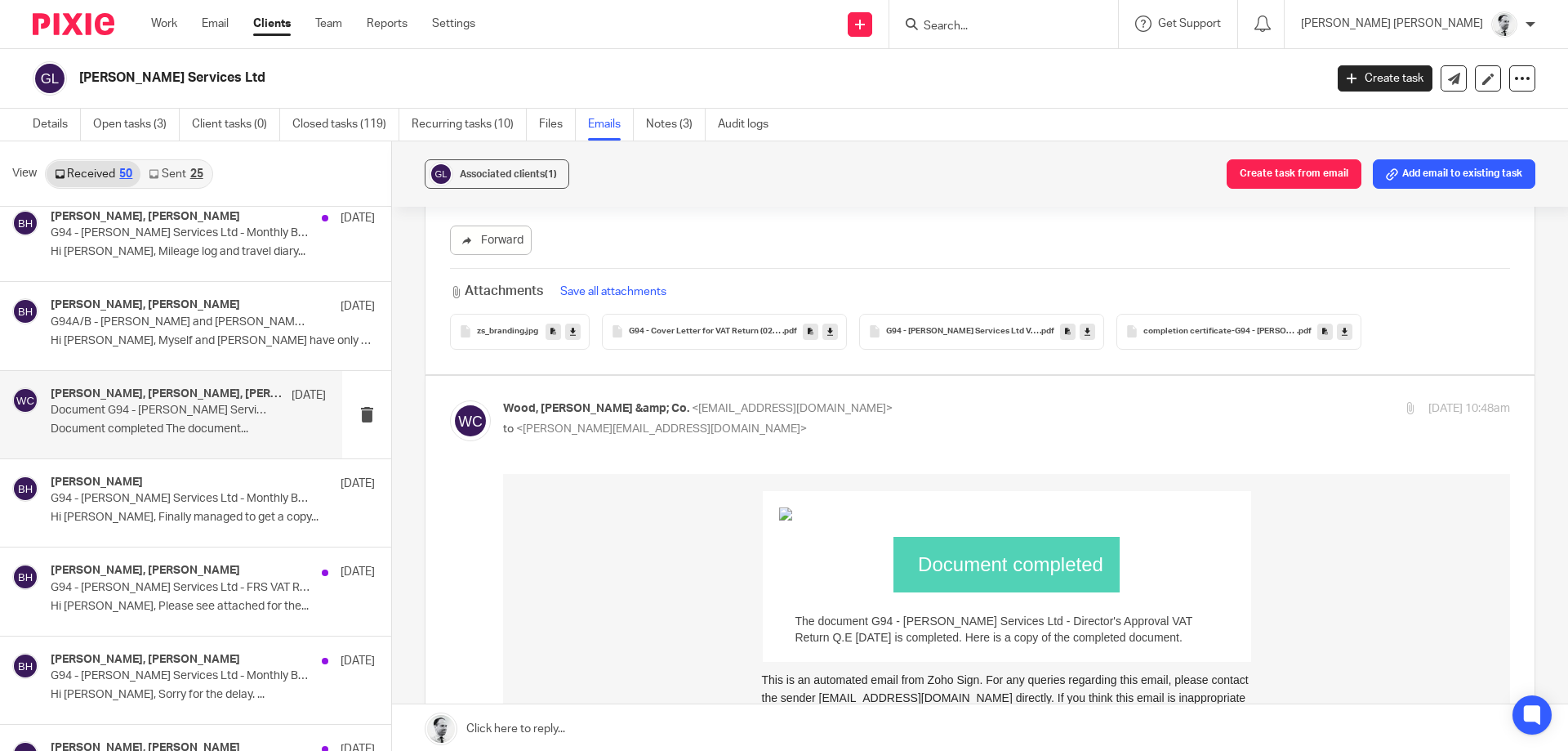
scroll to position [157, 0]
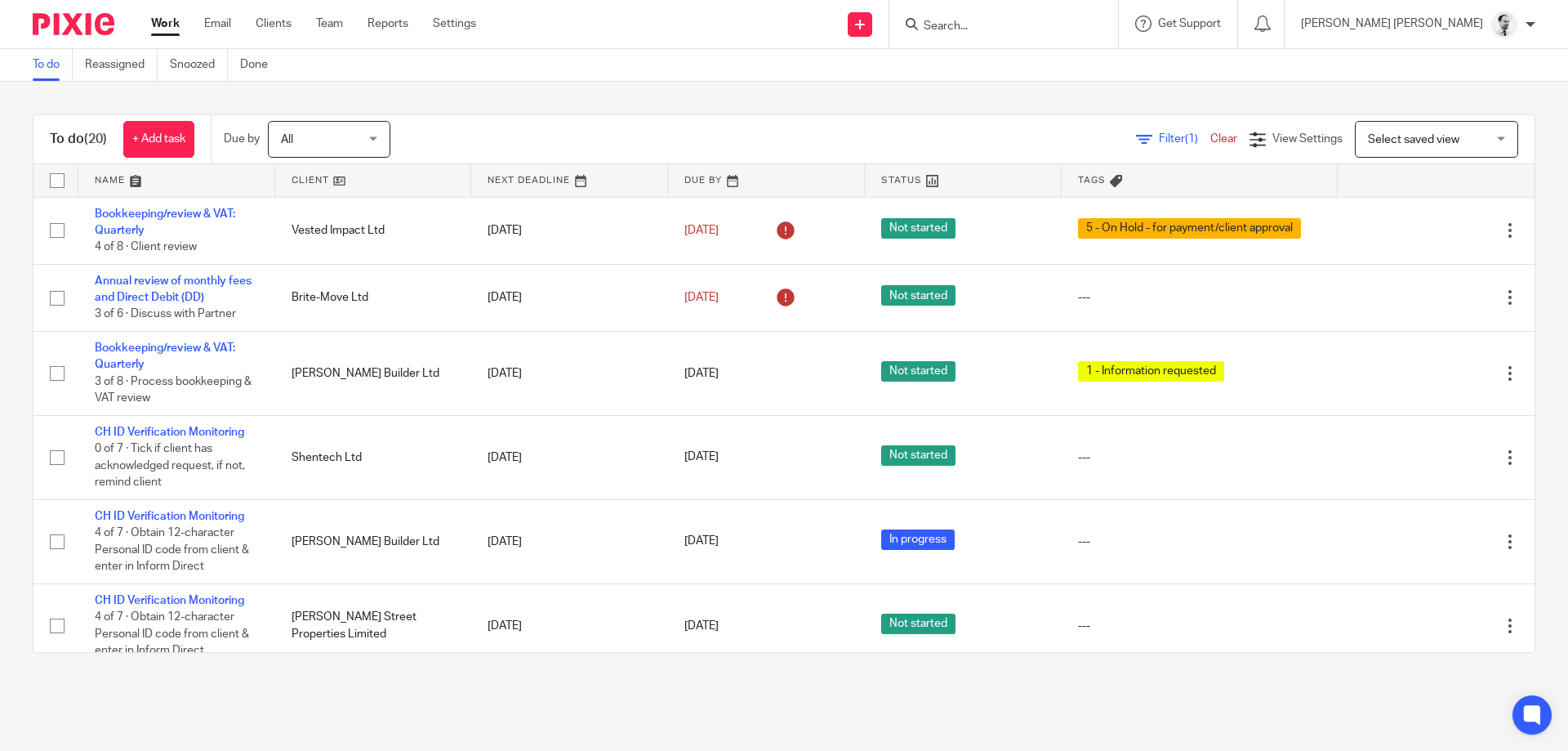
scroll to position [1132, 0]
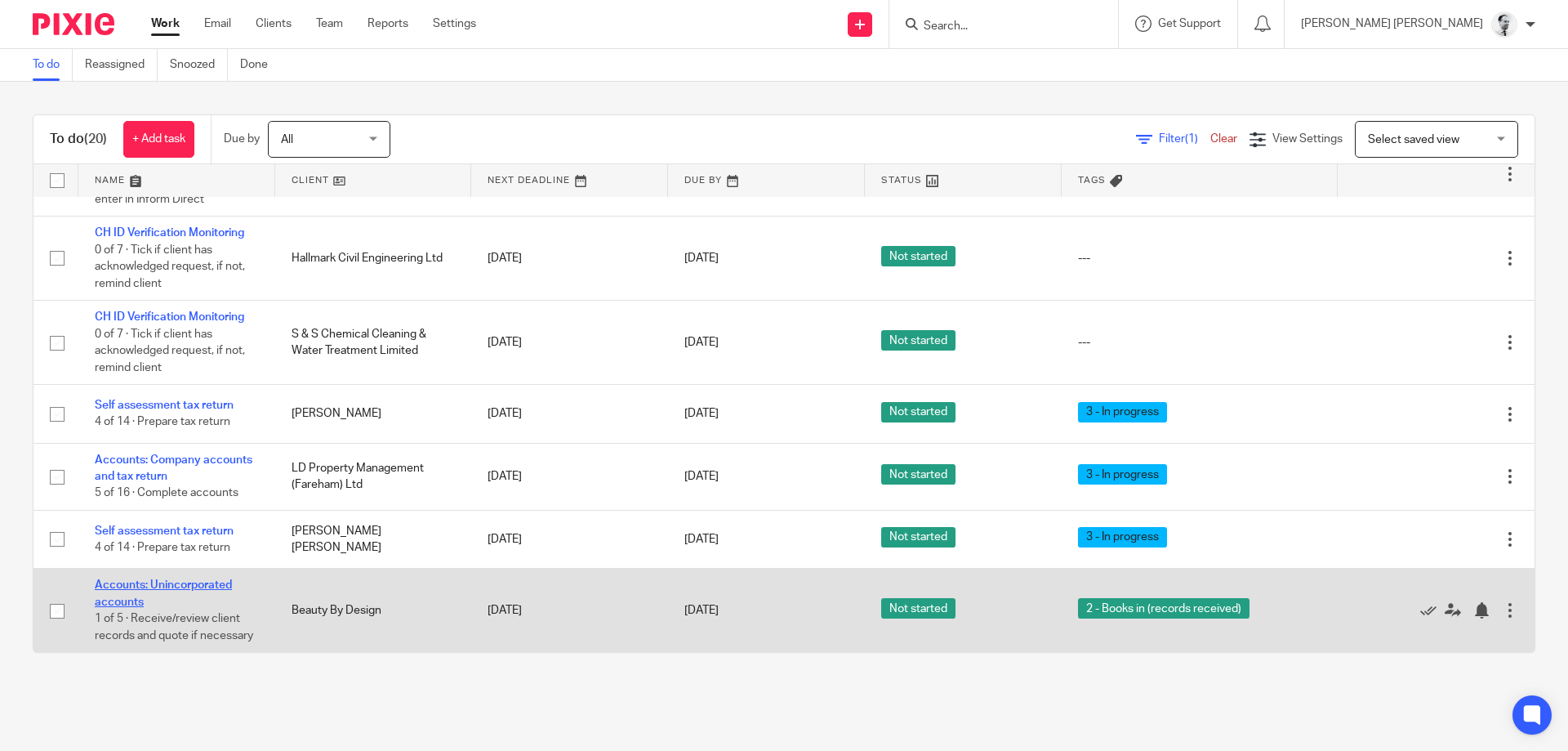
click at [179, 588] on link "Accounts: Unincorporated accounts" at bounding box center [163, 593] width 137 height 28
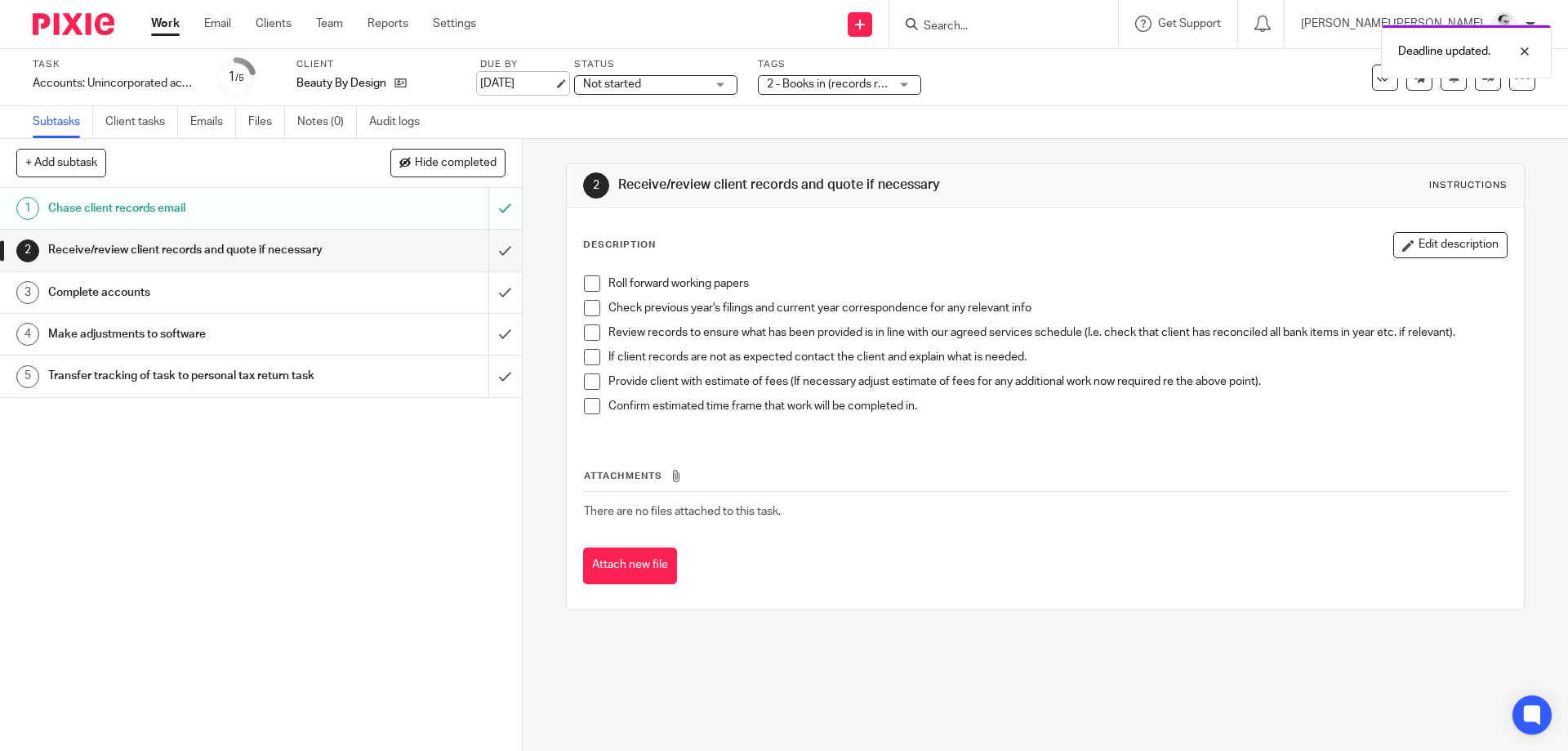
click at [522, 81] on link "[DATE]" at bounding box center [516, 84] width 73 height 17
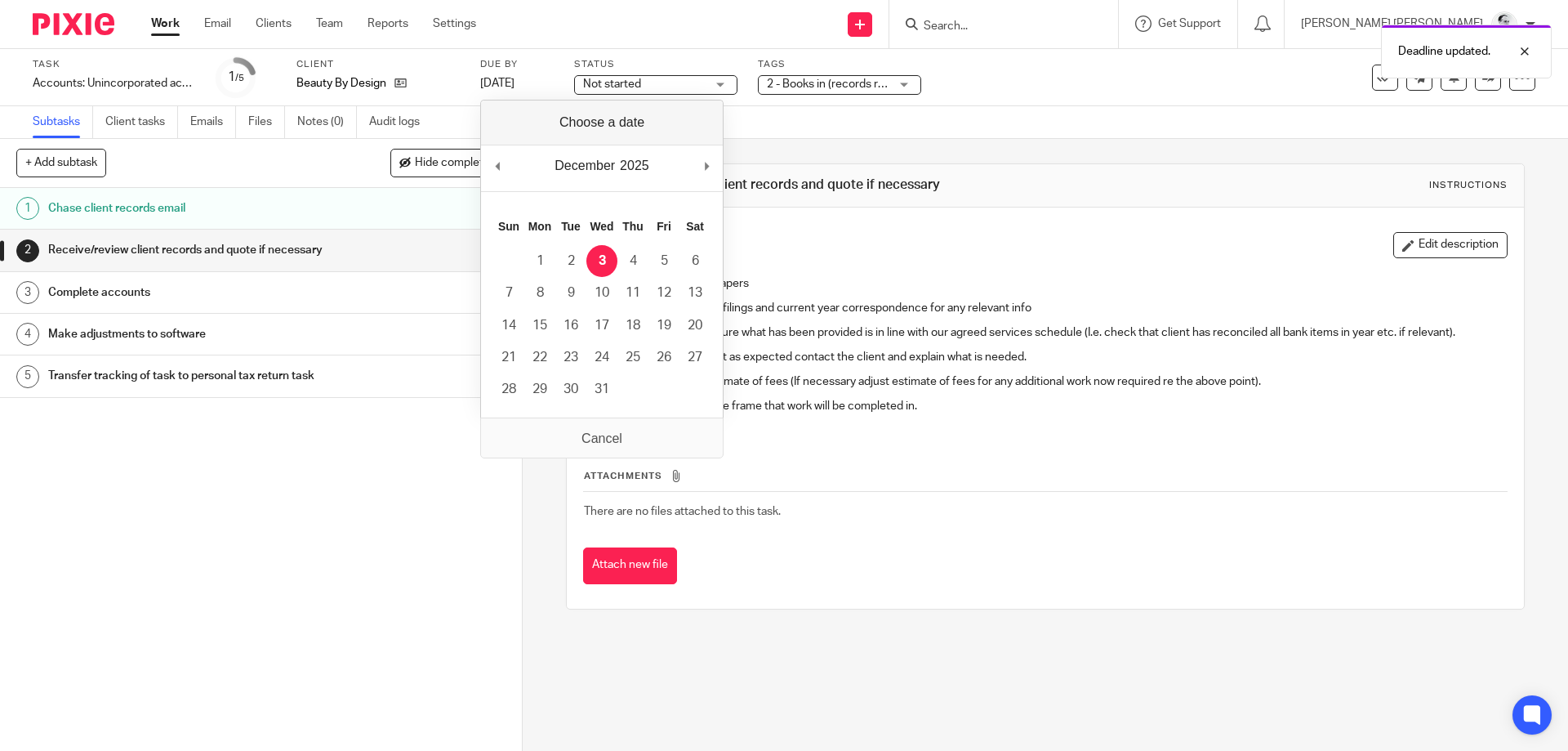
click at [487, 160] on div "December January February March April May June July August September October No…" at bounding box center [601, 168] width 242 height 47
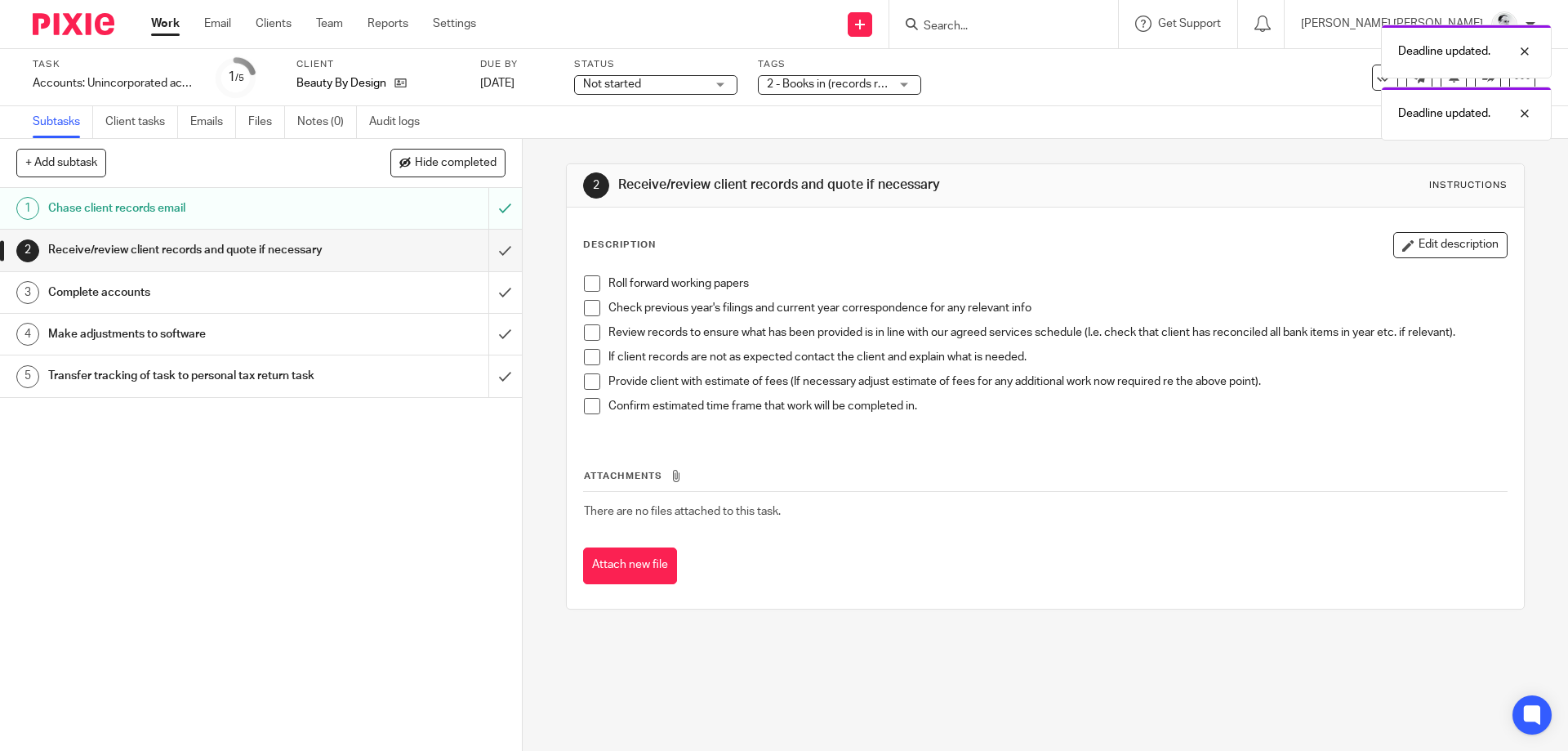
click at [865, 89] on div "Deadline updated. Deadline updated." at bounding box center [1167, 79] width 767 height 124
click at [1071, 103] on div "Deadline updated. Deadline updated." at bounding box center [1167, 79] width 767 height 124
click at [589, 404] on span at bounding box center [592, 406] width 16 height 16
click at [587, 382] on span at bounding box center [592, 381] width 16 height 16
click at [600, 353] on span at bounding box center [592, 357] width 16 height 16
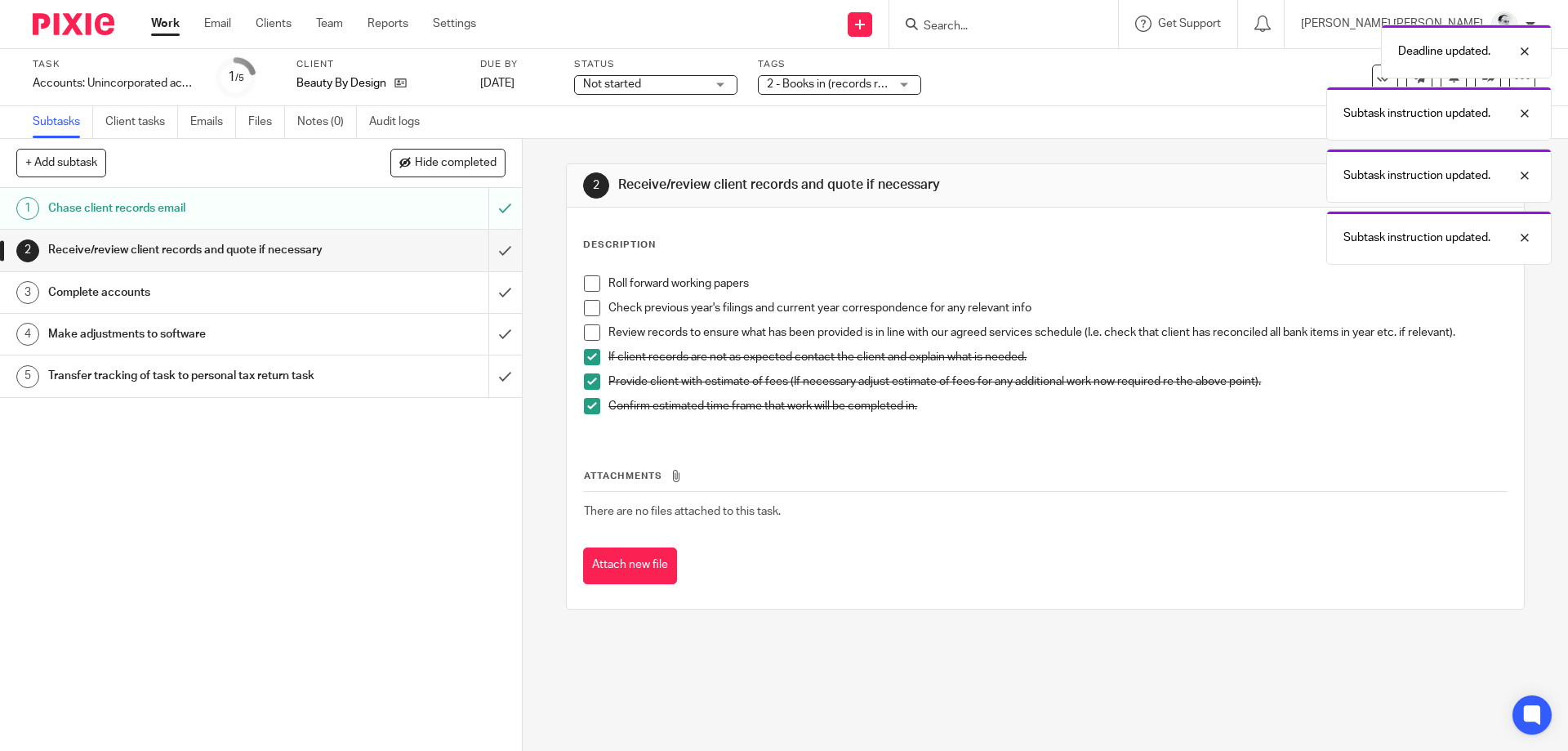
click at [590, 325] on span at bounding box center [592, 332] width 16 height 16
click at [597, 298] on li "Roll forward working papers" at bounding box center [1045, 287] width 922 height 24
click at [587, 300] on span at bounding box center [592, 307] width 16 height 16
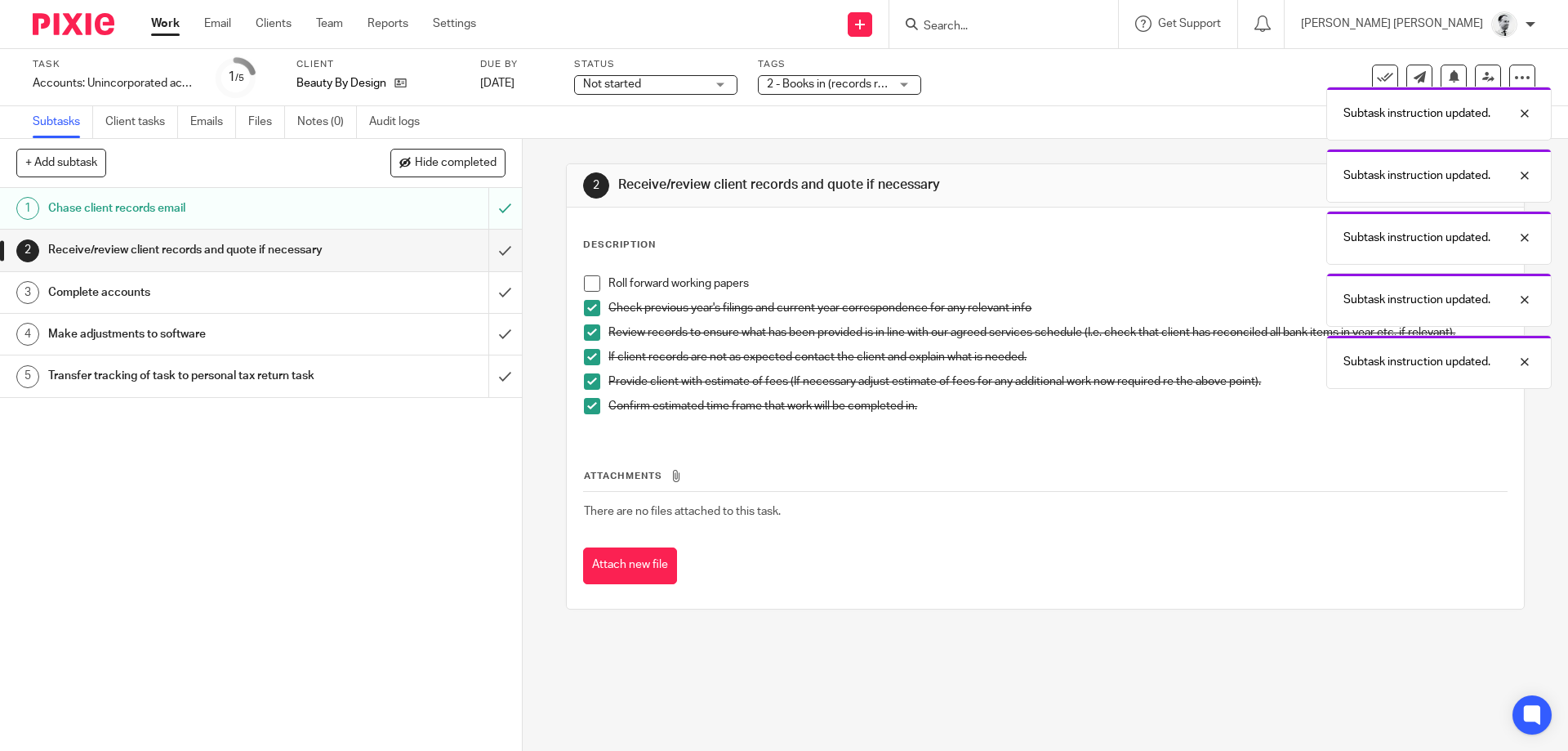
click at [589, 281] on span at bounding box center [592, 283] width 16 height 16
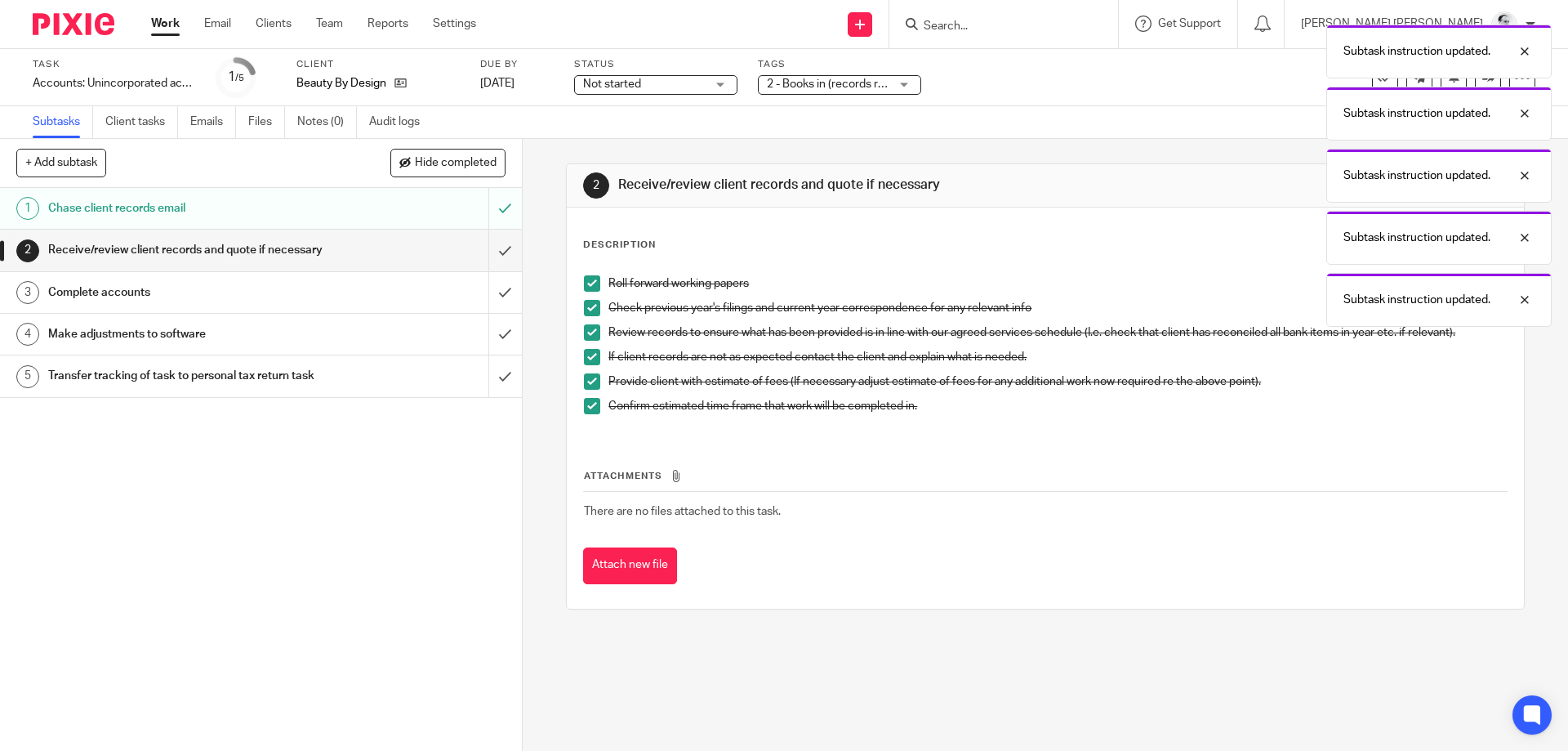
click at [588, 282] on span at bounding box center [592, 283] width 16 height 16
click at [588, 312] on span at bounding box center [592, 307] width 16 height 16
click at [590, 326] on span at bounding box center [592, 332] width 16 height 16
click at [591, 363] on span at bounding box center [592, 357] width 16 height 16
drag, startPoint x: 593, startPoint y: 376, endPoint x: 590, endPoint y: 397, distance: 21.2
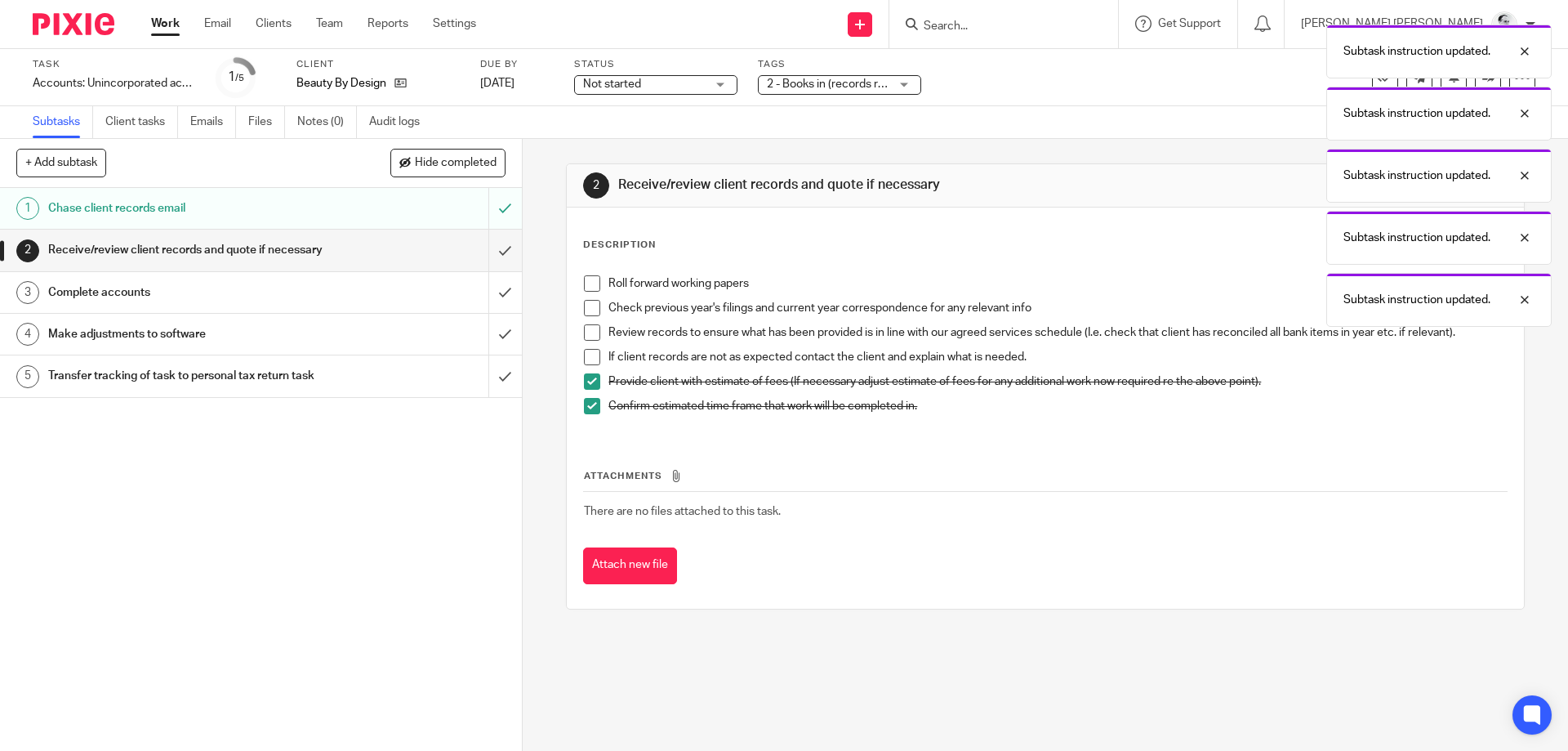
click at [593, 377] on span at bounding box center [592, 381] width 16 height 16
click at [590, 401] on span at bounding box center [592, 406] width 16 height 16
click at [506, 244] on input "submit" at bounding box center [261, 249] width 522 height 41
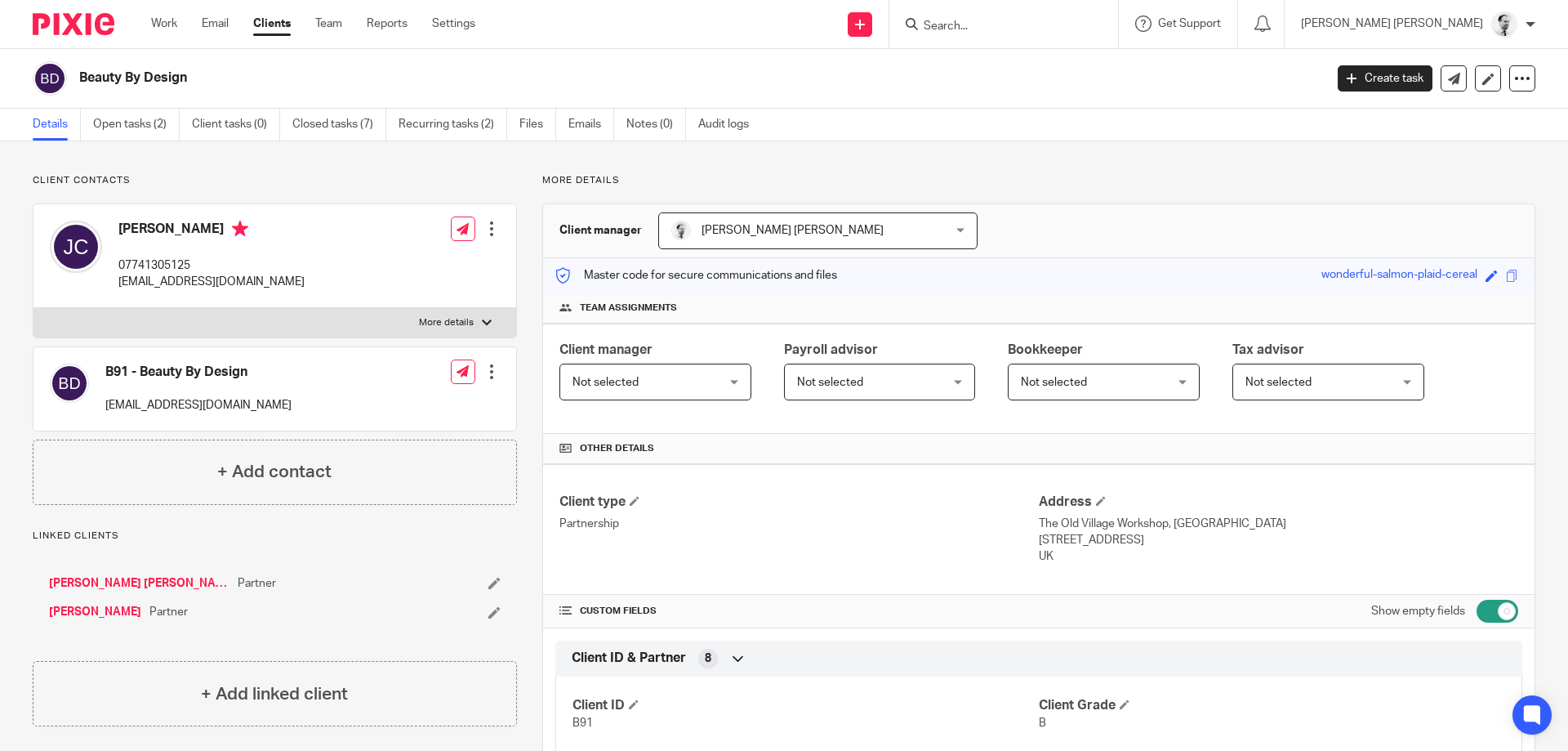
scroll to position [454, 0]
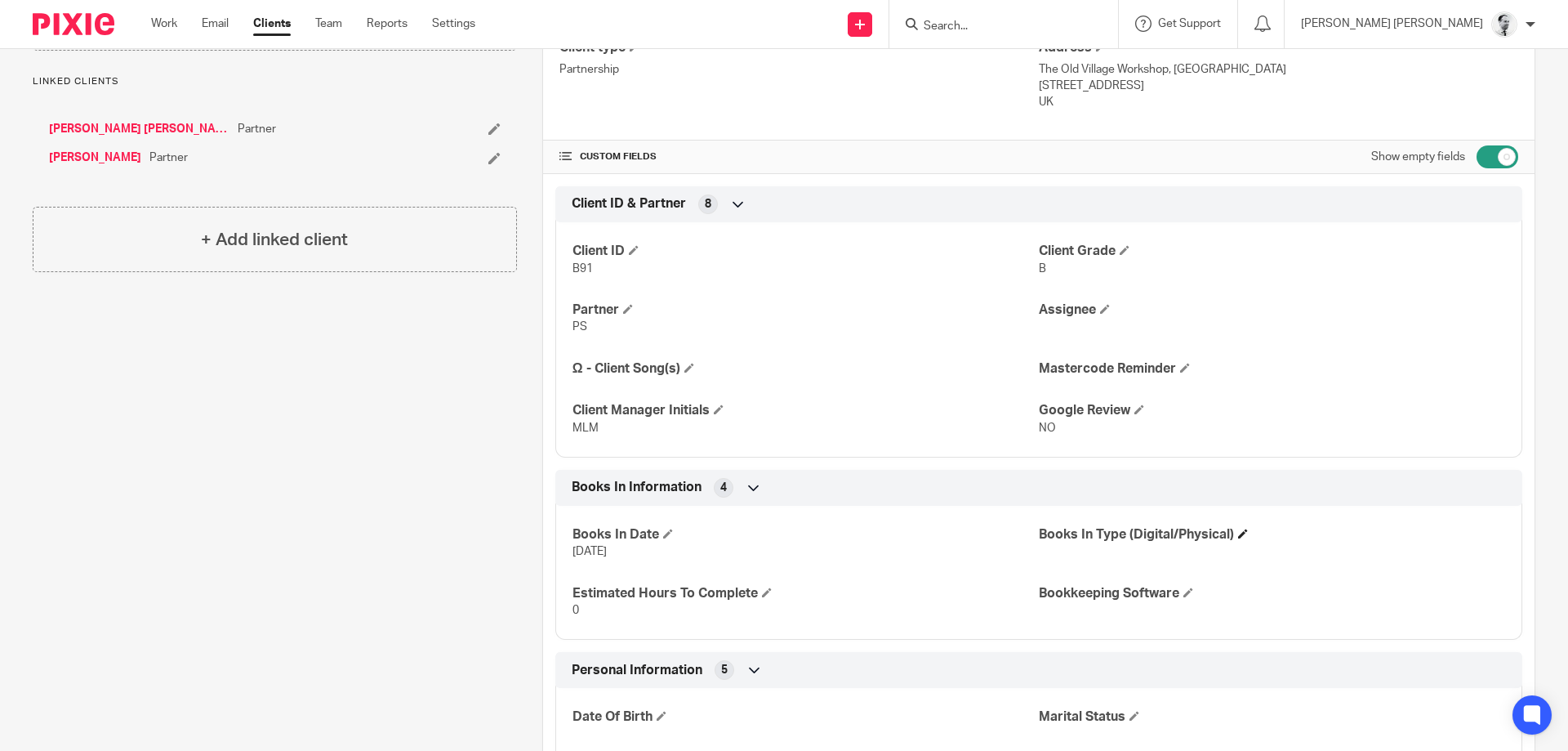
click at [1253, 531] on h4 "Books In Type (Digital/Physical)" at bounding box center [1272, 534] width 466 height 17
click at [1247, 531] on span at bounding box center [1242, 533] width 9 height 9
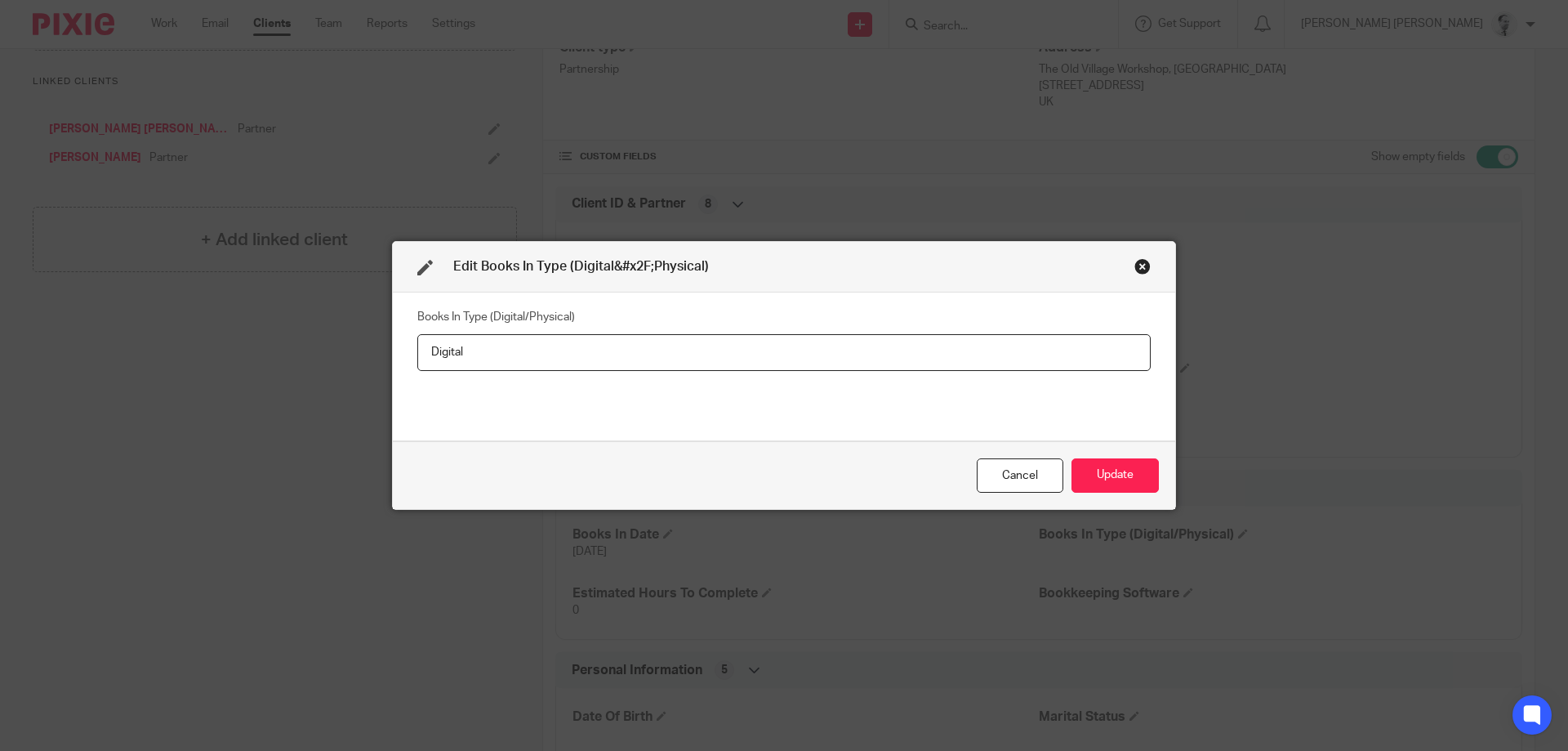
click at [418, 355] on input "Digital" at bounding box center [784, 352] width 734 height 37
type input "Physical"
click at [1135, 479] on button "Update" at bounding box center [1114, 476] width 87 height 35
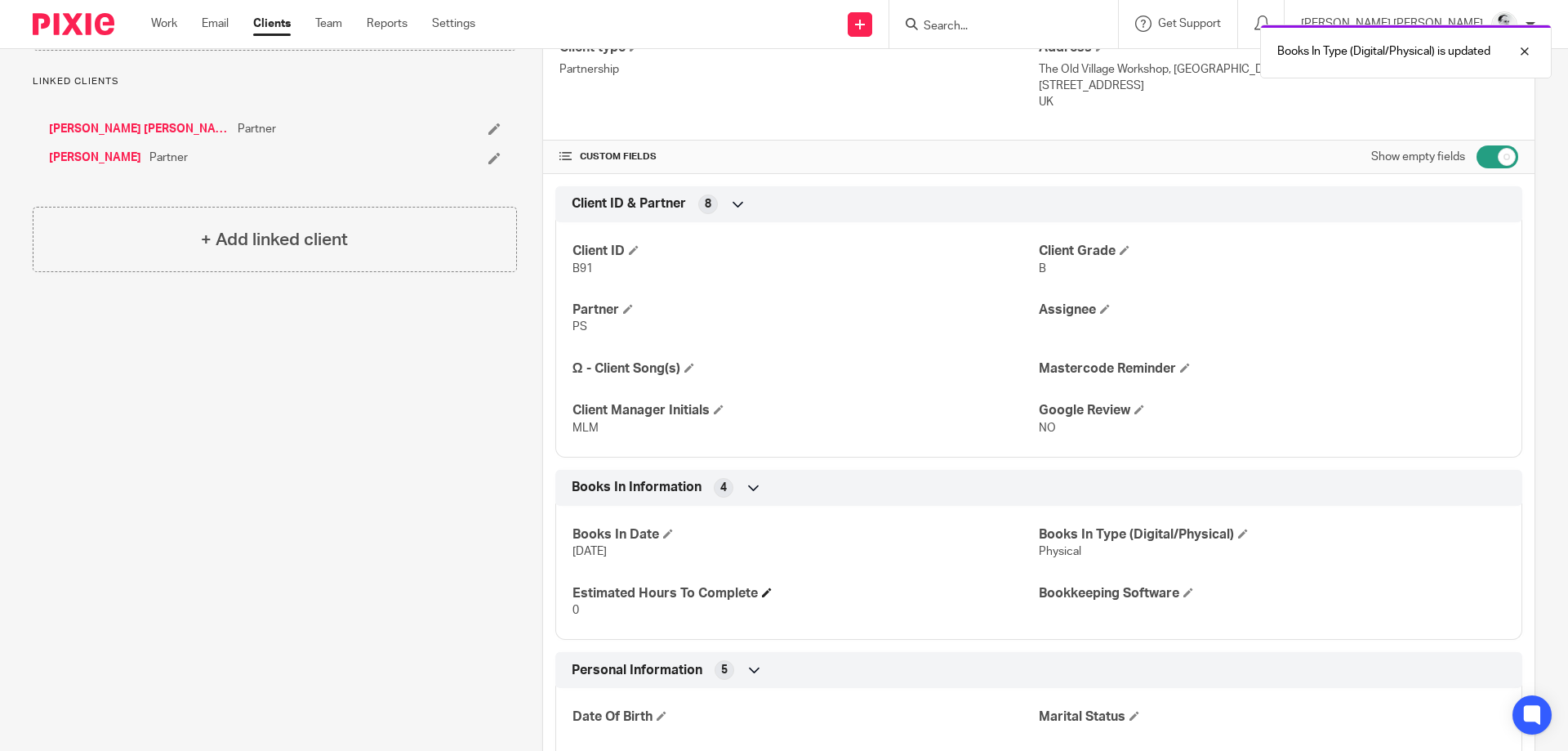
click at [766, 592] on span at bounding box center [766, 591] width 9 height 9
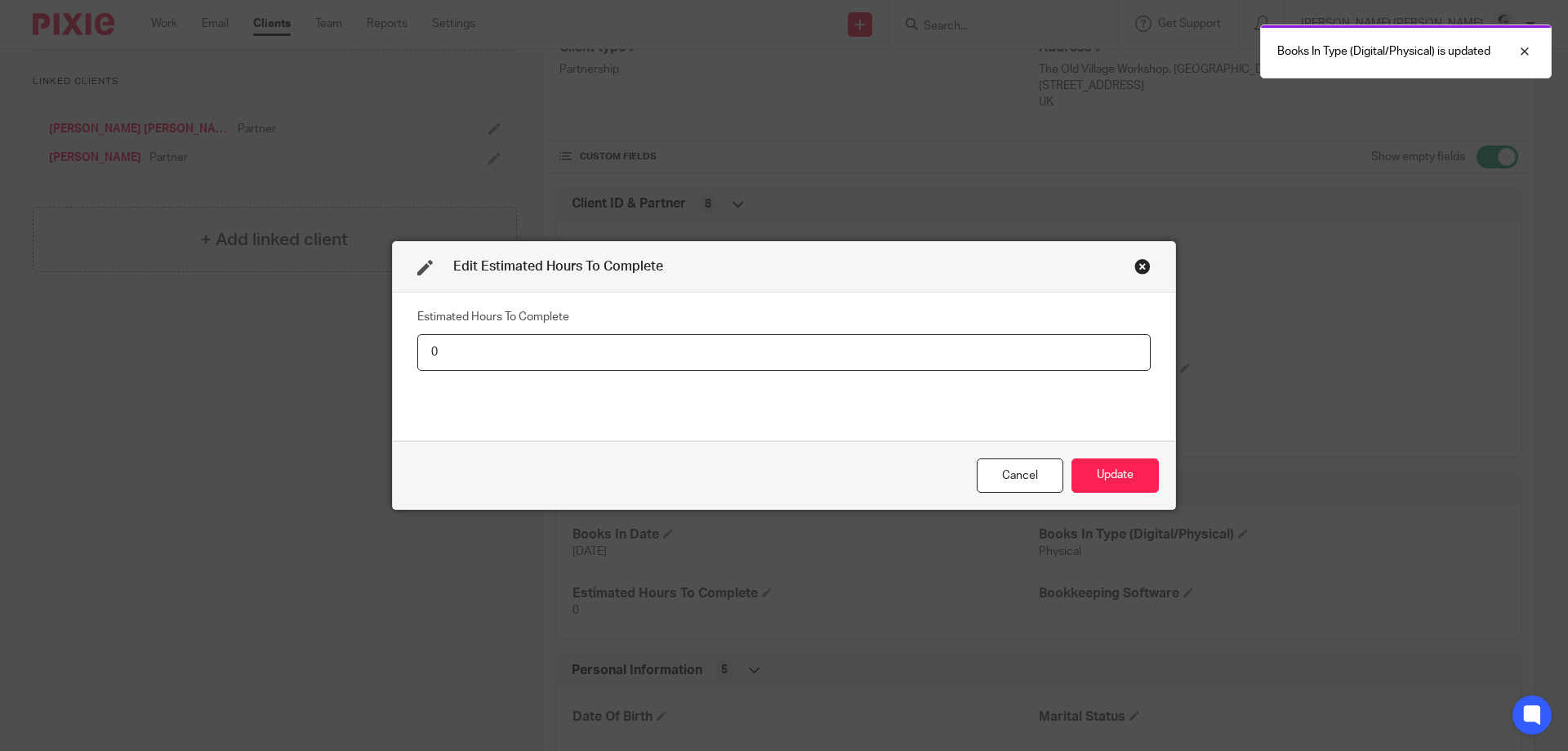
drag, startPoint x: 563, startPoint y: 353, endPoint x: 220, endPoint y: 369, distance: 343.4
click at [418, 369] on input "0" at bounding box center [784, 352] width 734 height 37
type input "8"
click at [1071, 458] on button "Update" at bounding box center [1114, 476] width 87 height 35
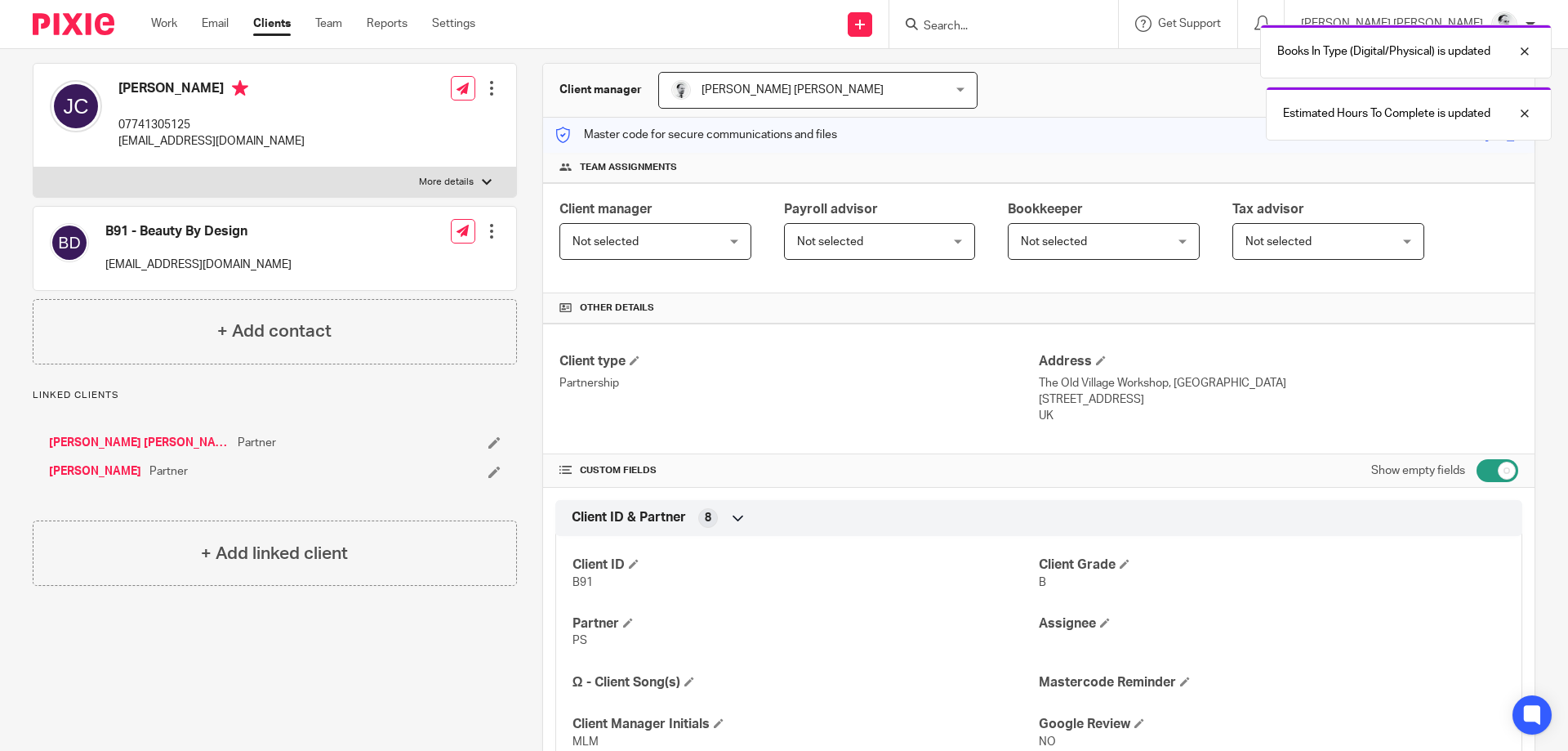
scroll to position [0, 0]
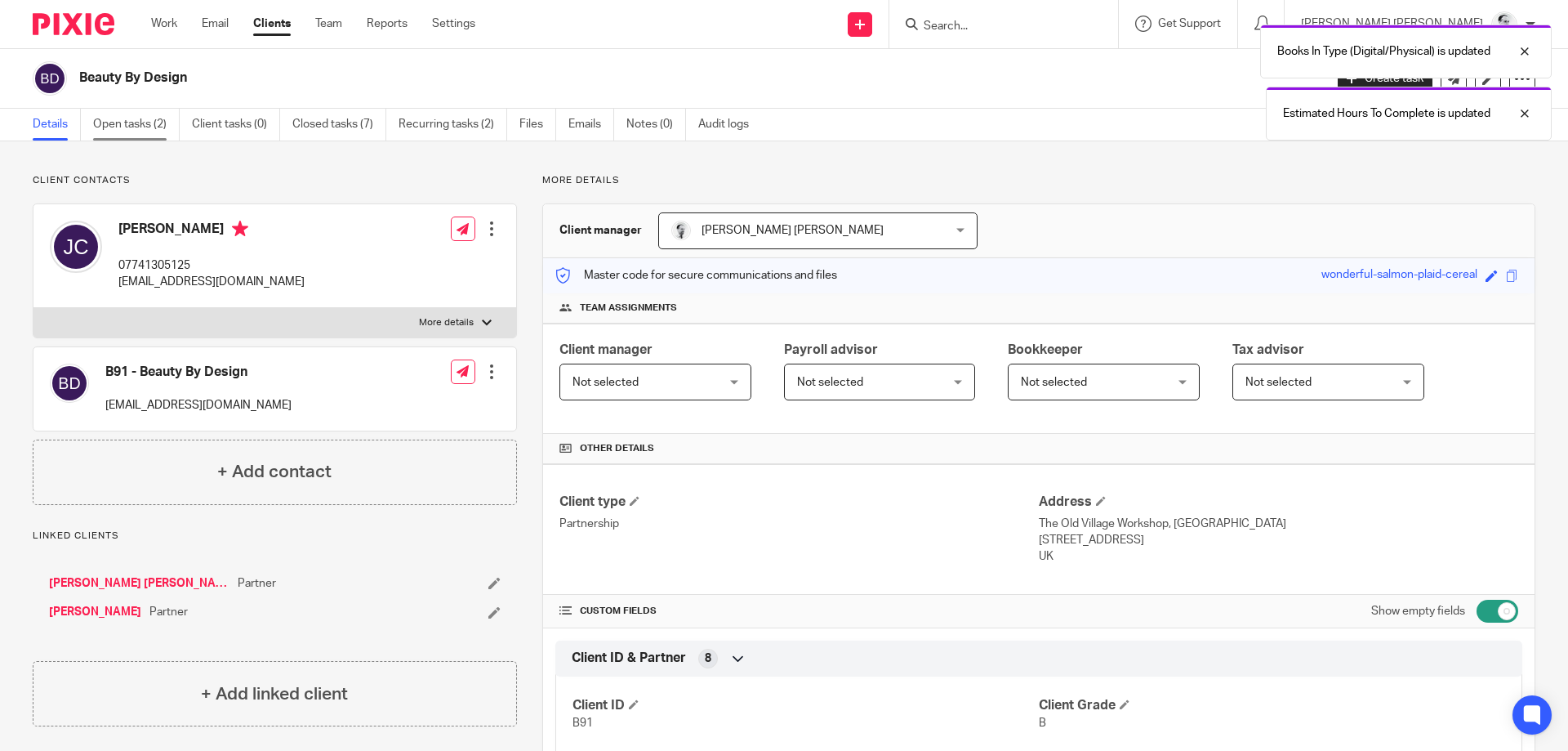
click at [142, 136] on link "Open tasks (2)" at bounding box center [136, 124] width 86 height 32
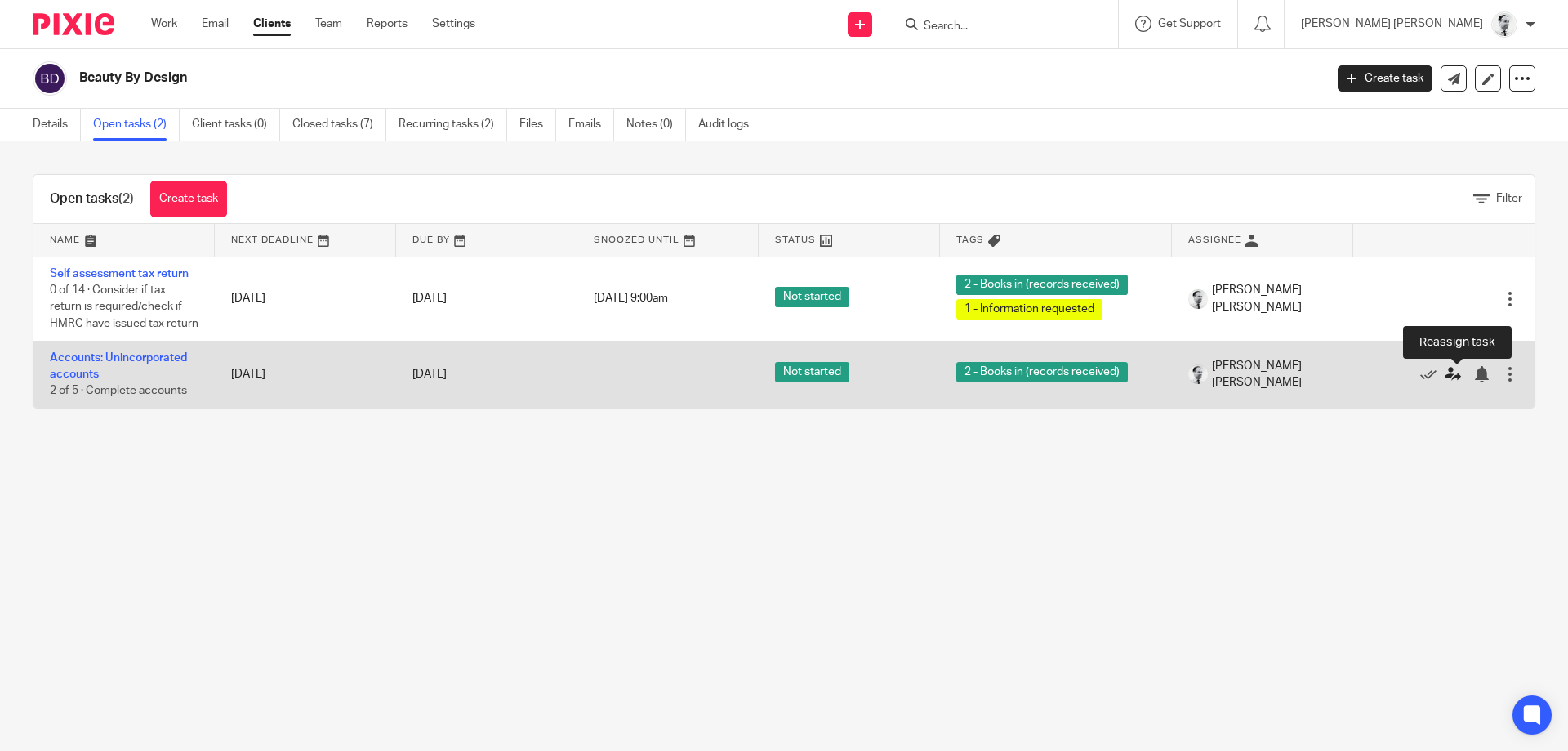
click at [1453, 374] on icon at bounding box center [1452, 374] width 16 height 16
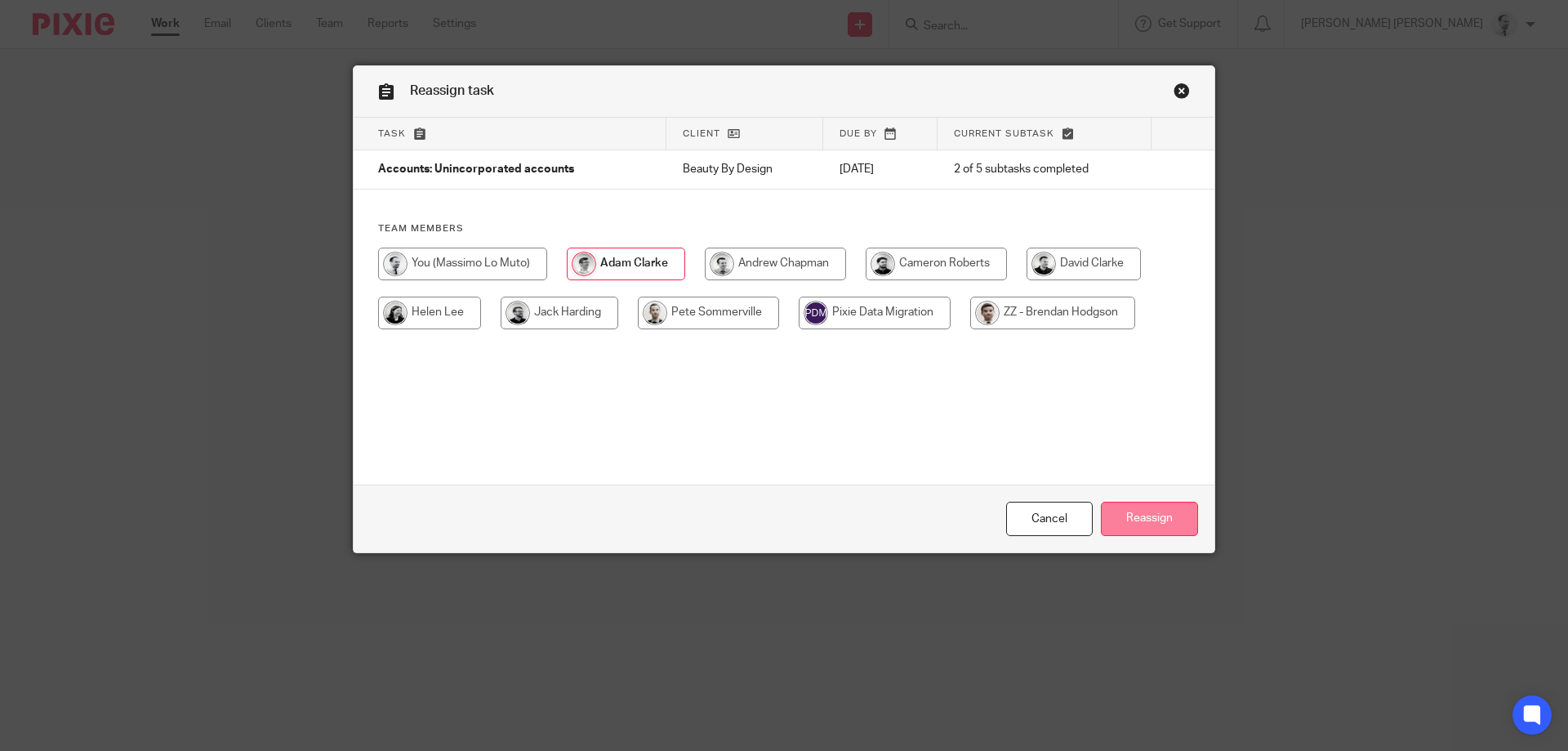
click at [1180, 502] on input "Reassign" at bounding box center [1149, 519] width 98 height 35
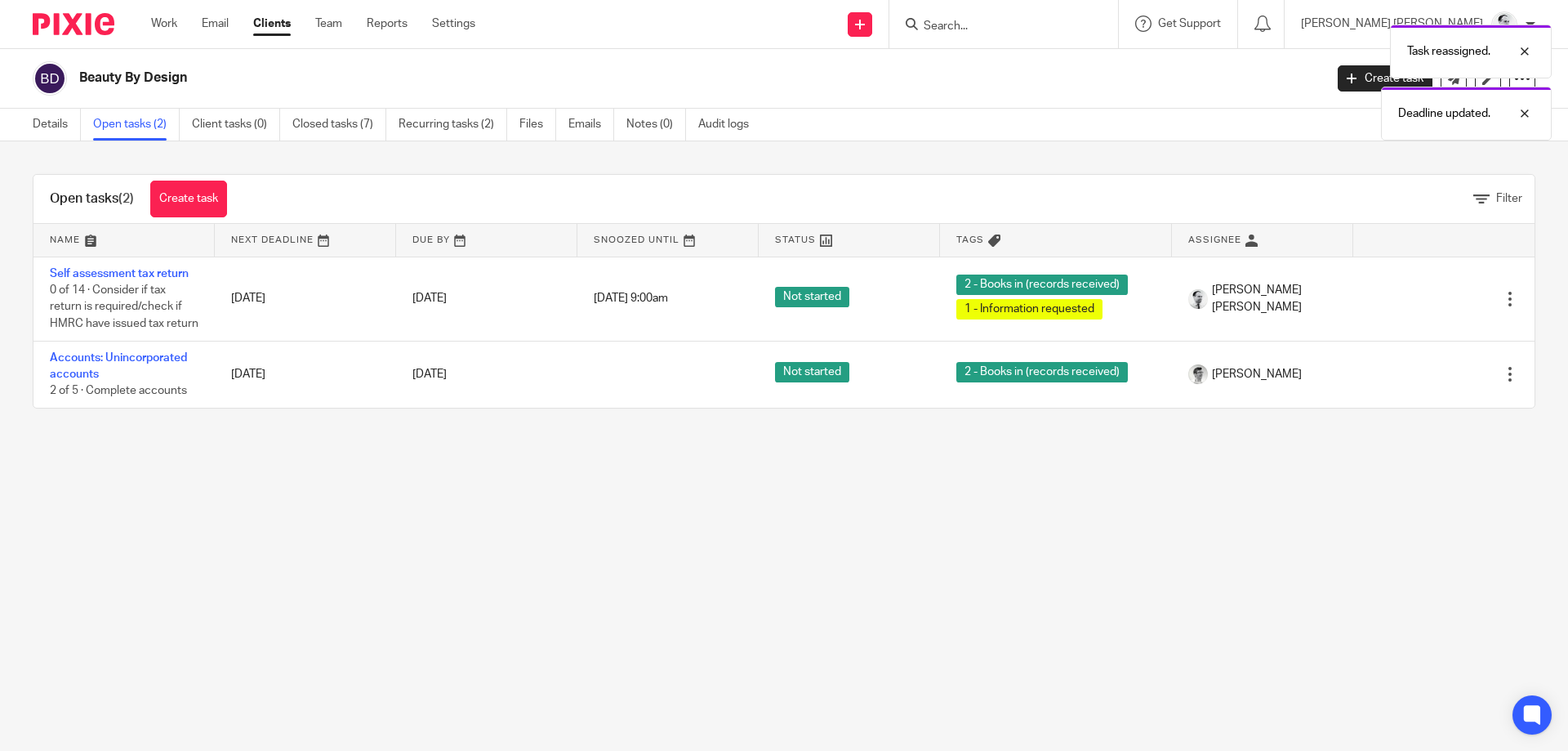
click at [699, 483] on main "Beauty By Design Create task Update from Companies House Export data Merge Arch…" at bounding box center [784, 376] width 1568 height 751
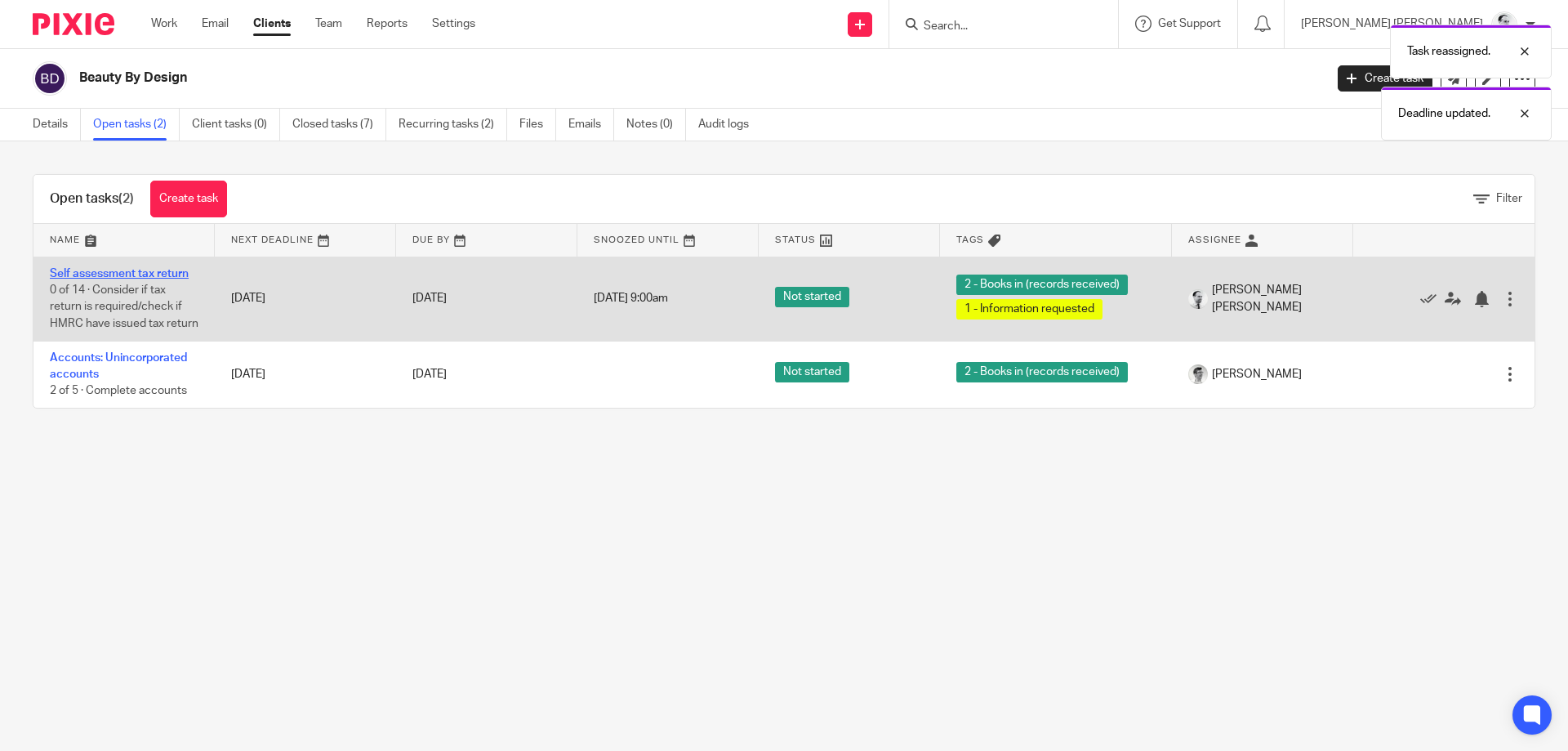
click at [85, 271] on link "Self assessment tax return" at bounding box center [119, 273] width 139 height 11
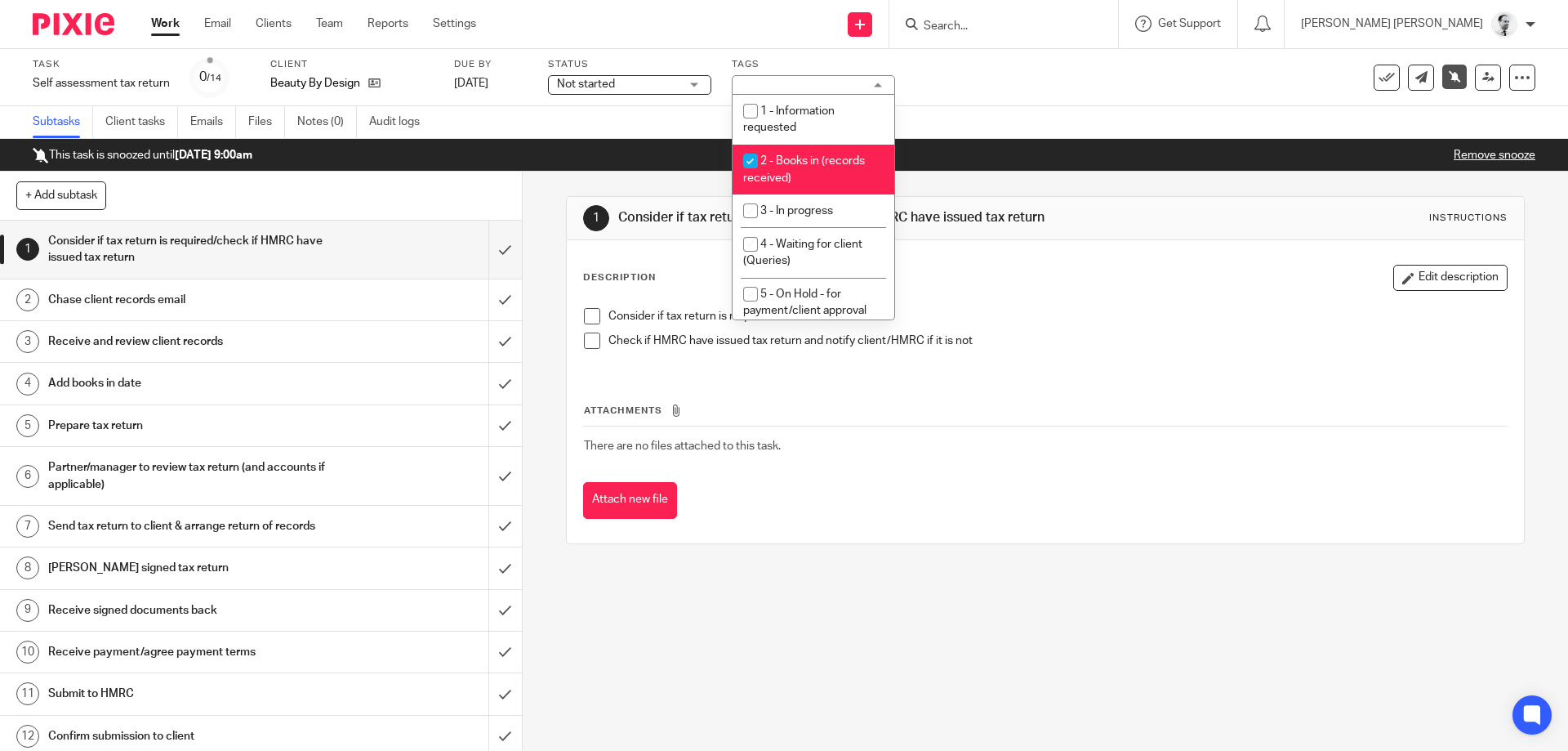
click at [1011, 179] on div "1 Consider if tax return is required/check if HMRC have issued tax return Instr…" at bounding box center [1045, 370] width 958 height 397
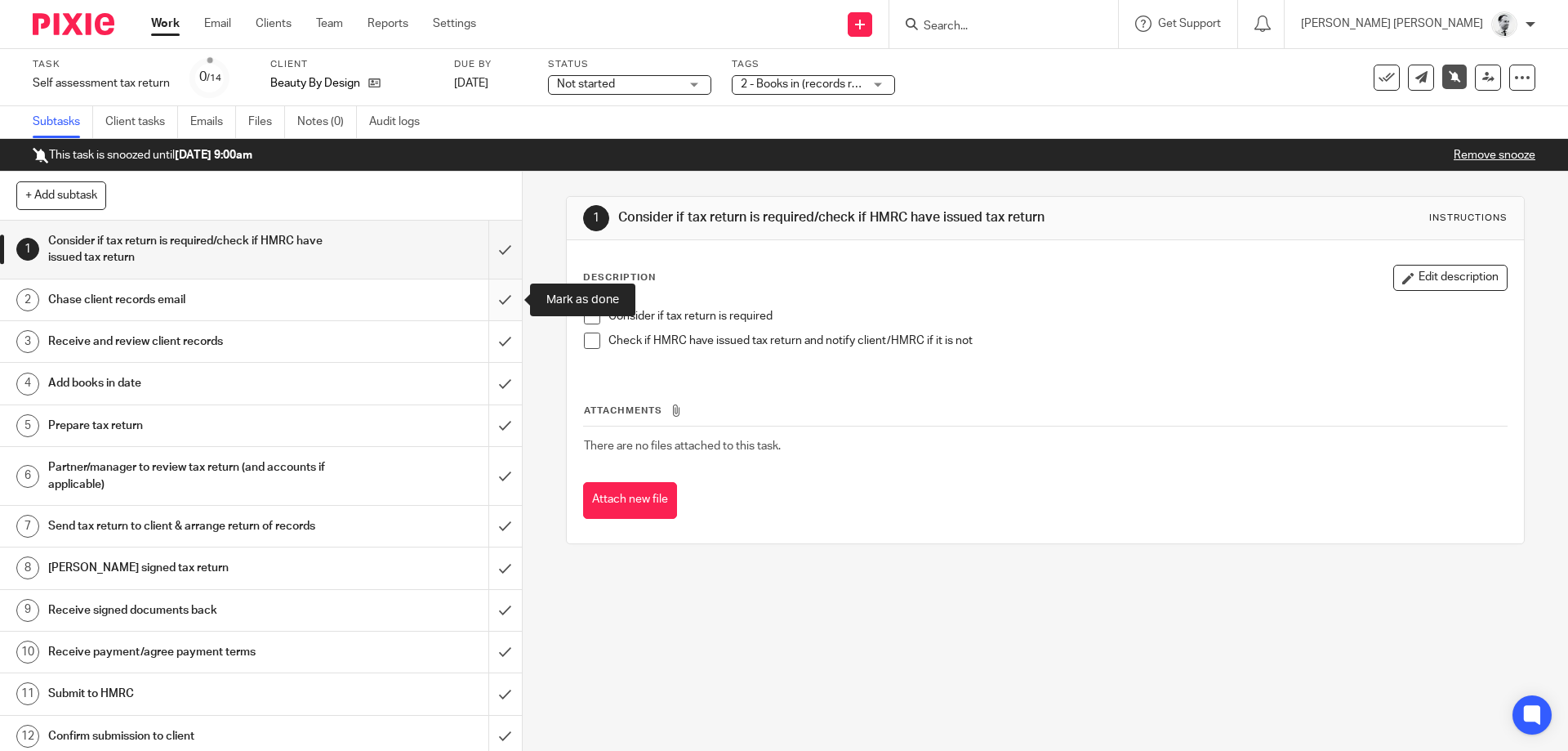
click at [506, 299] on input "submit" at bounding box center [261, 300] width 522 height 41
click at [502, 344] on input "submit" at bounding box center [261, 341] width 522 height 41
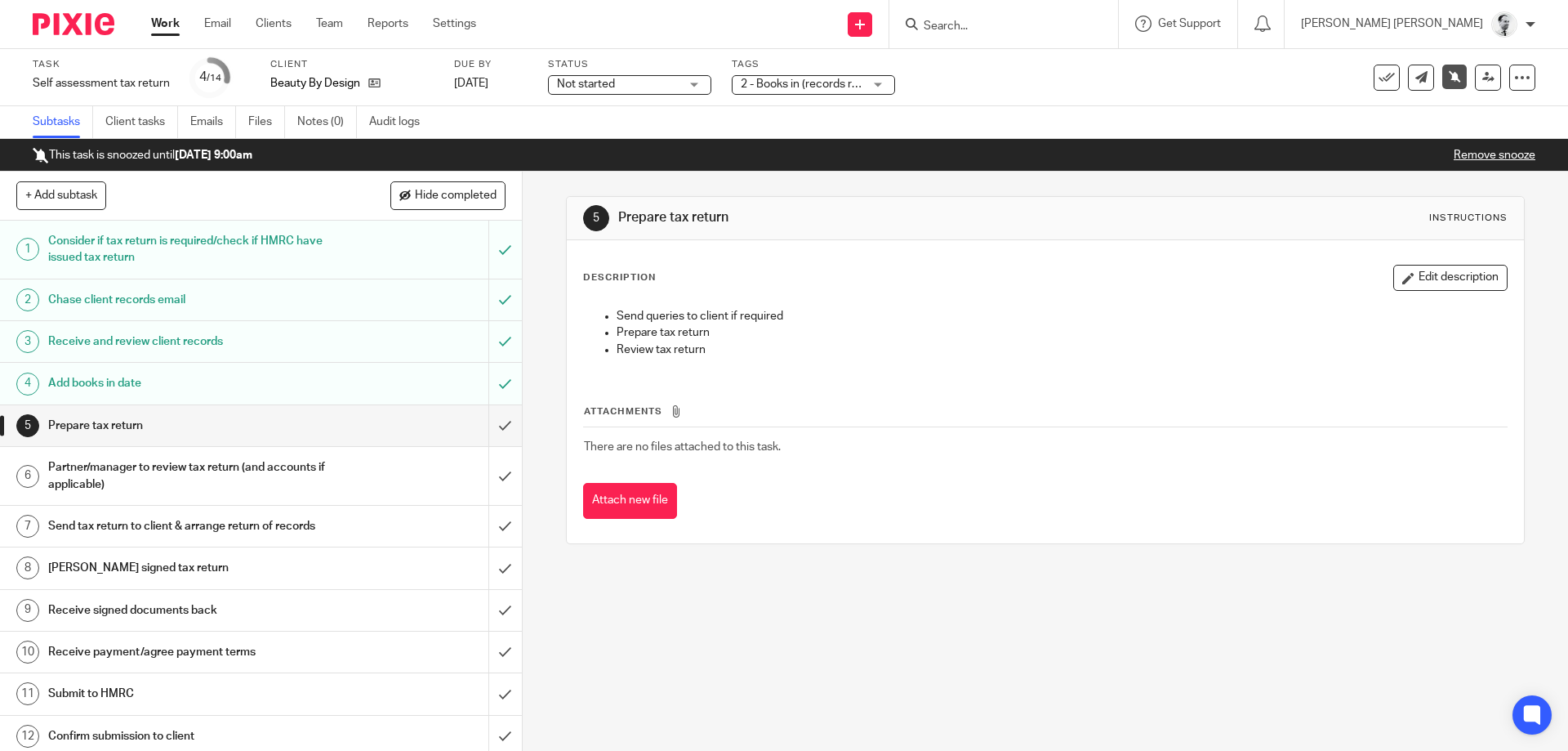
click at [1492, 159] on link "Remove snooze" at bounding box center [1494, 155] width 82 height 11
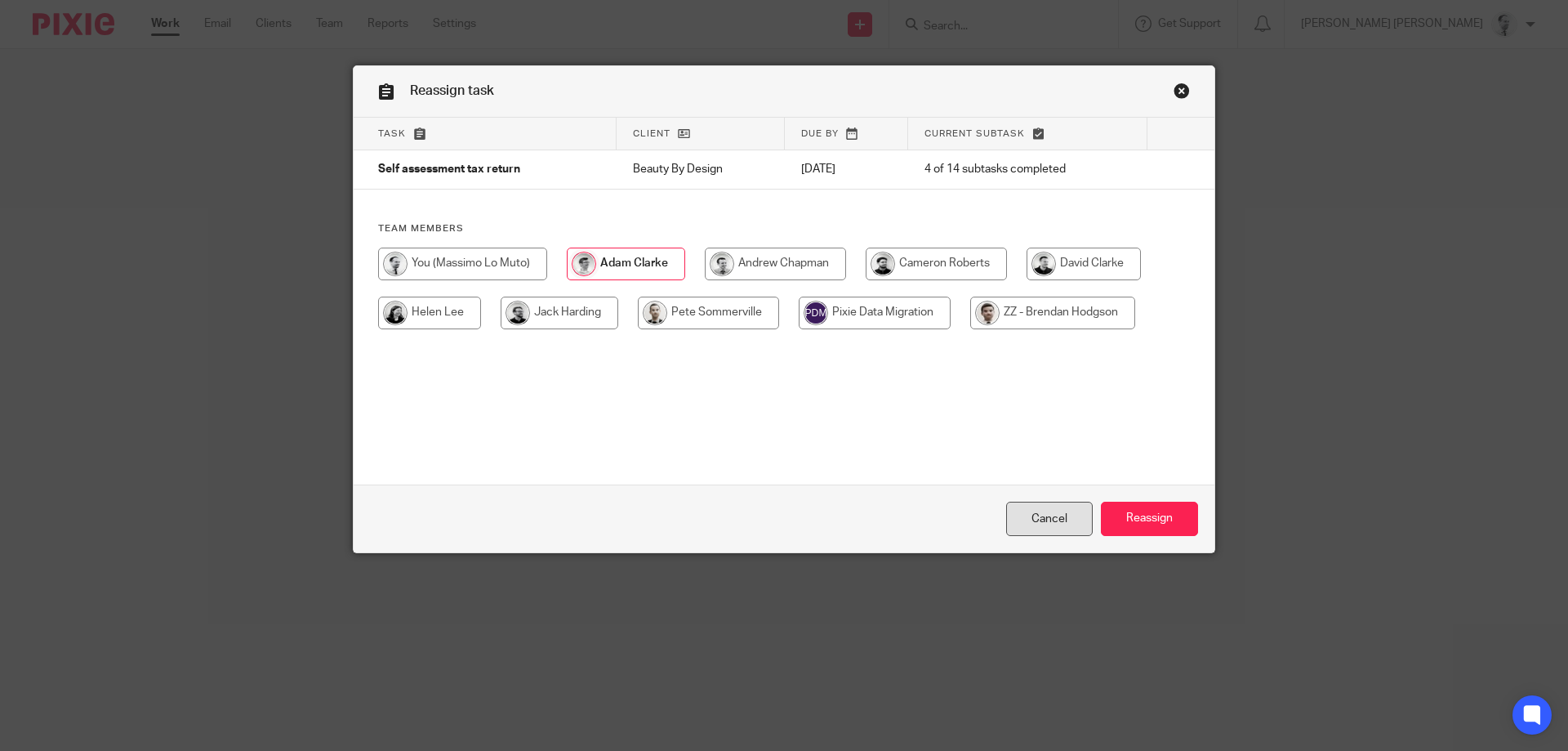
drag, startPoint x: 1194, startPoint y: 521, endPoint x: 1076, endPoint y: 502, distance: 119.5
click at [1193, 521] on input "Reassign" at bounding box center [1149, 519] width 98 height 35
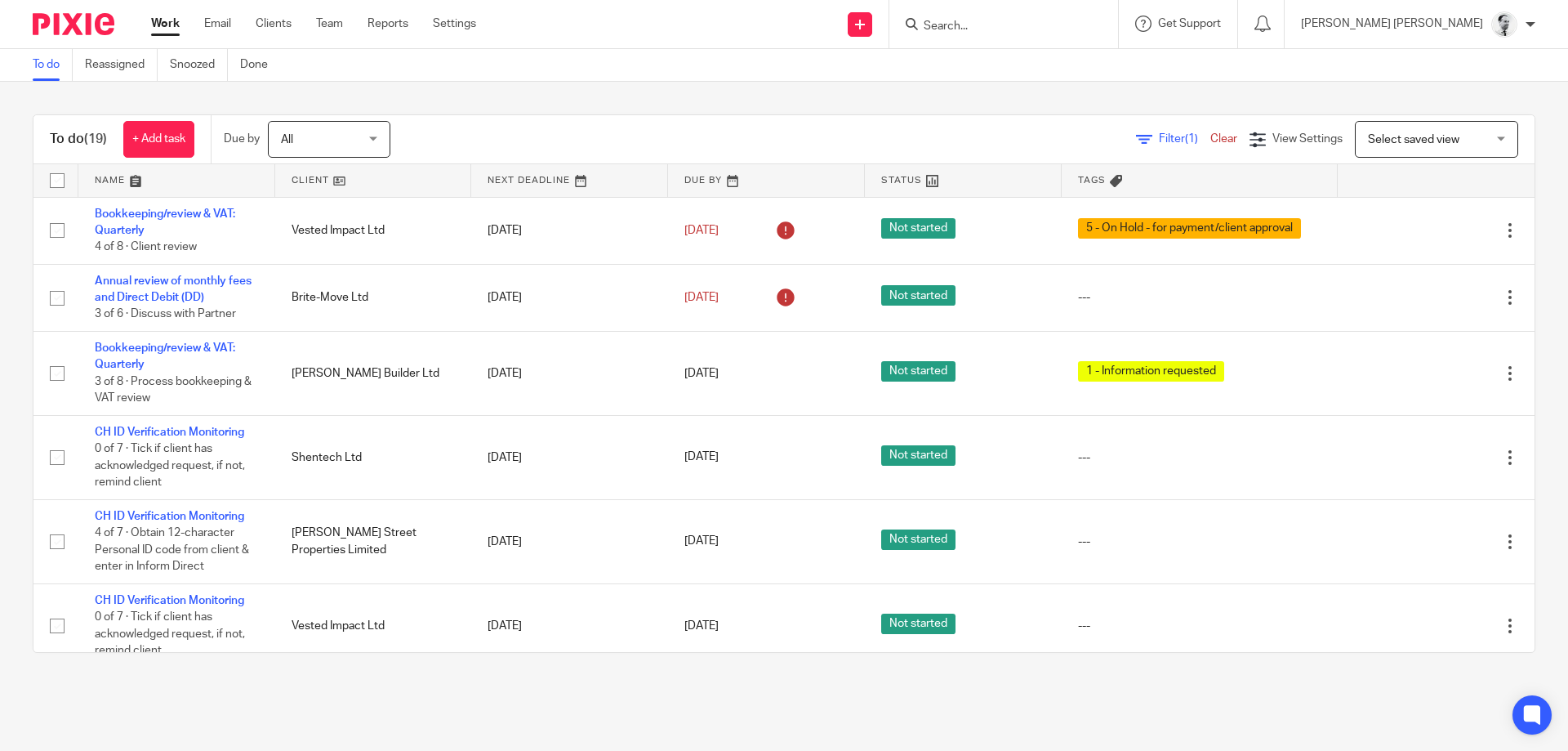
scroll to position [1048, 0]
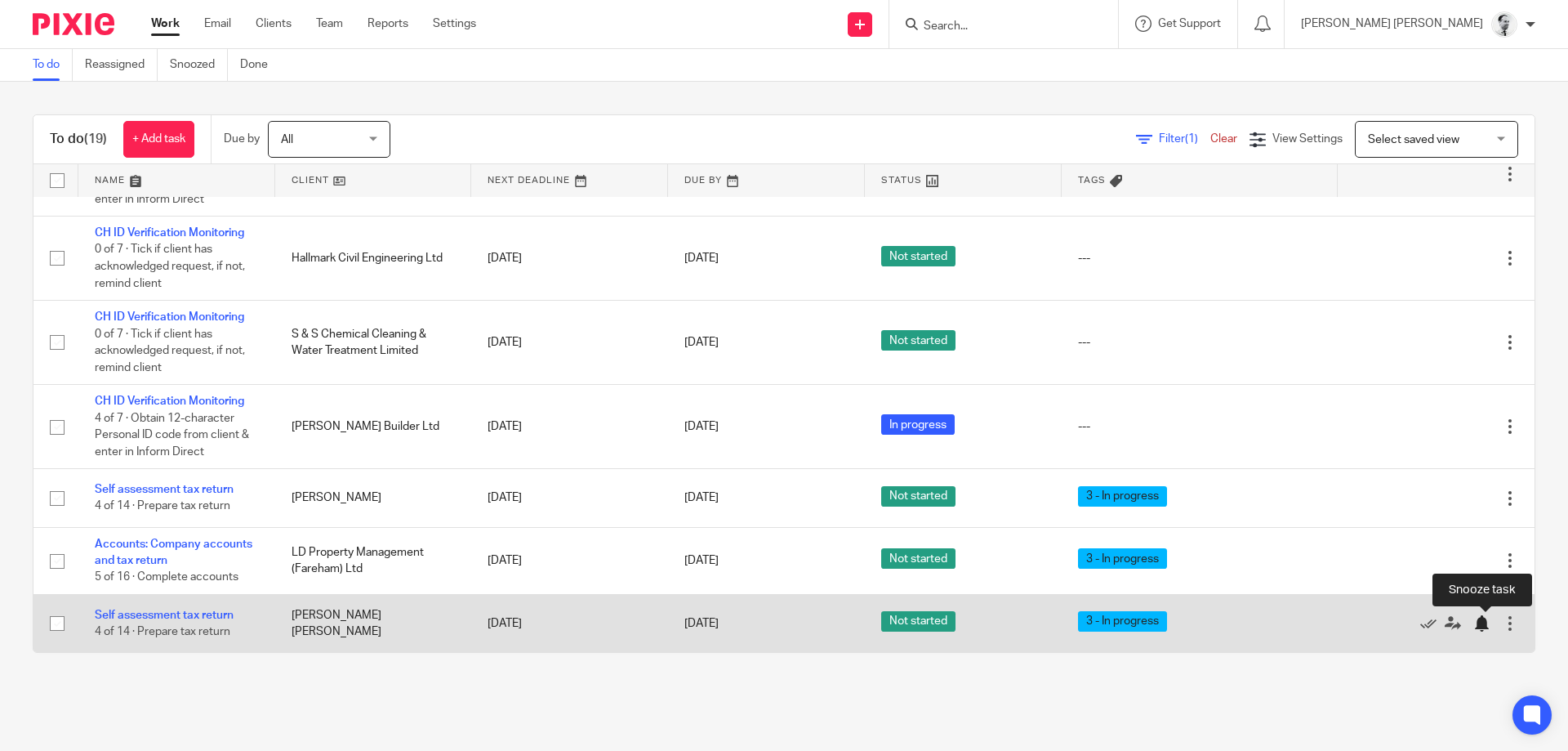
click at [1485, 622] on div at bounding box center [1481, 623] width 16 height 16
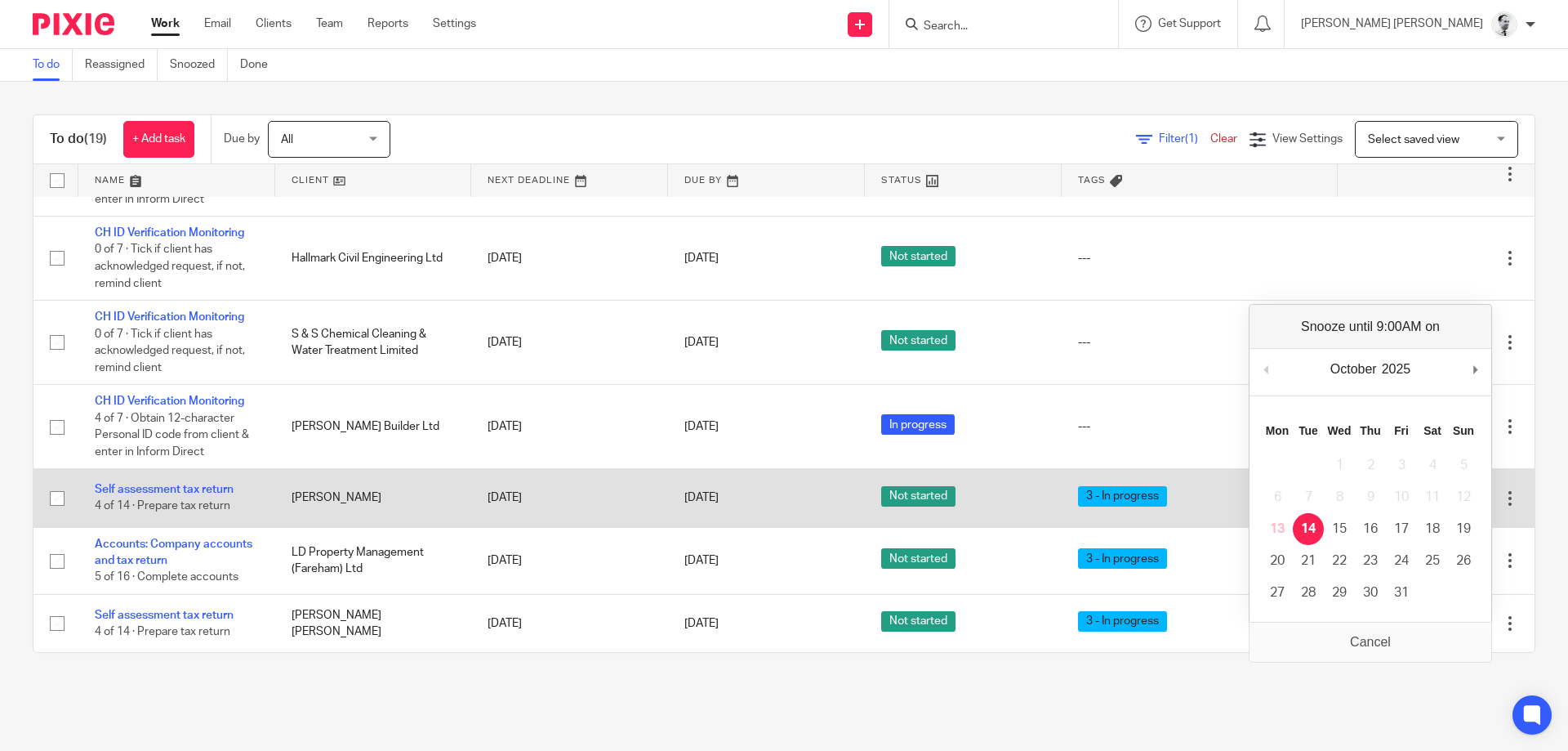
scroll to position [989, 0]
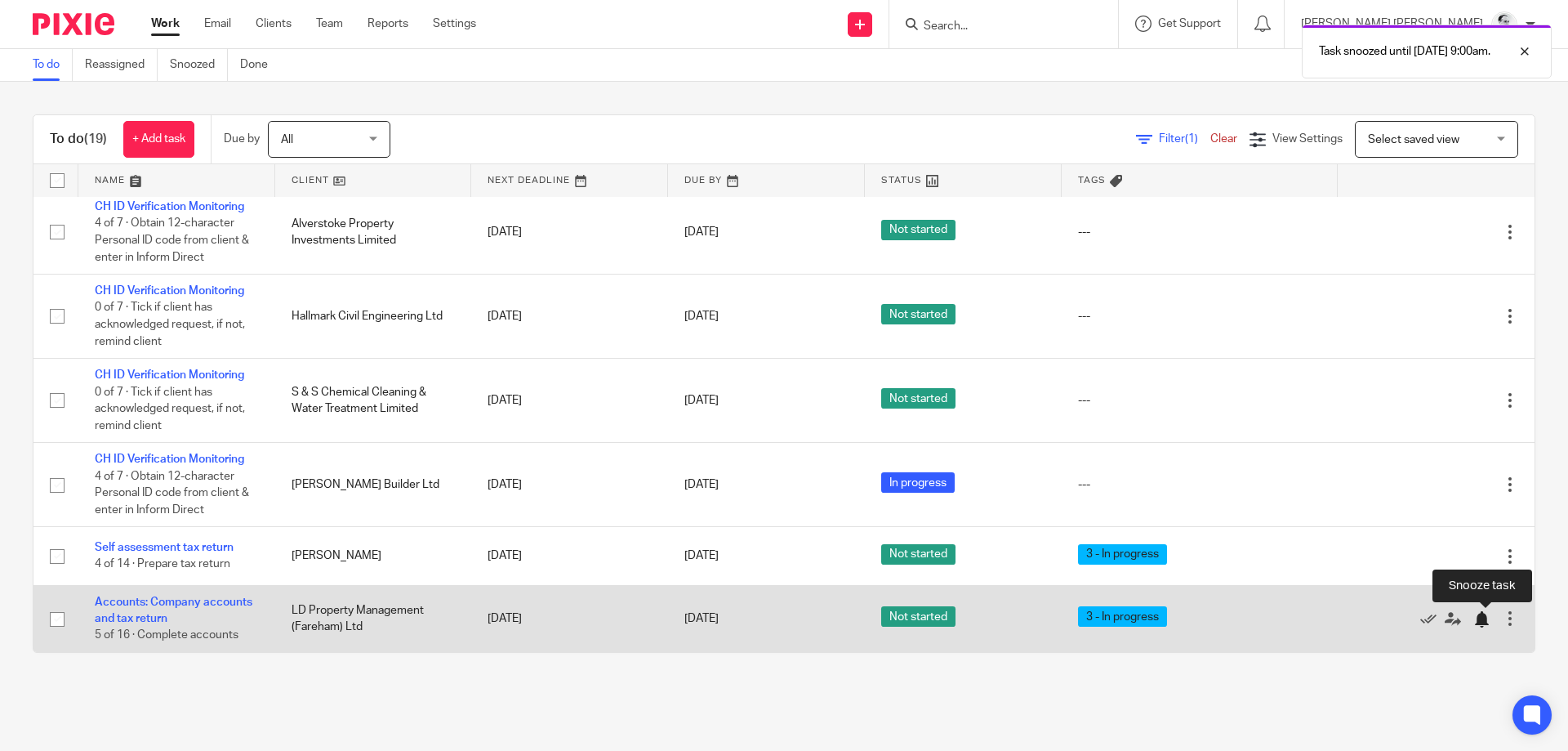
click at [1483, 616] on div at bounding box center [1481, 619] width 16 height 16
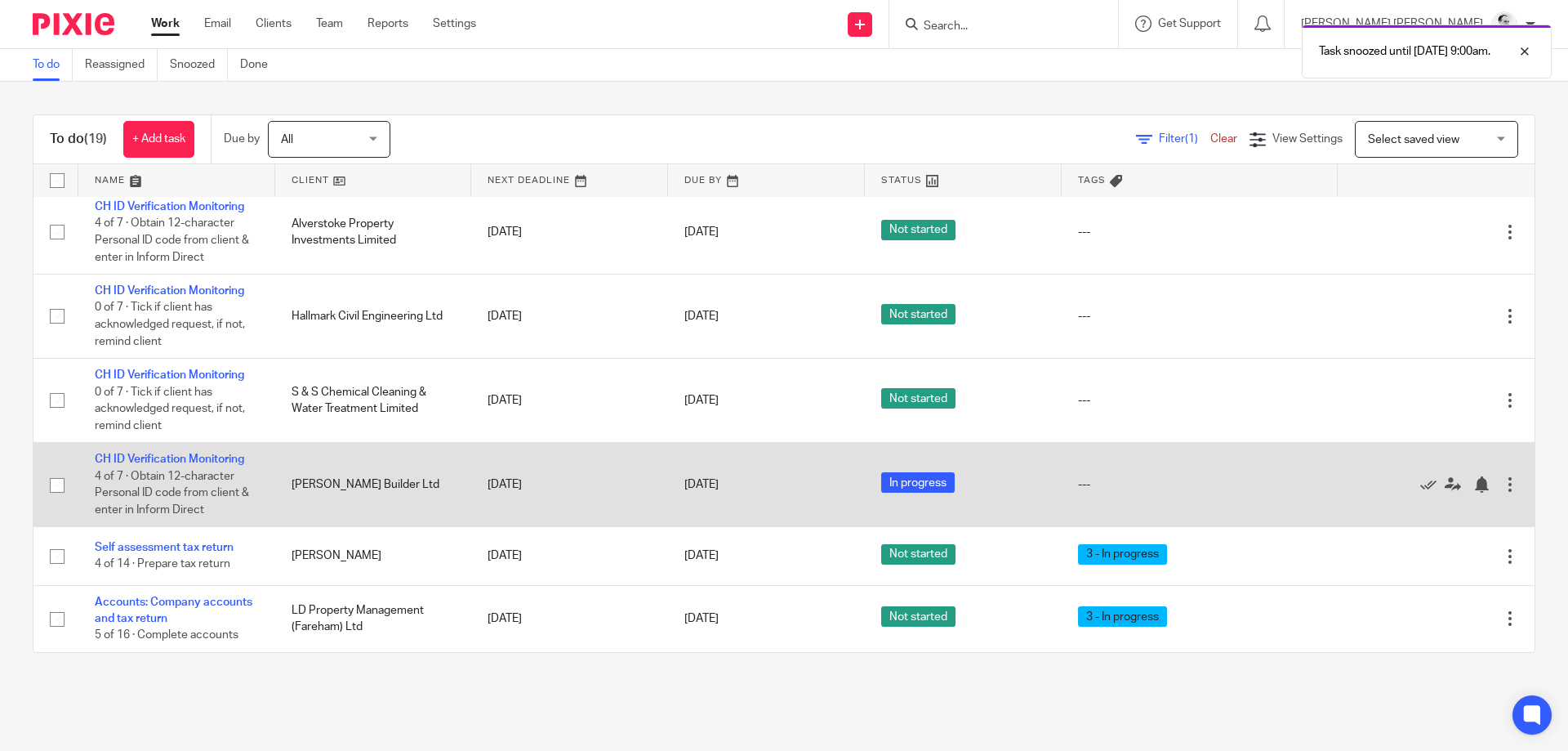
scroll to position [922, 0]
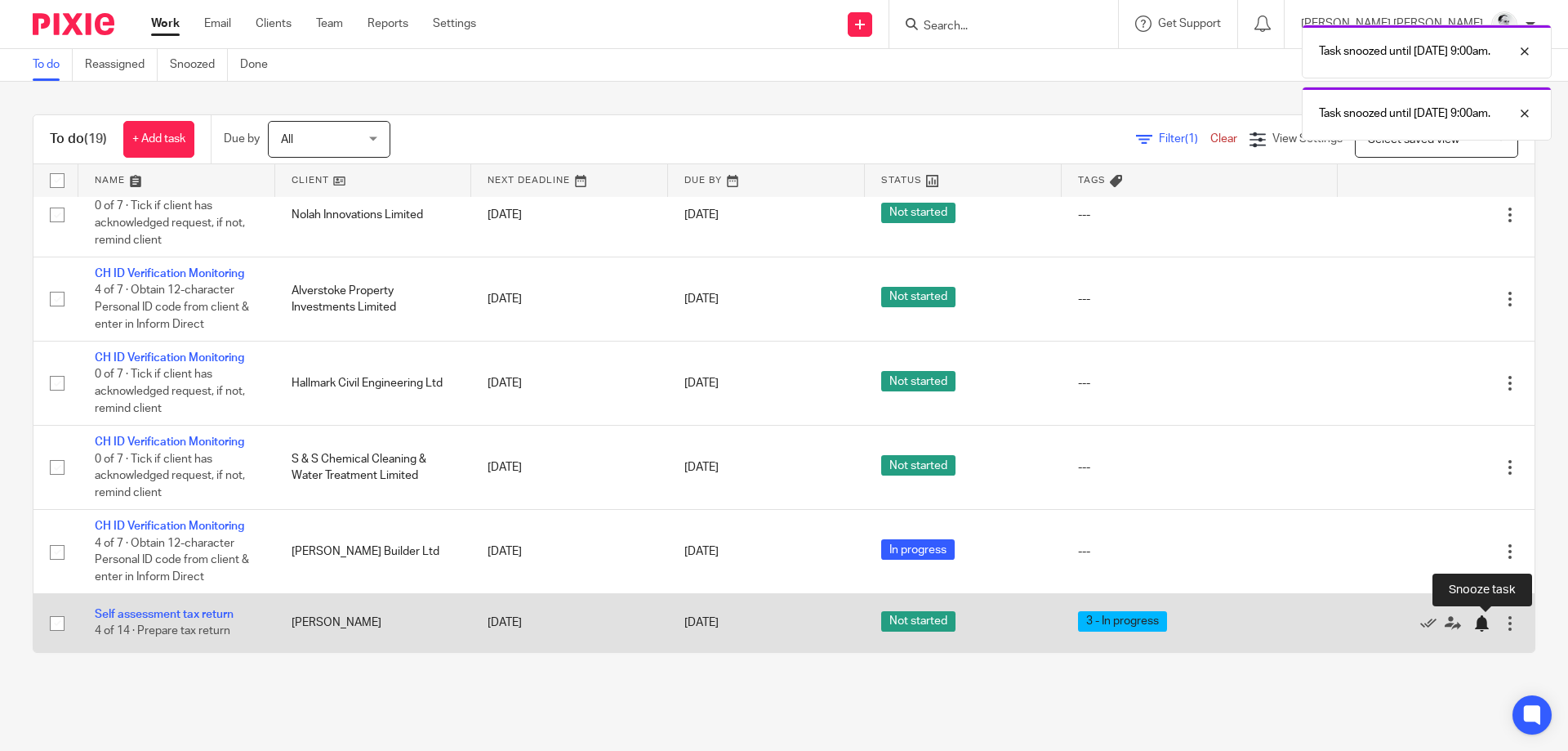
click at [1483, 620] on div at bounding box center [1481, 623] width 16 height 16
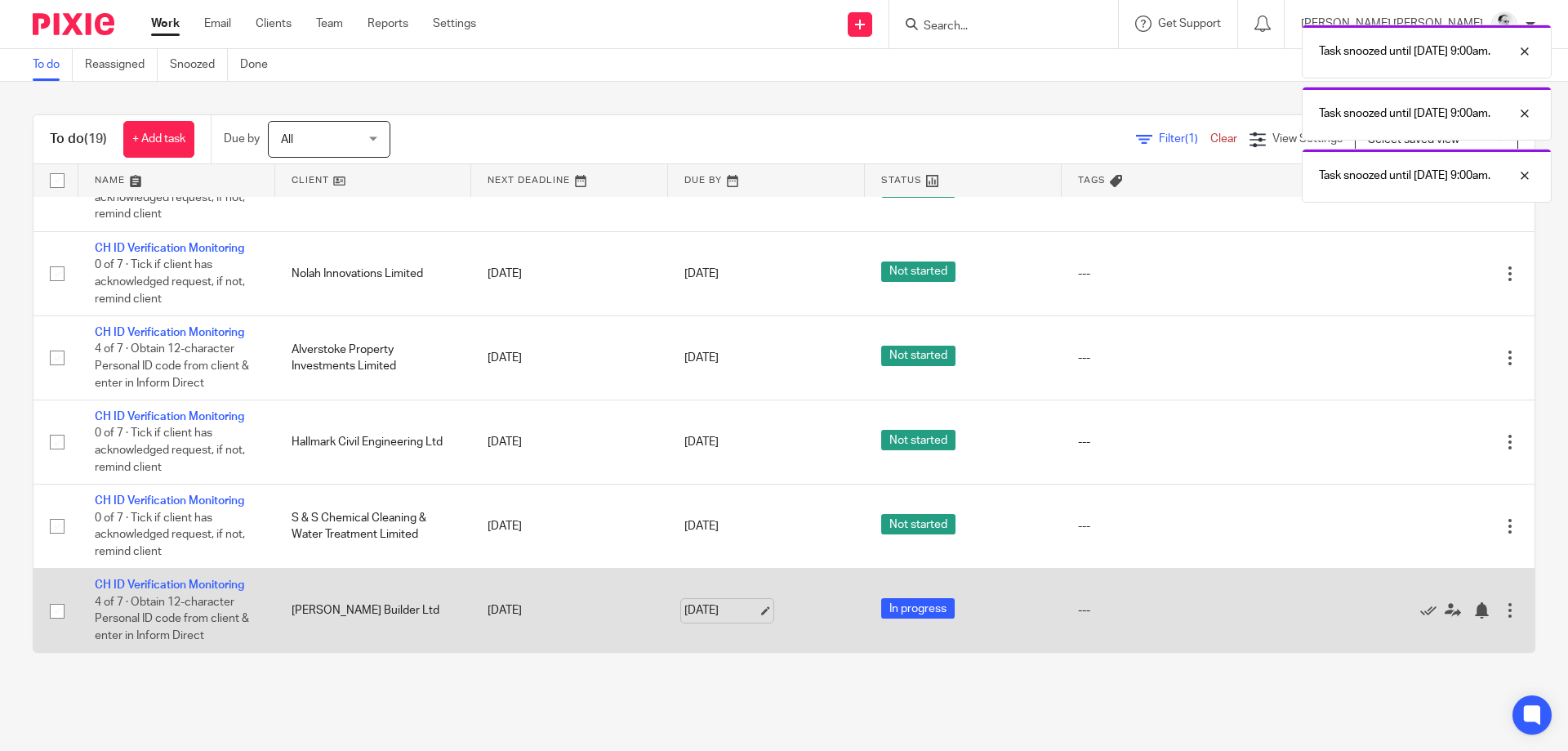
scroll to position [863, 0]
click at [208, 577] on td "CH ID Verification Monitoring 4 of 7 · Obtain 12-character Personal ID code fro…" at bounding box center [177, 610] width 197 height 84
click at [224, 581] on link "CH ID Verification Monitoring" at bounding box center [169, 584] width 149 height 11
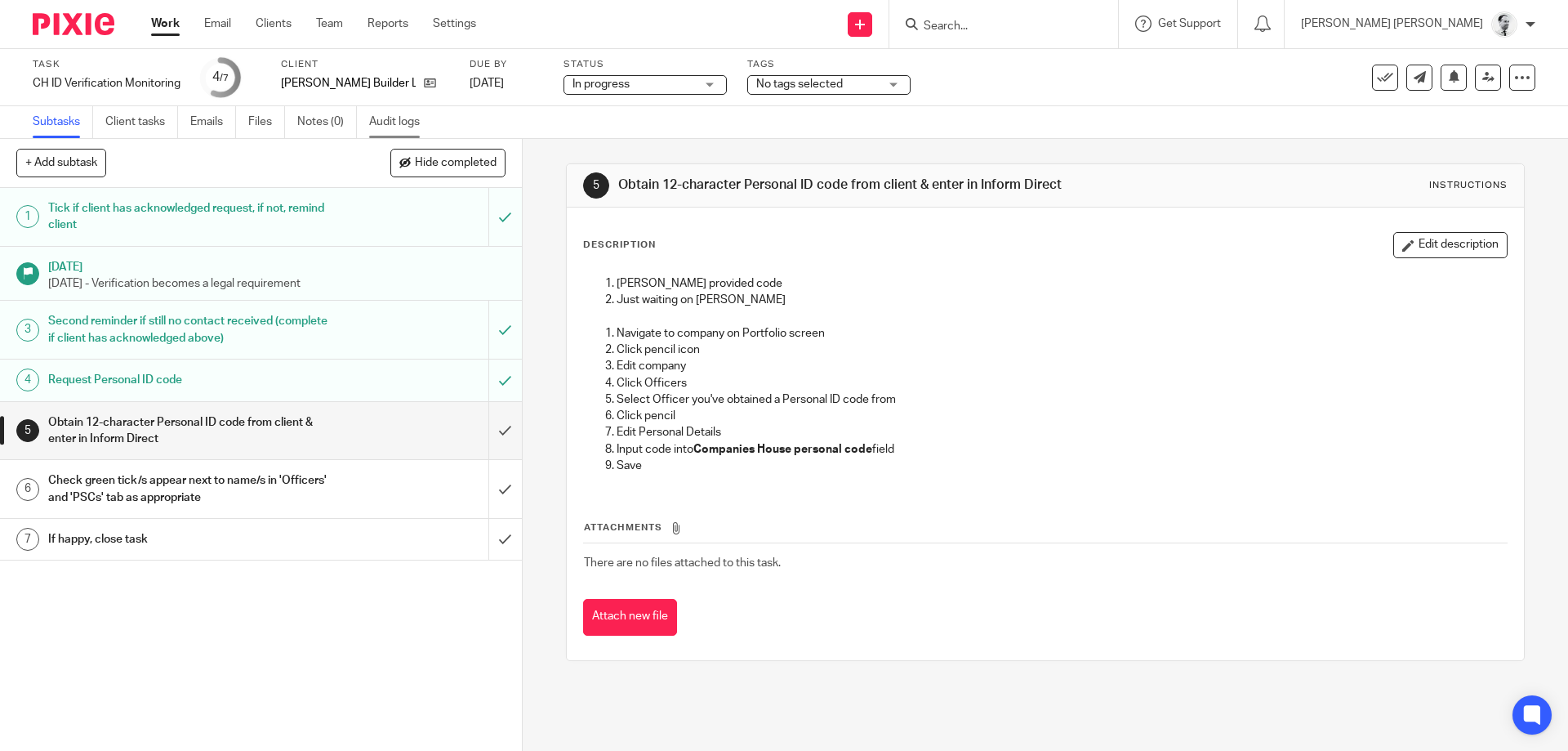
click at [399, 131] on link "Audit logs" at bounding box center [400, 122] width 63 height 32
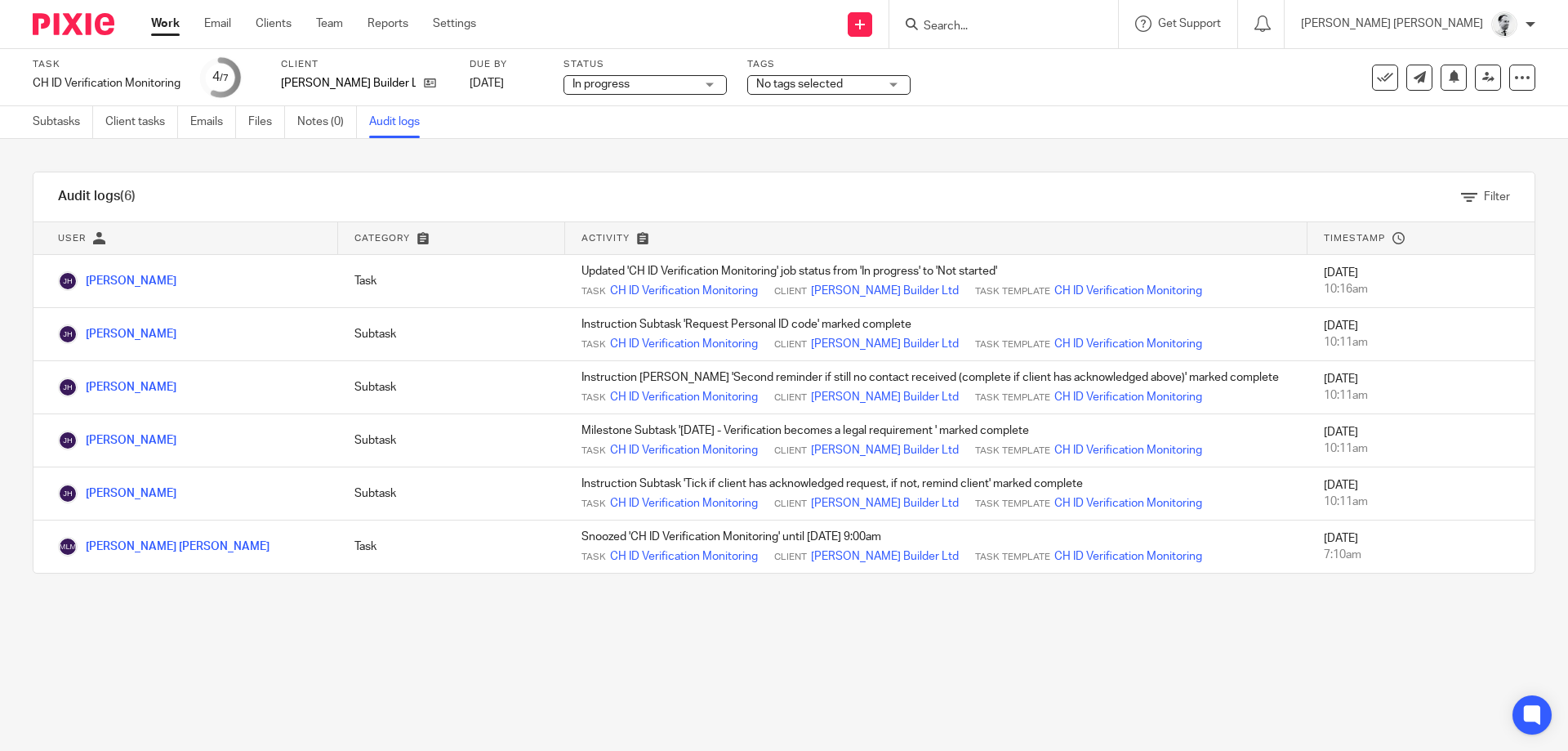
click at [161, 22] on link "Work" at bounding box center [165, 23] width 28 height 16
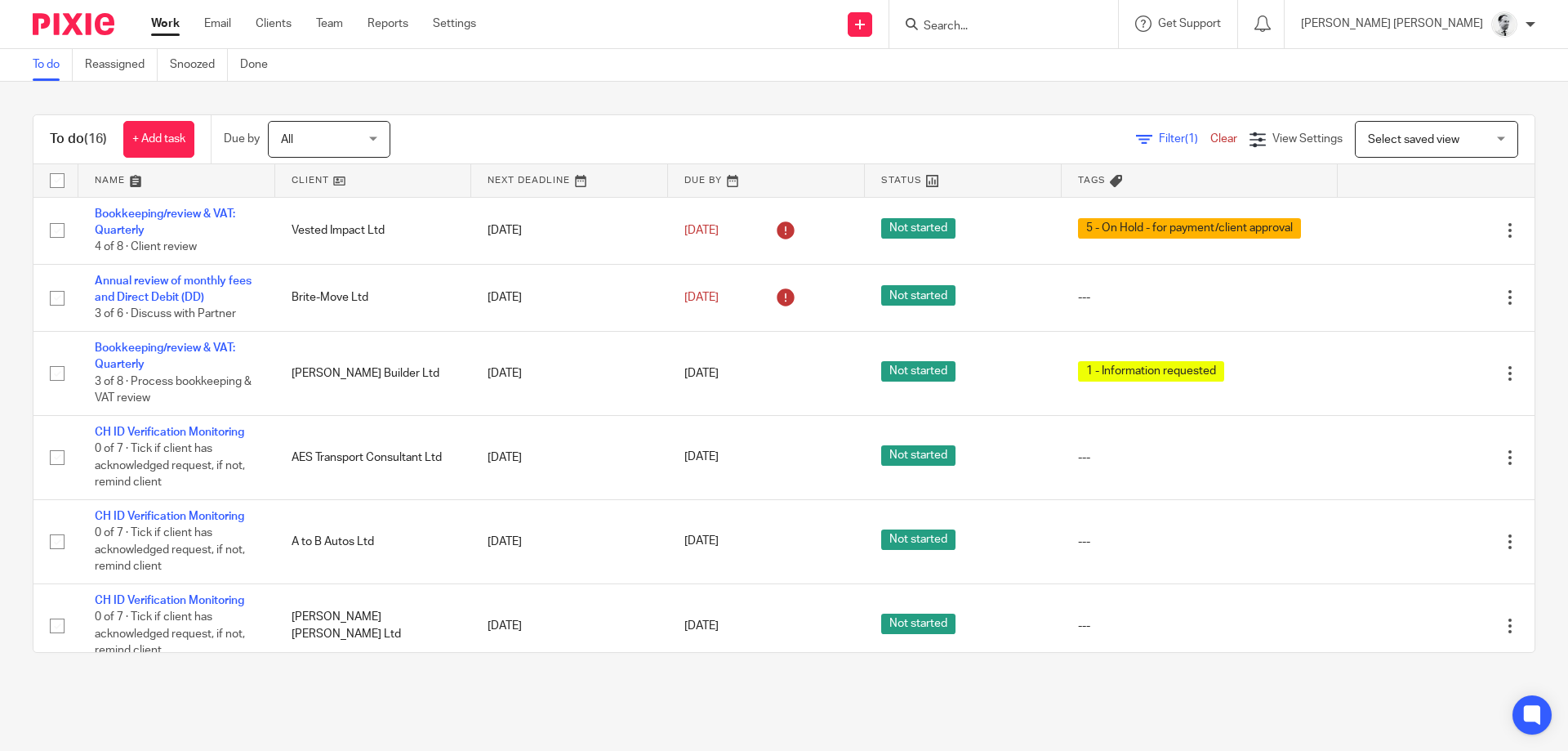
scroll to position [863, 0]
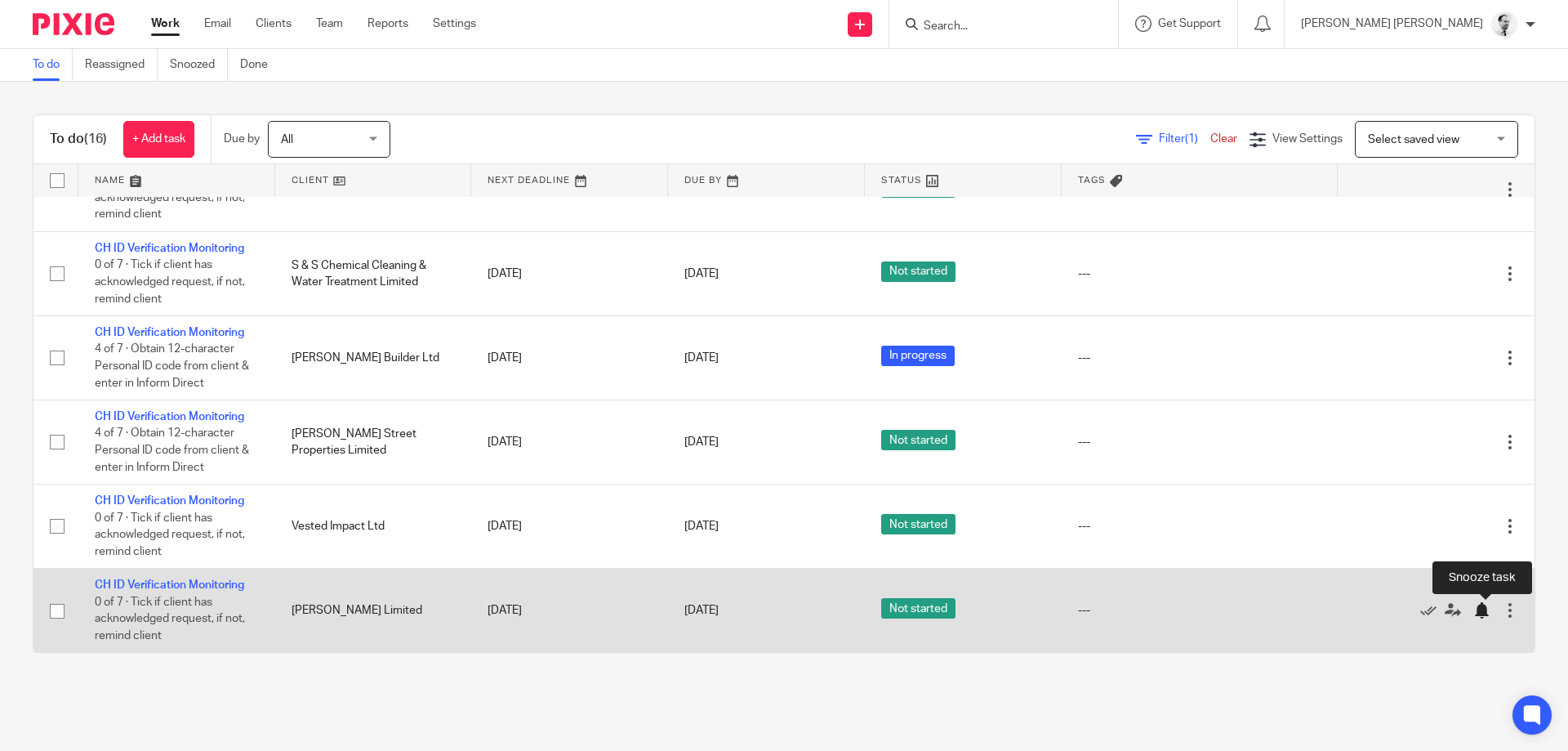
click at [1484, 615] on div at bounding box center [1481, 609] width 16 height 16
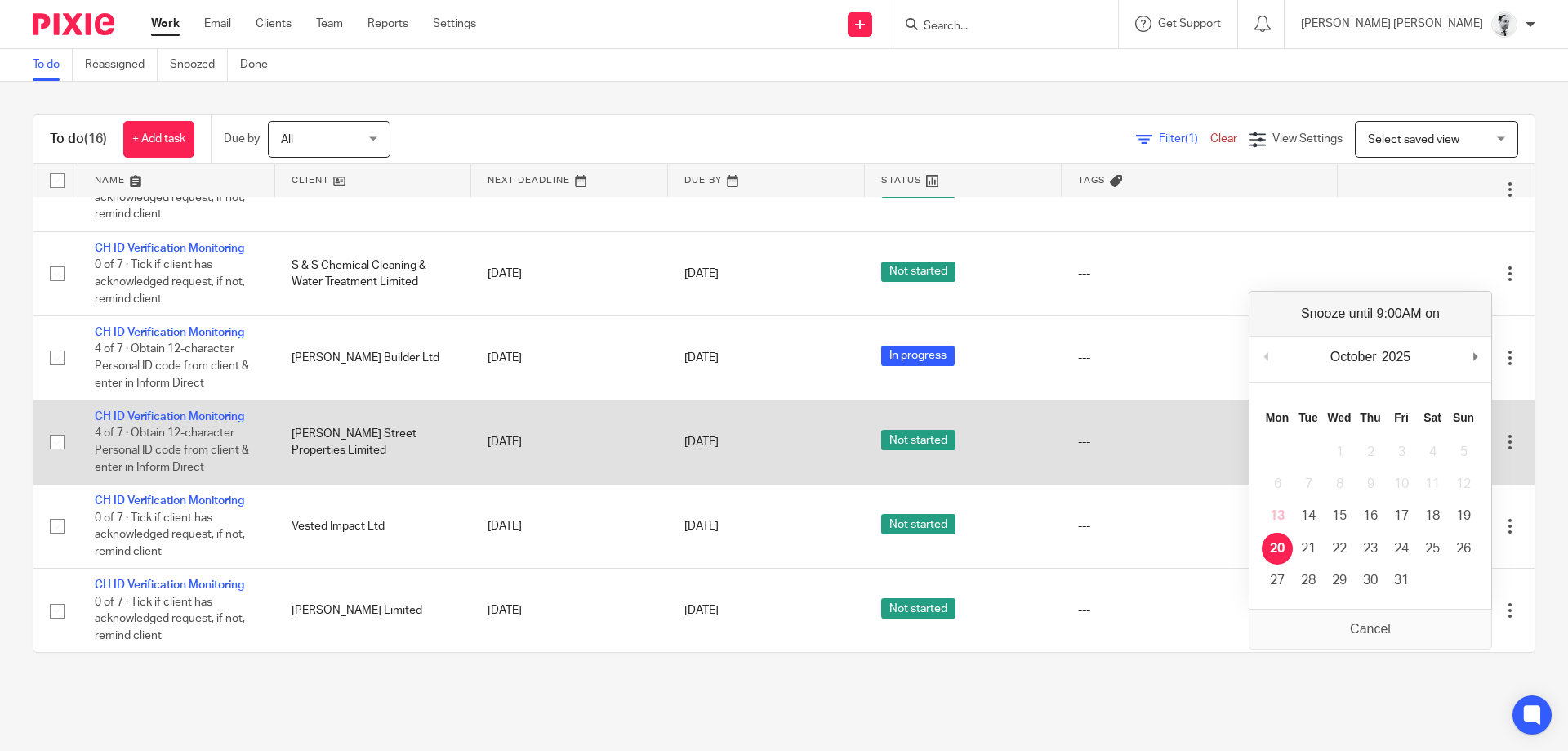
scroll to position [779, 0]
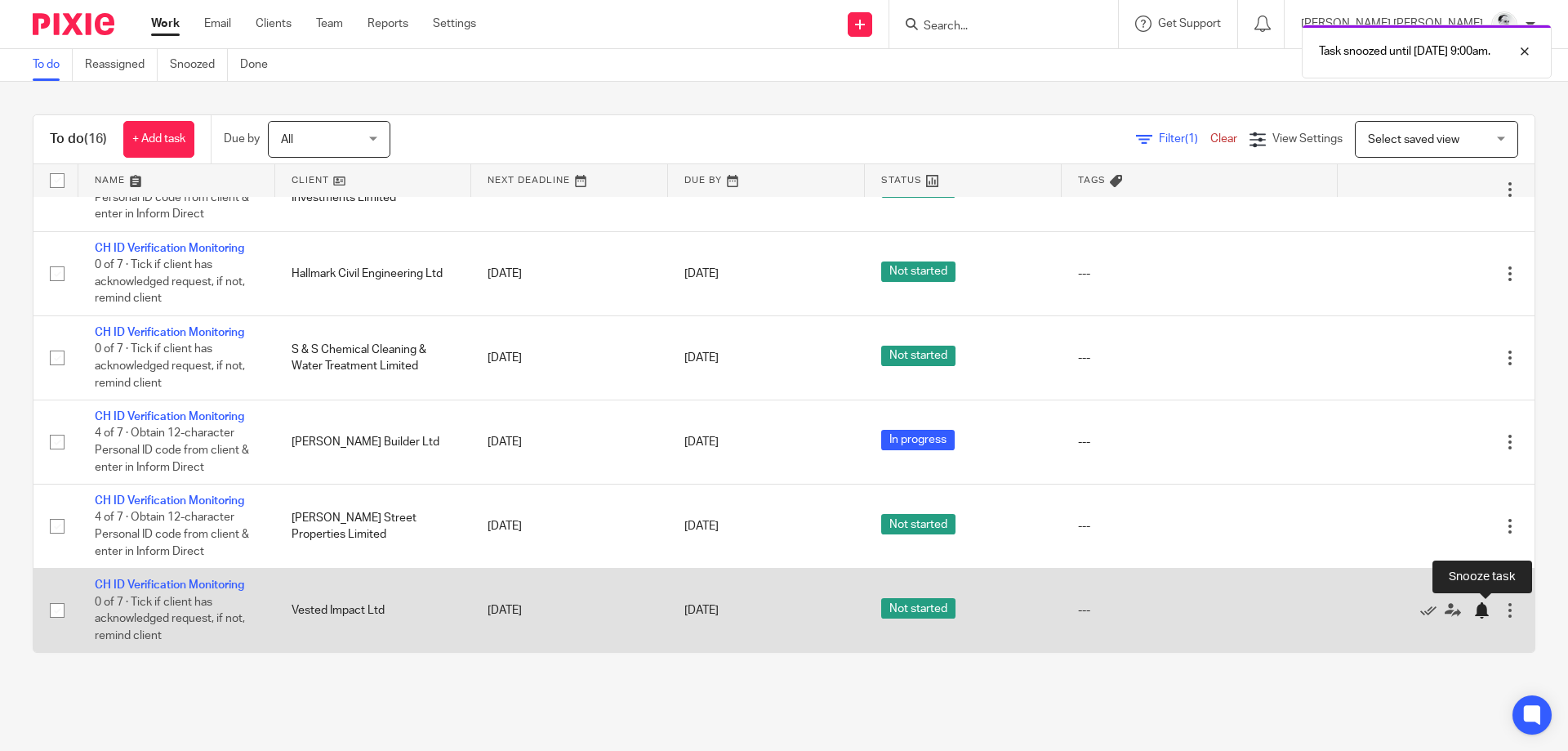
click at [1483, 609] on div at bounding box center [1481, 609] width 16 height 16
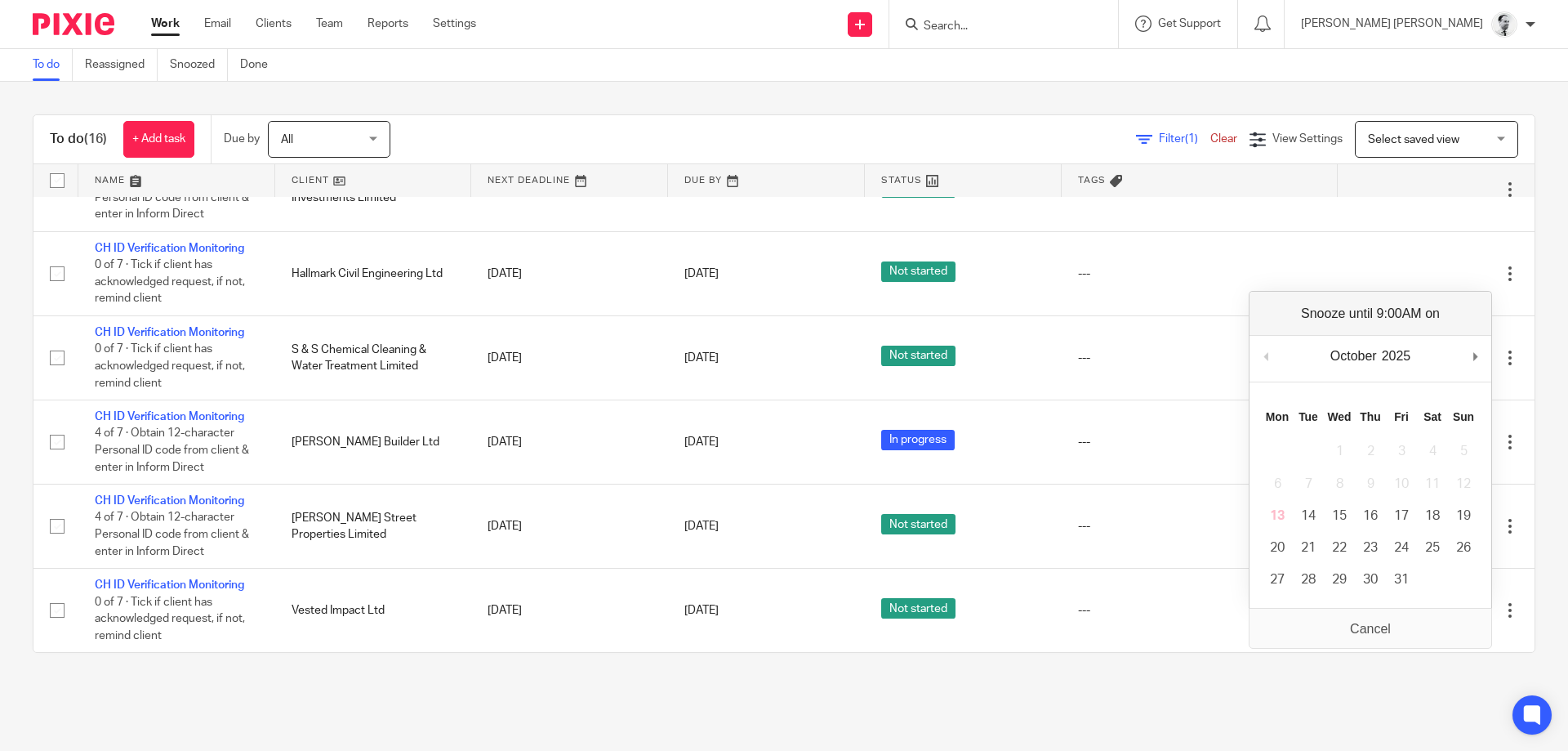
click at [915, 672] on div "To do (16) + Add task Due by All All Today Tomorrow This week Next week This mo…" at bounding box center [784, 383] width 1568 height 603
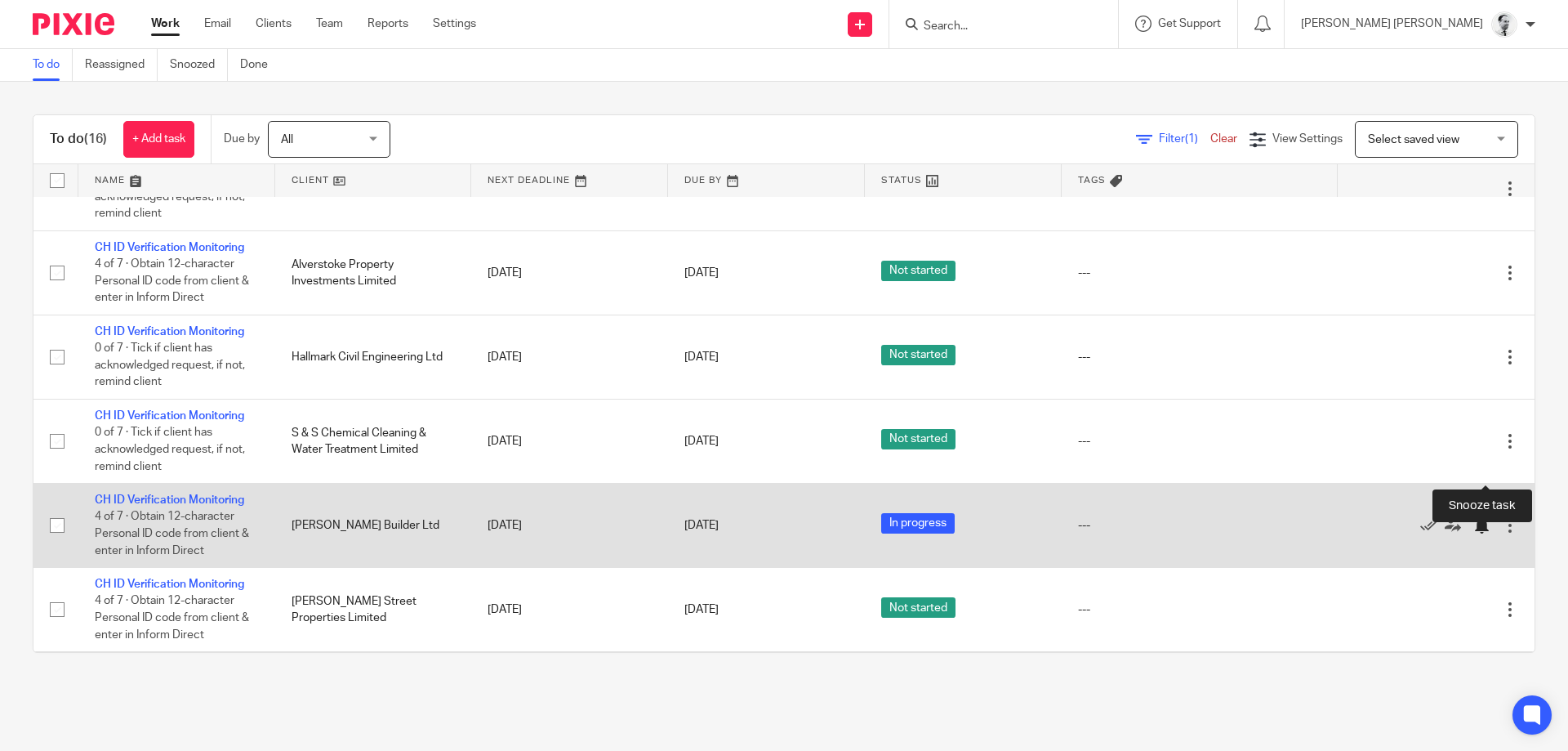
scroll to position [642, 0]
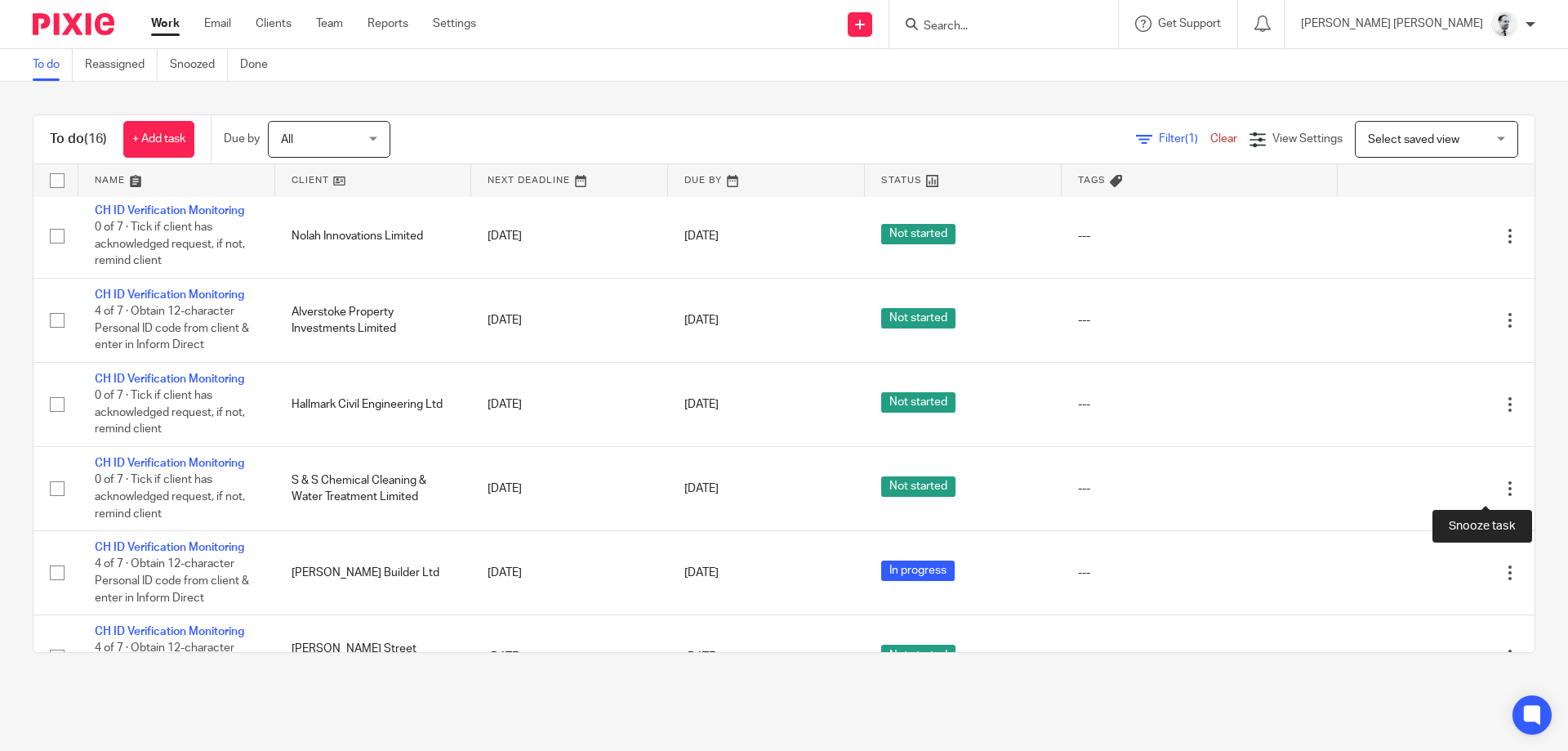
click at [1487, 492] on div at bounding box center [1481, 488] width 16 height 16
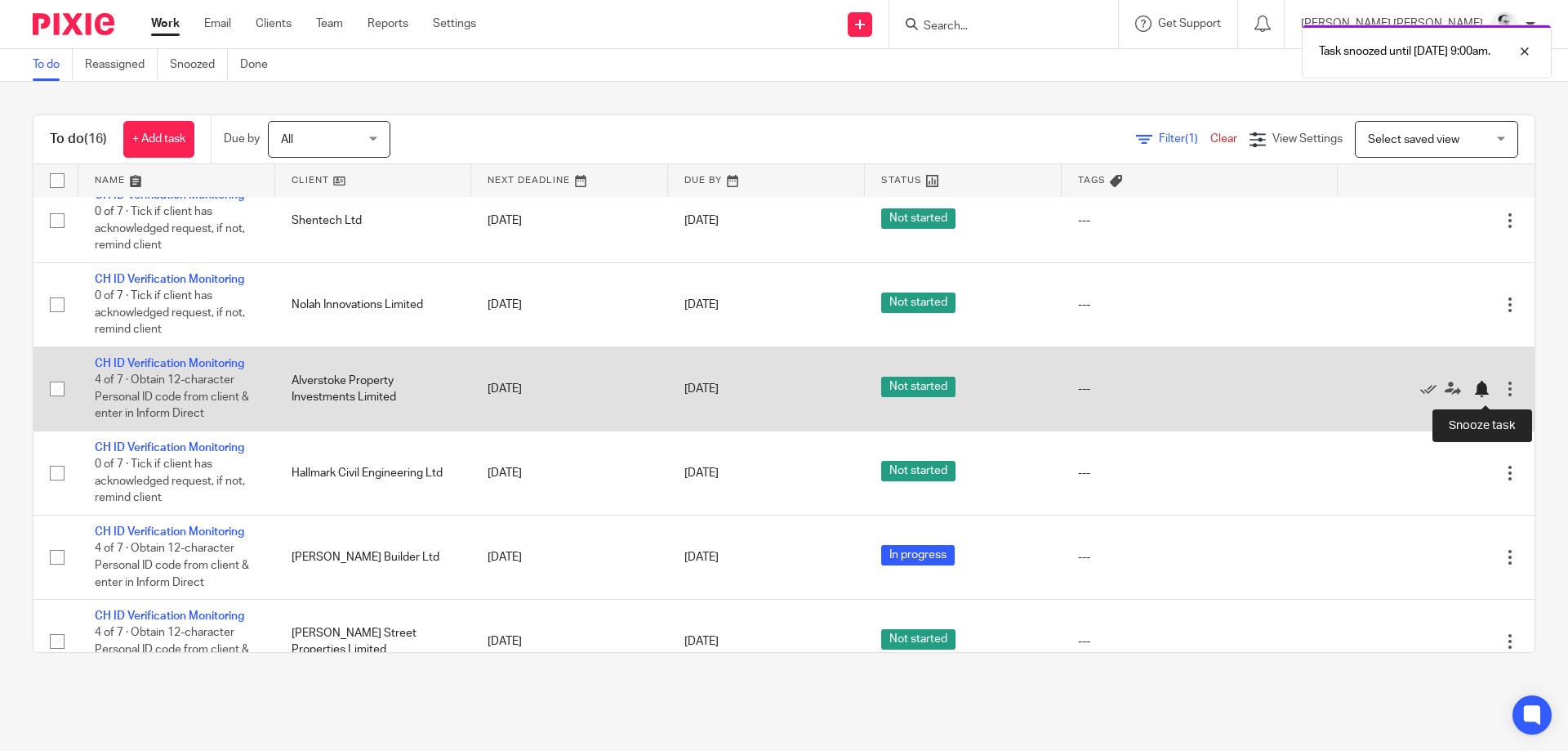
scroll to position [505, 0]
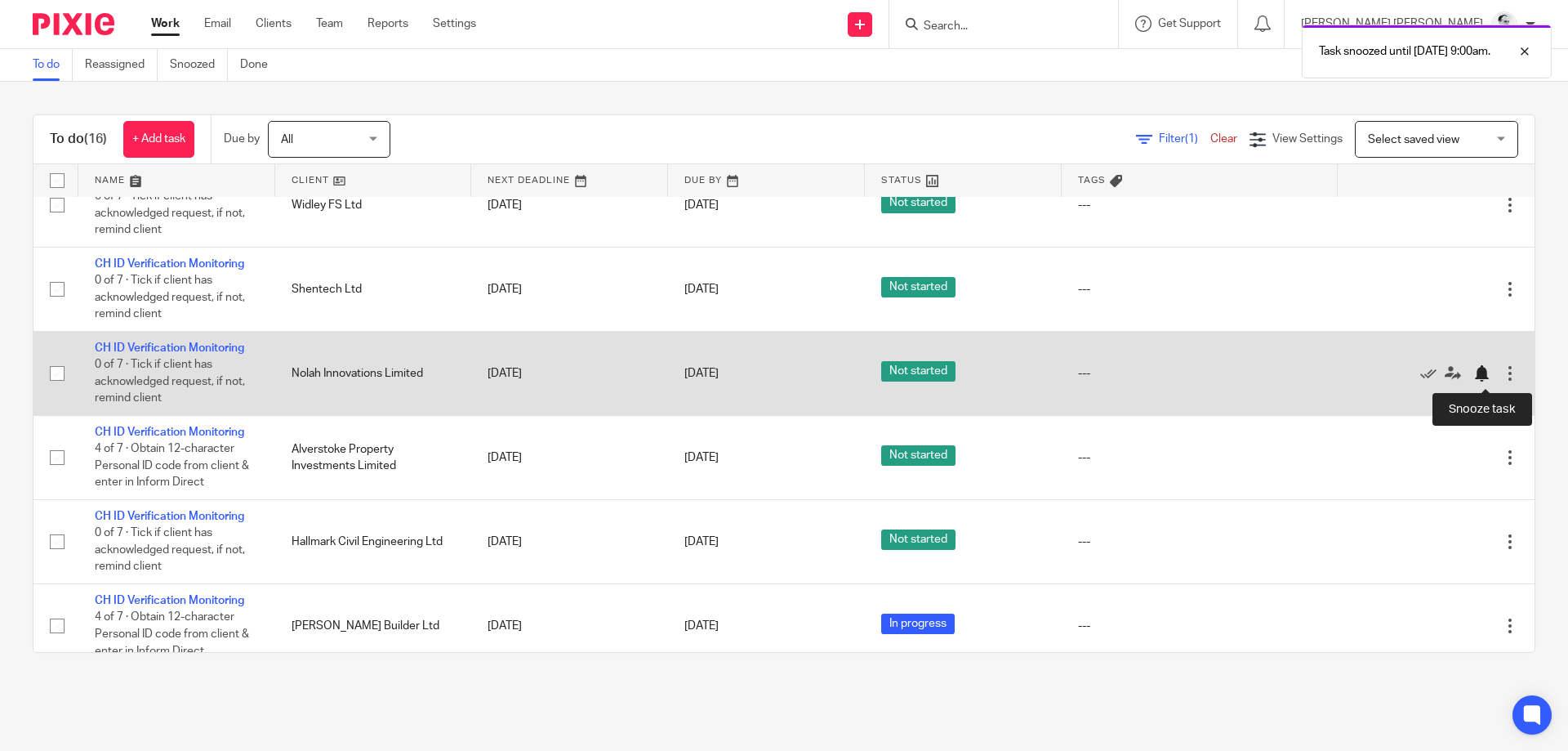
click at [1486, 376] on div at bounding box center [1481, 373] width 16 height 16
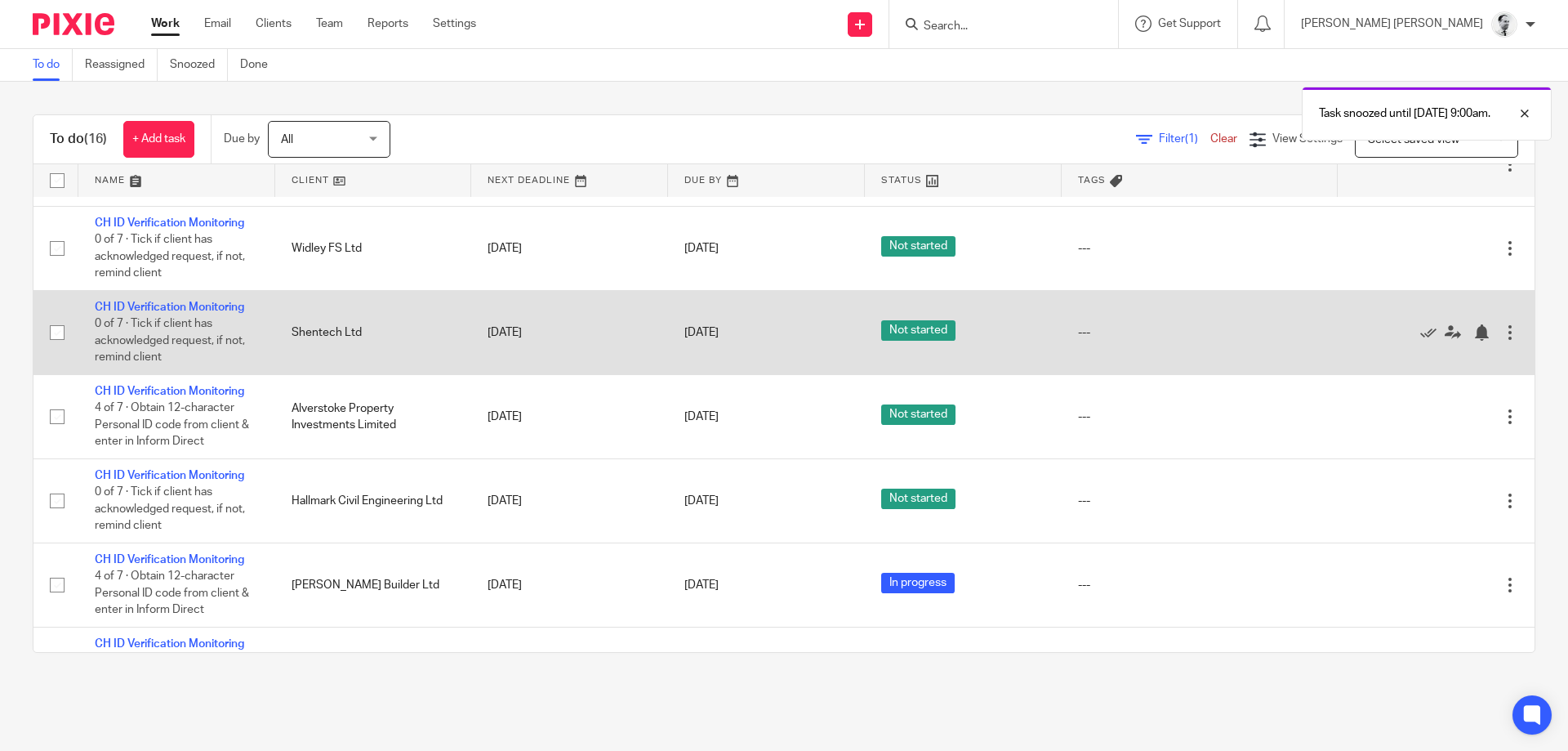
scroll to position [436, 0]
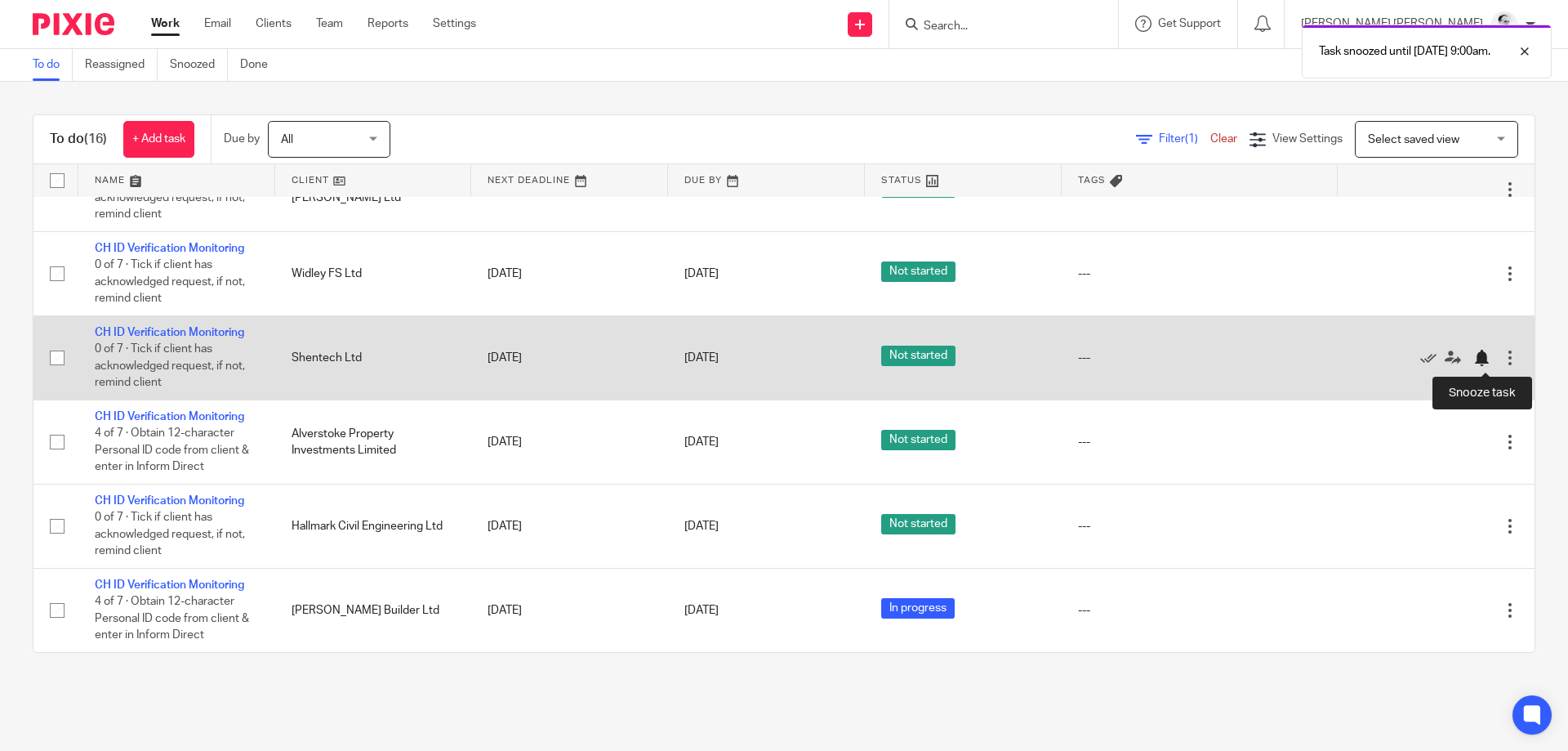
click at [1481, 358] on div at bounding box center [1481, 357] width 16 height 16
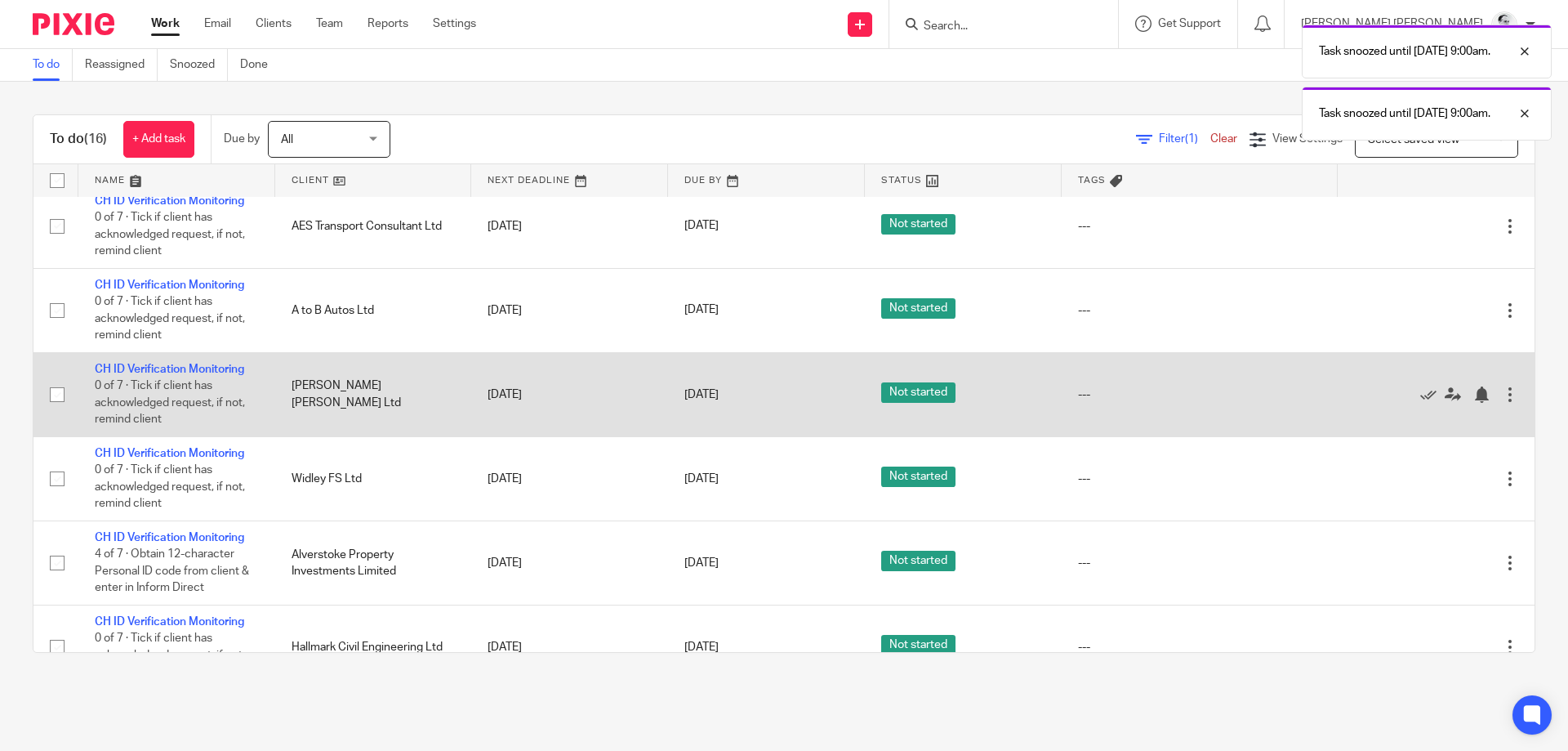
scroll to position [230, 0]
click at [1495, 395] on div at bounding box center [1485, 395] width 24 height 16
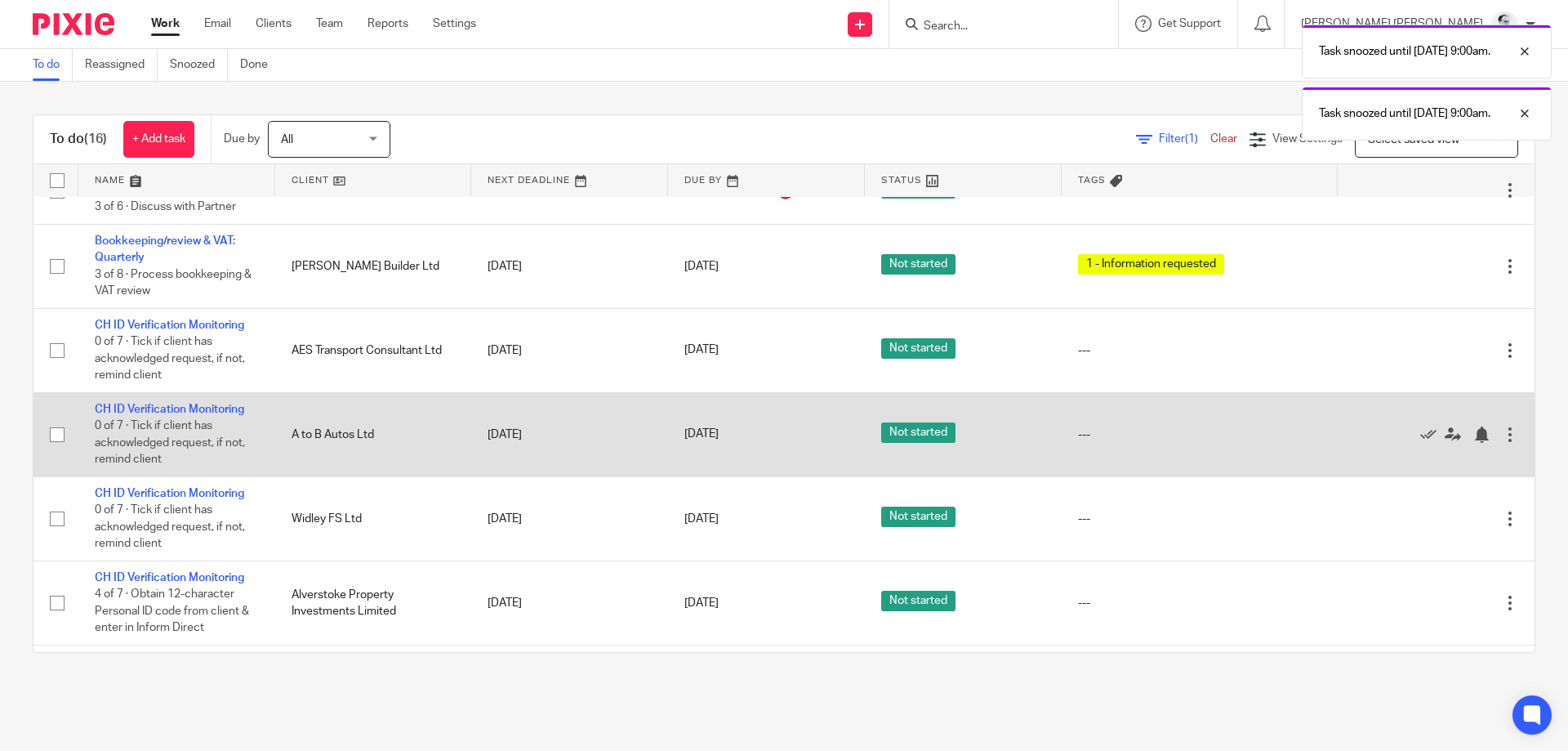
scroll to position [93, 0]
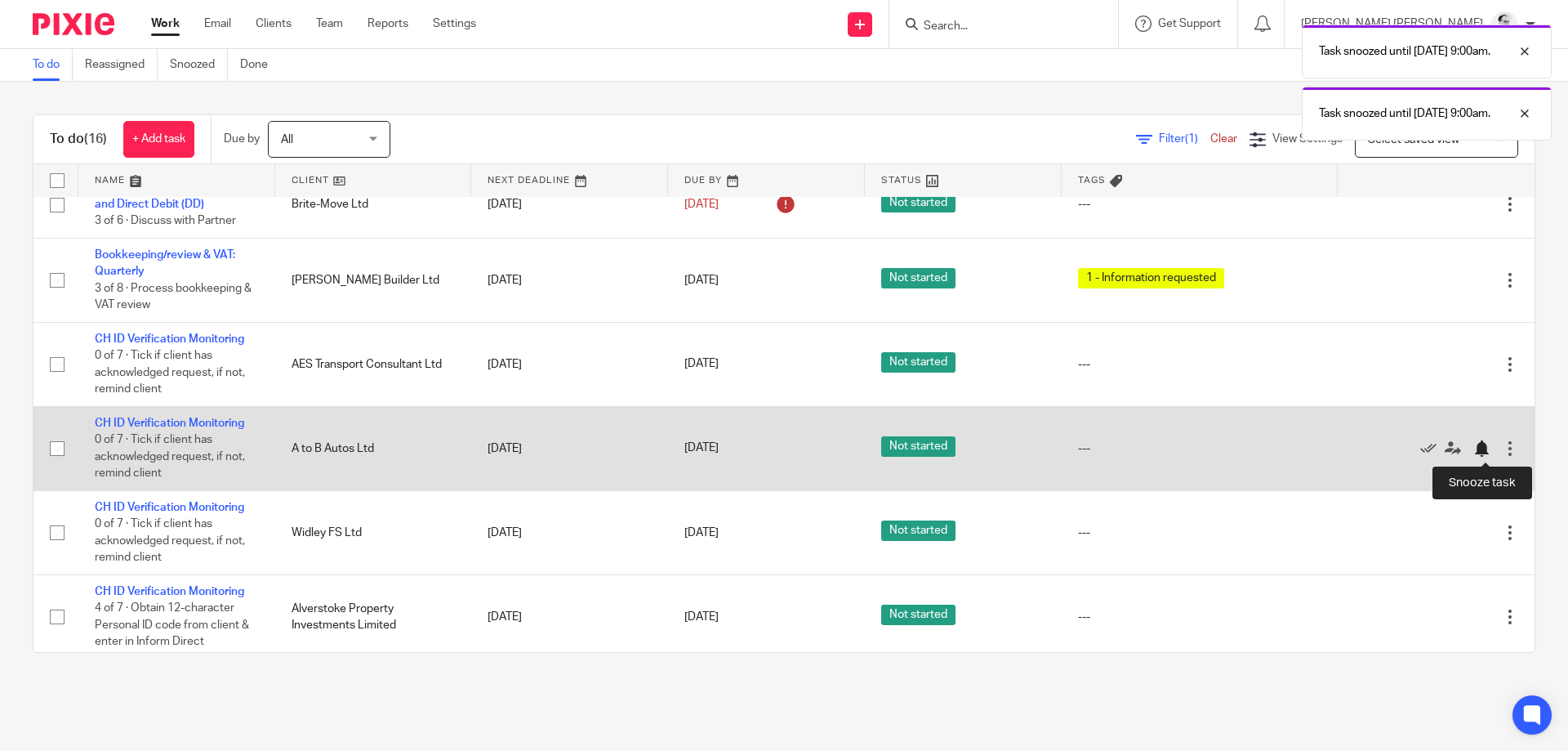
click at [1479, 452] on div at bounding box center [1481, 448] width 16 height 16
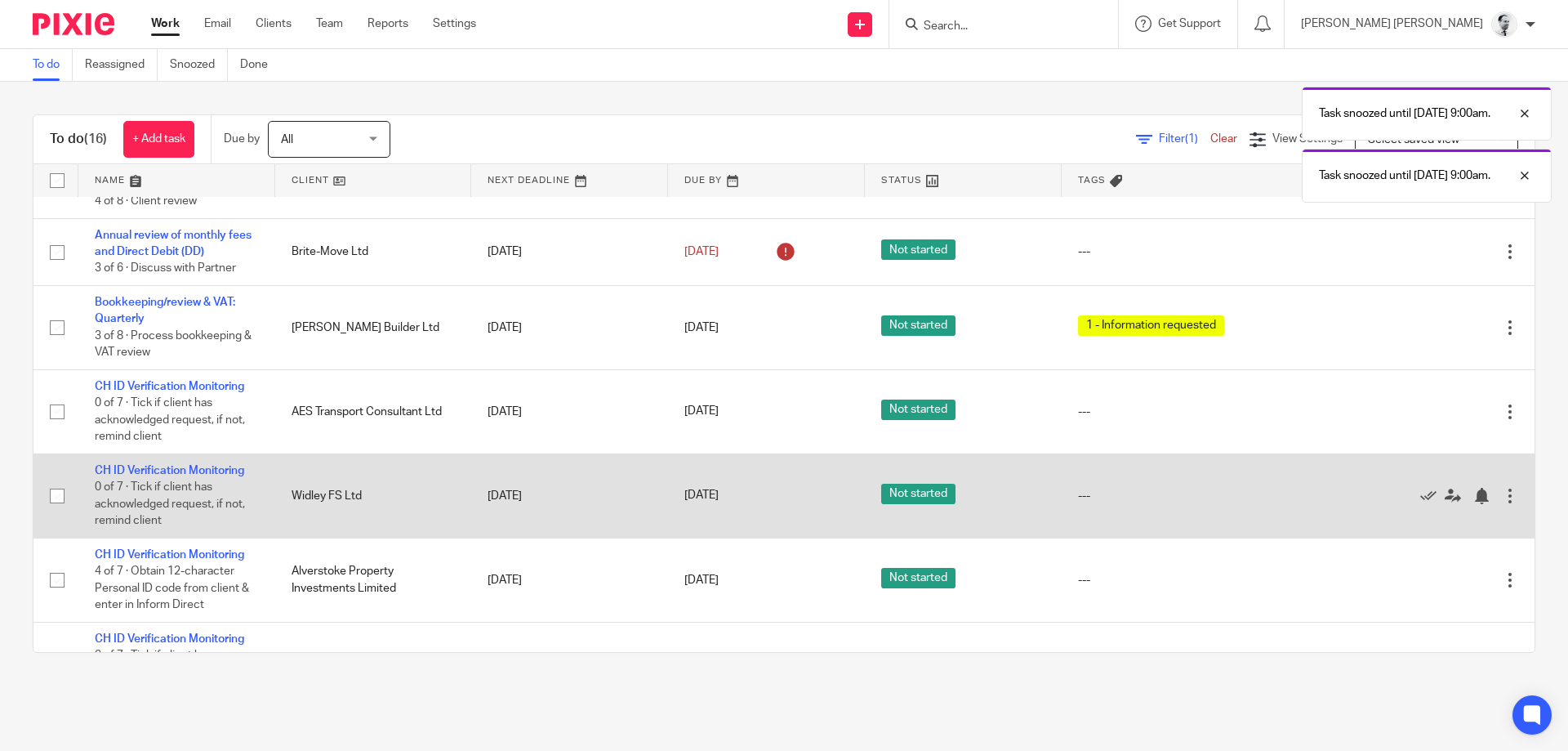
scroll to position [24, 0]
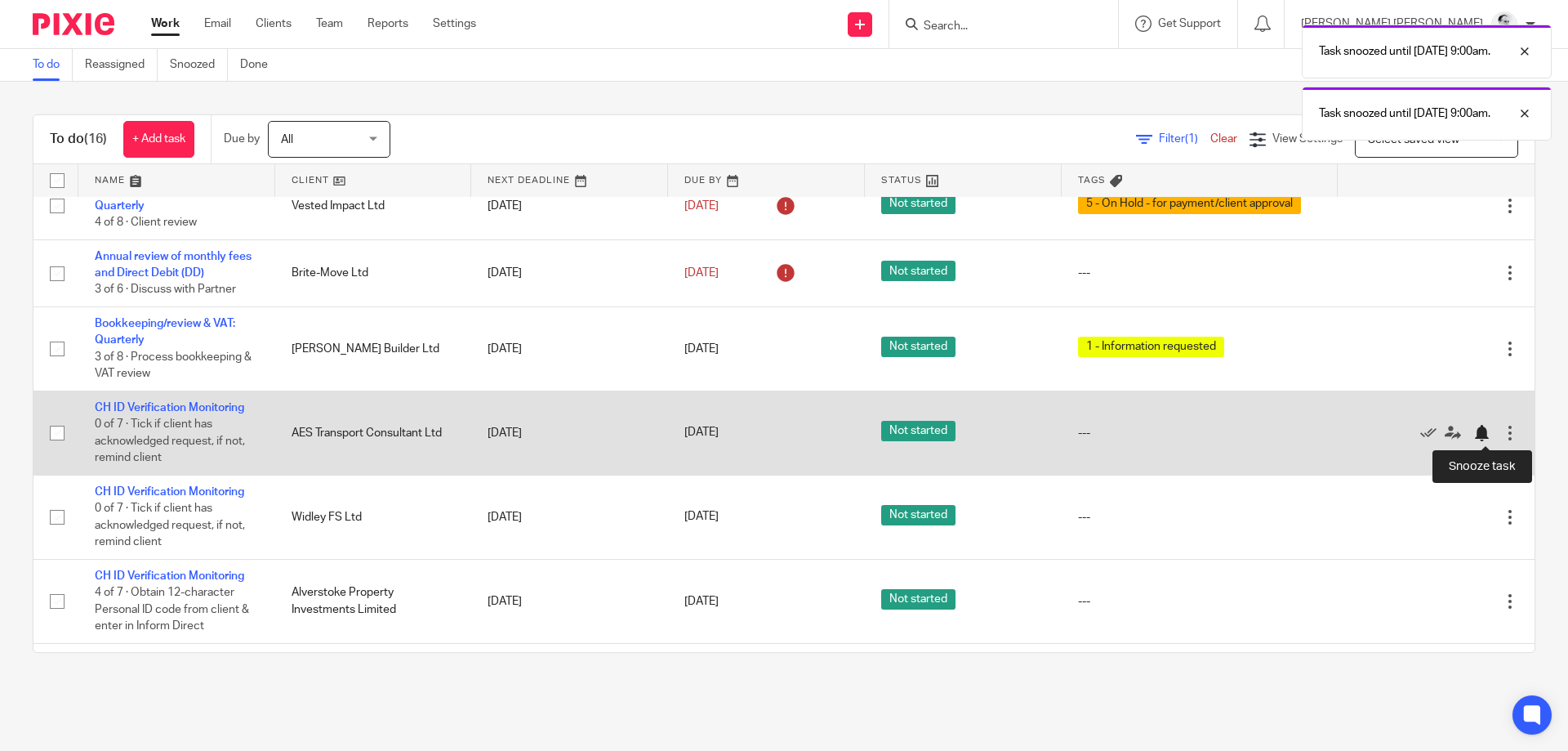
click at [1480, 429] on div at bounding box center [1481, 432] width 16 height 16
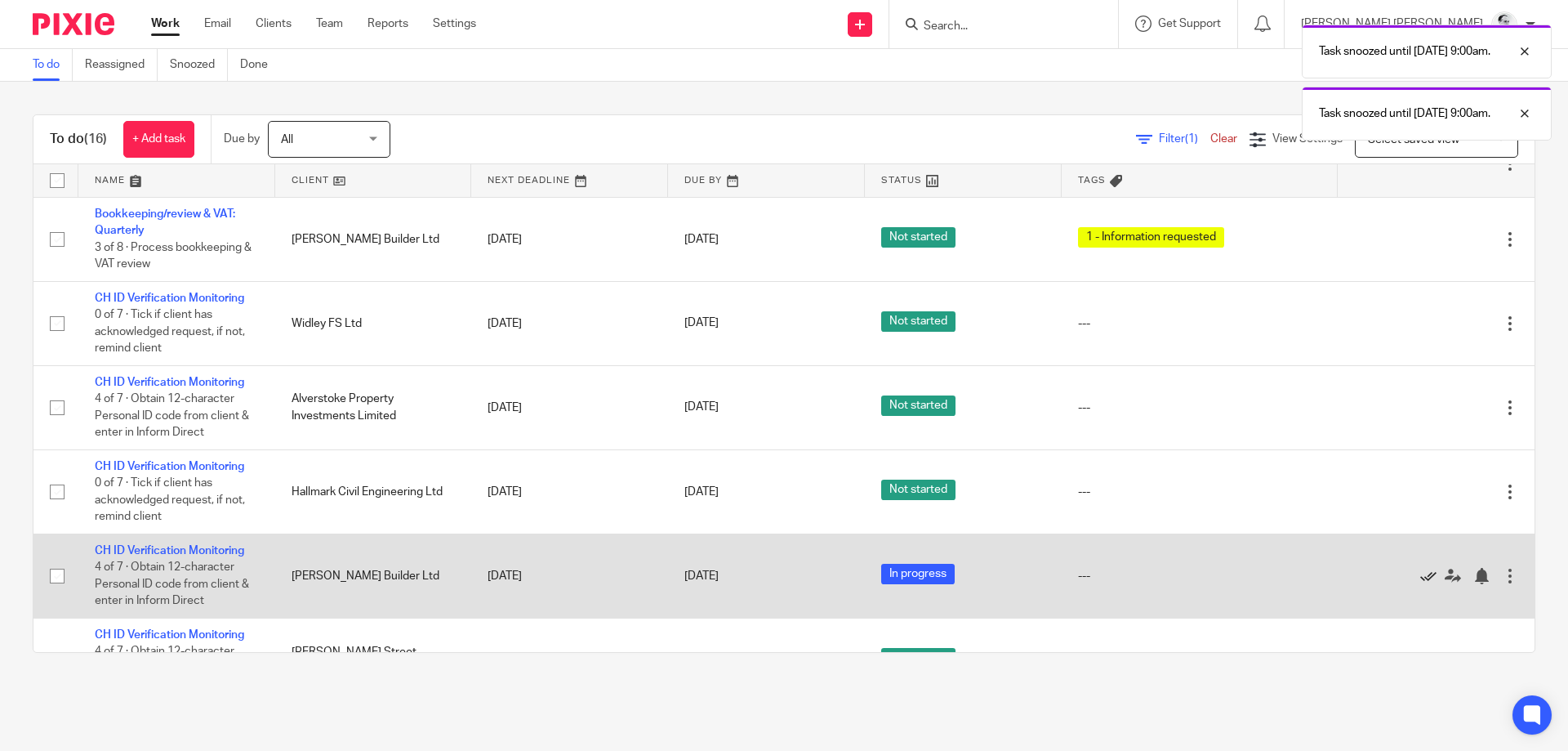
scroll to position [271, 0]
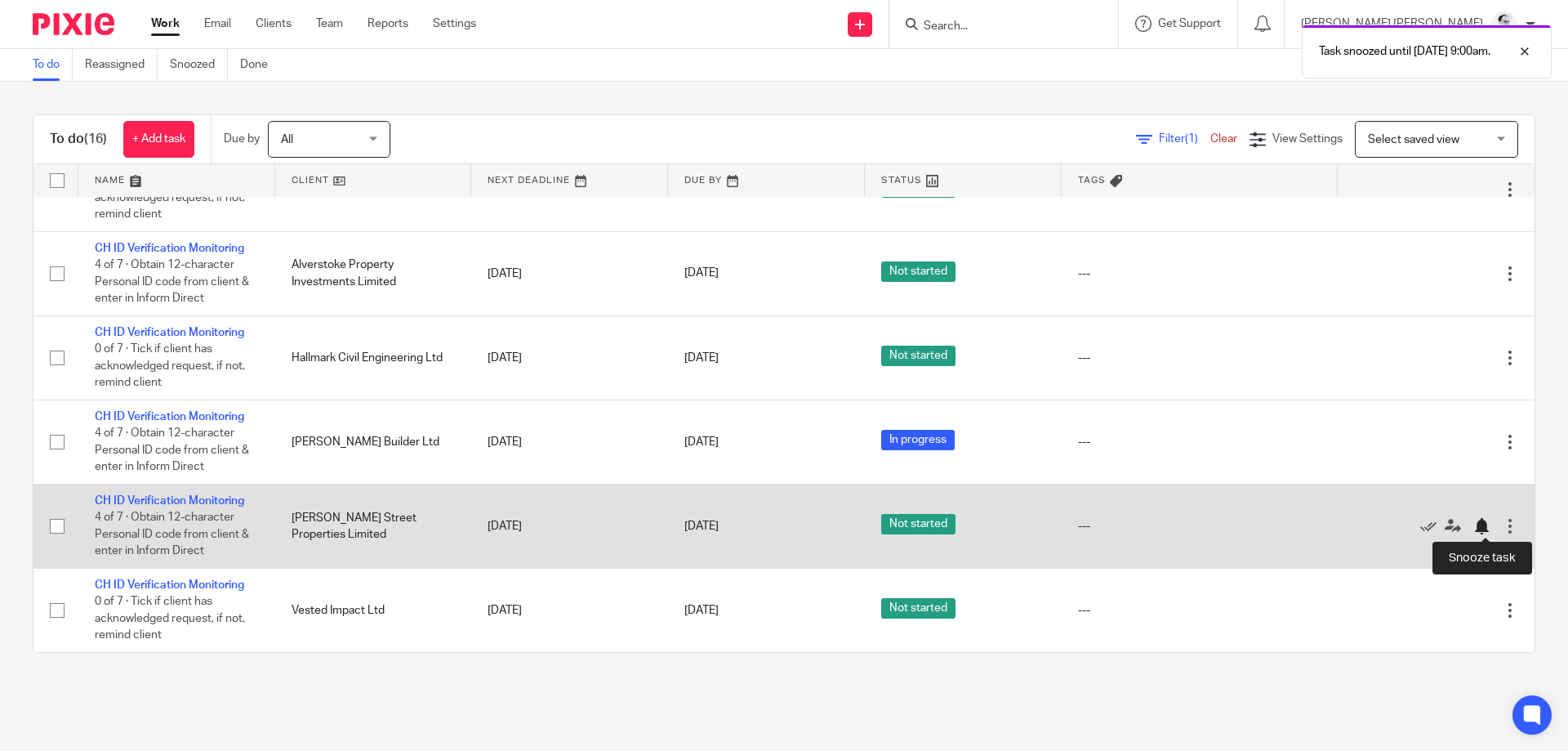
click at [1483, 524] on div at bounding box center [1481, 526] width 16 height 16
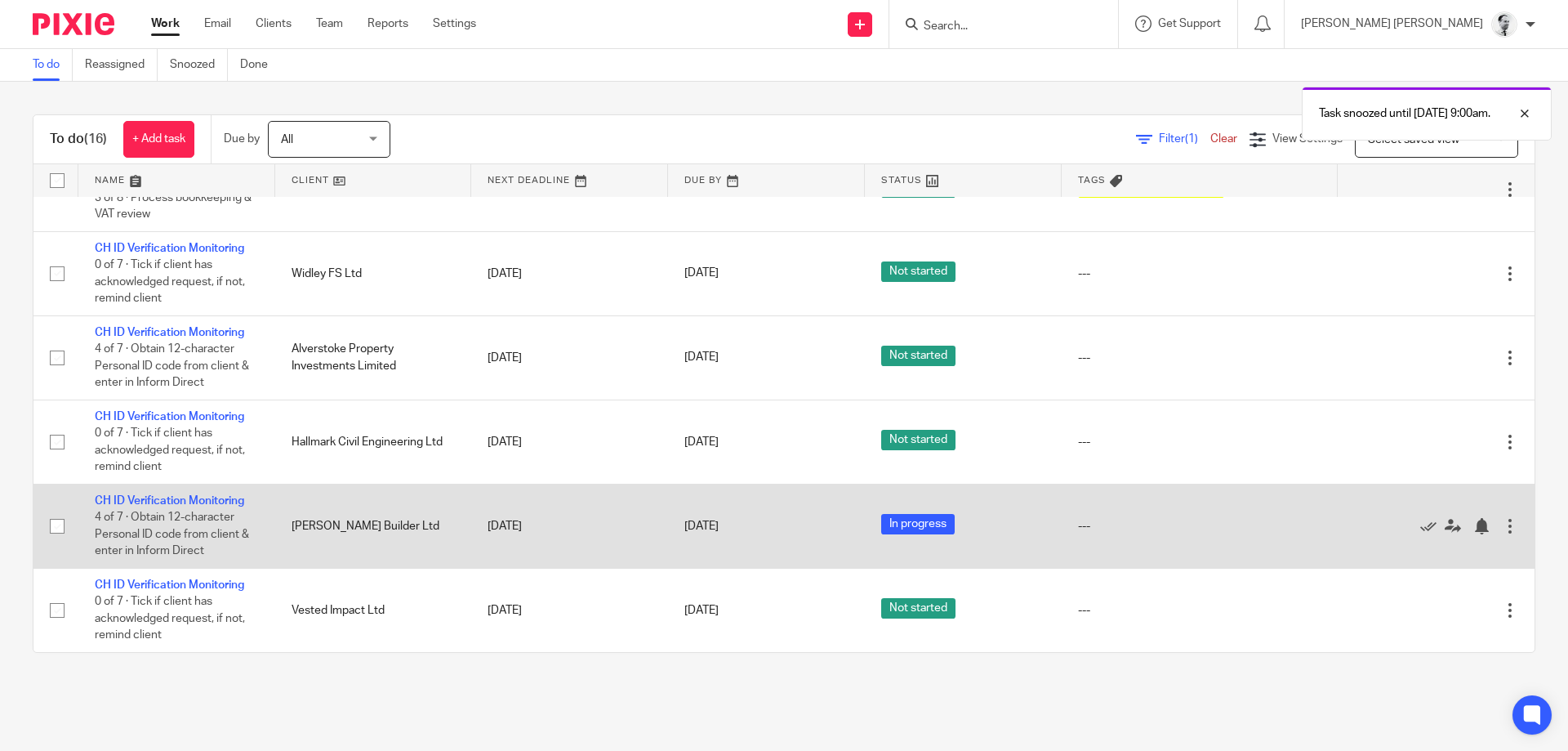
scroll to position [186, 0]
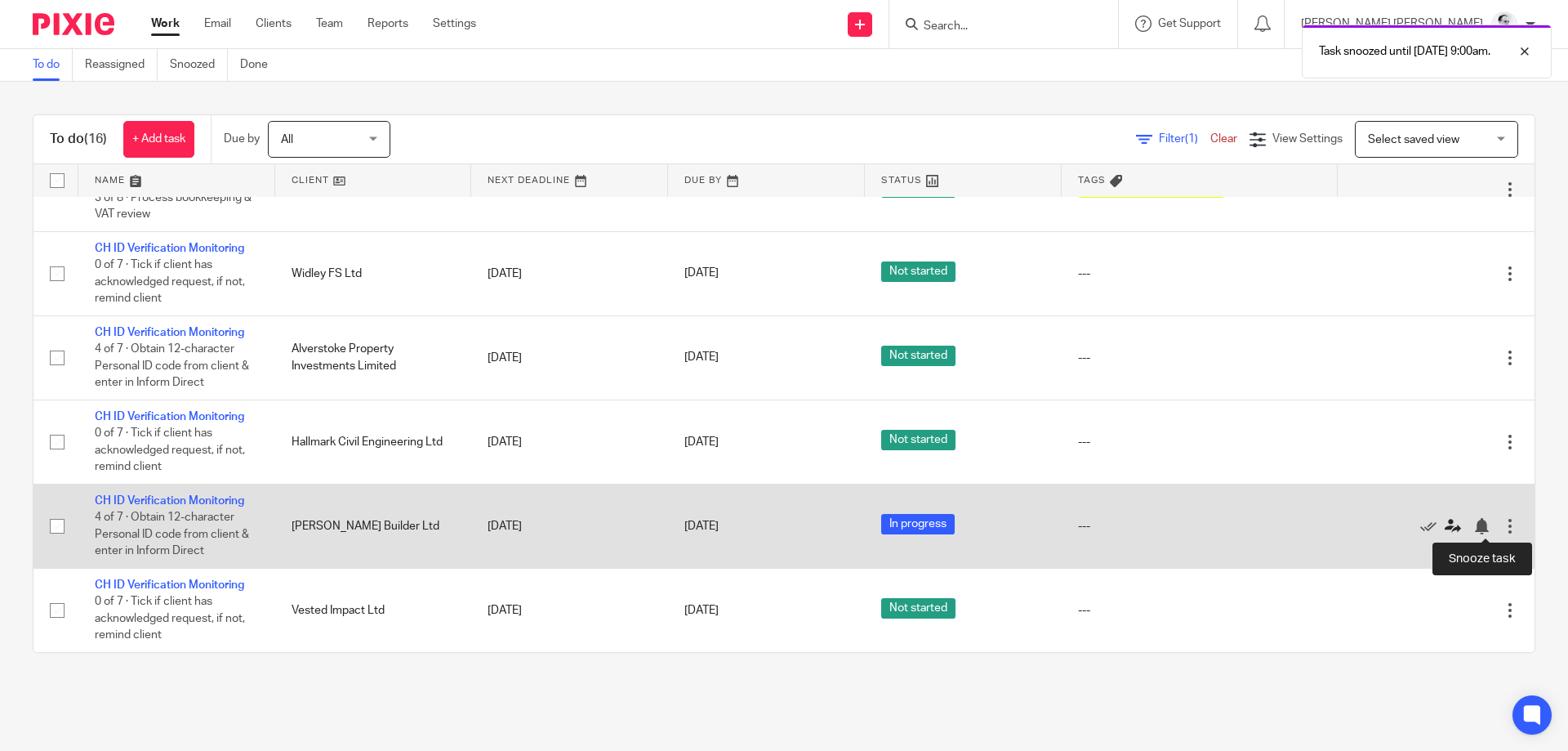
drag, startPoint x: 1482, startPoint y: 530, endPoint x: 1459, endPoint y: 525, distance: 23.5
click at [1481, 530] on div at bounding box center [1481, 526] width 16 height 16
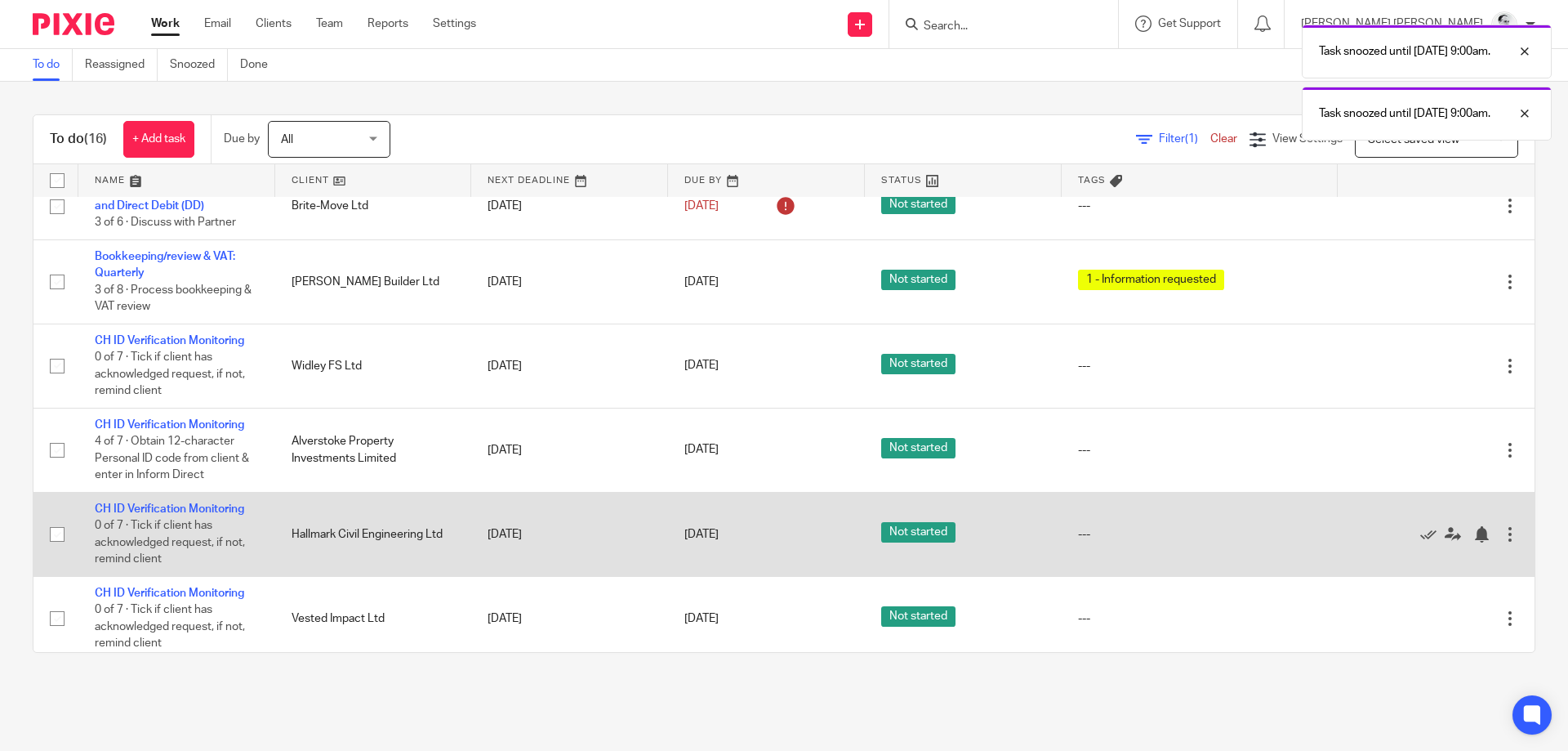
scroll to position [102, 0]
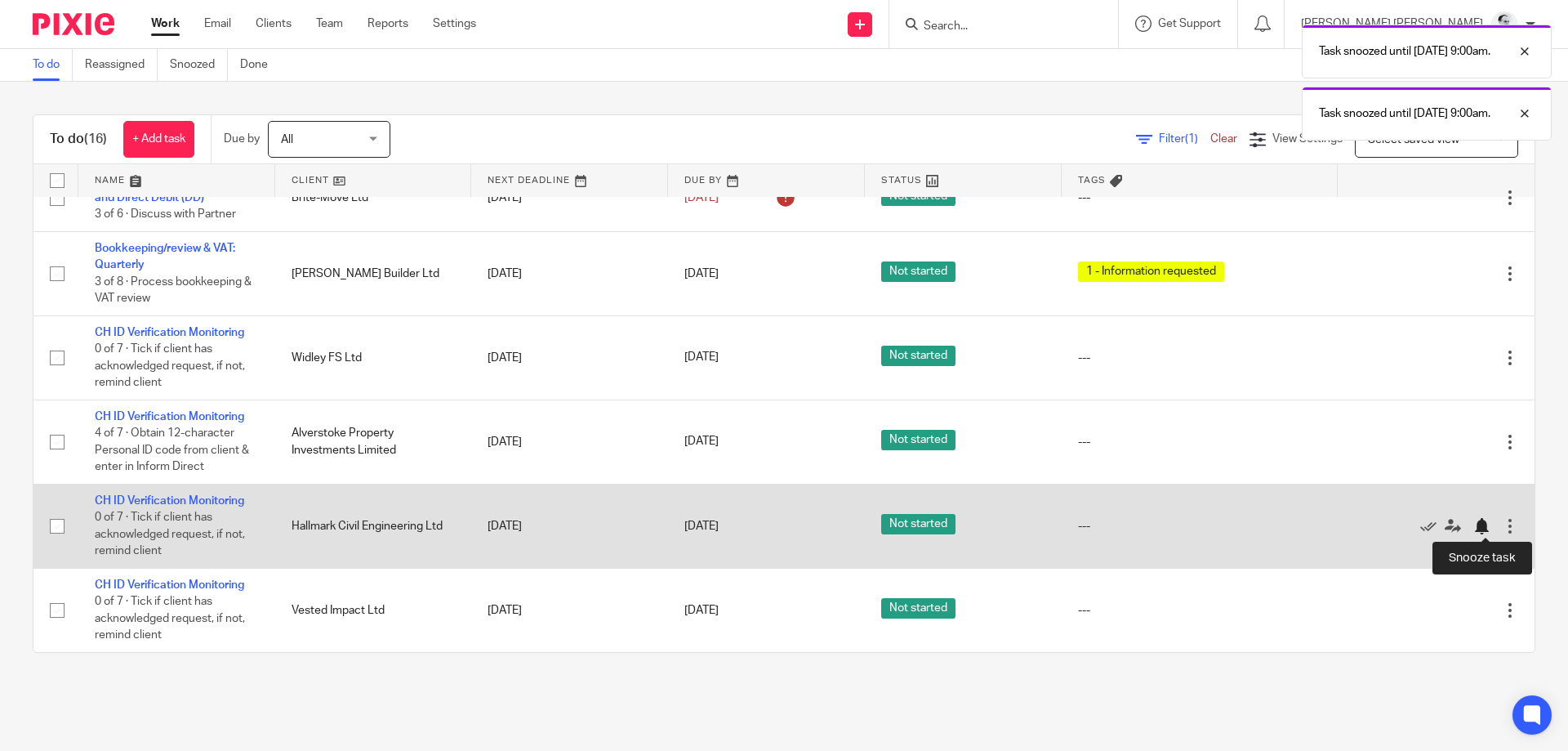
click at [1487, 523] on div at bounding box center [1481, 526] width 16 height 16
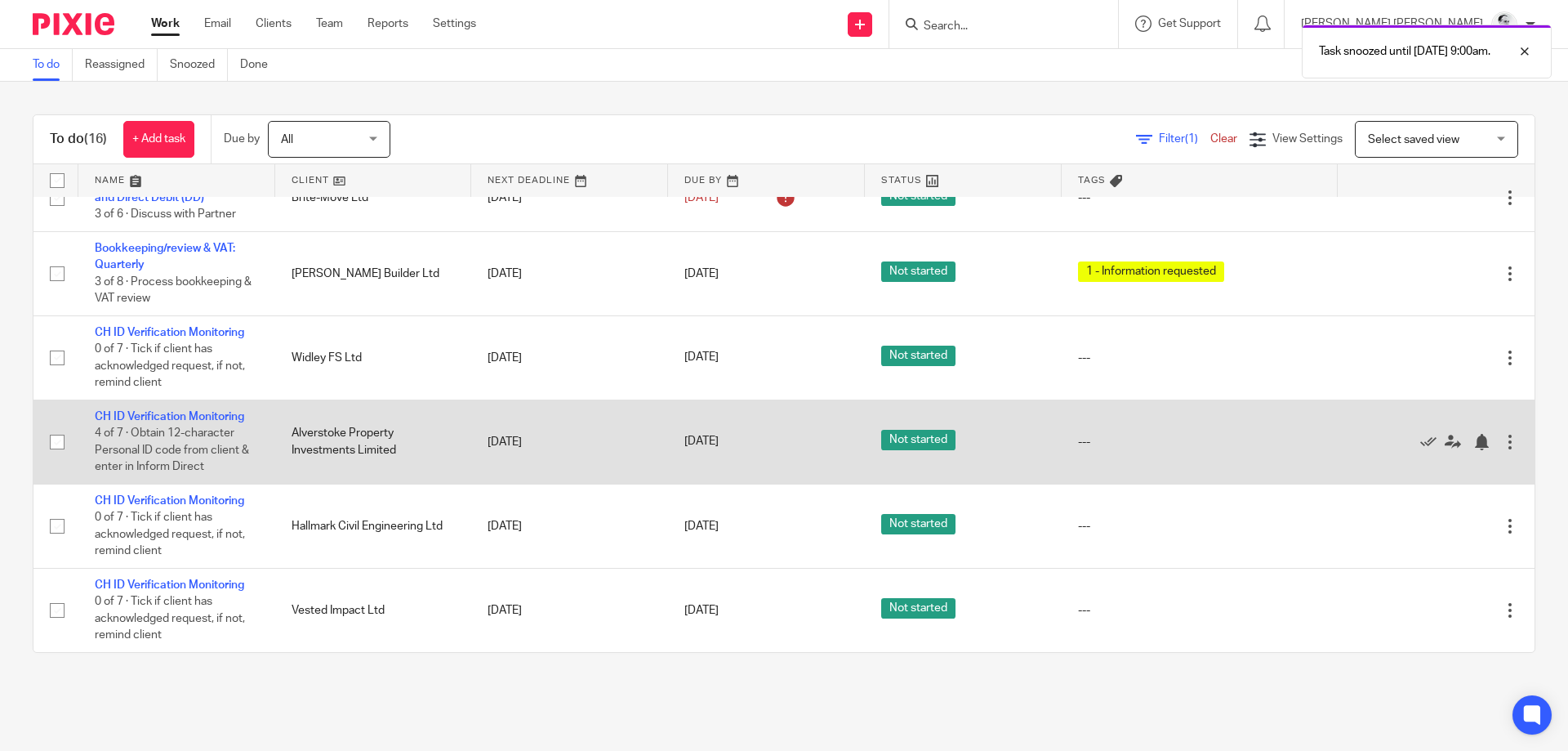
scroll to position [17, 0]
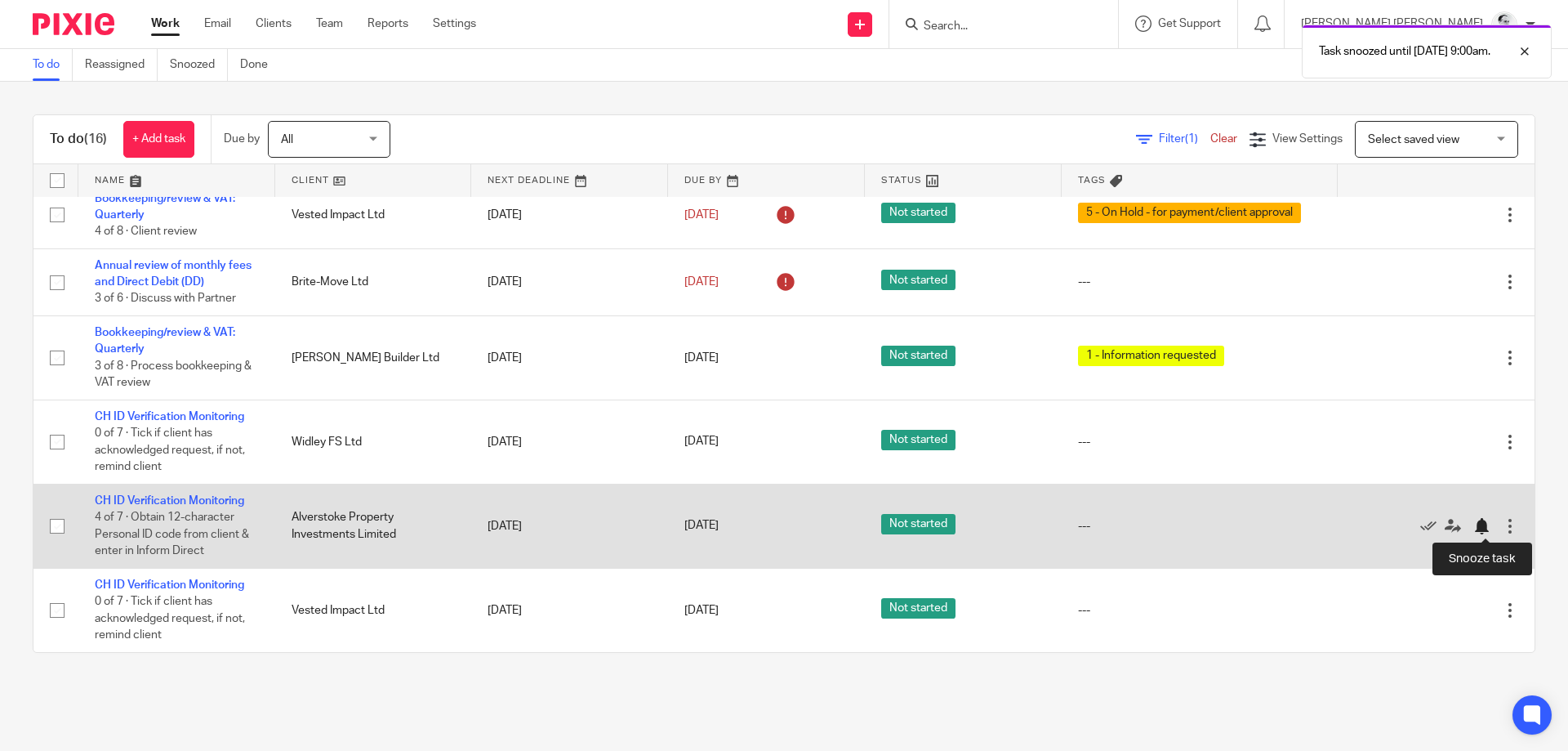
click at [1481, 527] on div at bounding box center [1481, 526] width 16 height 16
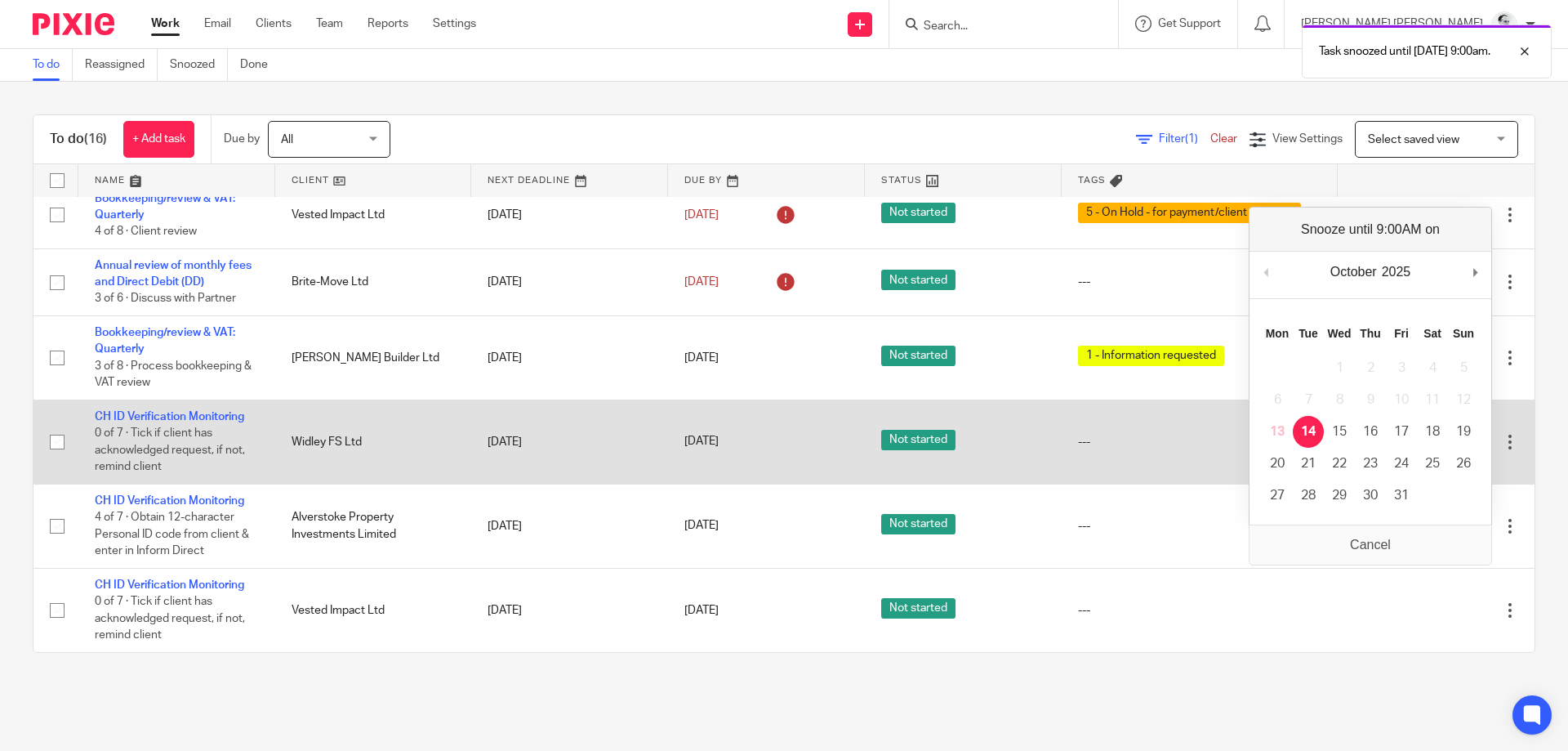
scroll to position [0, 0]
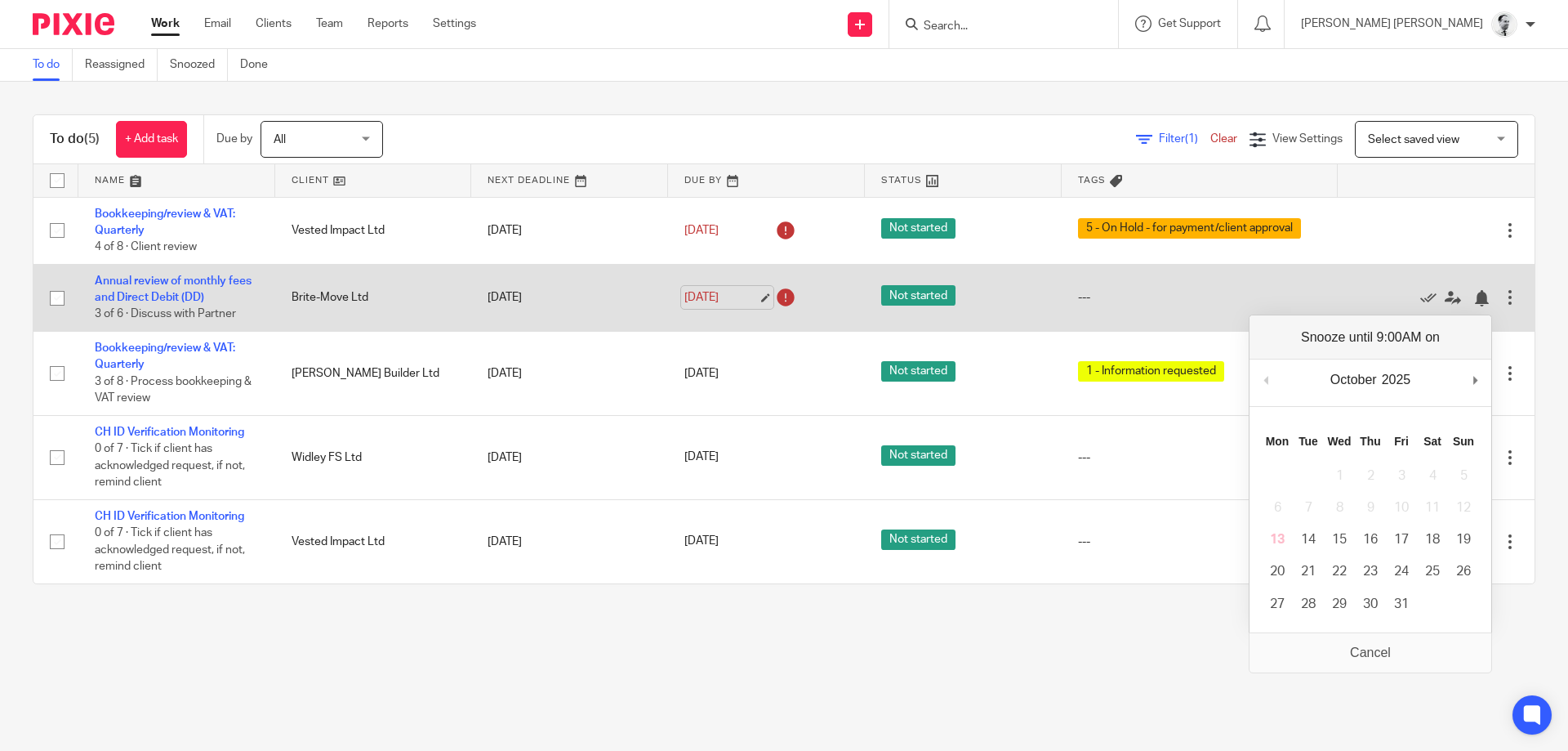
click at [715, 300] on link "12 Oct 2025" at bounding box center [721, 298] width 73 height 17
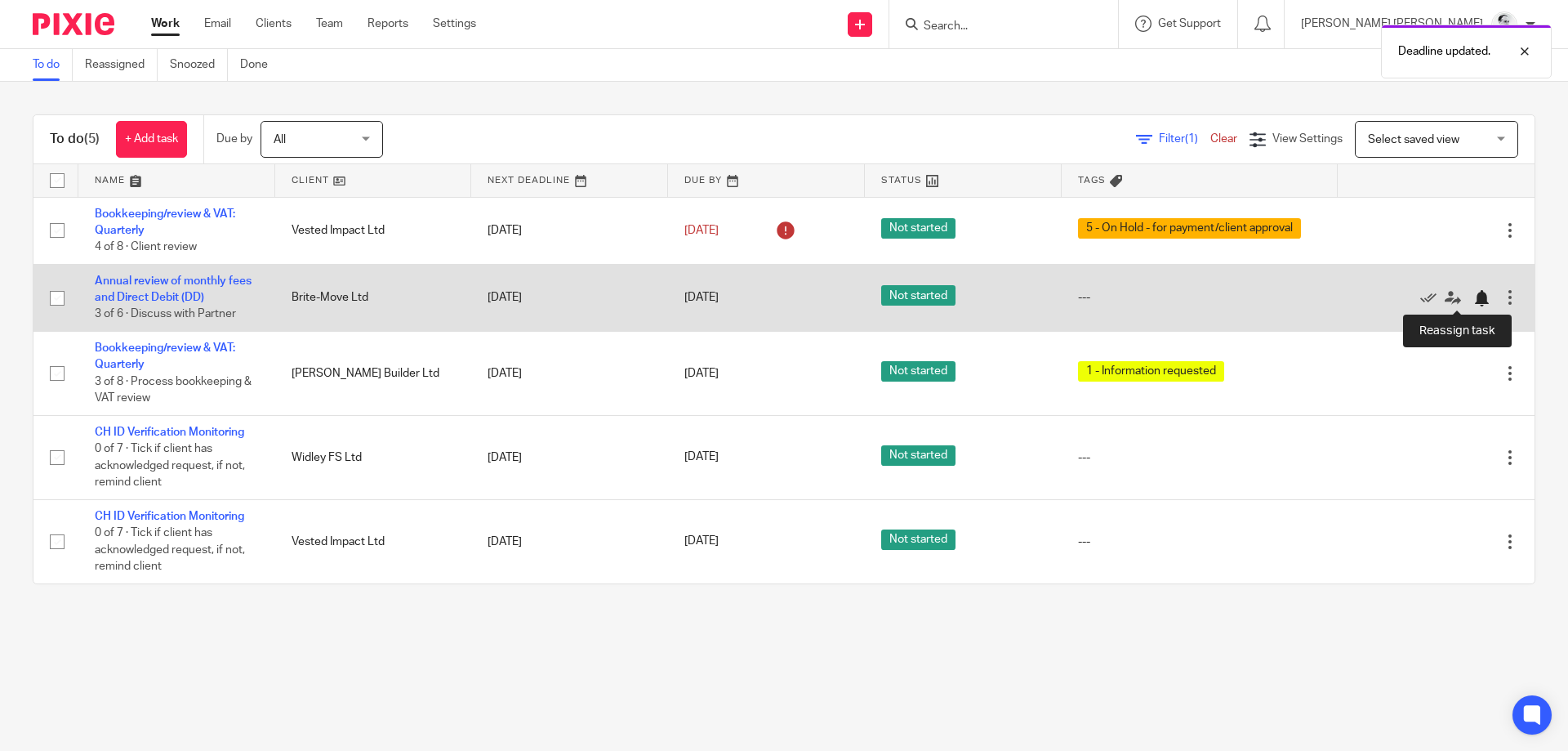
click at [1486, 297] on div at bounding box center [1481, 298] width 16 height 16
